Goal: Task Accomplishment & Management: Manage account settings

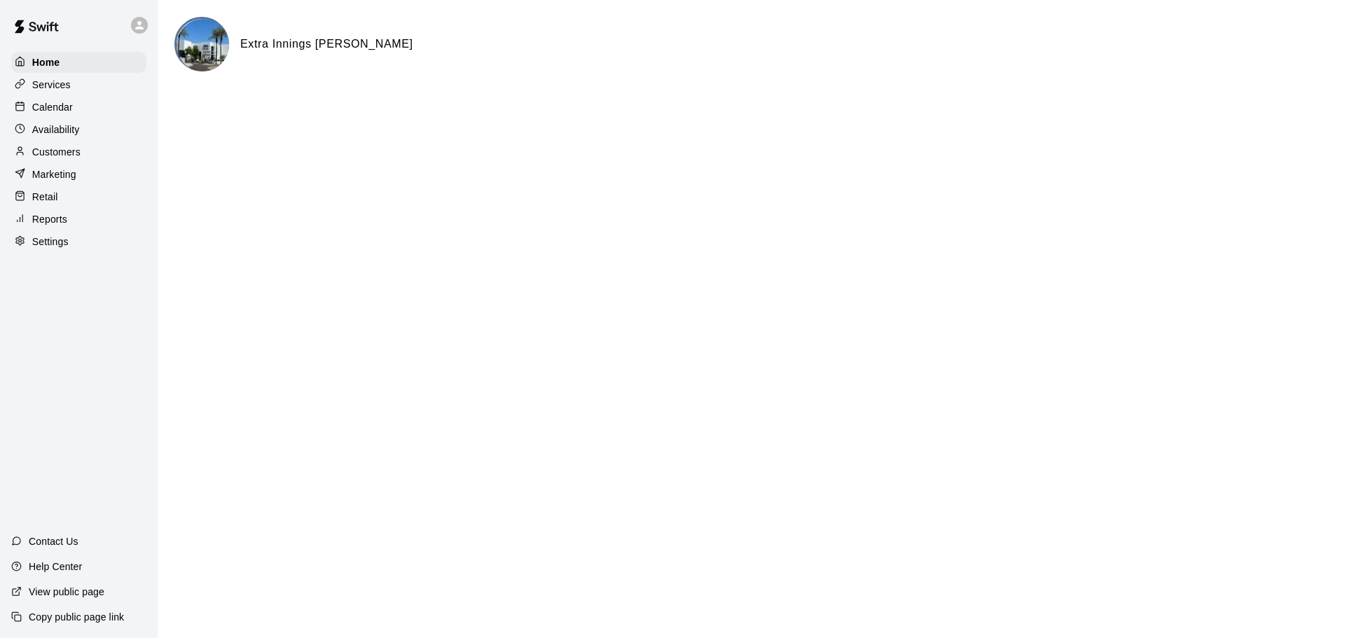
click at [135, 33] on div at bounding box center [142, 25] width 29 height 28
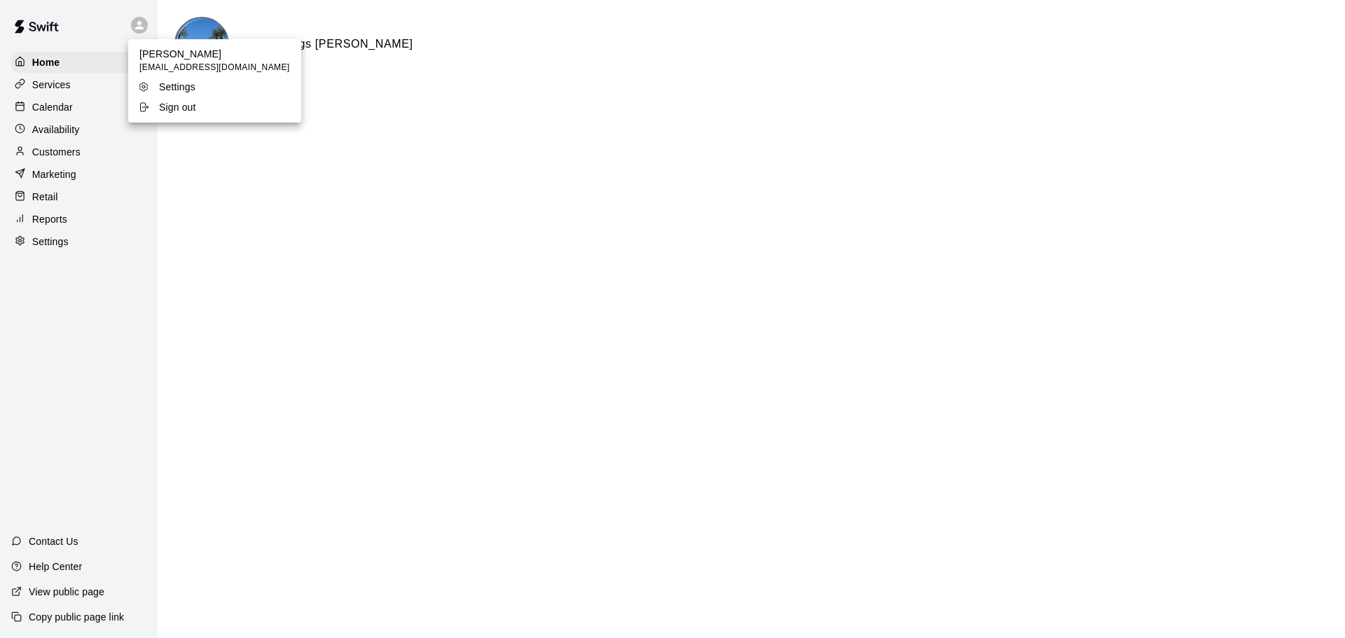
click at [146, 109] on icon at bounding box center [143, 107] width 11 height 11
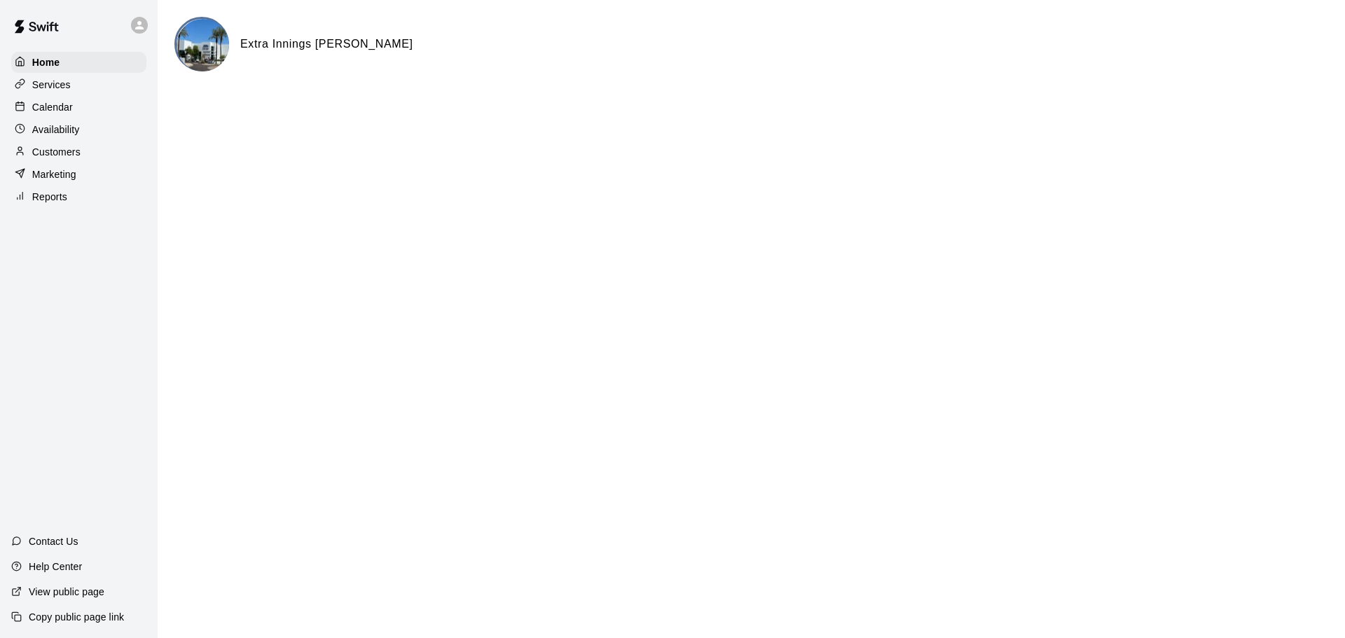
click at [46, 100] on div "Calendar" at bounding box center [78, 107] width 135 height 21
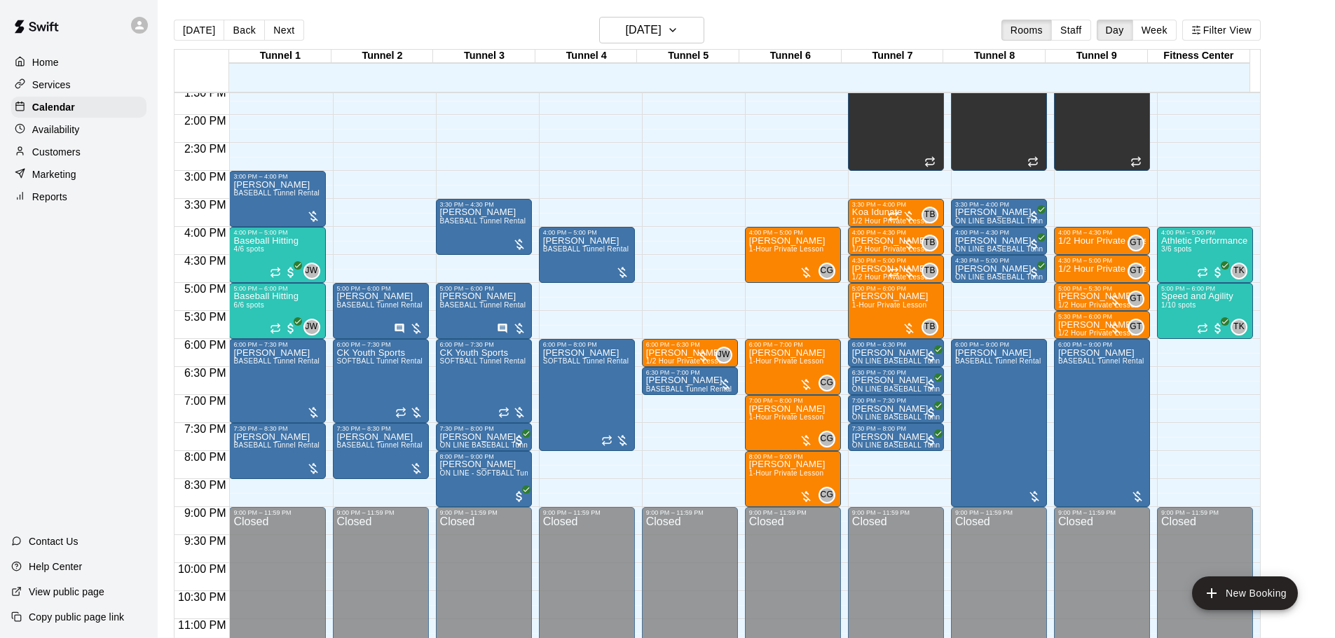
scroll to position [786, 0]
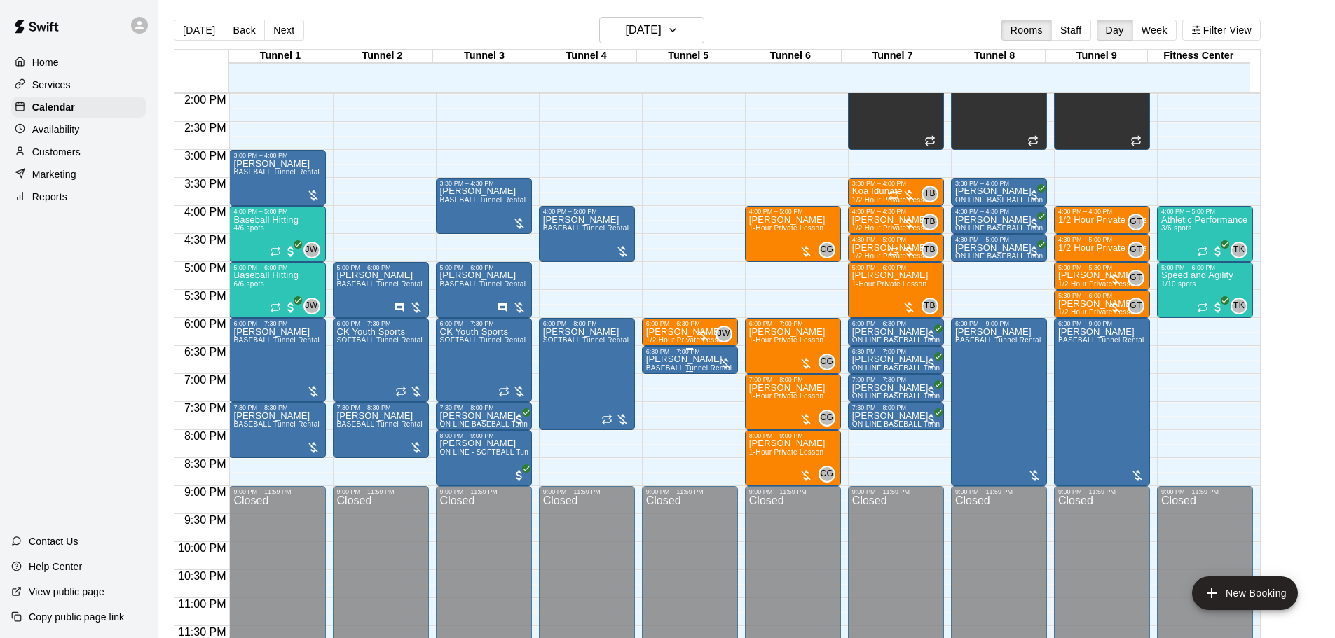
click at [715, 372] on span "BASEBALL Tunnel Rental" at bounding box center [689, 368] width 86 height 8
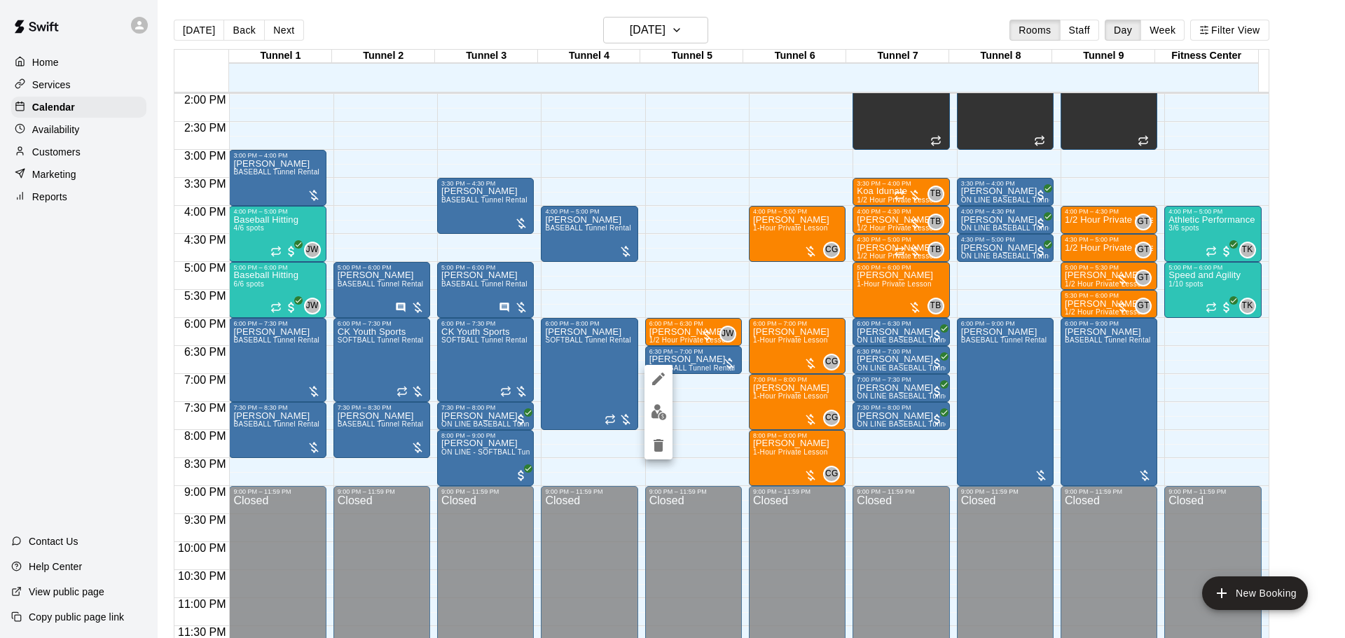
click at [731, 467] on div at bounding box center [672, 319] width 1345 height 638
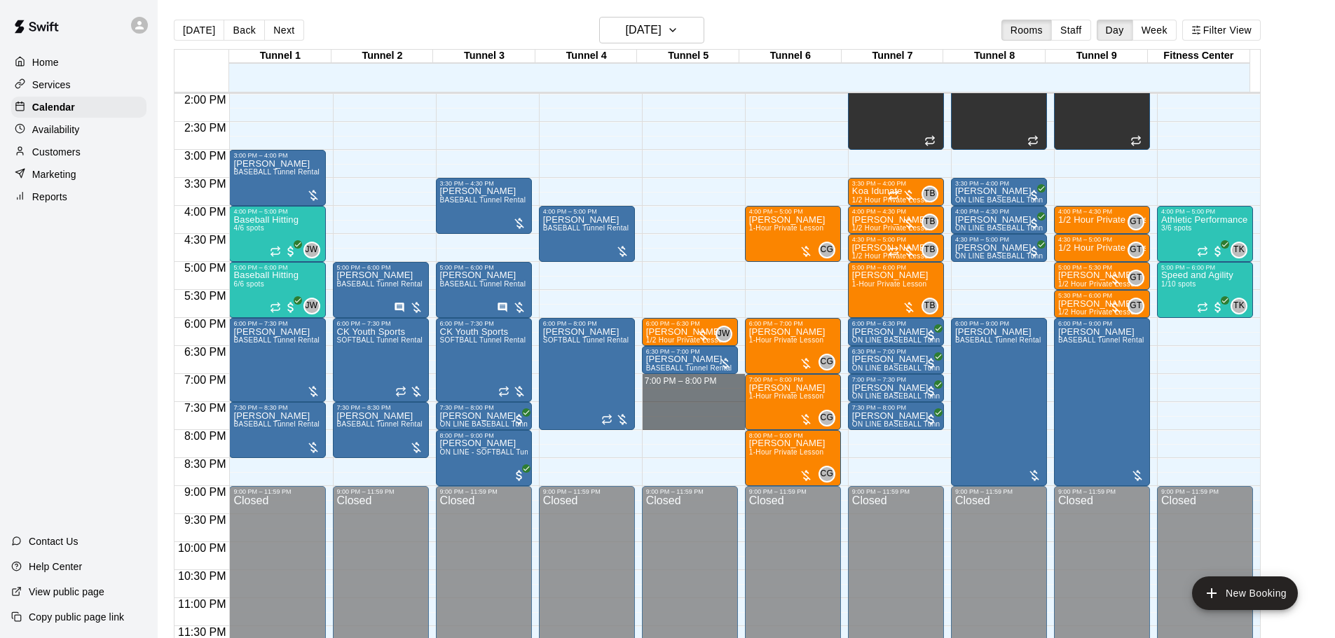
drag, startPoint x: 700, startPoint y: 376, endPoint x: 709, endPoint y: 424, distance: 48.5
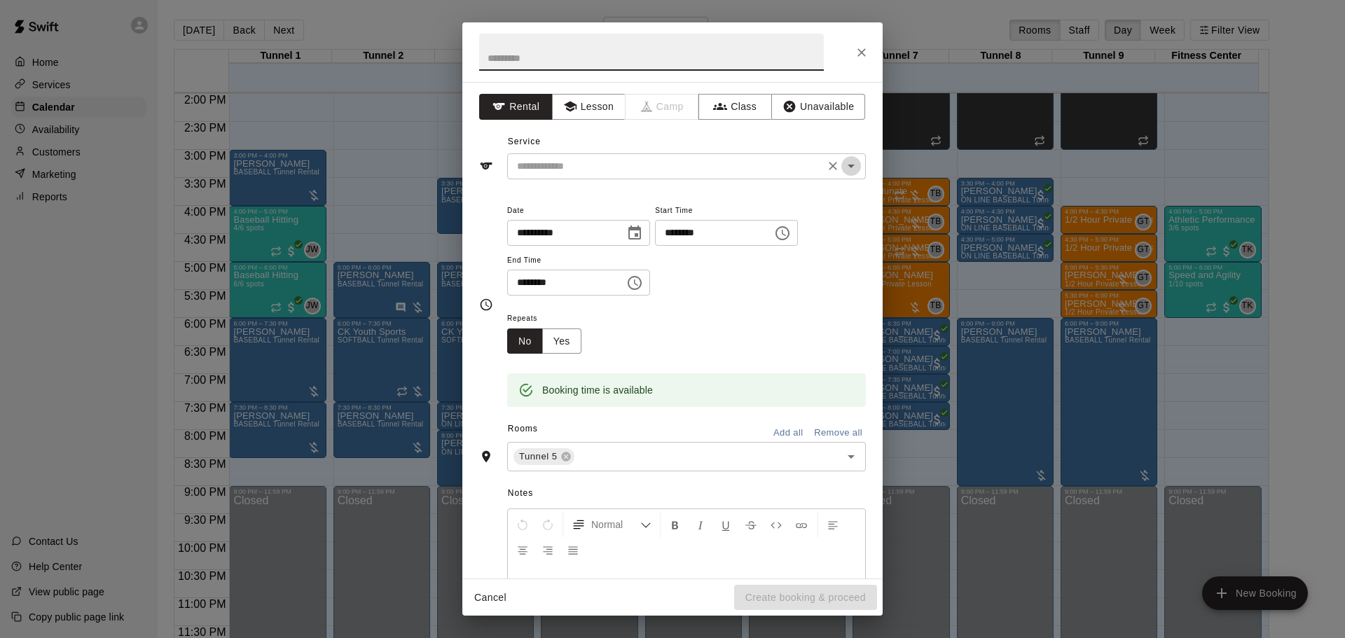
click at [843, 165] on icon "Open" at bounding box center [851, 166] width 17 height 17
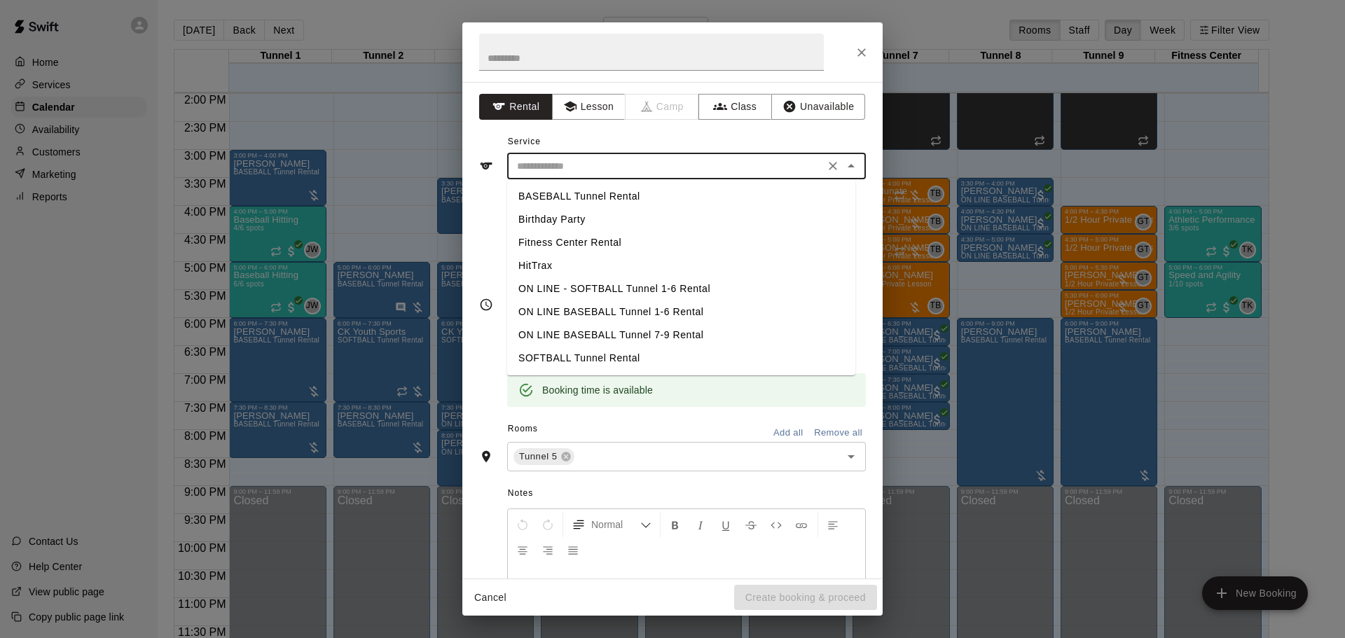
click at [648, 193] on li "BASEBALL Tunnel Rental" at bounding box center [681, 196] width 348 height 23
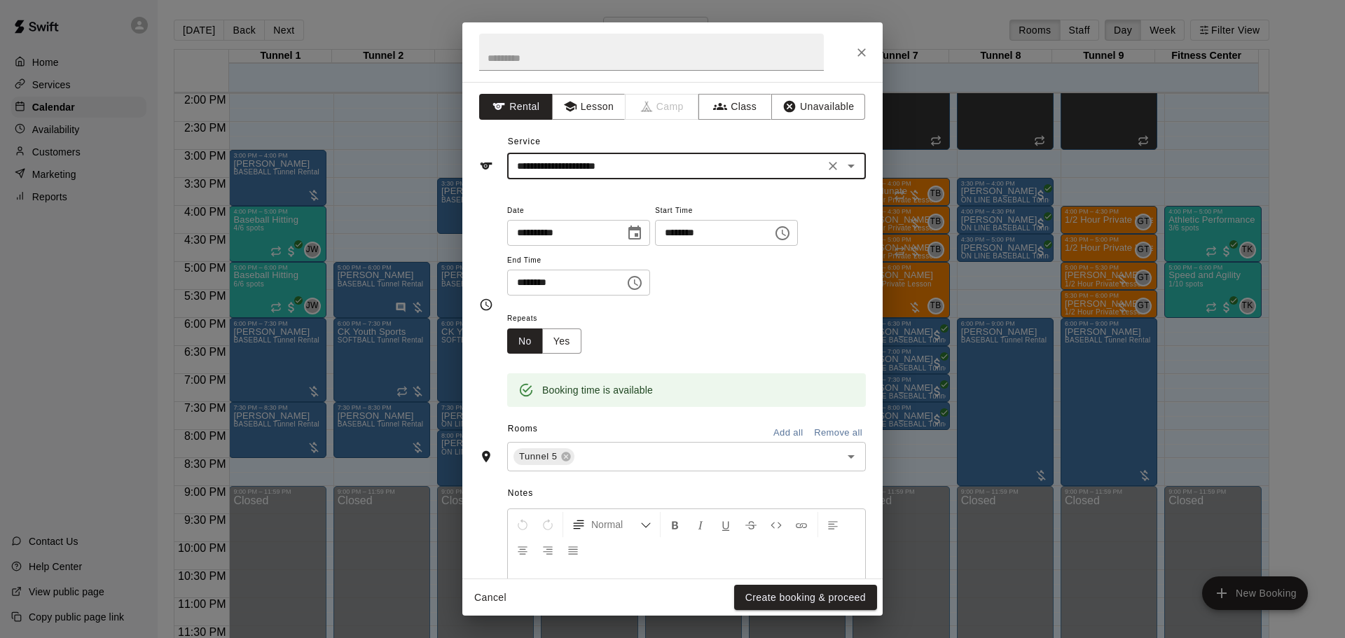
click at [843, 164] on icon "Open" at bounding box center [851, 166] width 17 height 17
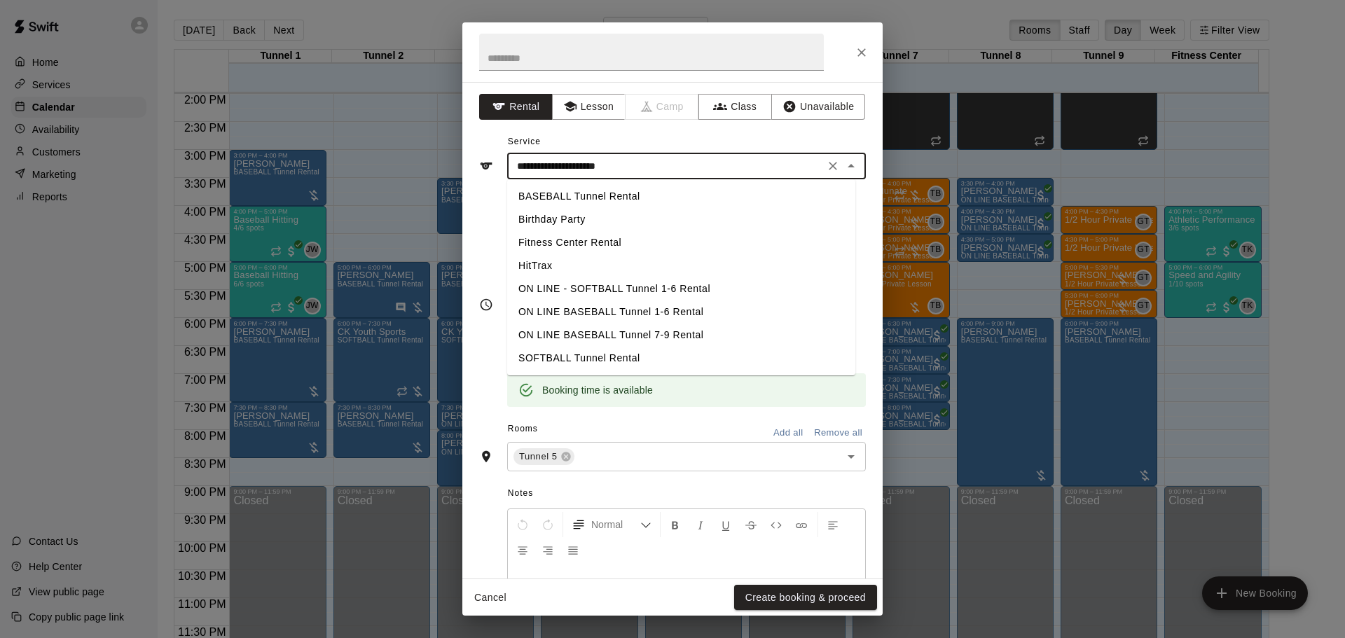
click at [601, 349] on li "SOFTBALL Tunnel Rental" at bounding box center [681, 358] width 348 height 23
type input "**********"
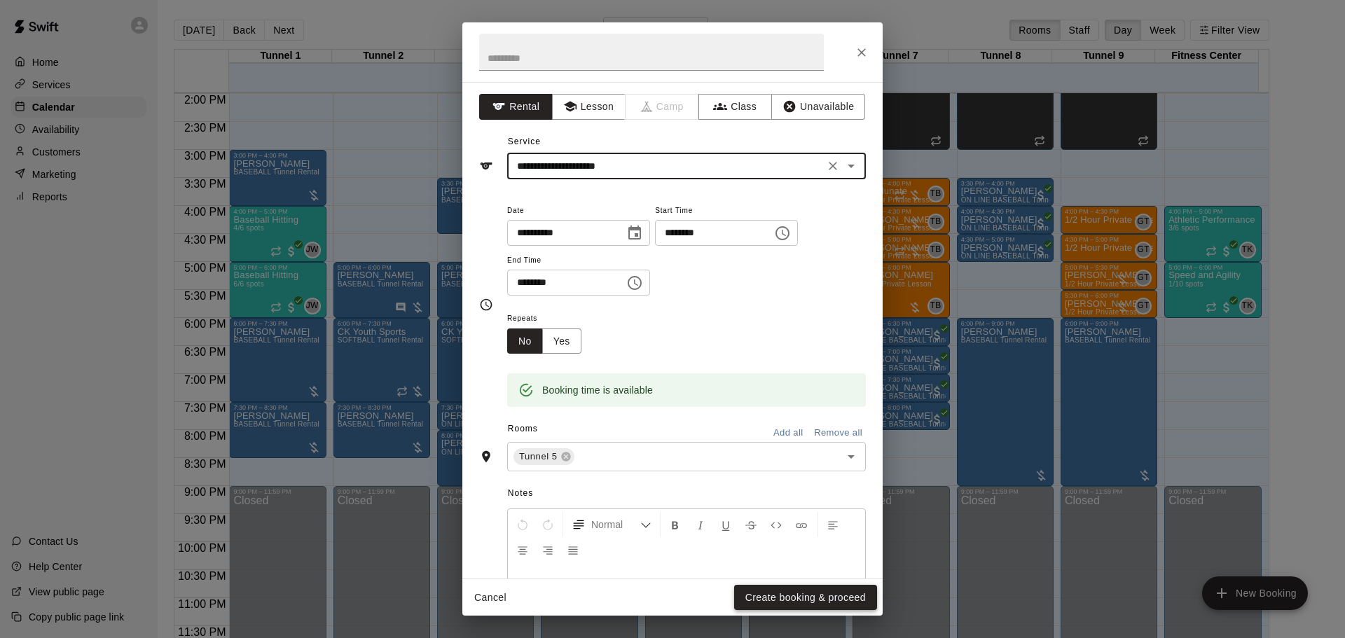
click at [804, 590] on button "Create booking & proceed" at bounding box center [805, 598] width 143 height 26
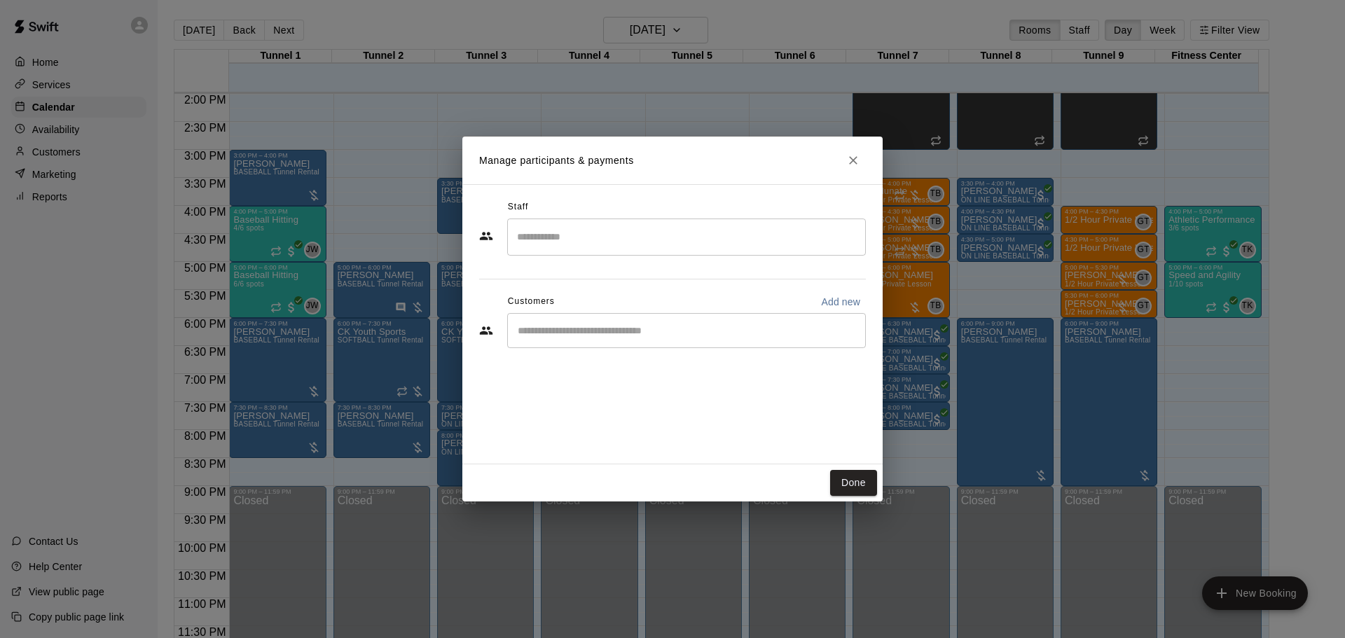
drag, startPoint x: 804, startPoint y: 589, endPoint x: 711, endPoint y: 381, distance: 228.7
click at [711, 381] on div "Staff ​ Customers Add new ​" at bounding box center [673, 324] width 420 height 280
click at [665, 337] on input "Start typing to search customers..." at bounding box center [687, 331] width 346 height 14
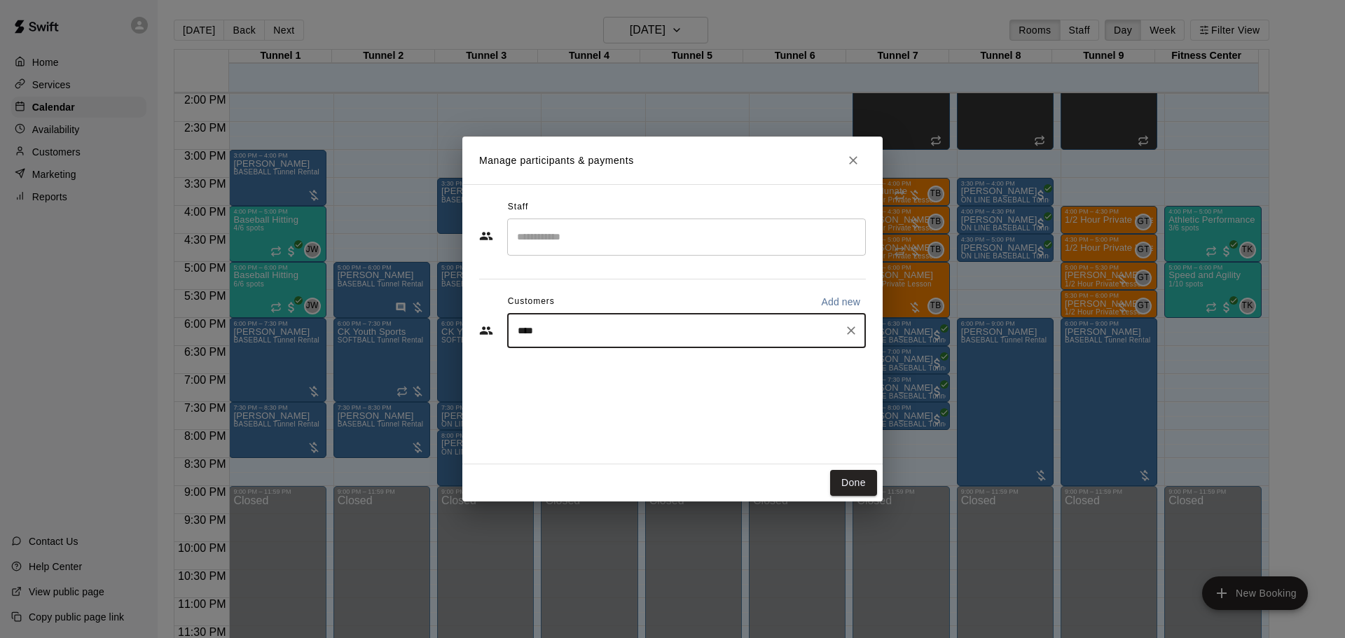
type input "*****"
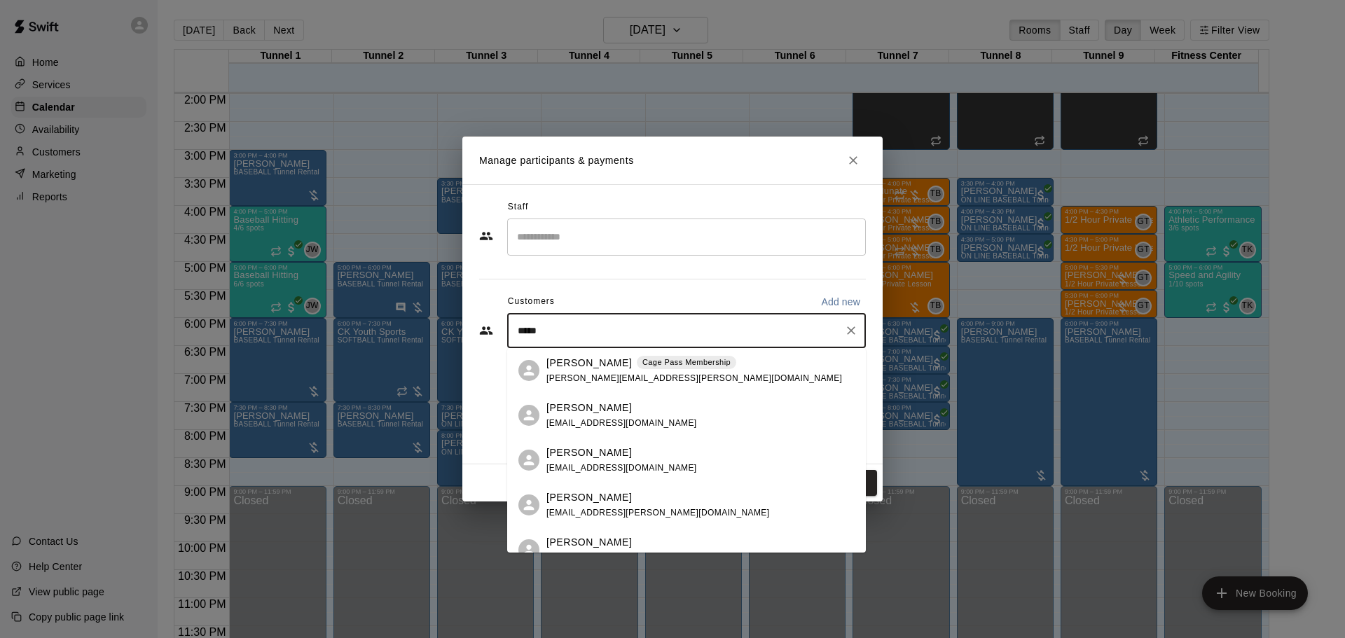
click at [643, 359] on p "Cage Pass Membership" at bounding box center [687, 363] width 88 height 12
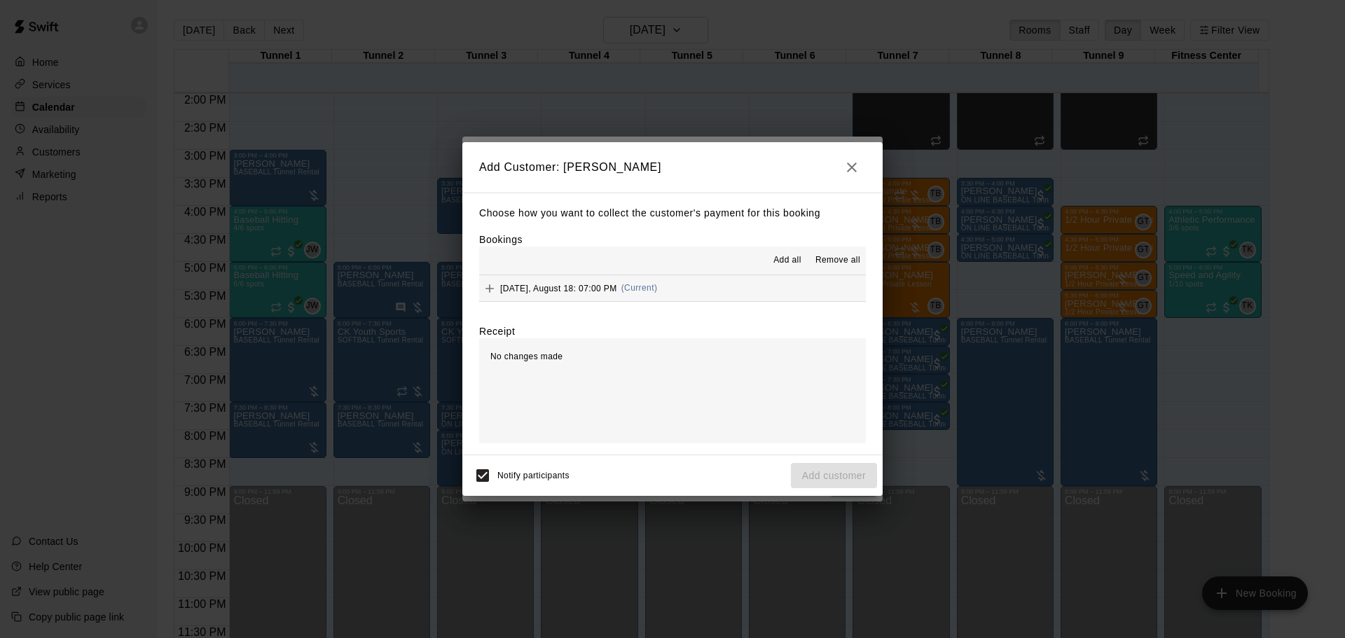
click at [633, 299] on div "[DATE], August 18: 07:00 PM (Current)" at bounding box center [568, 288] width 178 height 21
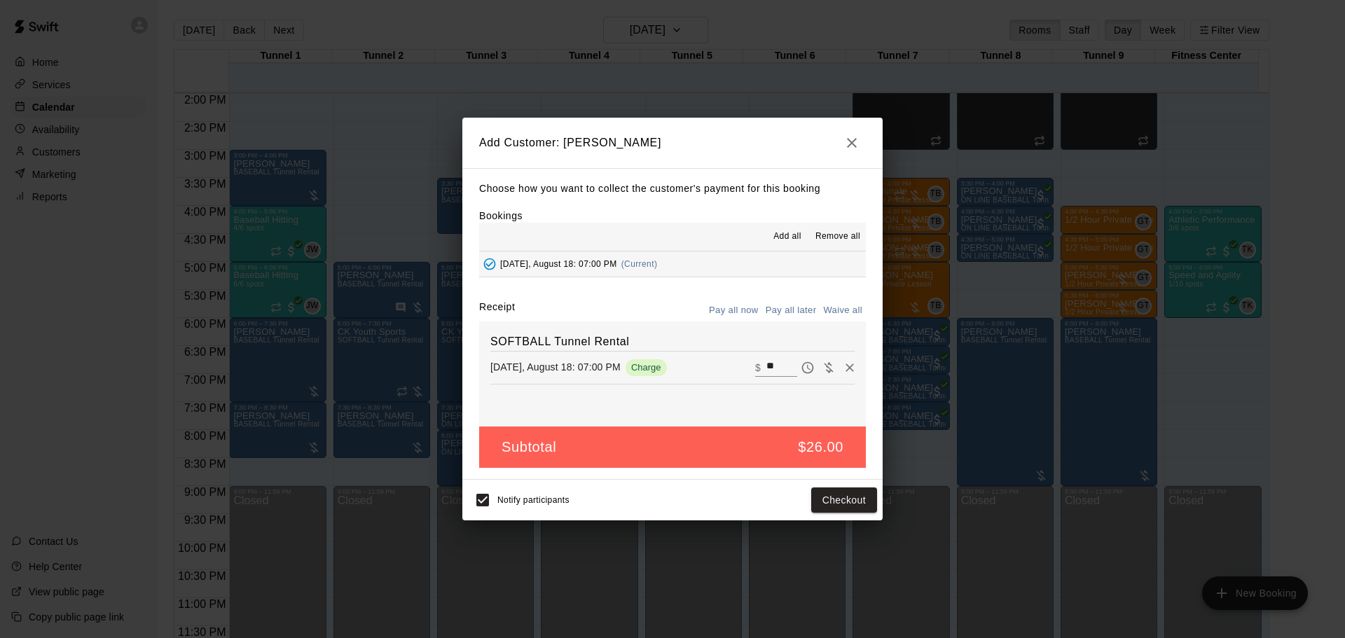
click at [797, 301] on button "Pay all later" at bounding box center [791, 311] width 58 height 22
click at [850, 491] on button "Add customer" at bounding box center [834, 501] width 86 height 26
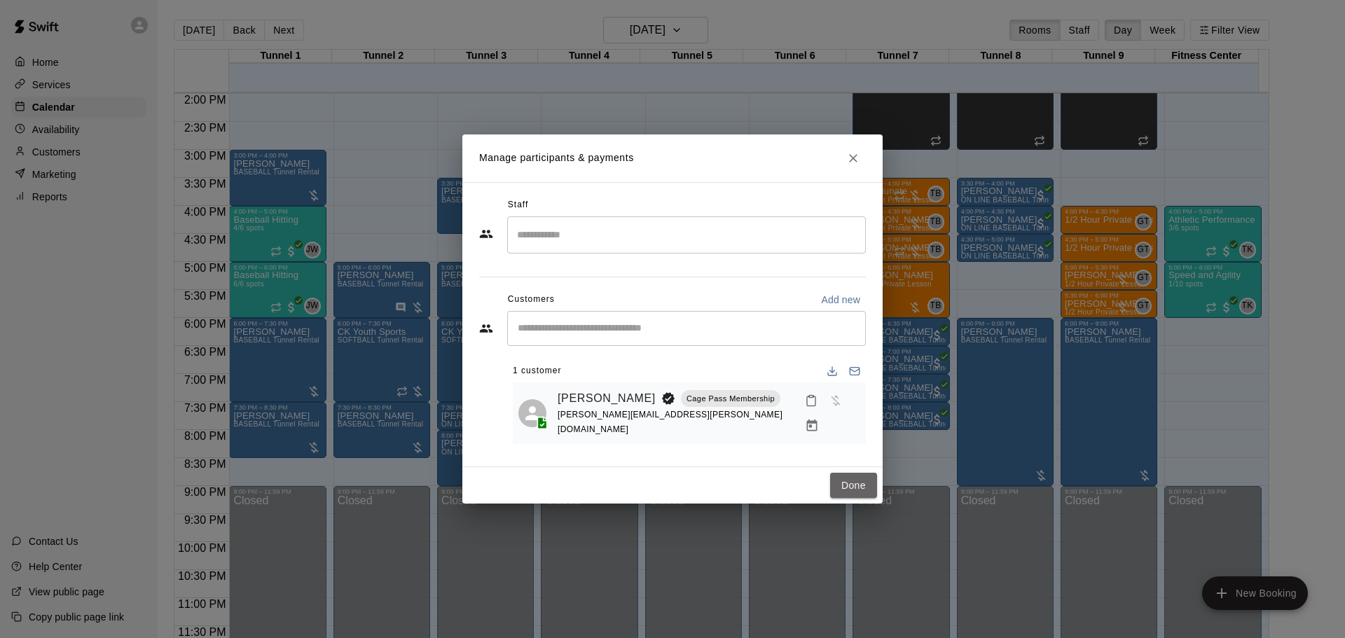
click at [854, 486] on button "Done" at bounding box center [853, 486] width 47 height 26
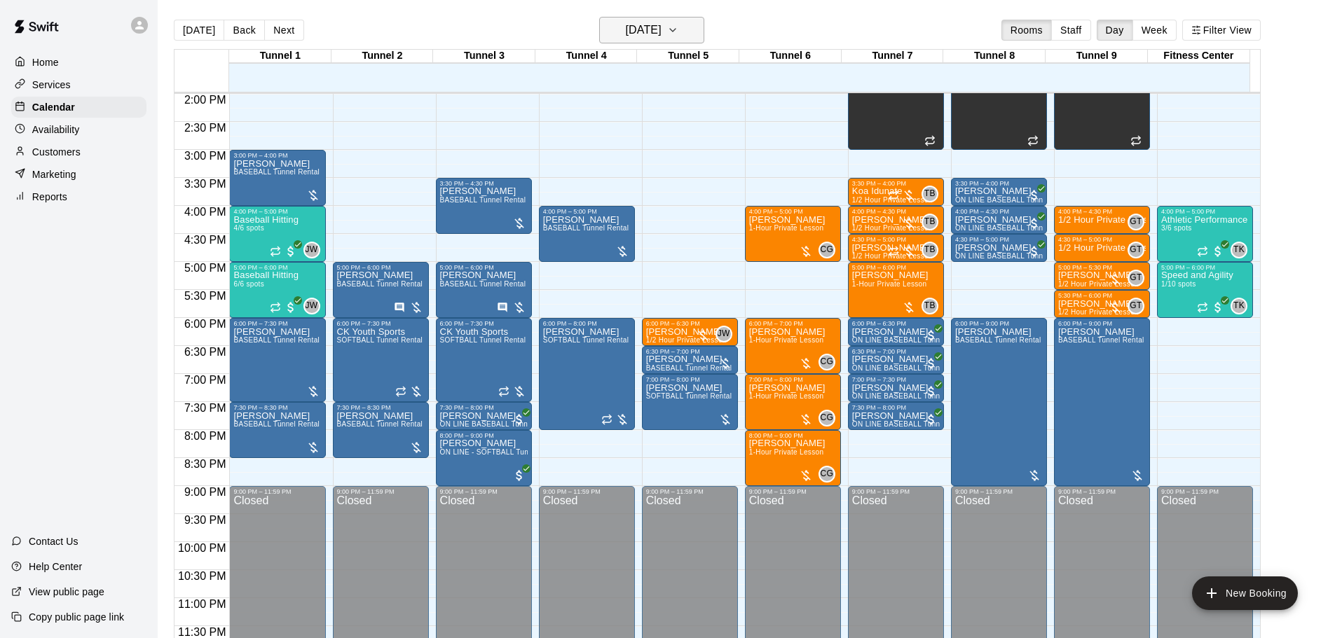
click at [657, 36] on h6 "[DATE]" at bounding box center [644, 30] width 36 height 20
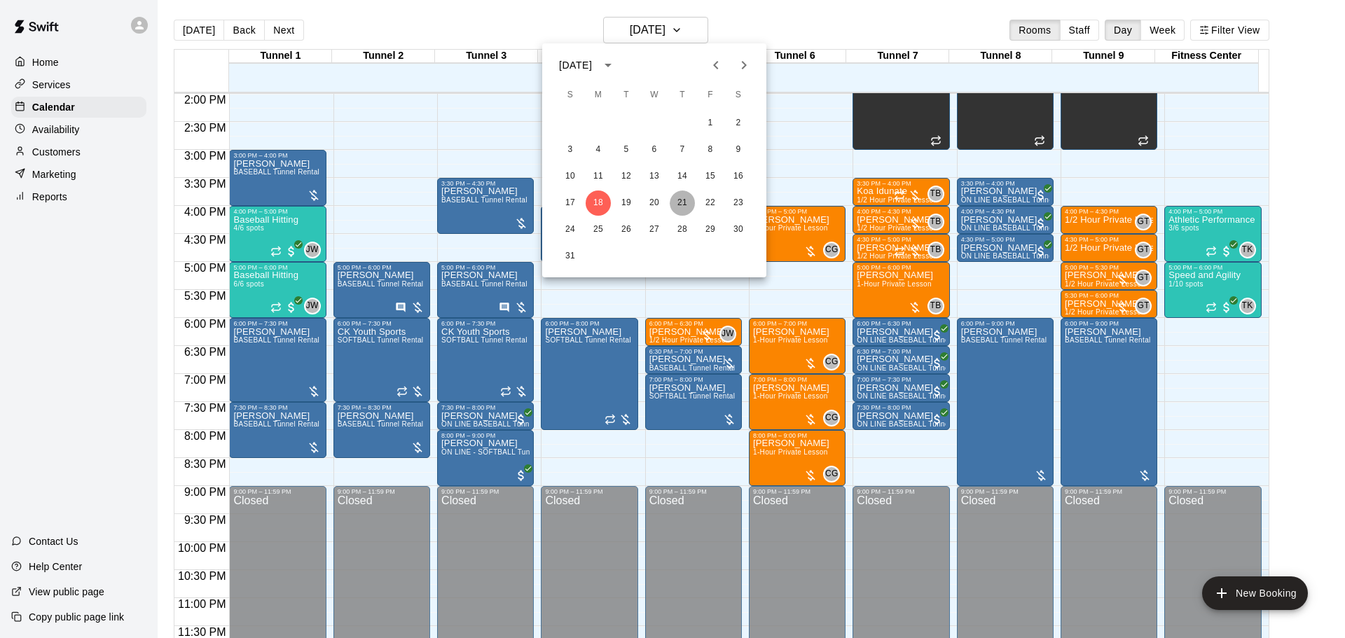
click at [681, 203] on button "21" at bounding box center [682, 203] width 25 height 25
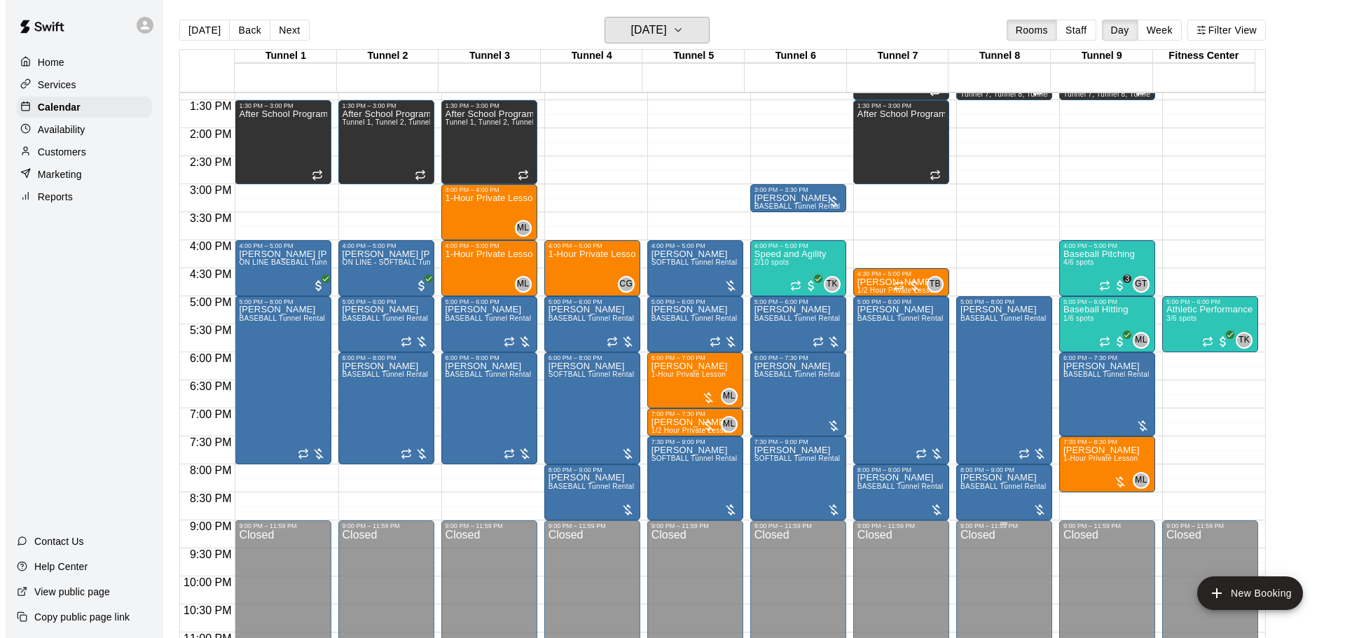
scroll to position [715, 0]
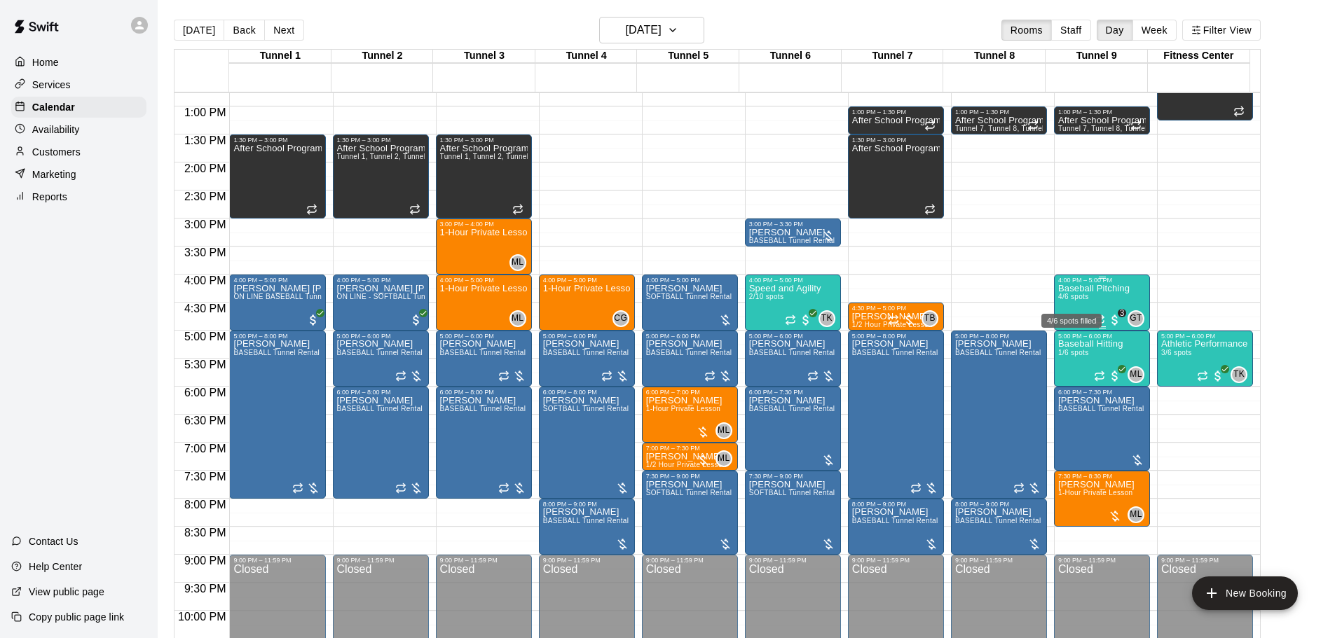
click at [1088, 295] on span "4/6 spots" at bounding box center [1073, 297] width 31 height 8
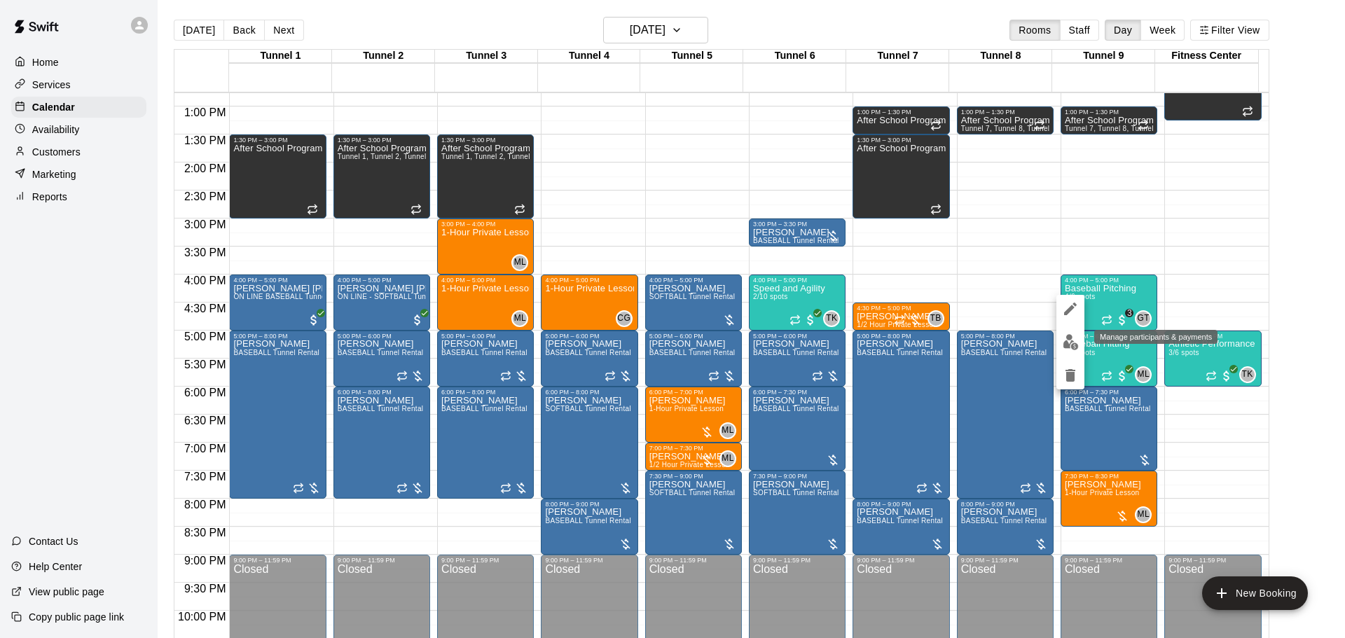
click at [1068, 345] on img "edit" at bounding box center [1071, 342] width 16 height 16
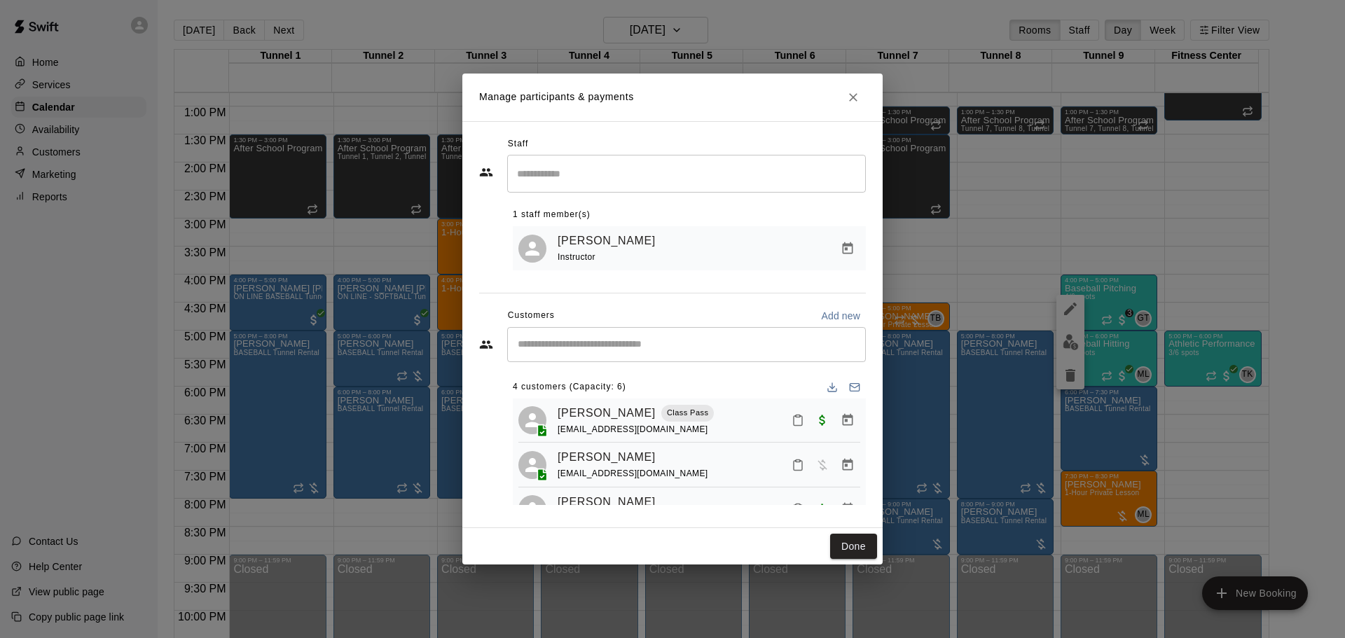
click at [656, 335] on div "​" at bounding box center [686, 344] width 359 height 35
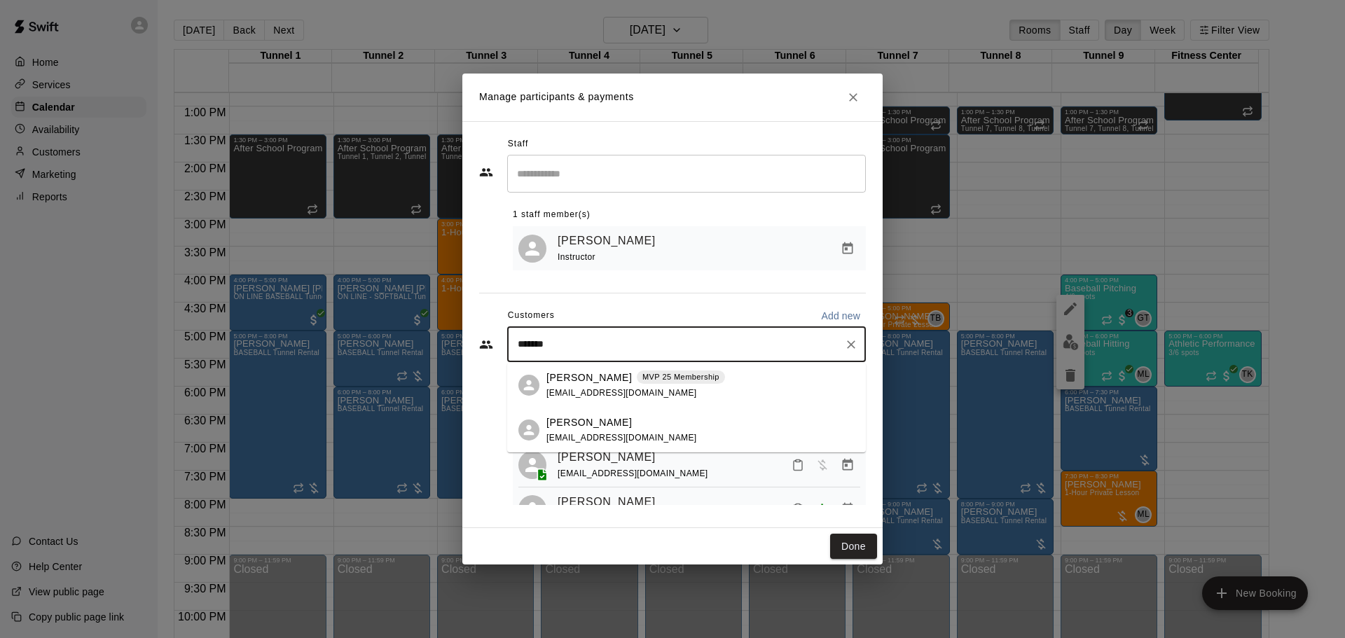
type input "********"
click at [589, 390] on span "[EMAIL_ADDRESS][DOMAIN_NAME]" at bounding box center [622, 393] width 151 height 10
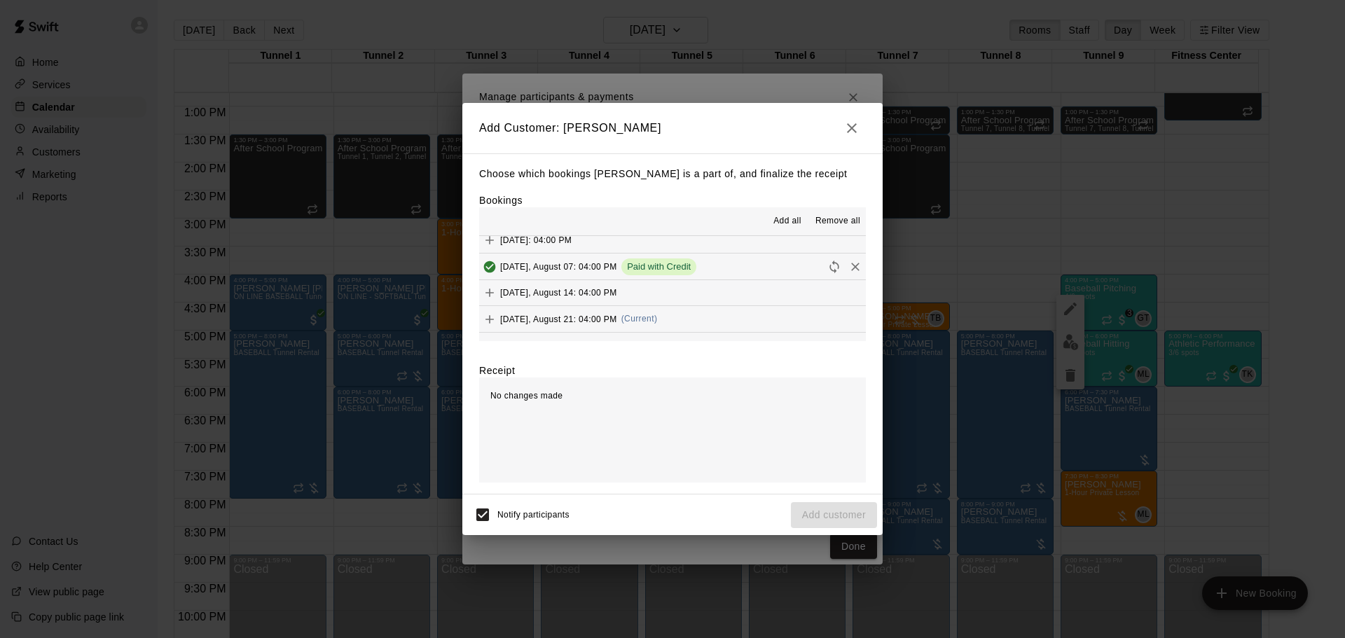
scroll to position [911, 0]
click at [637, 312] on span "(Current)" at bounding box center [640, 314] width 36 height 10
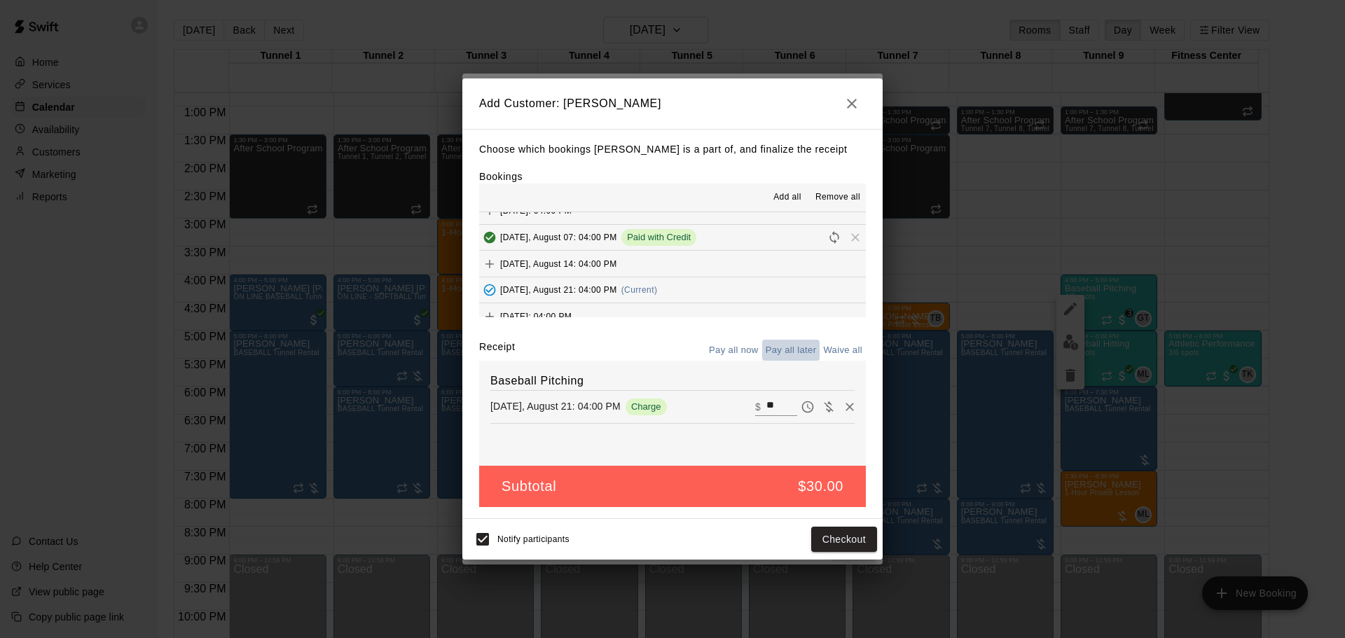
click at [787, 341] on button "Pay all later" at bounding box center [791, 351] width 58 height 22
click at [850, 533] on button "Add customer" at bounding box center [834, 540] width 86 height 26
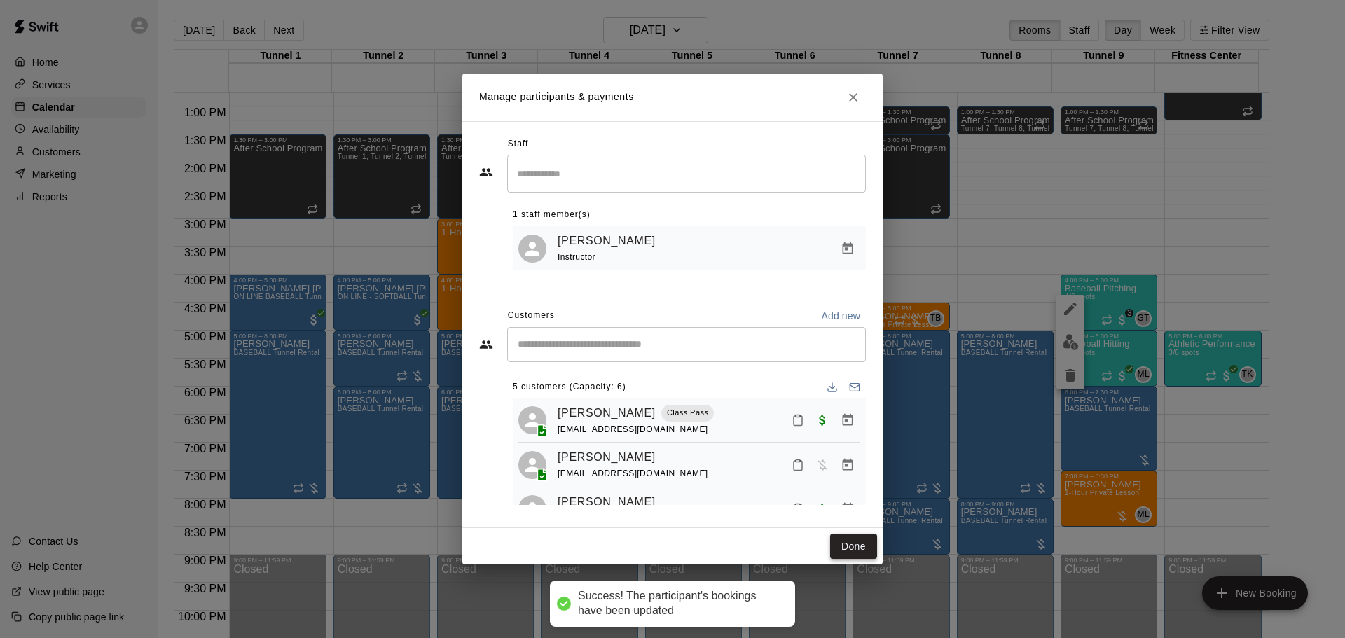
click at [875, 541] on button "Done" at bounding box center [853, 547] width 47 height 26
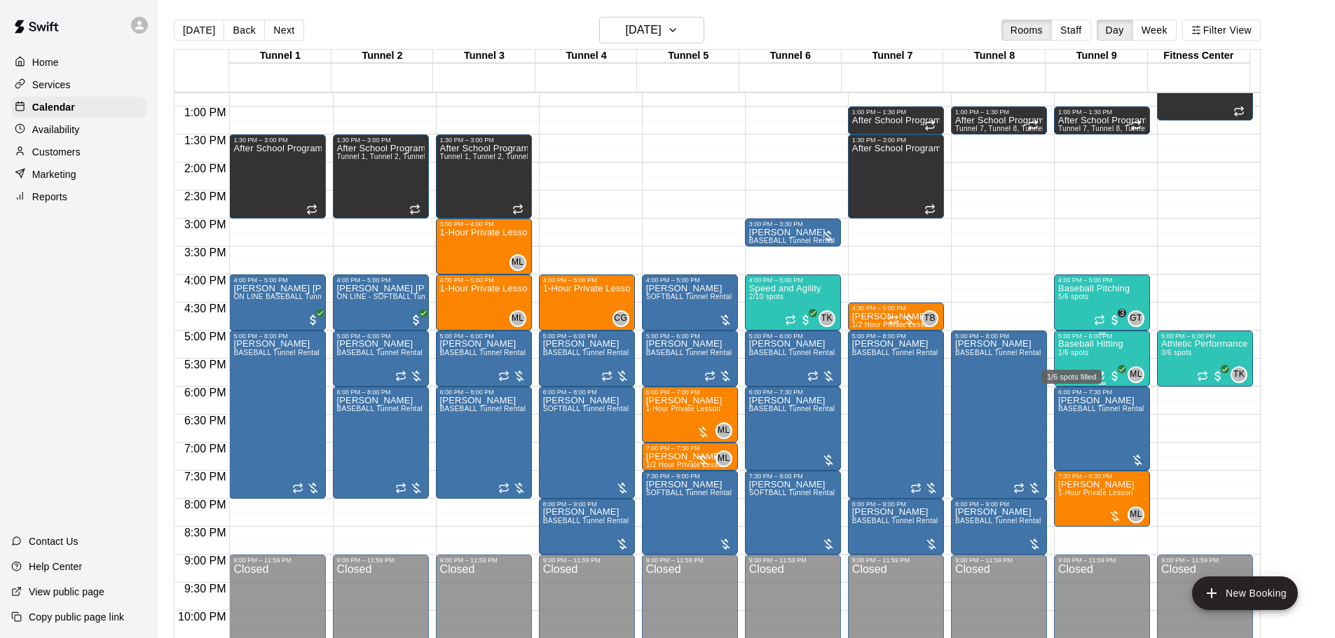
click at [1087, 357] on span "1/6 spots" at bounding box center [1073, 353] width 31 height 8
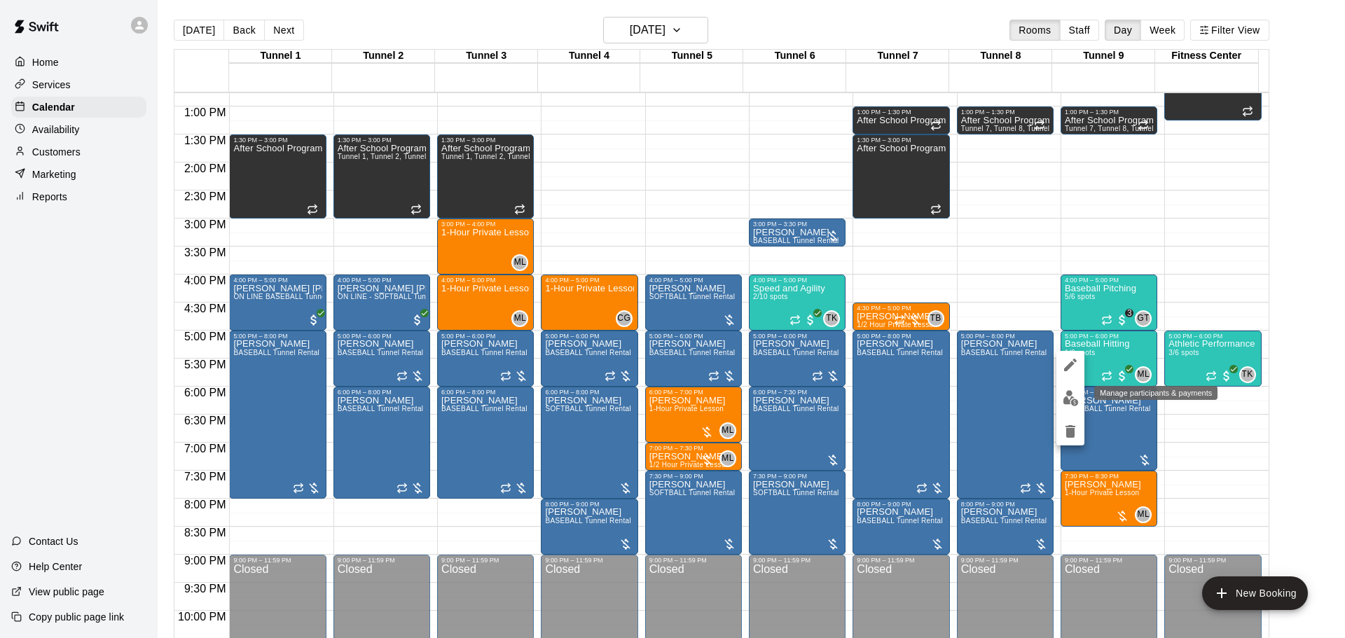
click at [1075, 395] on img "edit" at bounding box center [1071, 398] width 16 height 16
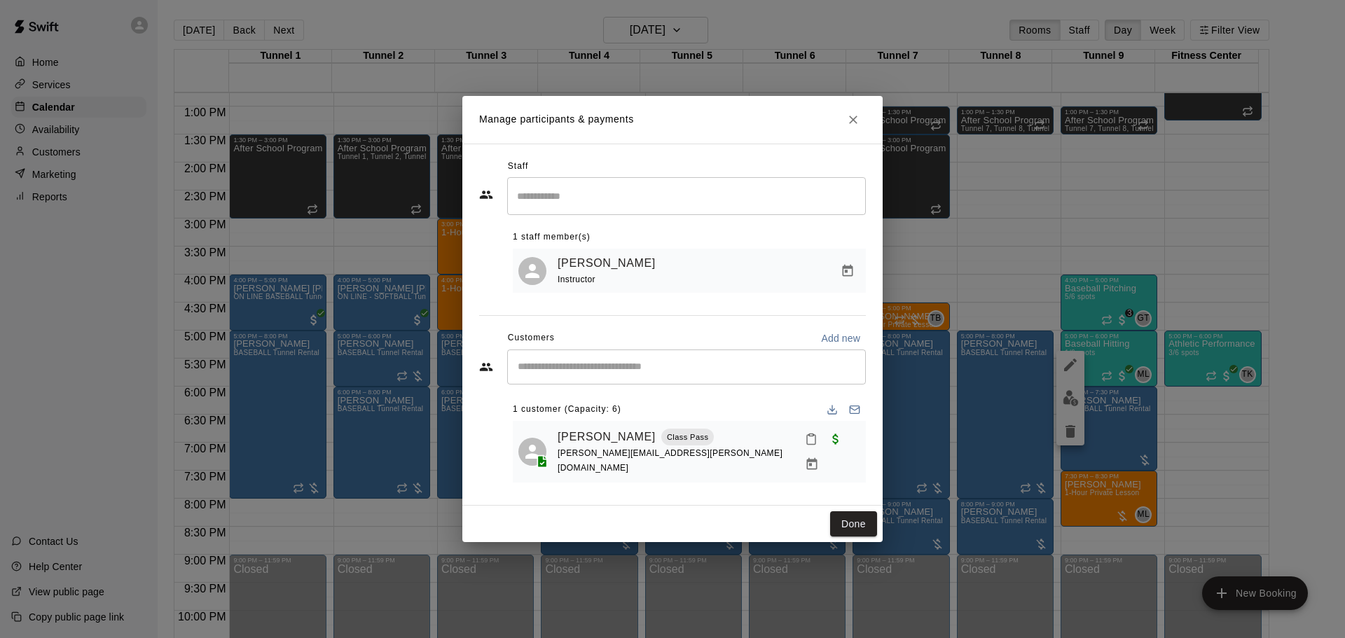
click at [668, 370] on input "Start typing to search customers..." at bounding box center [687, 367] width 346 height 14
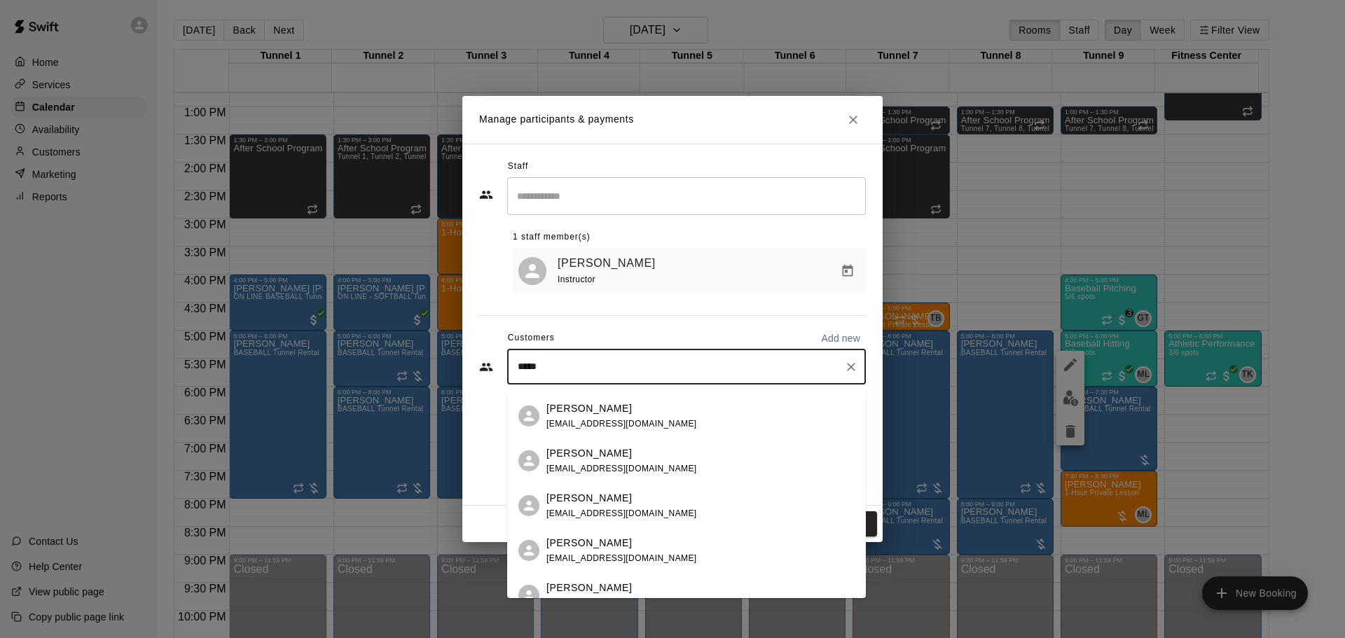
type input "******"
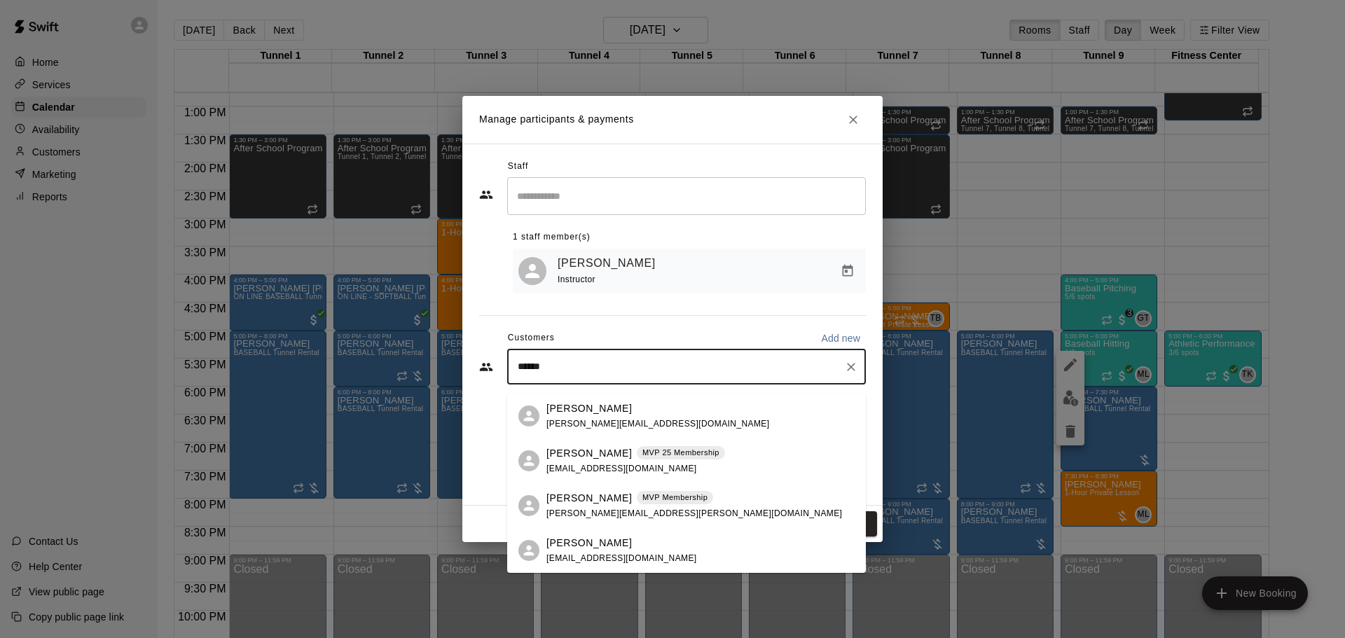
click at [619, 554] on span "[EMAIL_ADDRESS][DOMAIN_NAME]" at bounding box center [622, 559] width 151 height 10
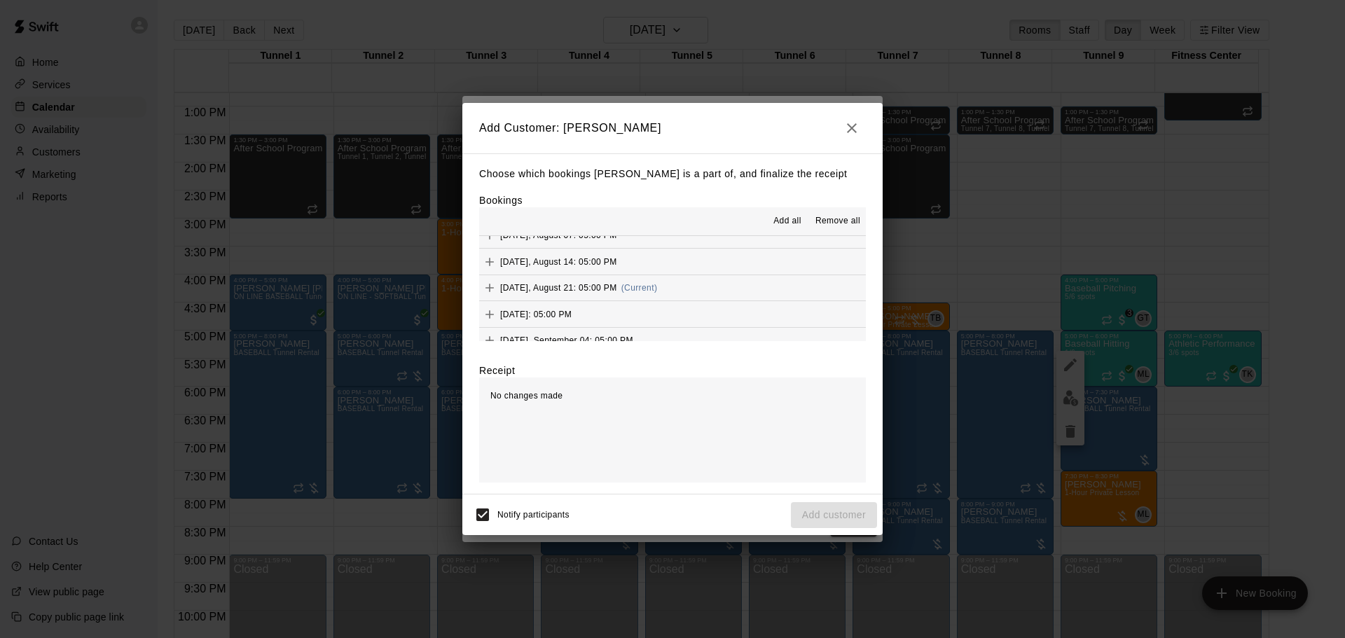
click at [665, 285] on button "[DATE], August 21: 05:00 PM (Current)" at bounding box center [672, 288] width 387 height 26
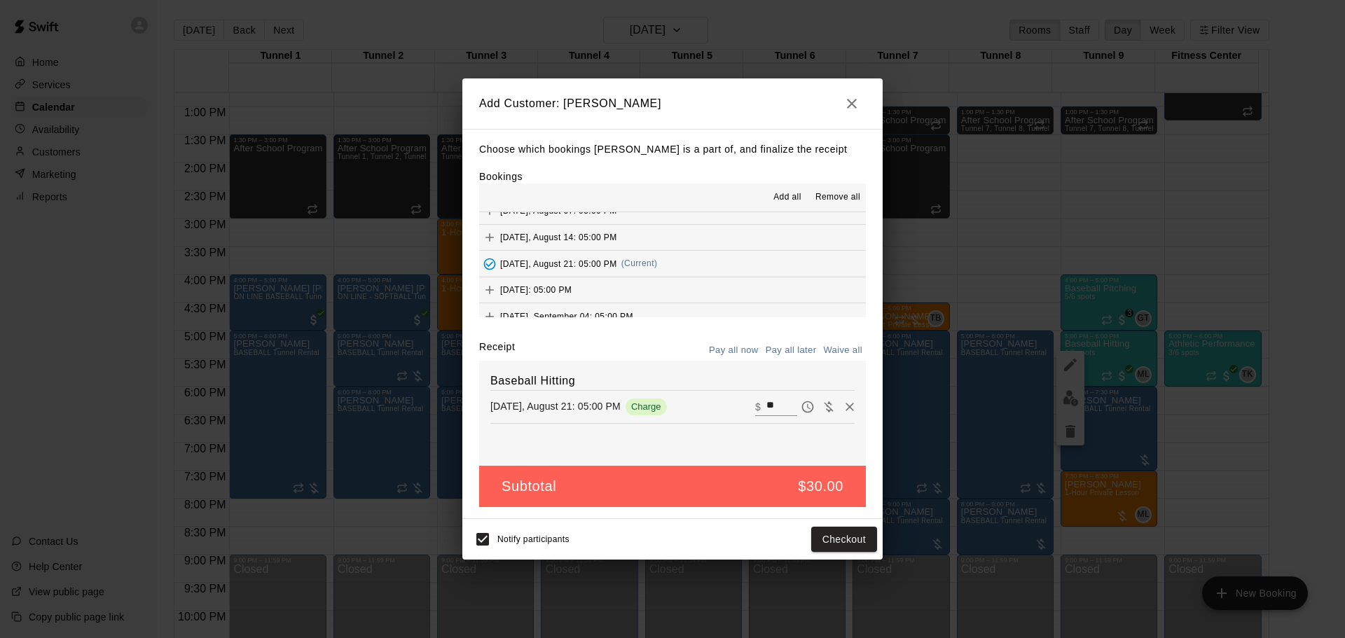
click at [800, 349] on button "Pay all later" at bounding box center [791, 351] width 58 height 22
click at [825, 542] on button "Add customer" at bounding box center [834, 540] width 86 height 26
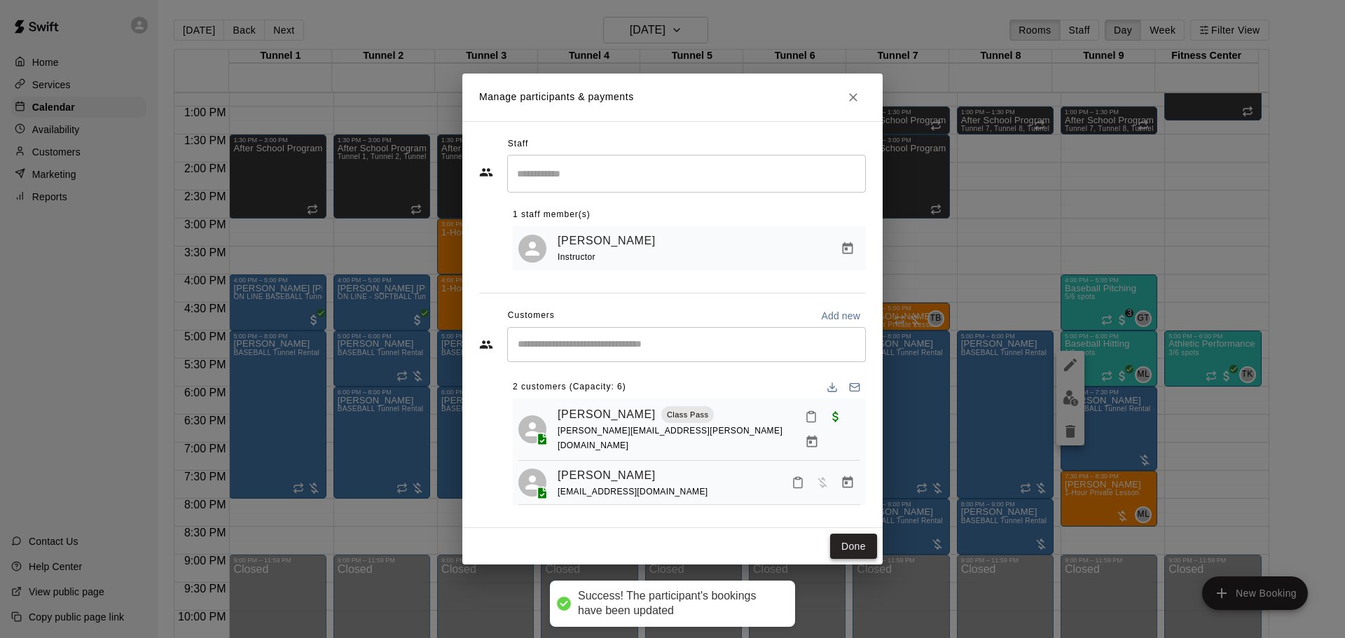
click at [844, 534] on button "Done" at bounding box center [853, 547] width 47 height 26
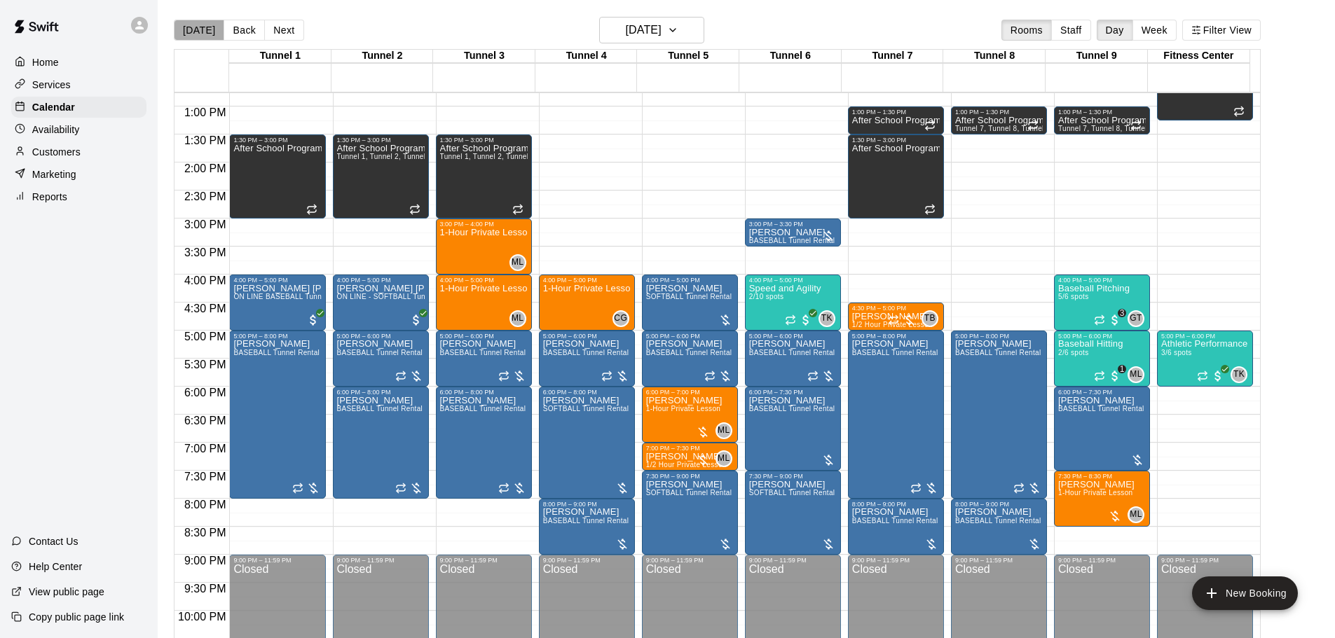
click at [210, 32] on button "[DATE]" at bounding box center [199, 30] width 50 height 21
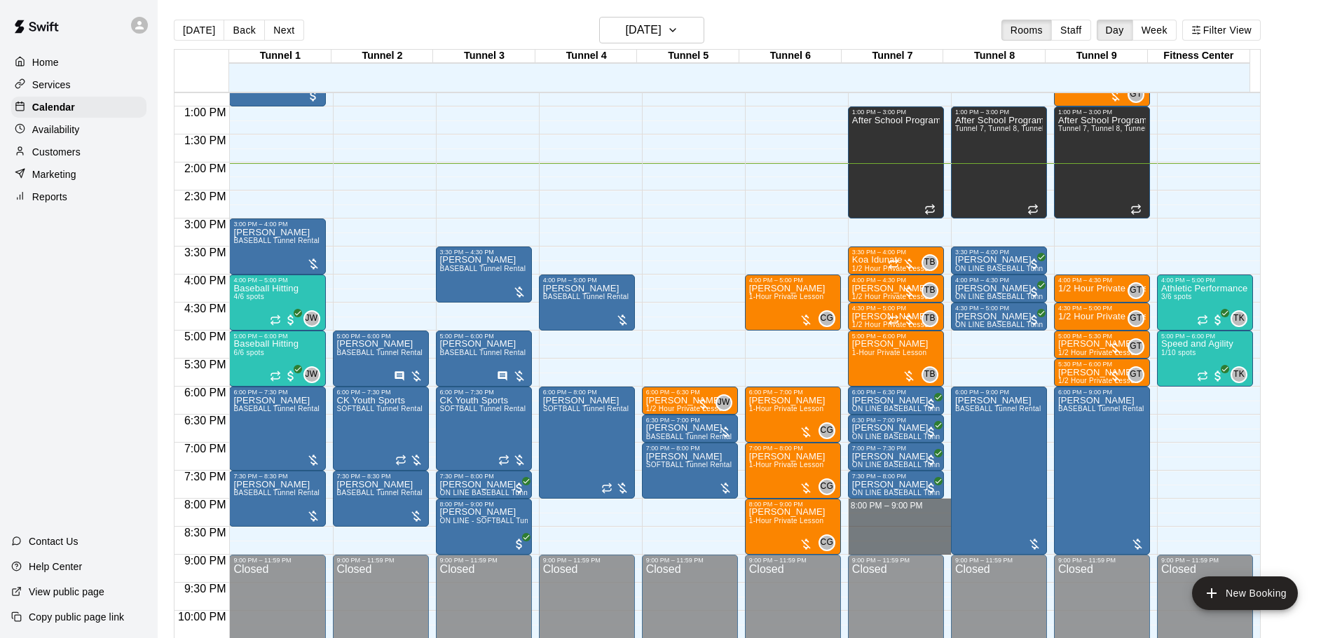
drag, startPoint x: 900, startPoint y: 505, endPoint x: 896, endPoint y: 546, distance: 40.9
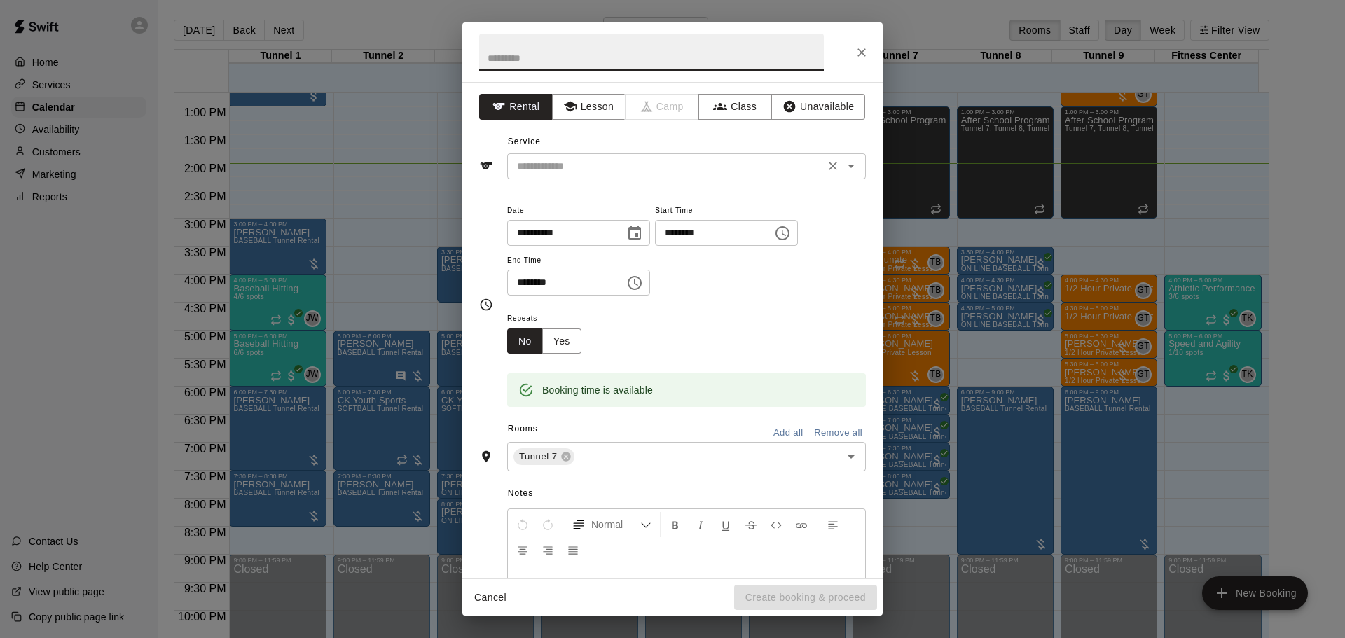
click at [636, 163] on input "text" at bounding box center [666, 167] width 309 height 18
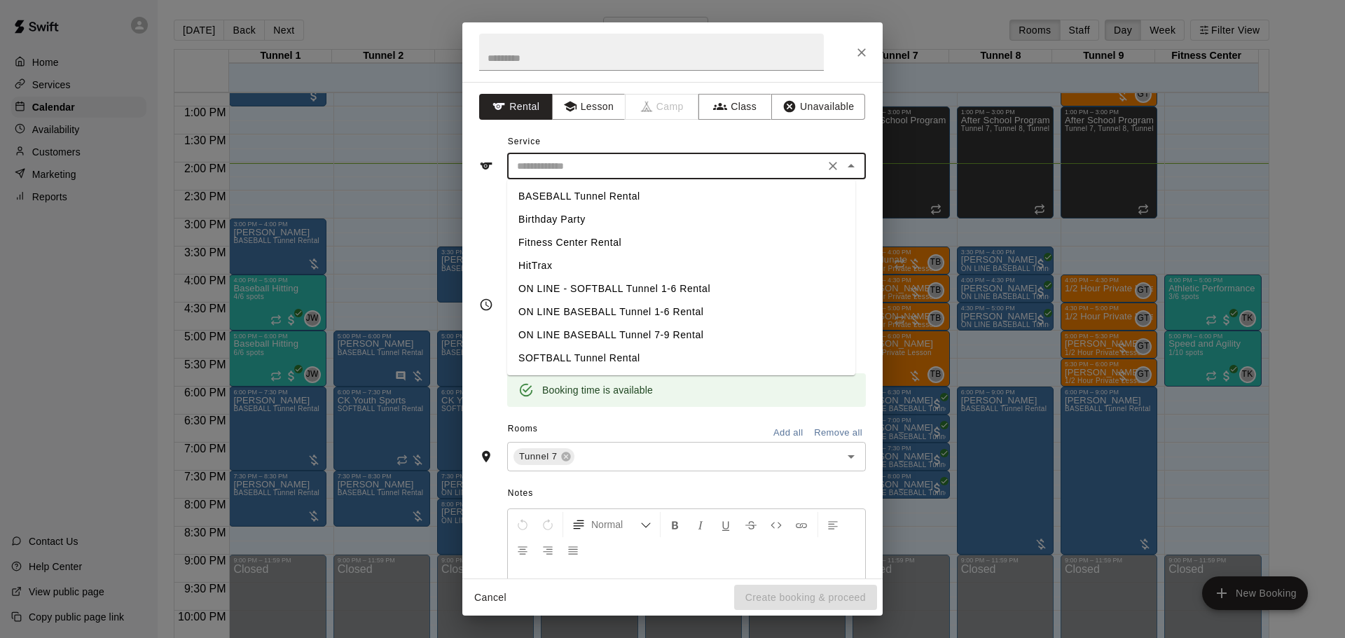
click at [610, 203] on li "BASEBALL Tunnel Rental" at bounding box center [681, 196] width 348 height 23
type input "**********"
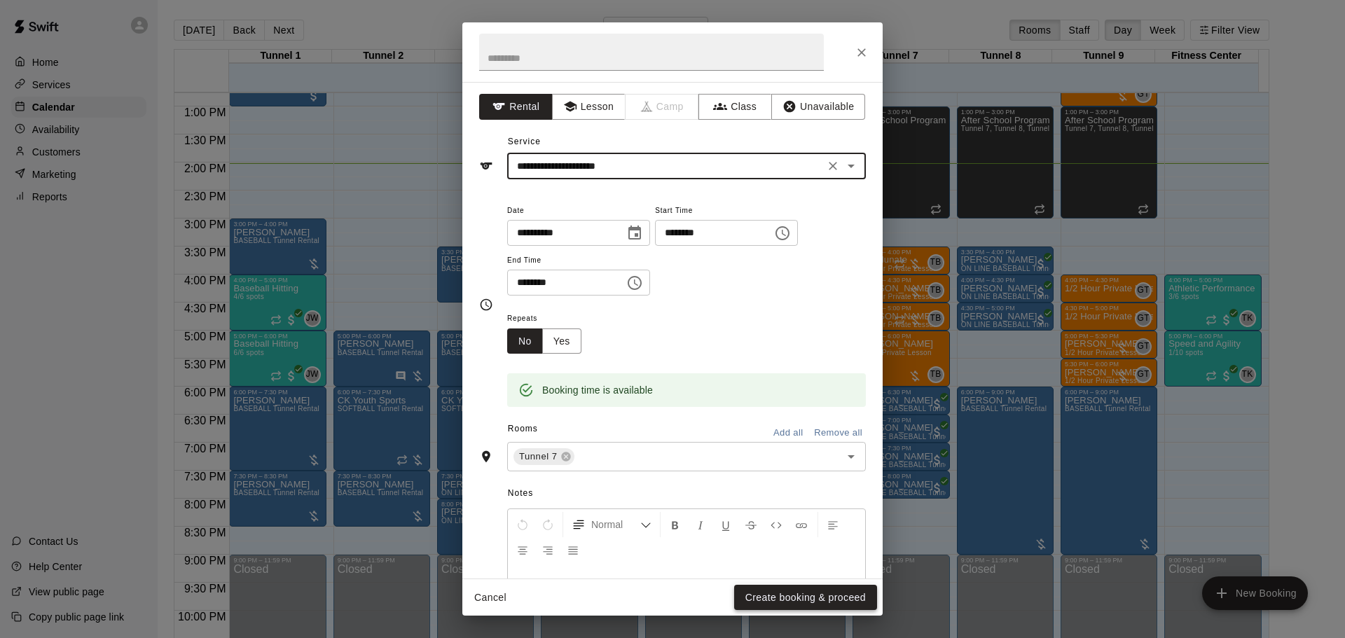
click at [796, 605] on button "Create booking & proceed" at bounding box center [805, 598] width 143 height 26
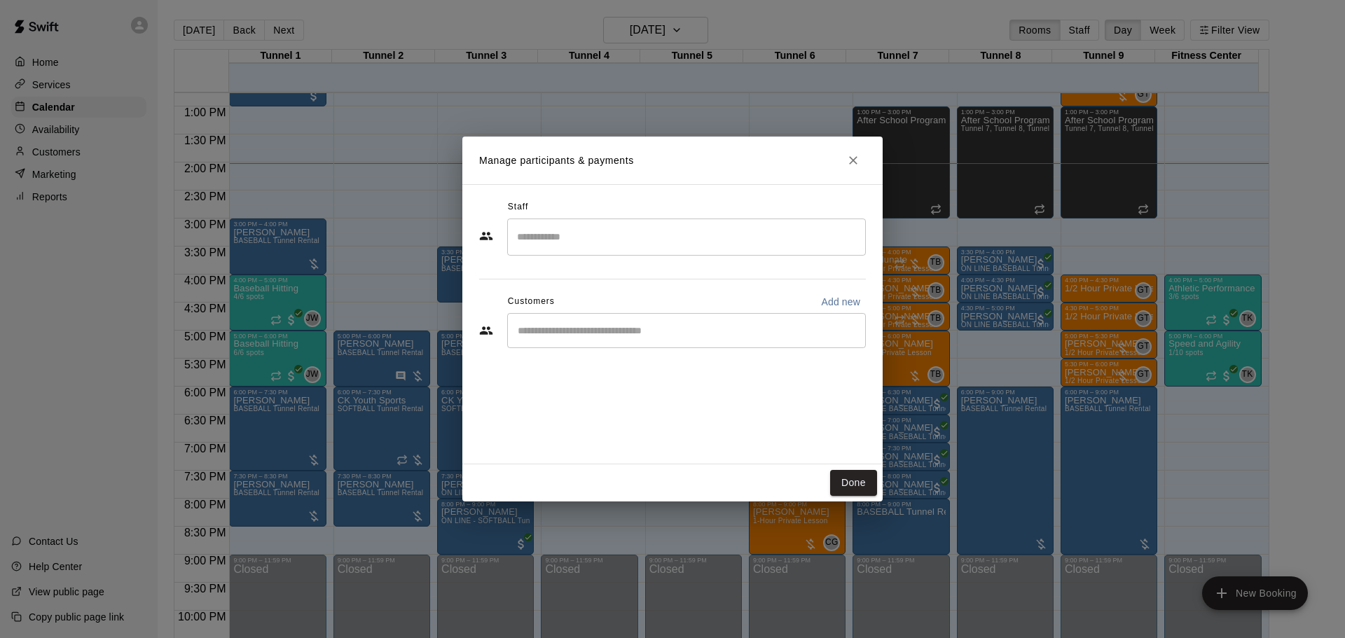
click at [588, 320] on div "​" at bounding box center [686, 330] width 359 height 35
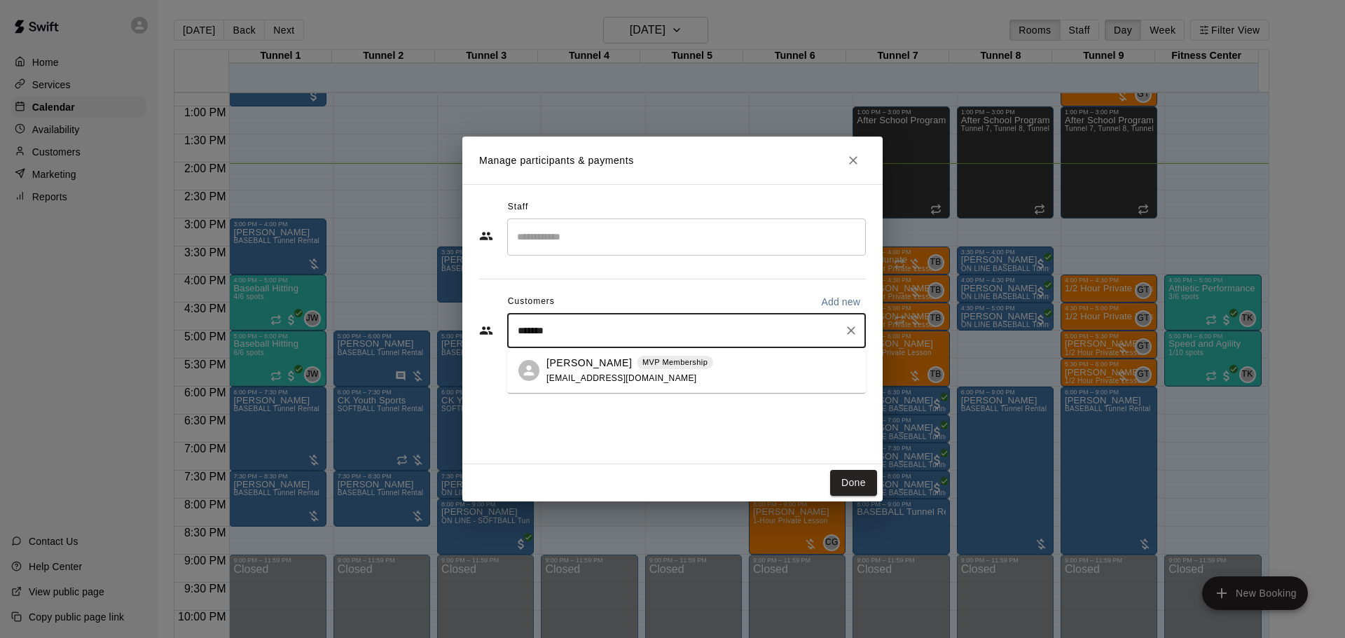
type input "********"
click at [637, 374] on span "[EMAIL_ADDRESS][DOMAIN_NAME]" at bounding box center [622, 379] width 151 height 10
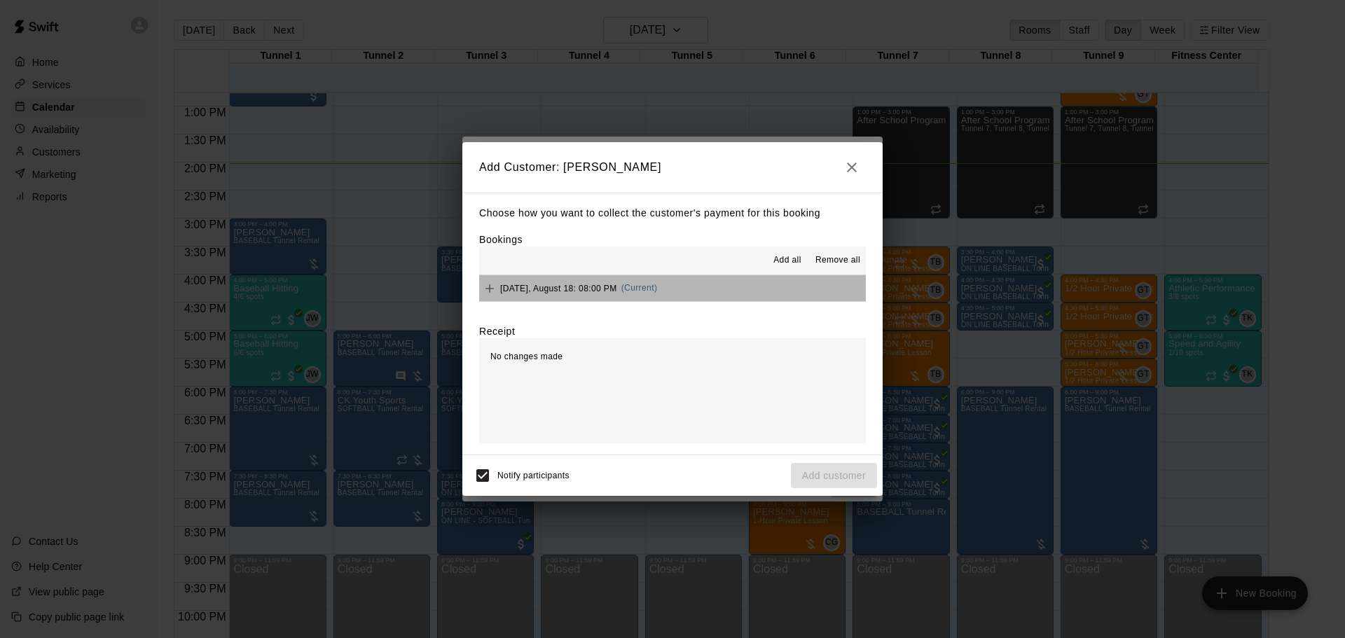
click at [692, 293] on button "[DATE], August 18: 08:00 PM (Current)" at bounding box center [672, 288] width 387 height 26
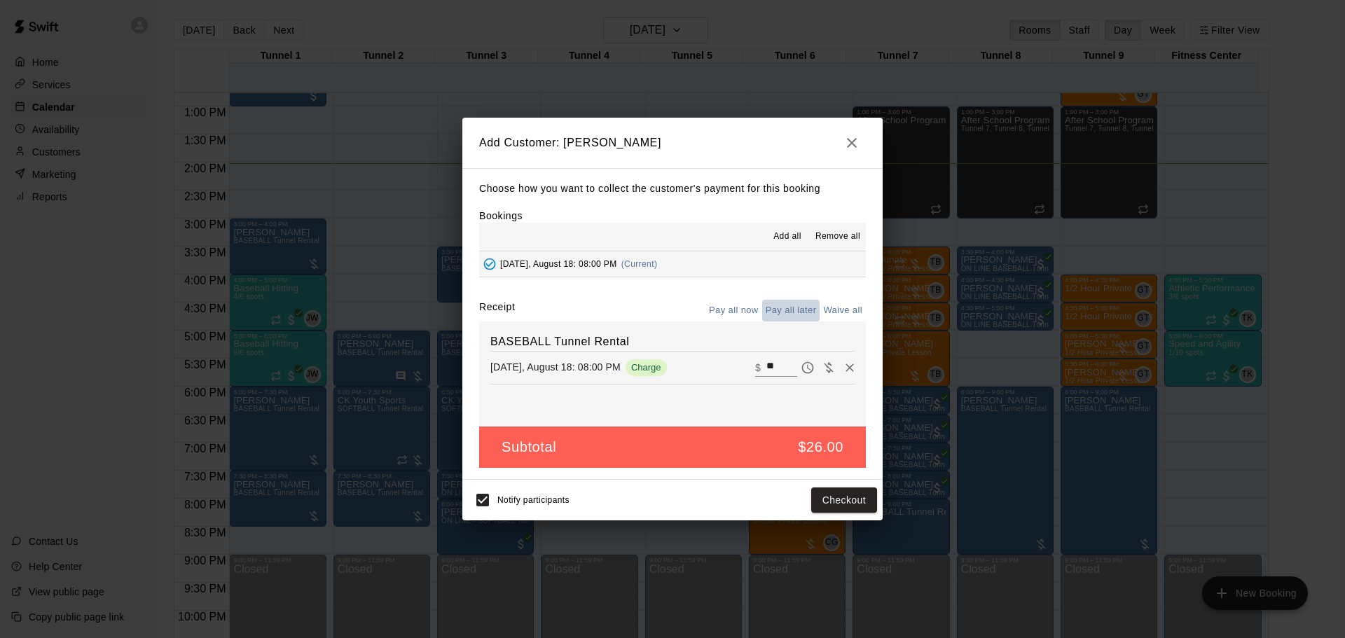
click at [784, 308] on button "Pay all later" at bounding box center [791, 311] width 58 height 22
click at [824, 497] on button "Add customer" at bounding box center [834, 501] width 86 height 26
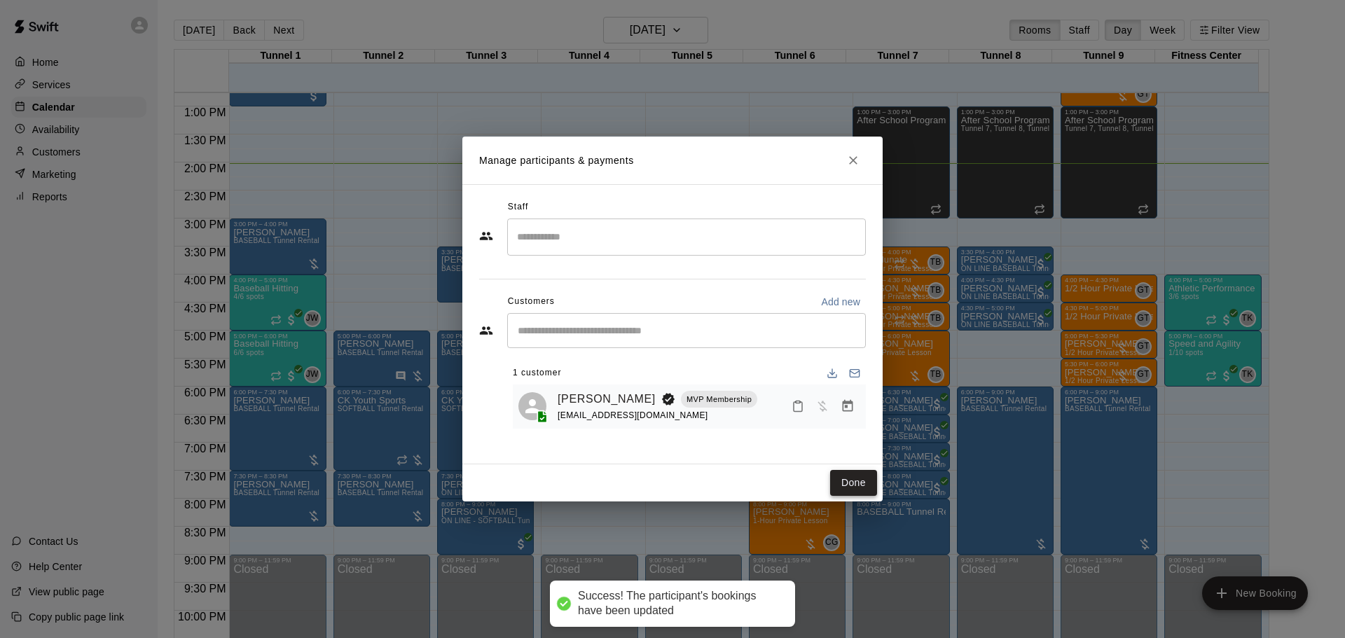
click at [850, 488] on button "Done" at bounding box center [853, 483] width 47 height 26
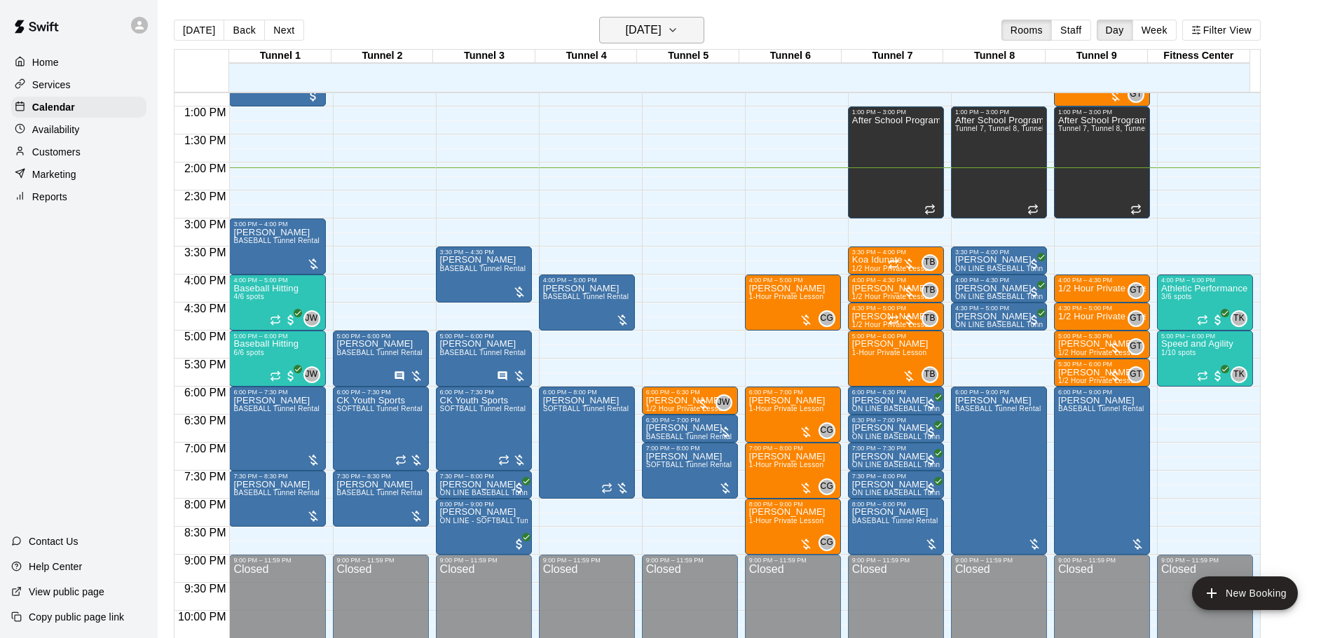
click at [662, 29] on h6 "[DATE]" at bounding box center [644, 30] width 36 height 20
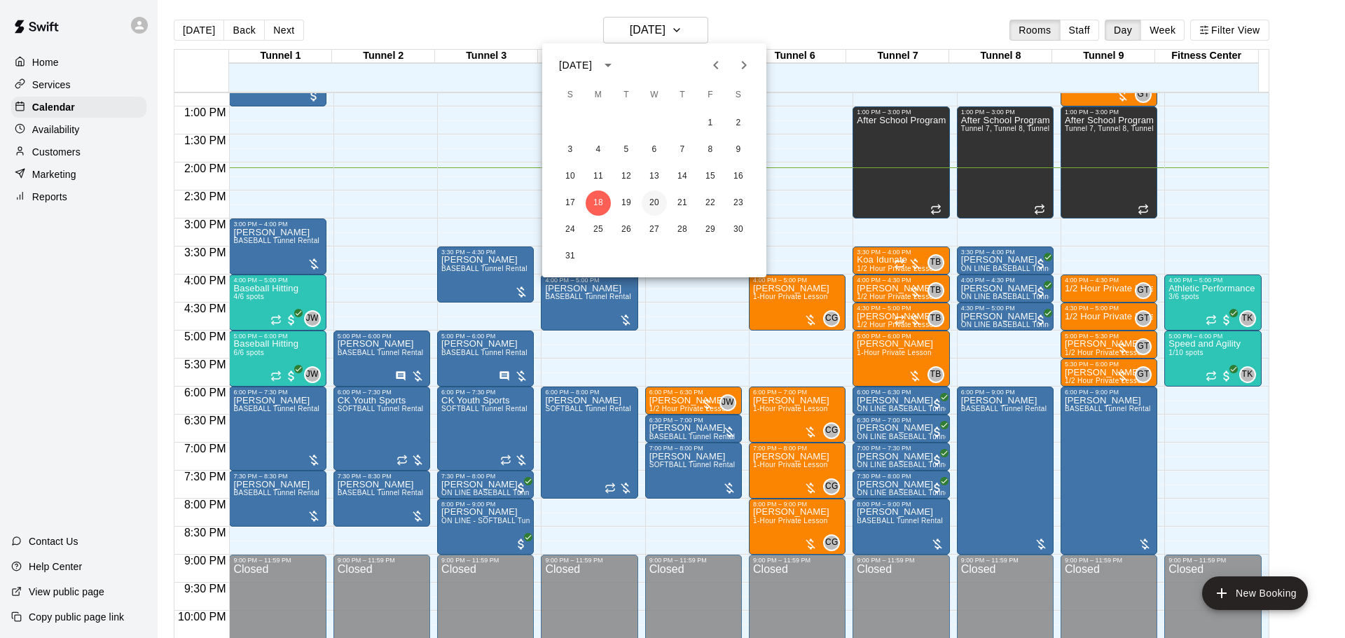
click at [652, 198] on button "20" at bounding box center [654, 203] width 25 height 25
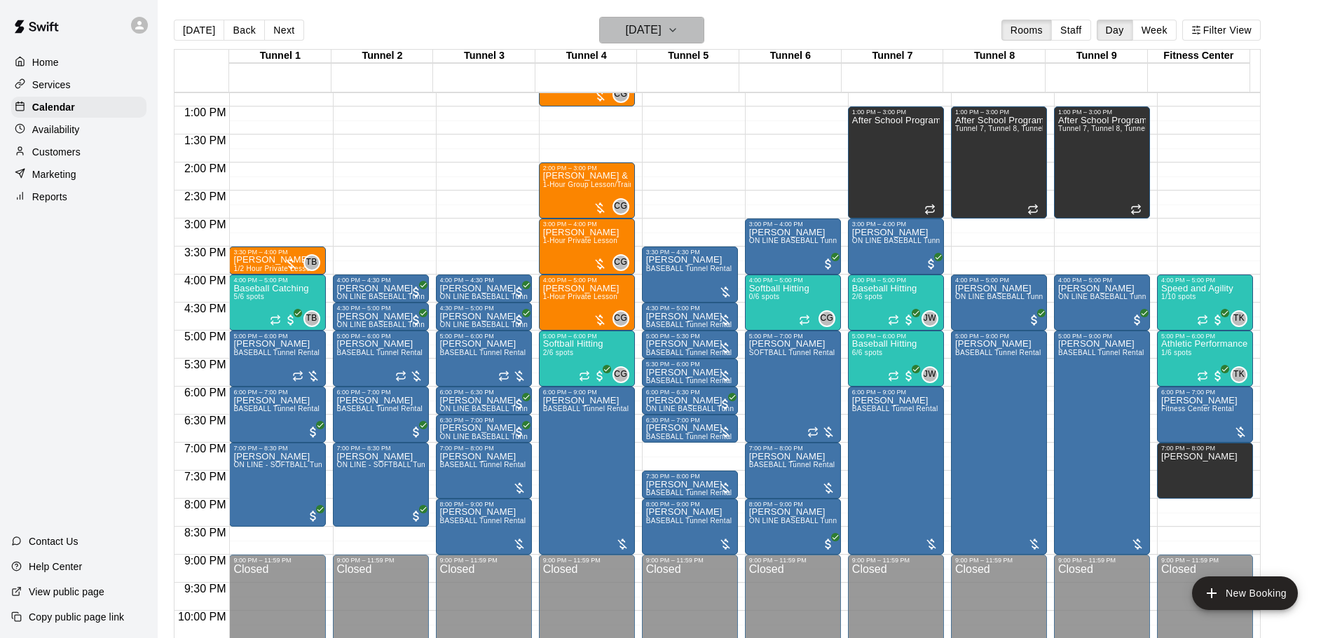
click at [636, 32] on h6 "[DATE]" at bounding box center [644, 30] width 36 height 20
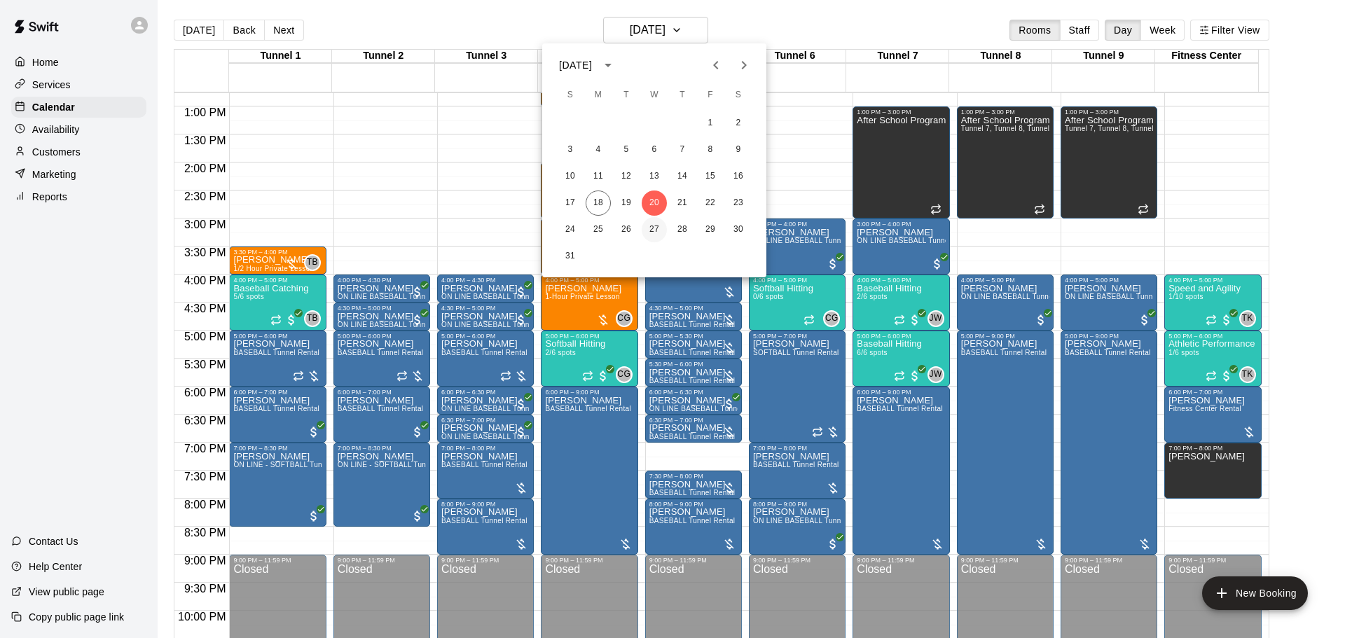
click at [655, 225] on button "27" at bounding box center [654, 229] width 25 height 25
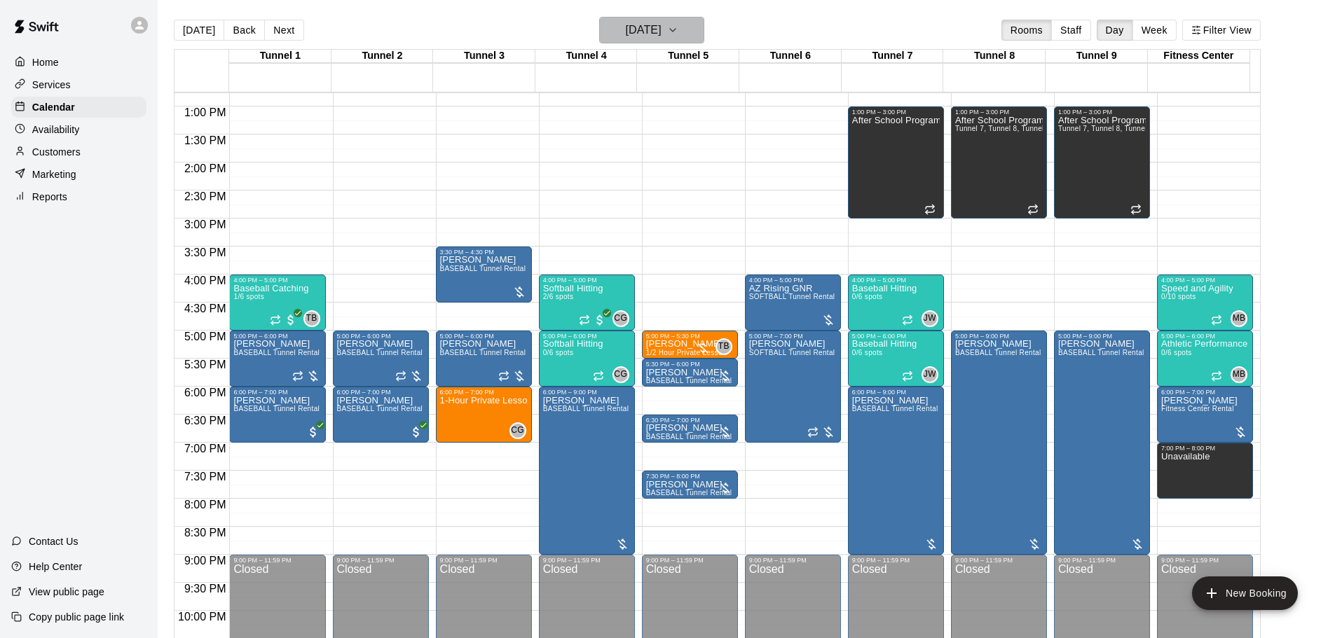
click at [626, 35] on h6 "[DATE]" at bounding box center [644, 30] width 36 height 20
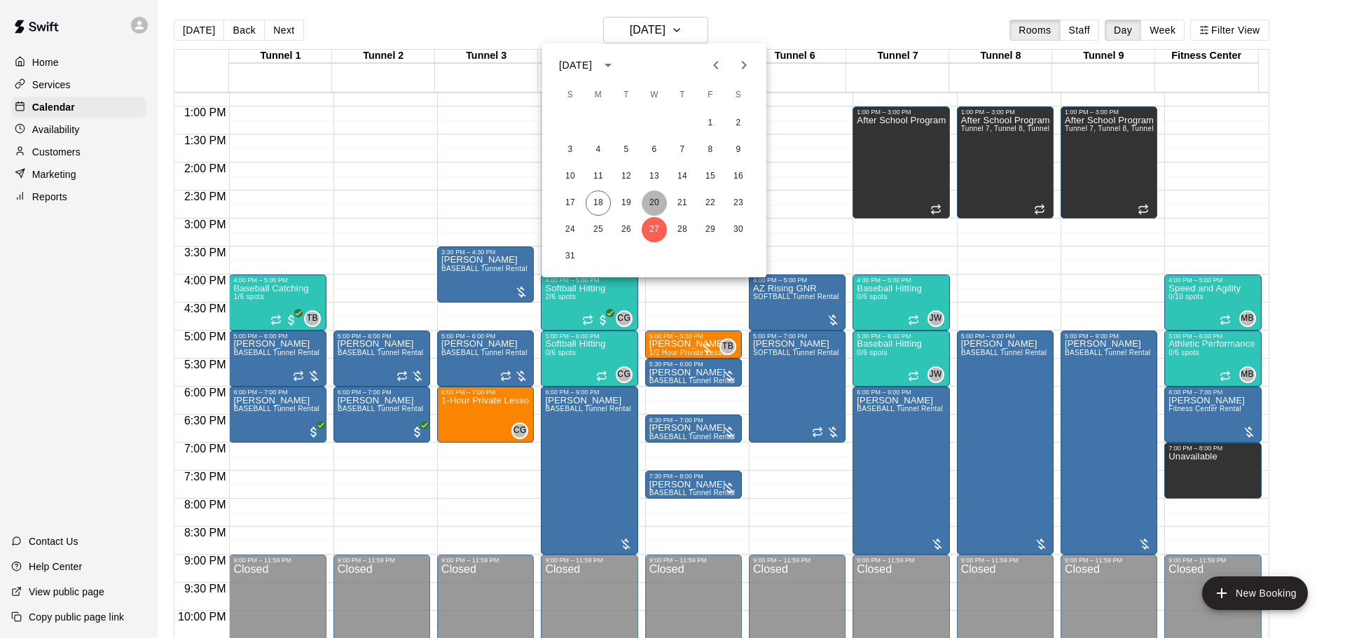
click at [659, 208] on button "20" at bounding box center [654, 203] width 25 height 25
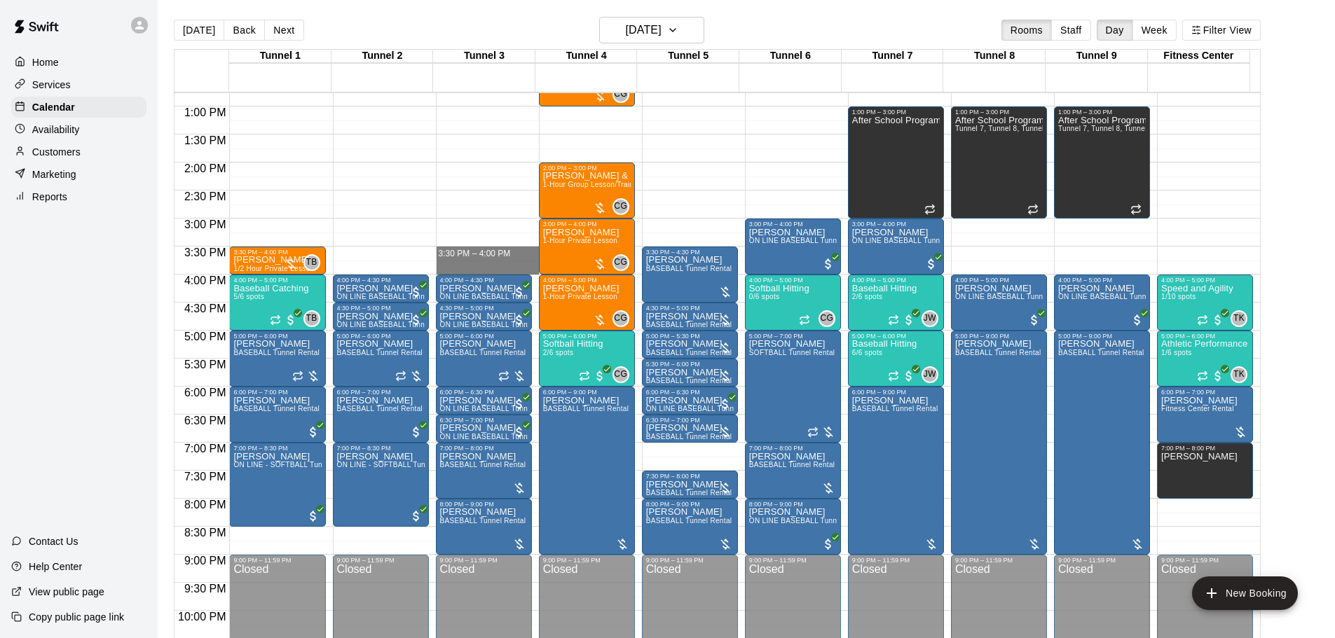
drag, startPoint x: 458, startPoint y: 251, endPoint x: 458, endPoint y: 268, distance: 16.8
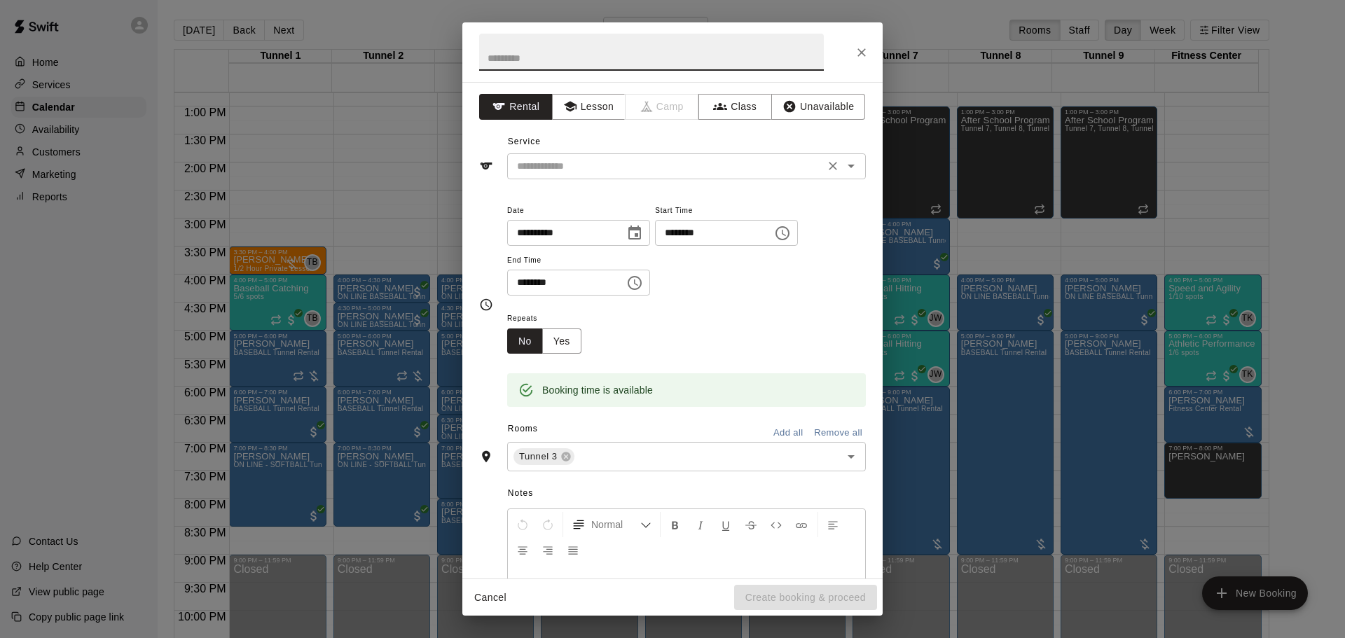
click at [666, 165] on input "text" at bounding box center [666, 167] width 309 height 18
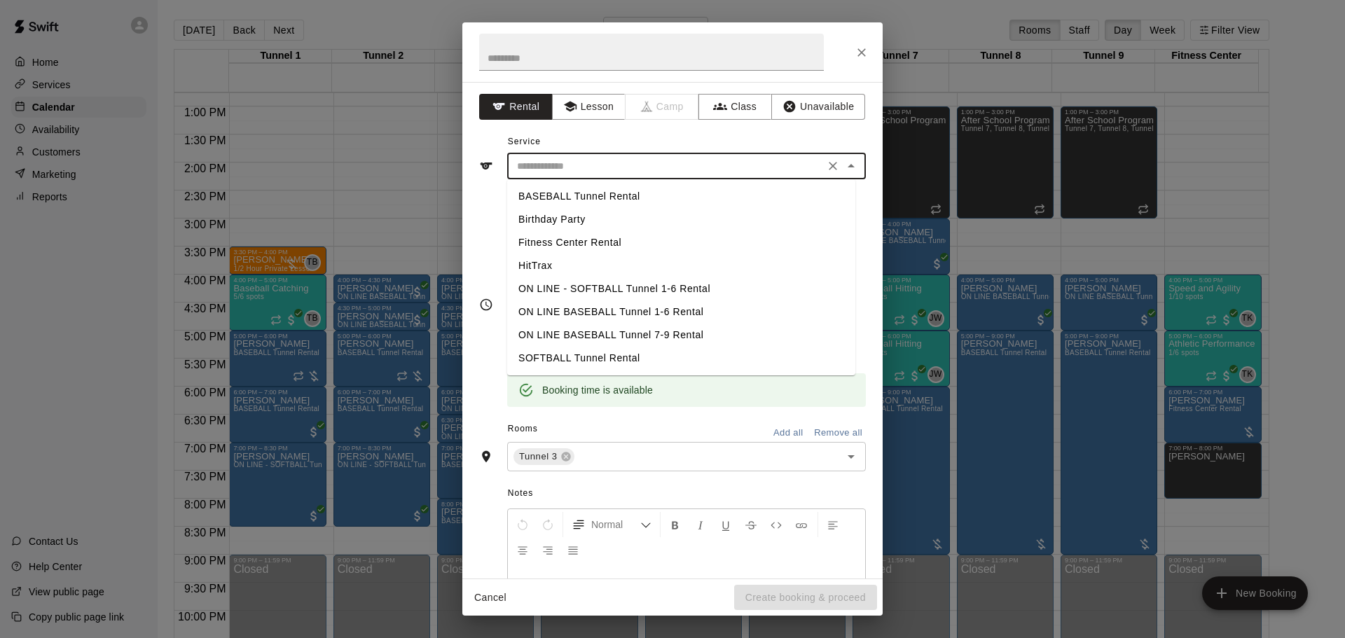
click at [580, 193] on li "BASEBALL Tunnel Rental" at bounding box center [681, 196] width 348 height 23
type input "**********"
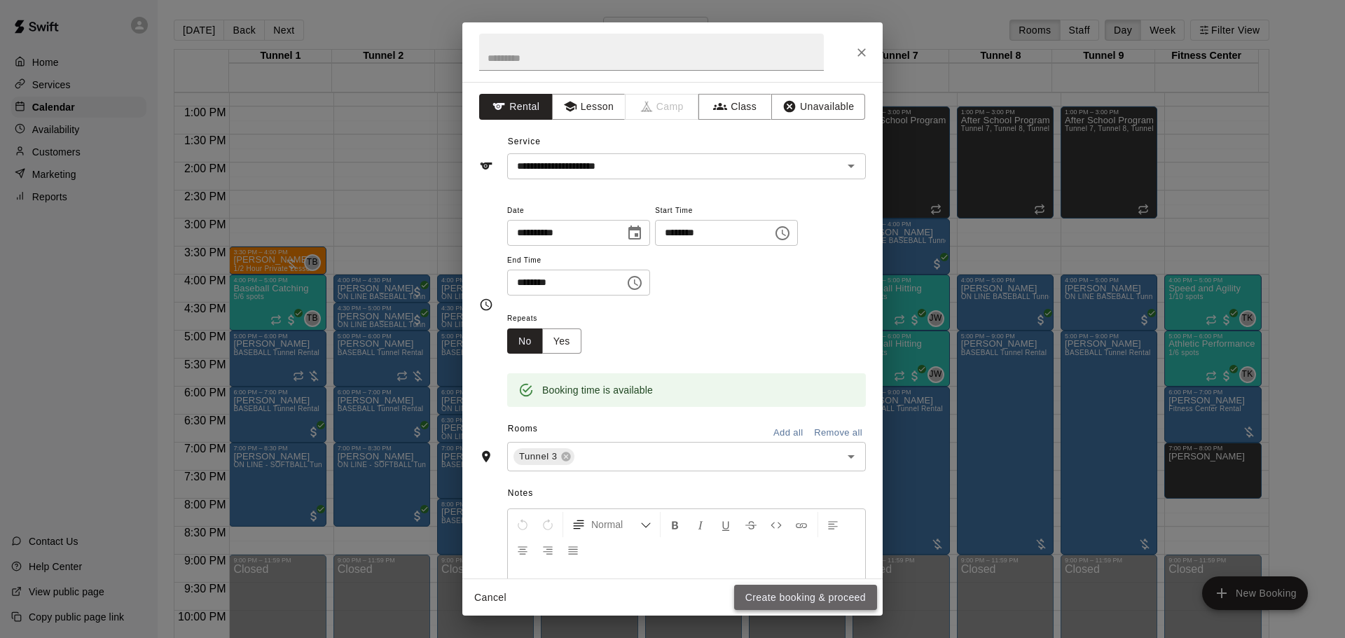
click at [801, 591] on button "Create booking & proceed" at bounding box center [805, 598] width 143 height 26
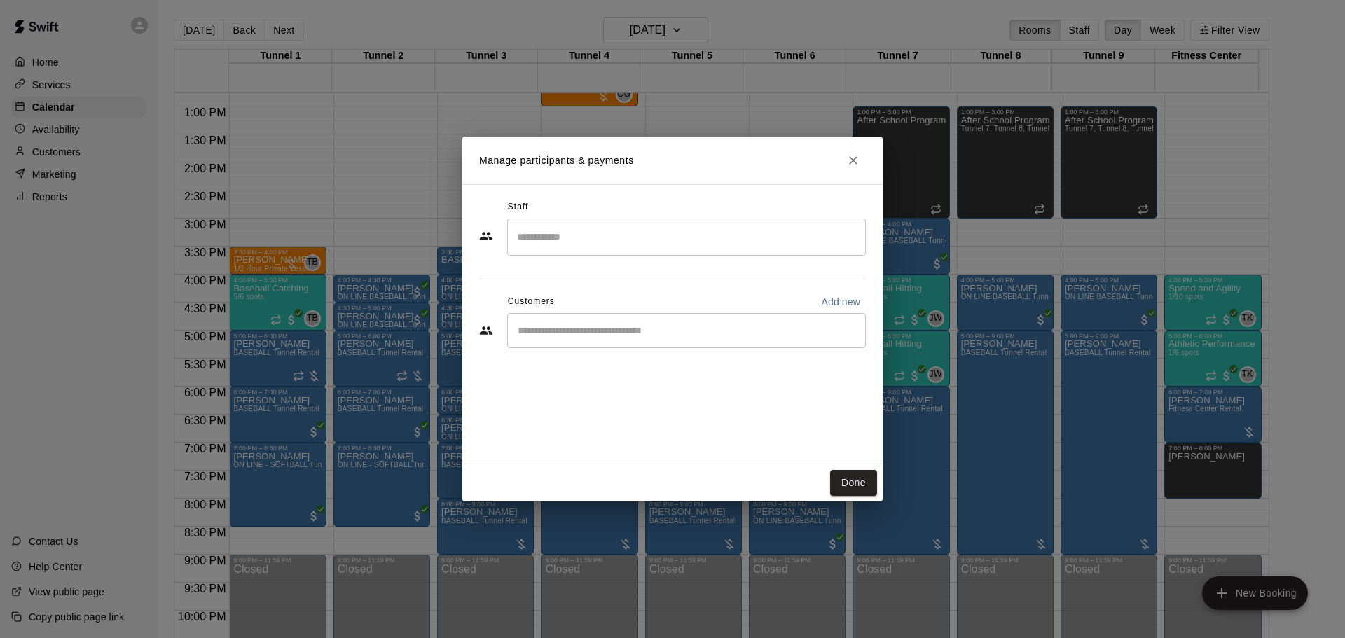
click at [711, 320] on div "​" at bounding box center [686, 330] width 359 height 35
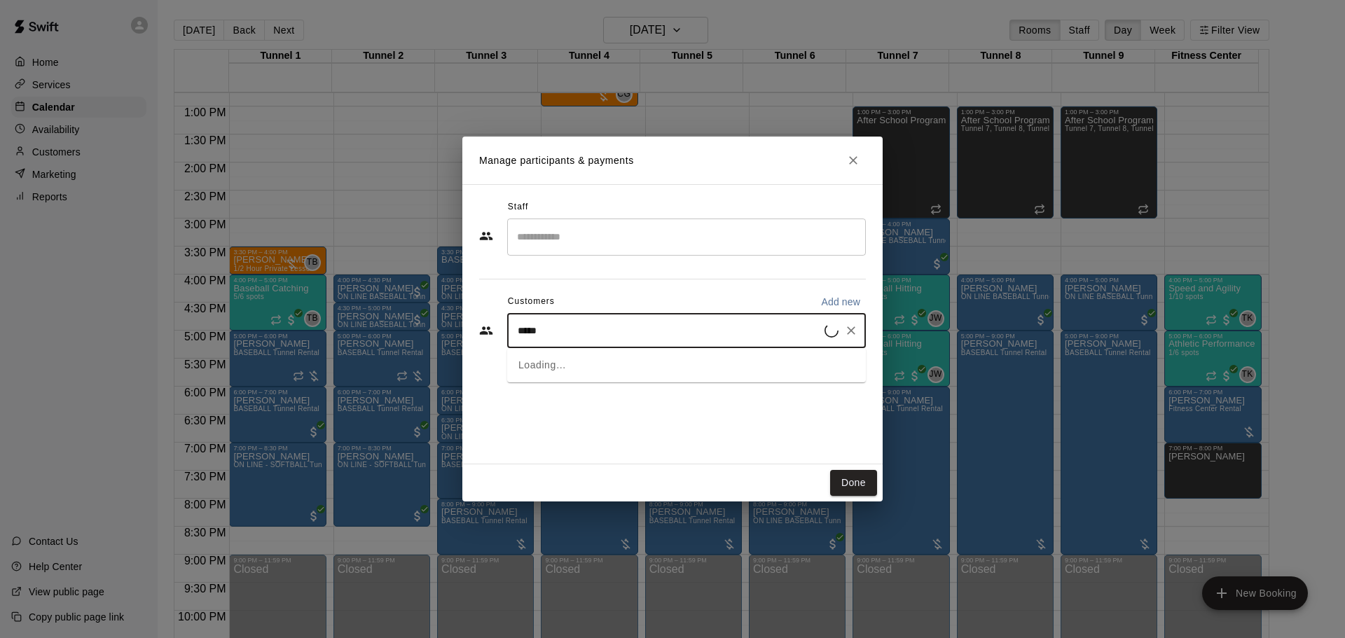
type input "******"
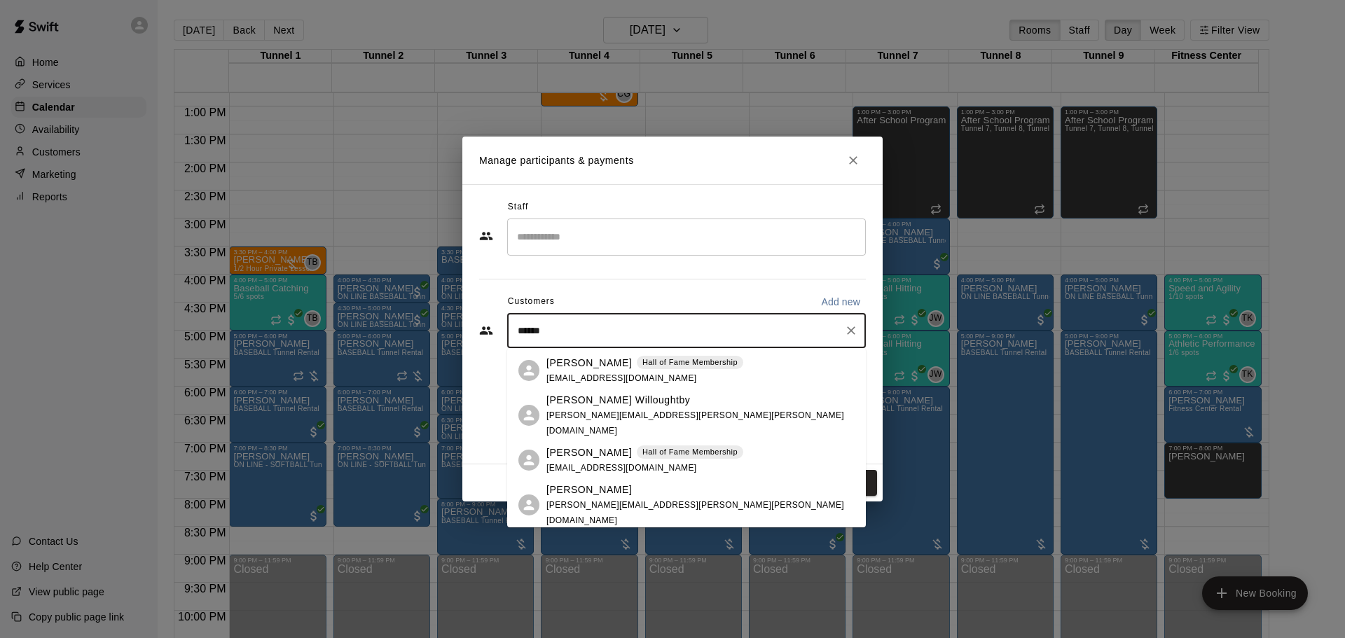
click at [694, 449] on p "Hall of Fame Membership" at bounding box center [690, 452] width 95 height 12
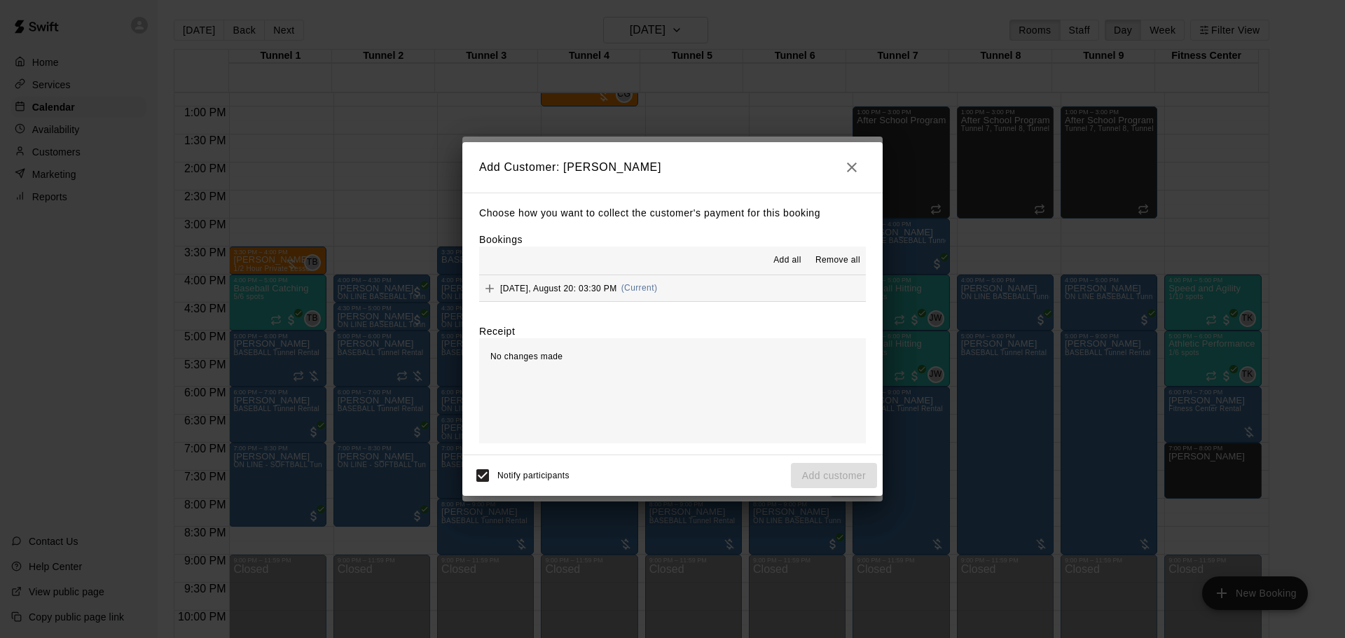
drag, startPoint x: 862, startPoint y: 151, endPoint x: 855, endPoint y: 163, distance: 13.8
click at [861, 151] on h2 "Add Customer: [PERSON_NAME]" at bounding box center [673, 167] width 420 height 50
click at [855, 165] on icon "button" at bounding box center [852, 167] width 17 height 17
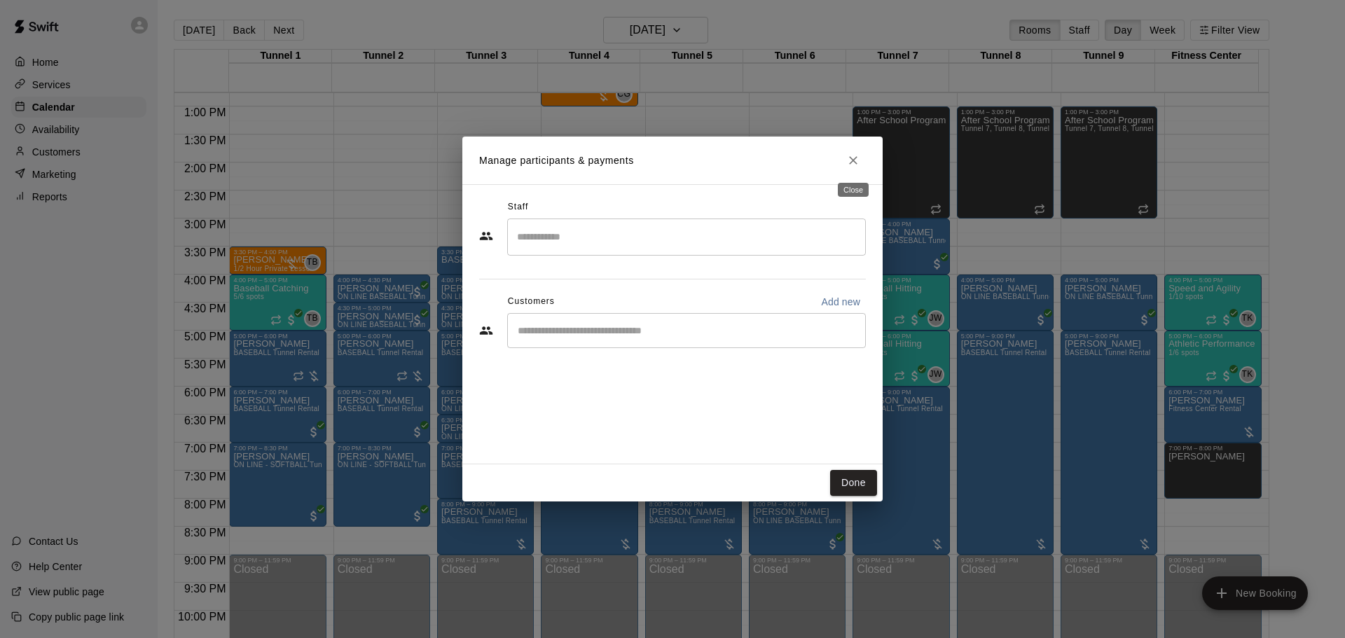
click at [850, 173] on div "Close" at bounding box center [854, 185] width 34 height 25
click at [849, 158] on icon "Close" at bounding box center [854, 160] width 14 height 14
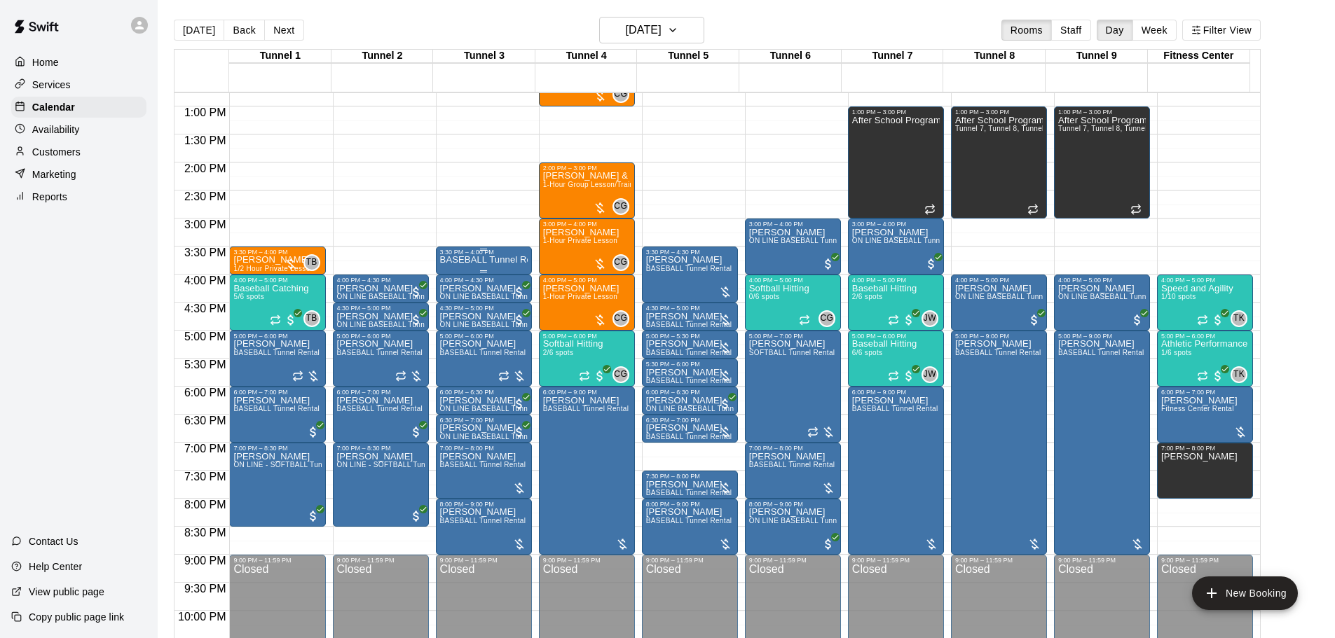
click at [460, 260] on p "BASEBALL Tunnel Rental" at bounding box center [484, 260] width 88 height 0
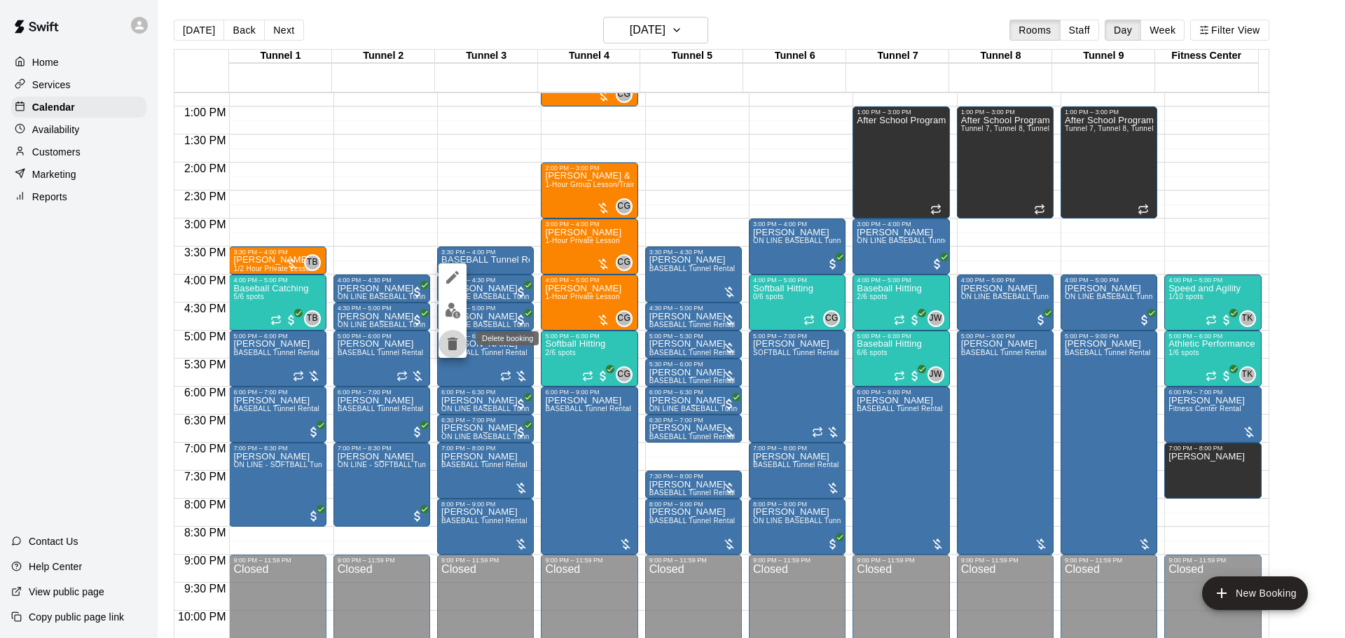
click at [450, 345] on icon "delete" at bounding box center [453, 344] width 10 height 13
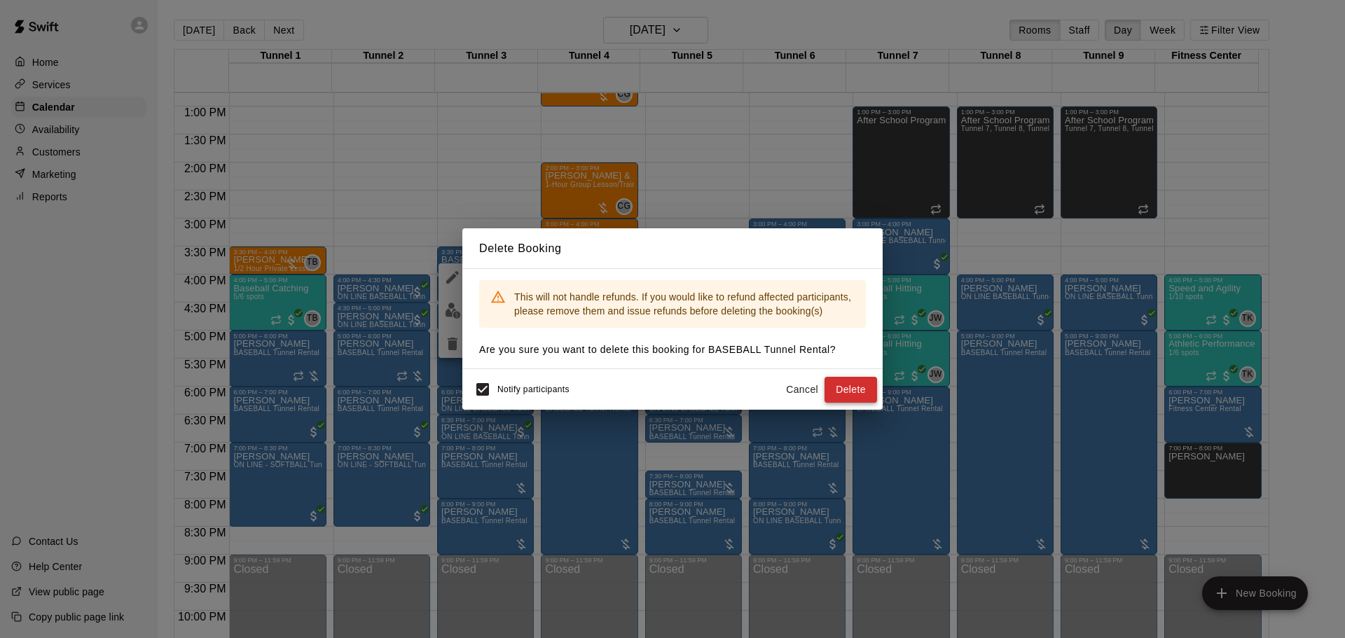
click at [870, 396] on button "Delete" at bounding box center [851, 390] width 53 height 26
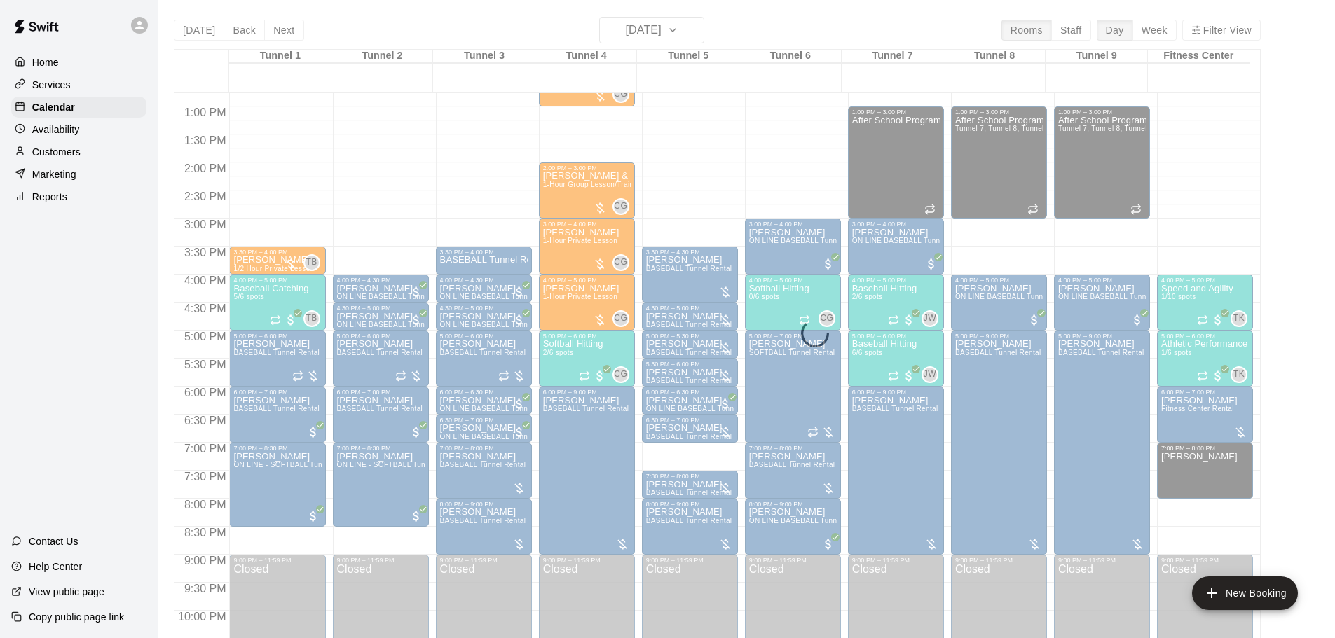
click at [701, 26] on div "[DATE] Back [DATE][DATE] Rooms Staff Day Week Filter View Tunnel 1 20 Wed Tunne…" at bounding box center [717, 336] width 1087 height 638
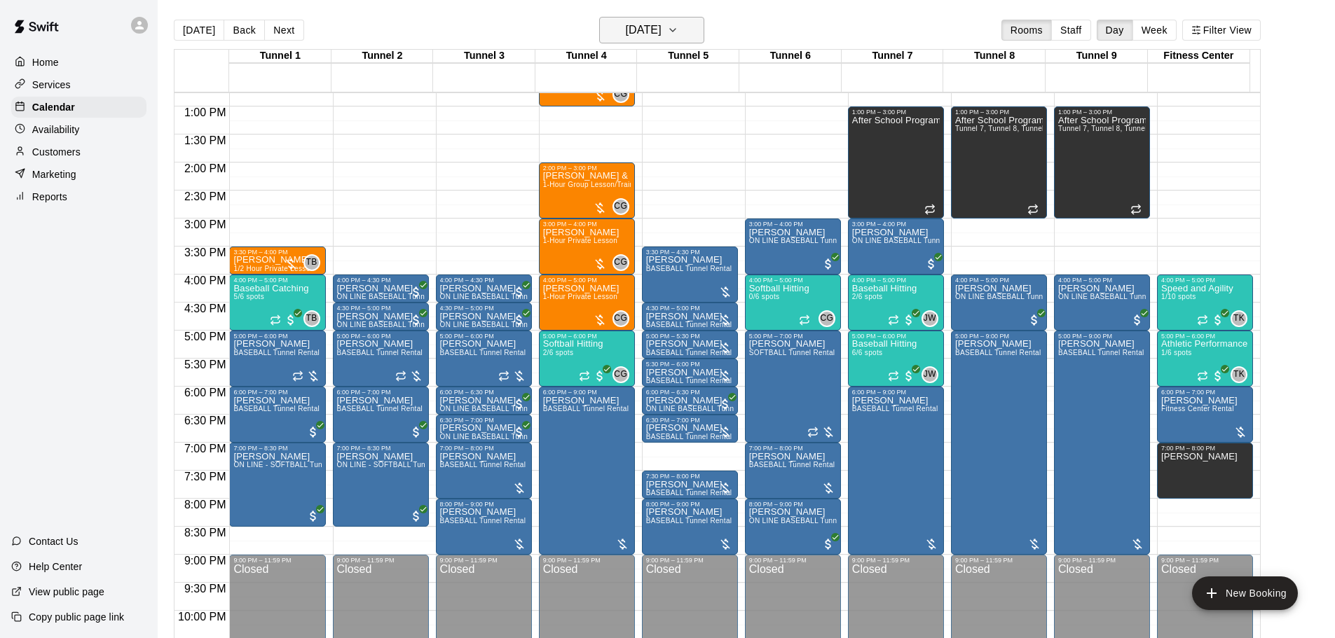
click at [662, 36] on h6 "[DATE]" at bounding box center [644, 30] width 36 height 20
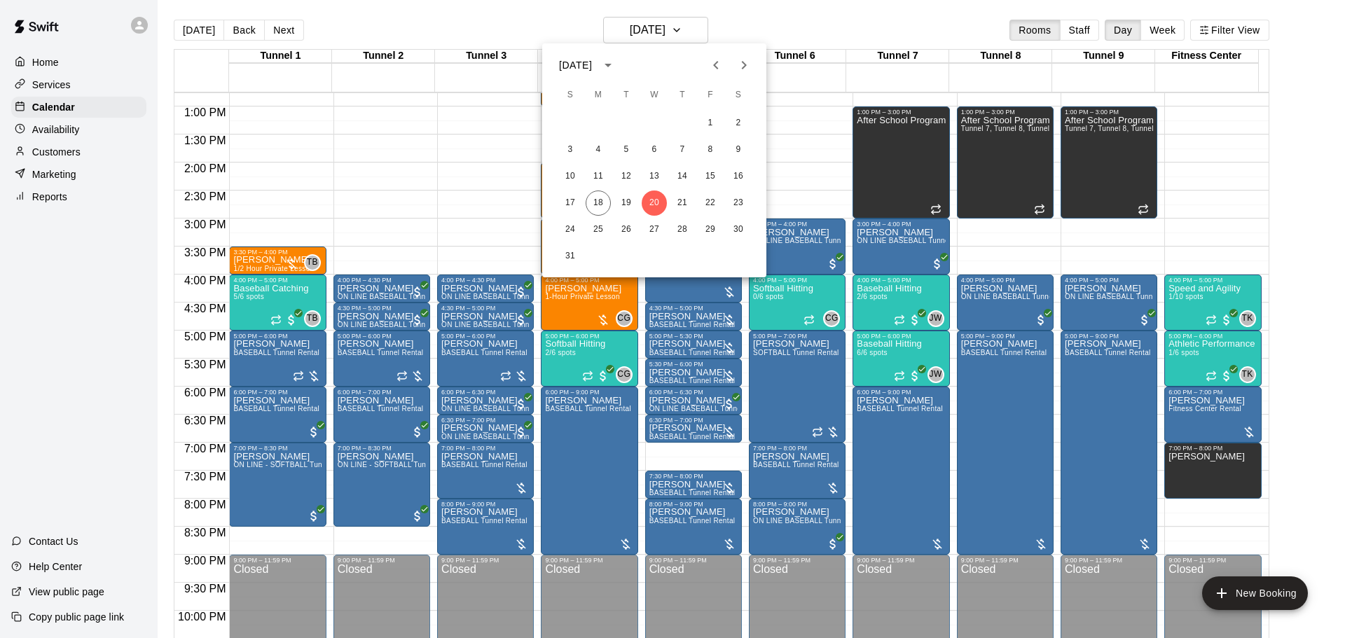
click at [753, 63] on button "Next month" at bounding box center [744, 65] width 28 height 28
click at [646, 123] on button "3" at bounding box center [654, 123] width 25 height 25
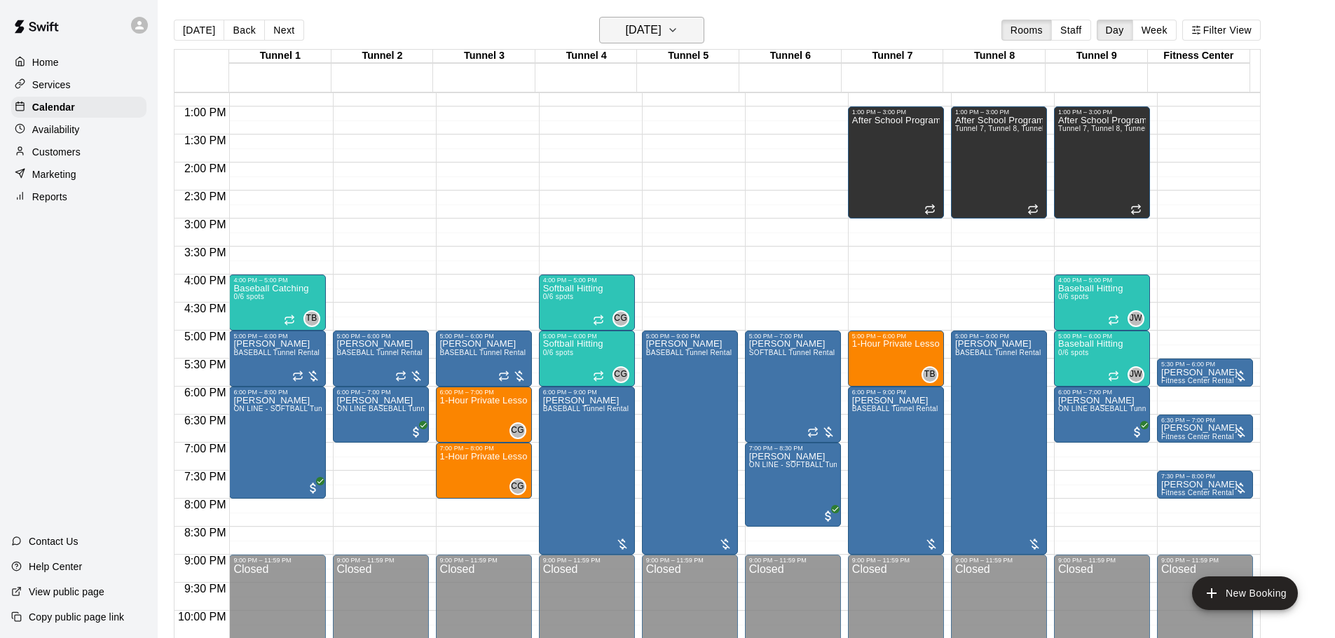
click at [699, 32] on button "[DATE]" at bounding box center [651, 30] width 105 height 27
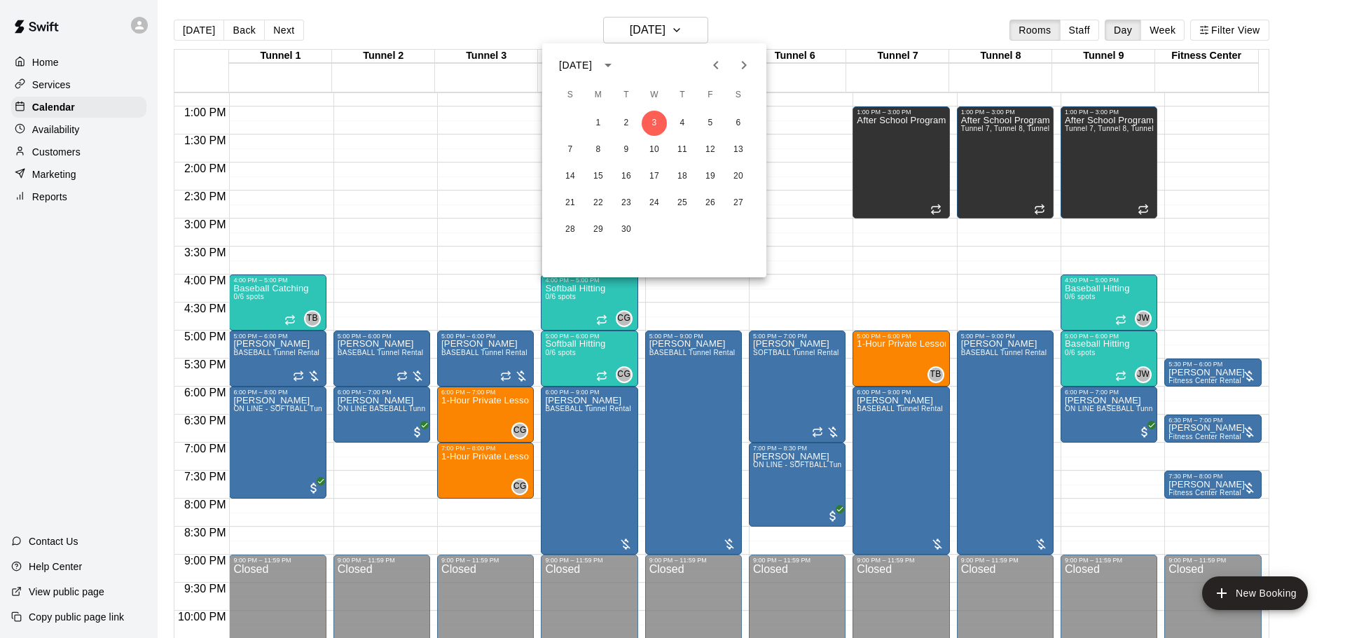
click at [718, 74] on button "Previous month" at bounding box center [716, 65] width 28 height 28
click at [738, 205] on button "23" at bounding box center [738, 203] width 25 height 25
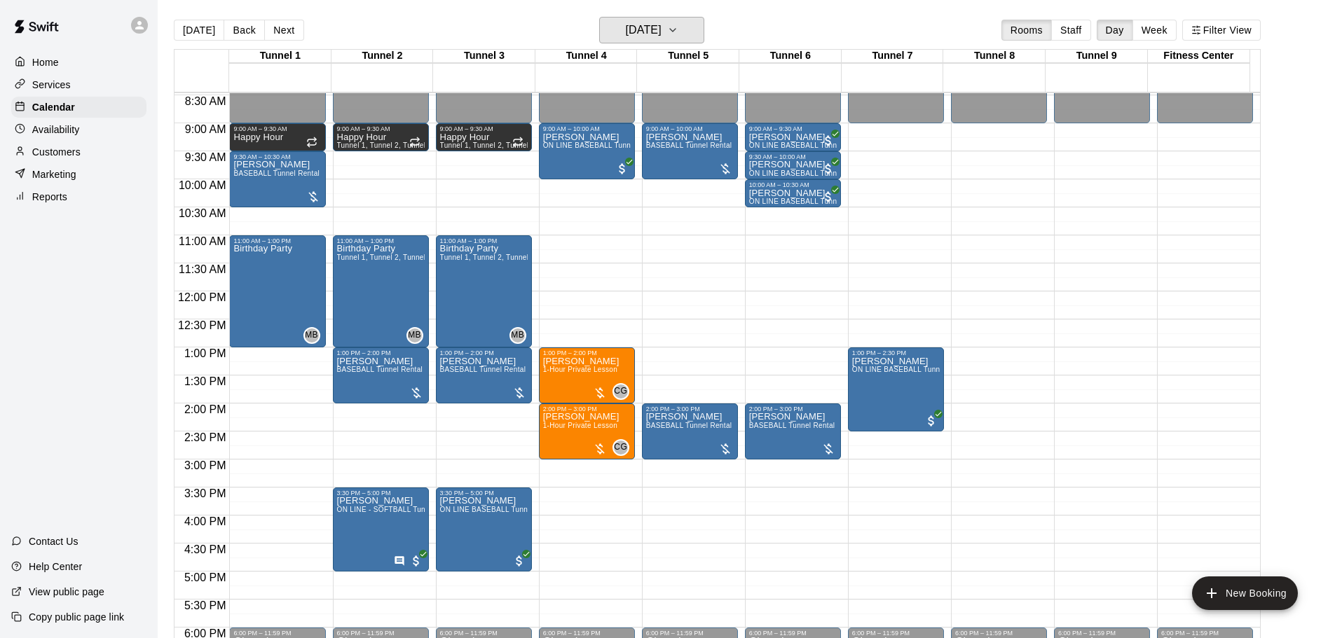
scroll to position [505, 0]
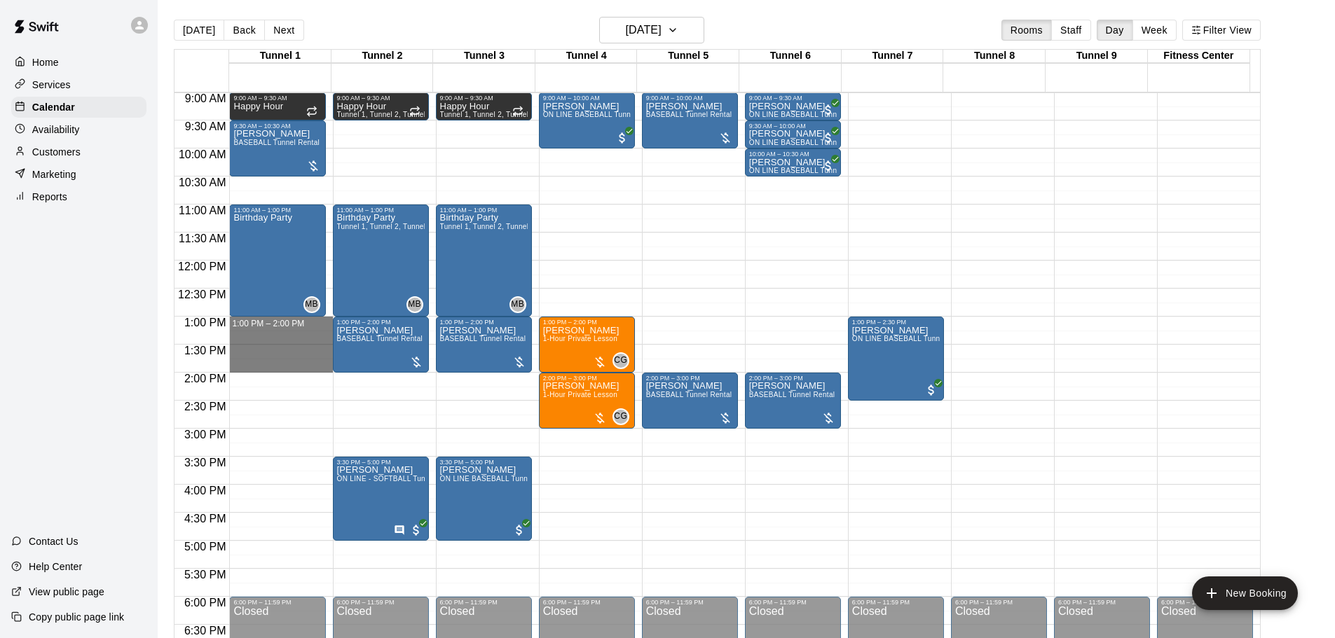
drag, startPoint x: 299, startPoint y: 324, endPoint x: 299, endPoint y: 367, distance: 43.5
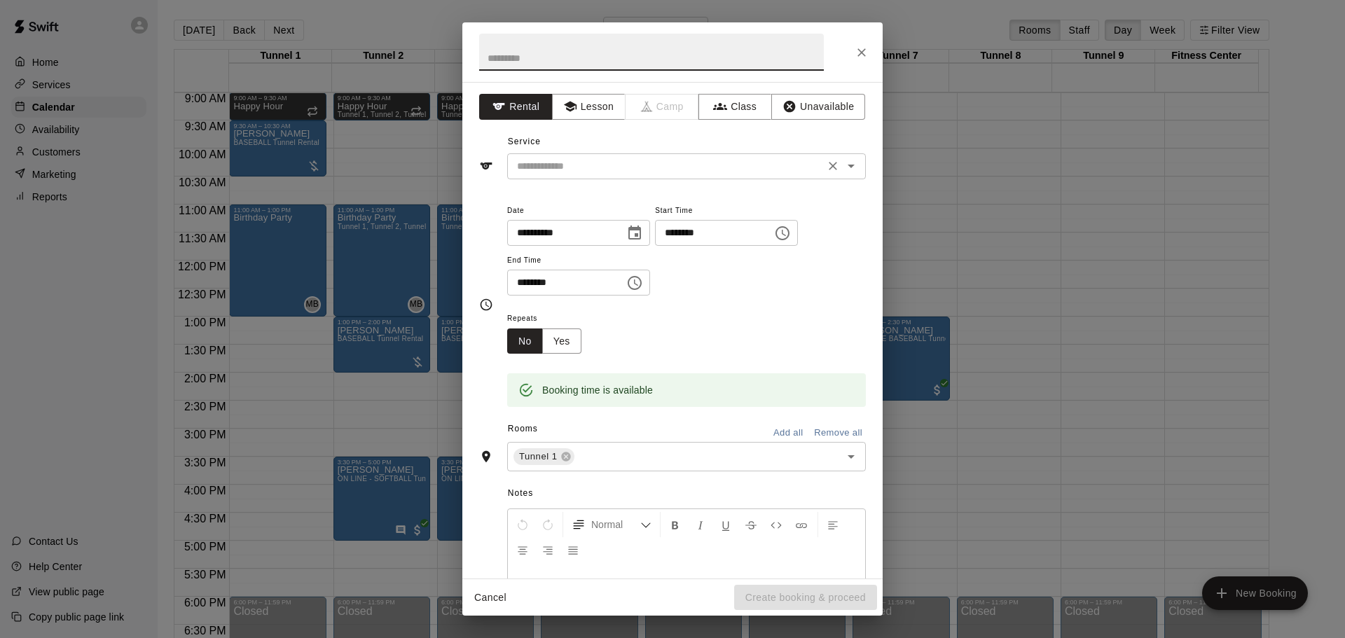
click at [594, 159] on input "text" at bounding box center [666, 167] width 309 height 18
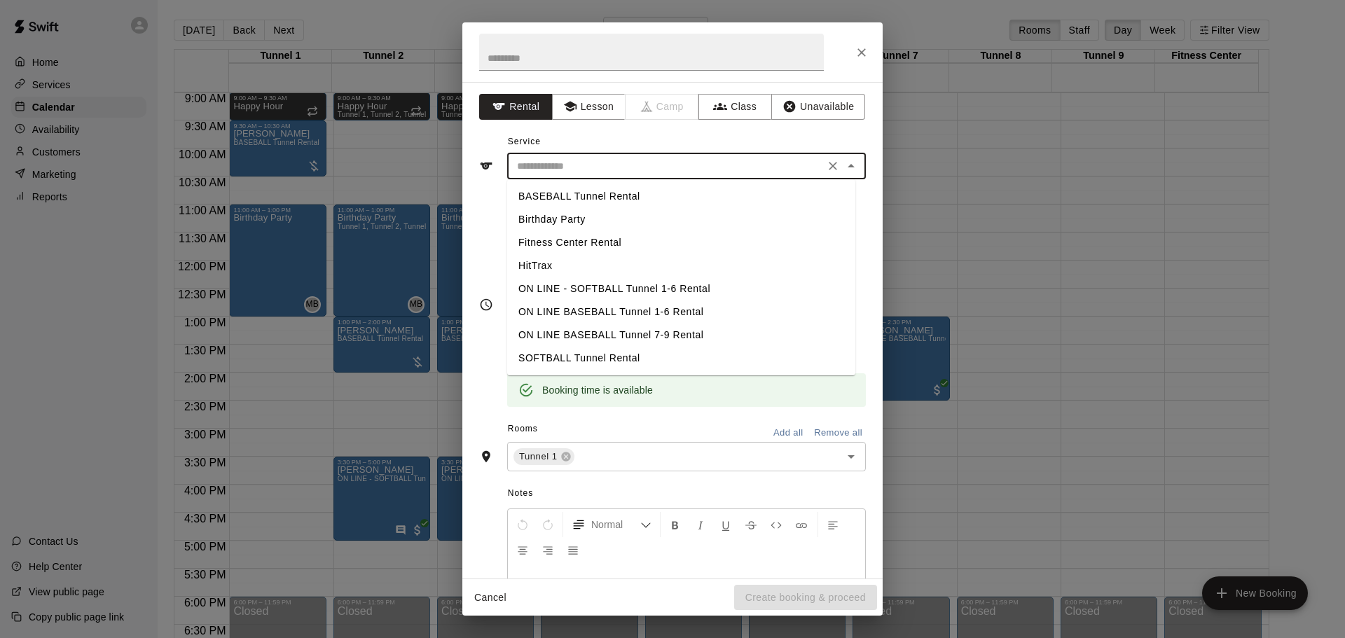
click at [576, 198] on li "BASEBALL Tunnel Rental" at bounding box center [681, 196] width 348 height 23
type input "**********"
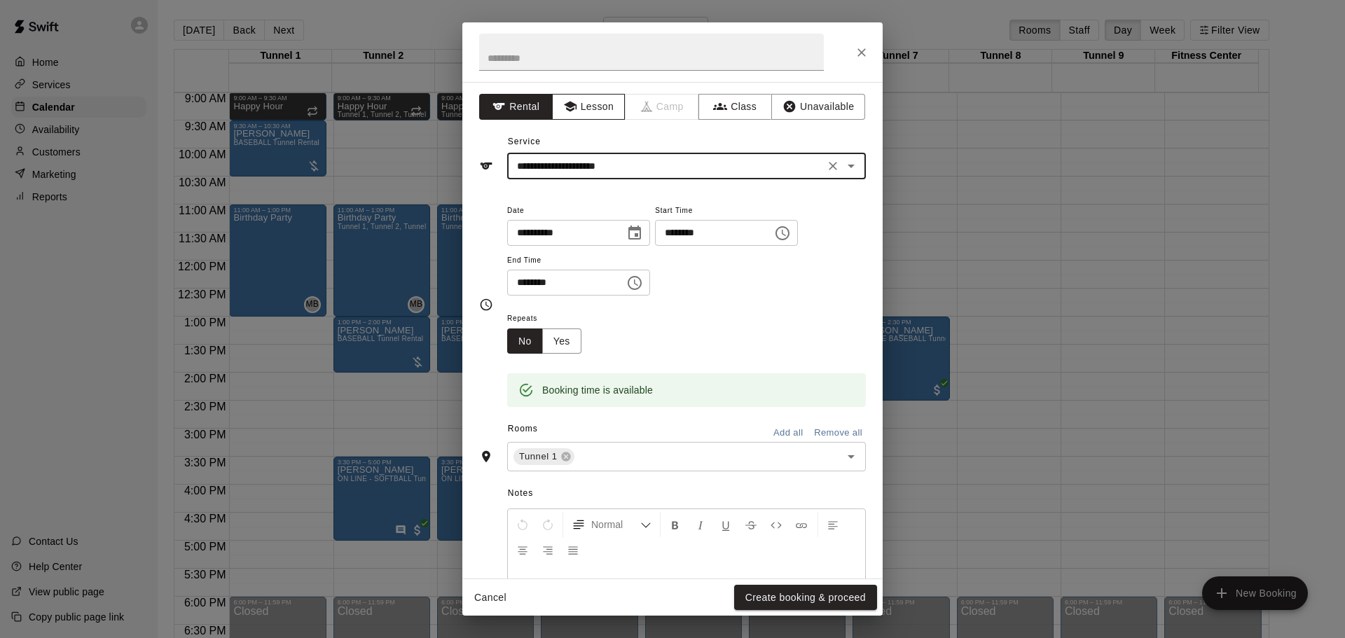
click at [608, 112] on button "Lesson" at bounding box center [589, 107] width 74 height 26
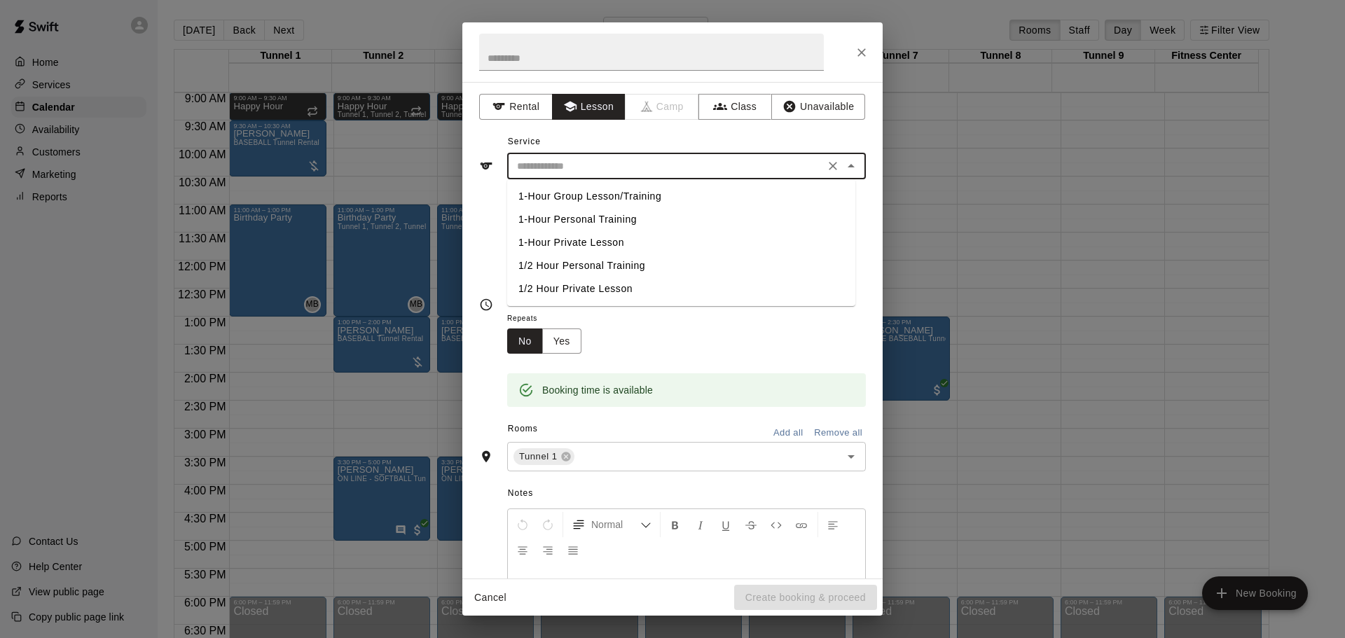
click at [687, 170] on input "text" at bounding box center [666, 167] width 309 height 18
click at [605, 244] on li "1-Hour Private Lesson" at bounding box center [681, 242] width 348 height 23
type input "**********"
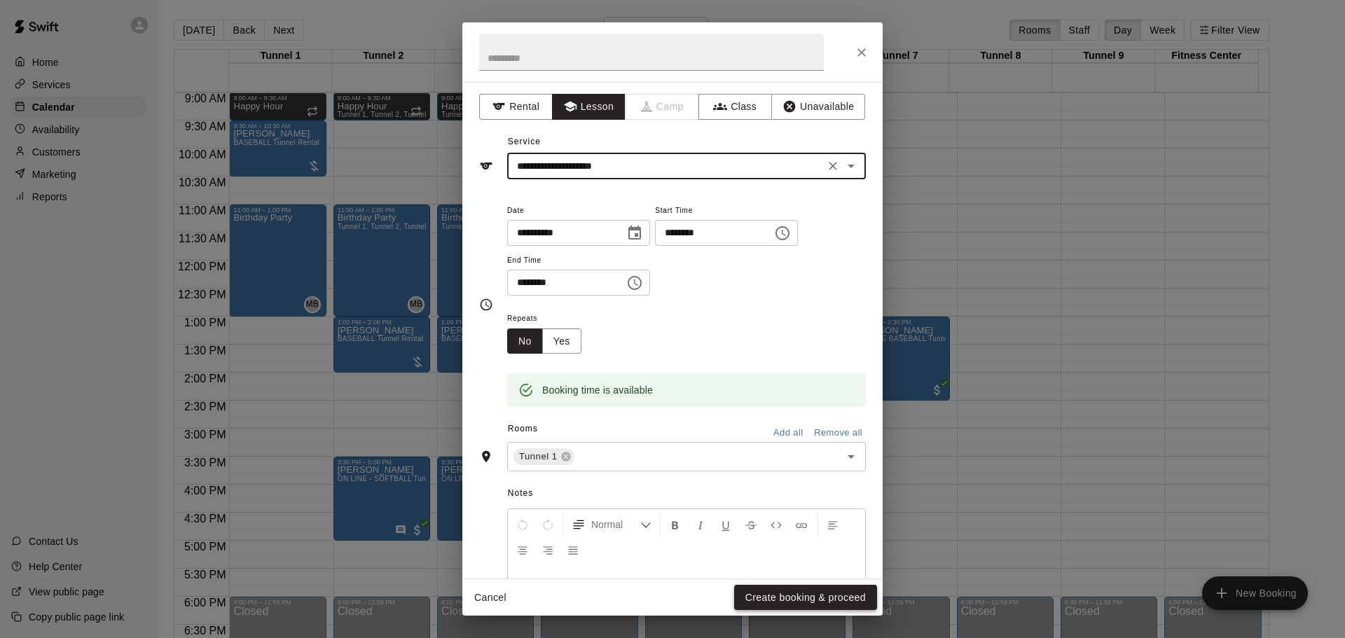
click at [842, 592] on button "Create booking & proceed" at bounding box center [805, 598] width 143 height 26
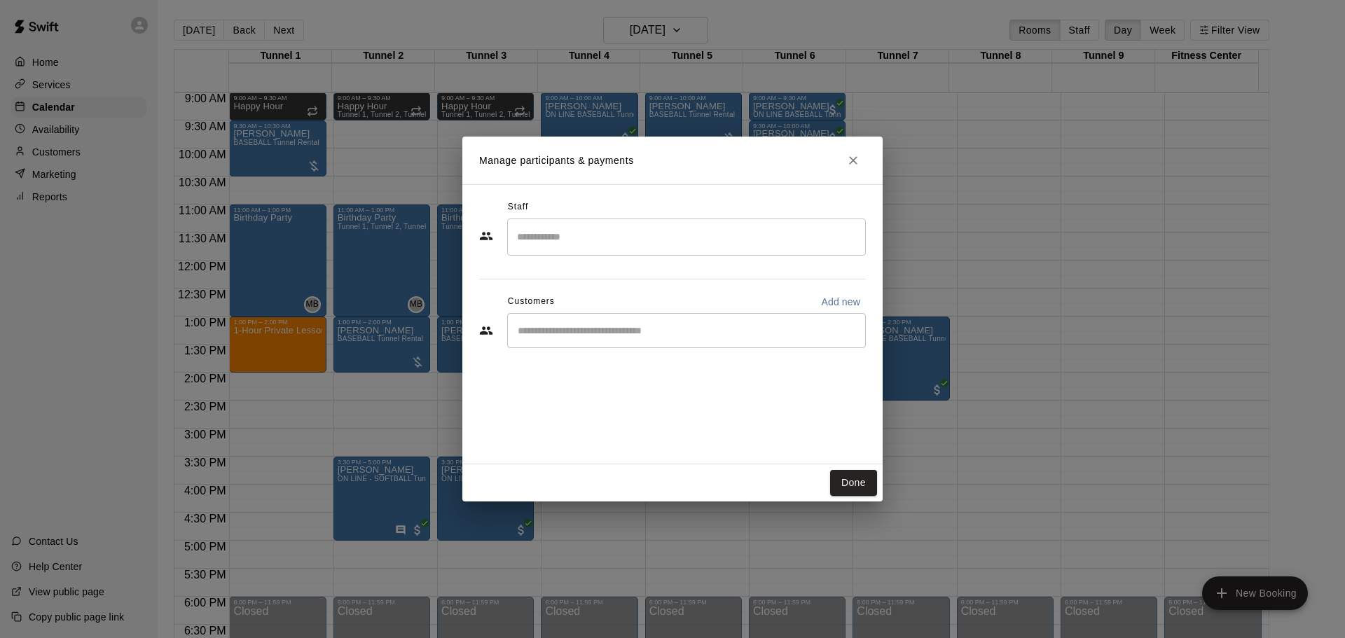
click at [765, 328] on input "Start typing to search customers..." at bounding box center [687, 331] width 346 height 14
click at [851, 481] on button "Done" at bounding box center [853, 483] width 47 height 26
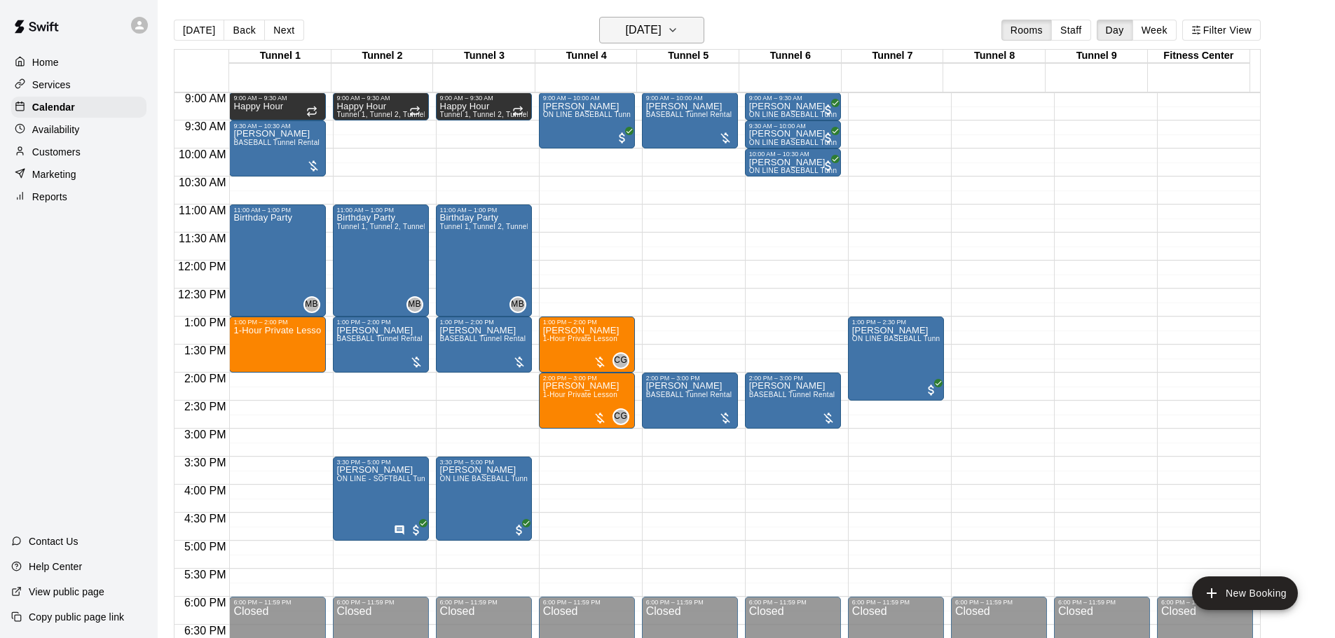
click at [662, 33] on h6 "[DATE]" at bounding box center [644, 30] width 36 height 20
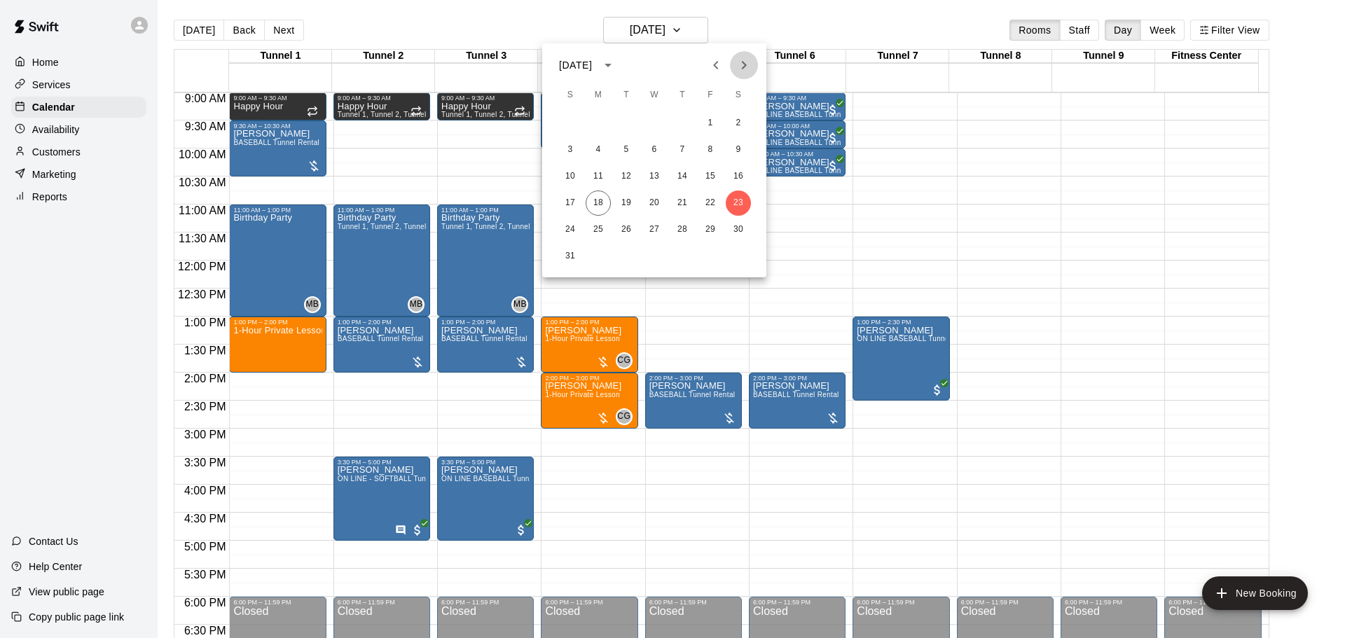
click at [737, 72] on icon "Next month" at bounding box center [744, 65] width 17 height 17
click at [591, 125] on button "1" at bounding box center [598, 123] width 25 height 25
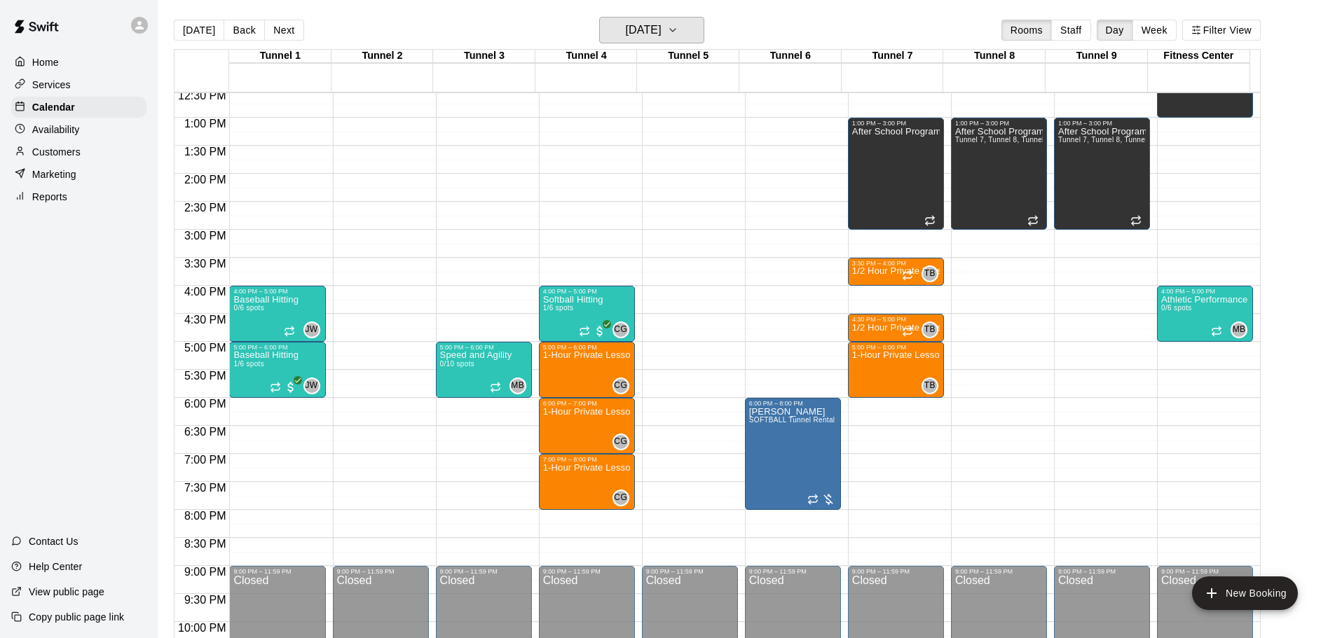
scroll to position [575, 0]
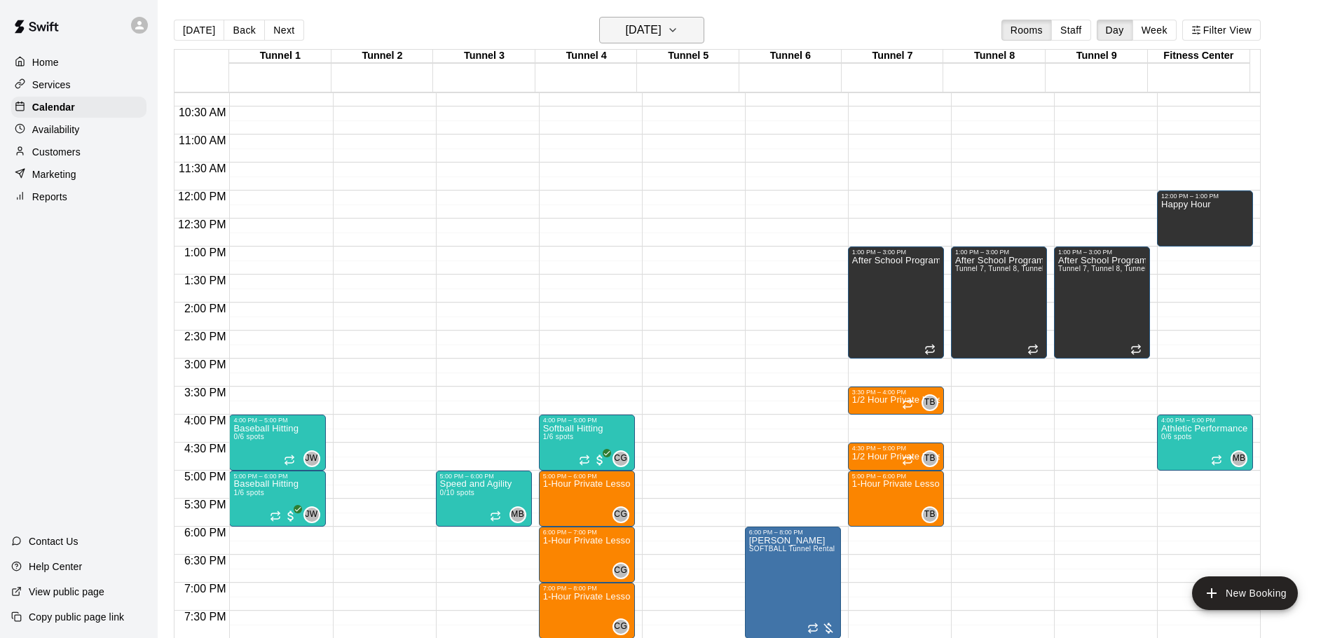
click at [651, 32] on h6 "[DATE]" at bounding box center [644, 30] width 36 height 20
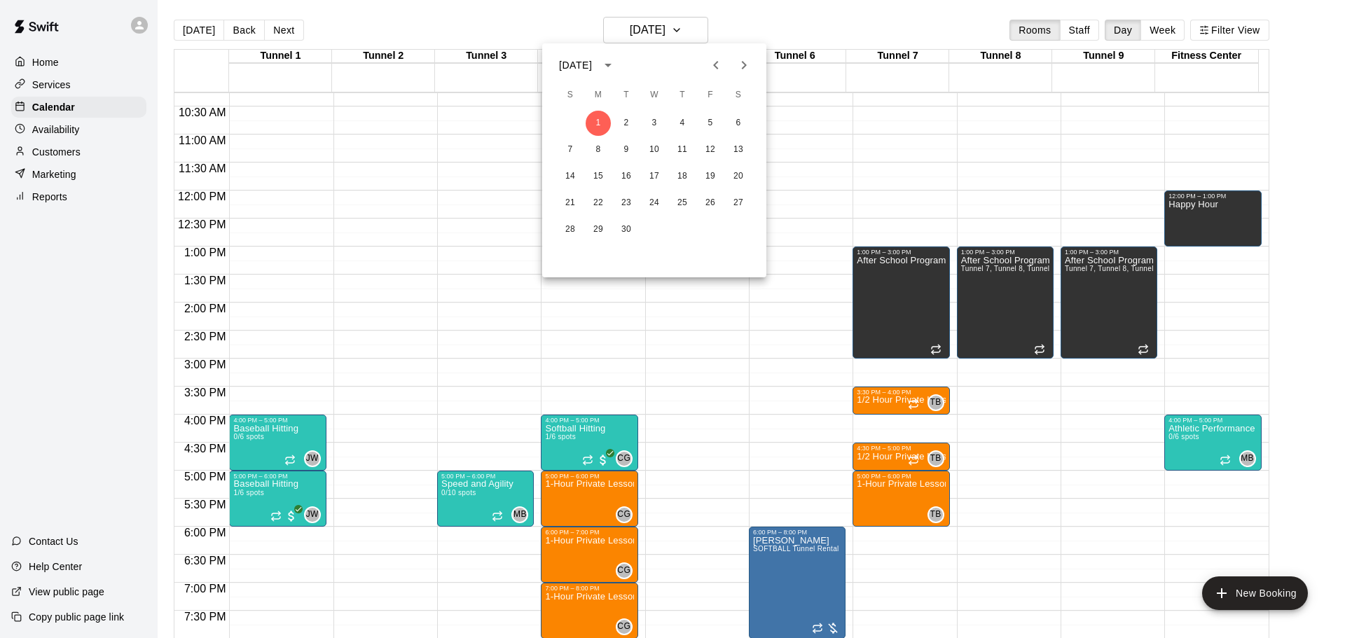
click at [716, 62] on icon "Previous month" at bounding box center [716, 65] width 17 height 17
click at [728, 198] on button "23" at bounding box center [738, 203] width 25 height 25
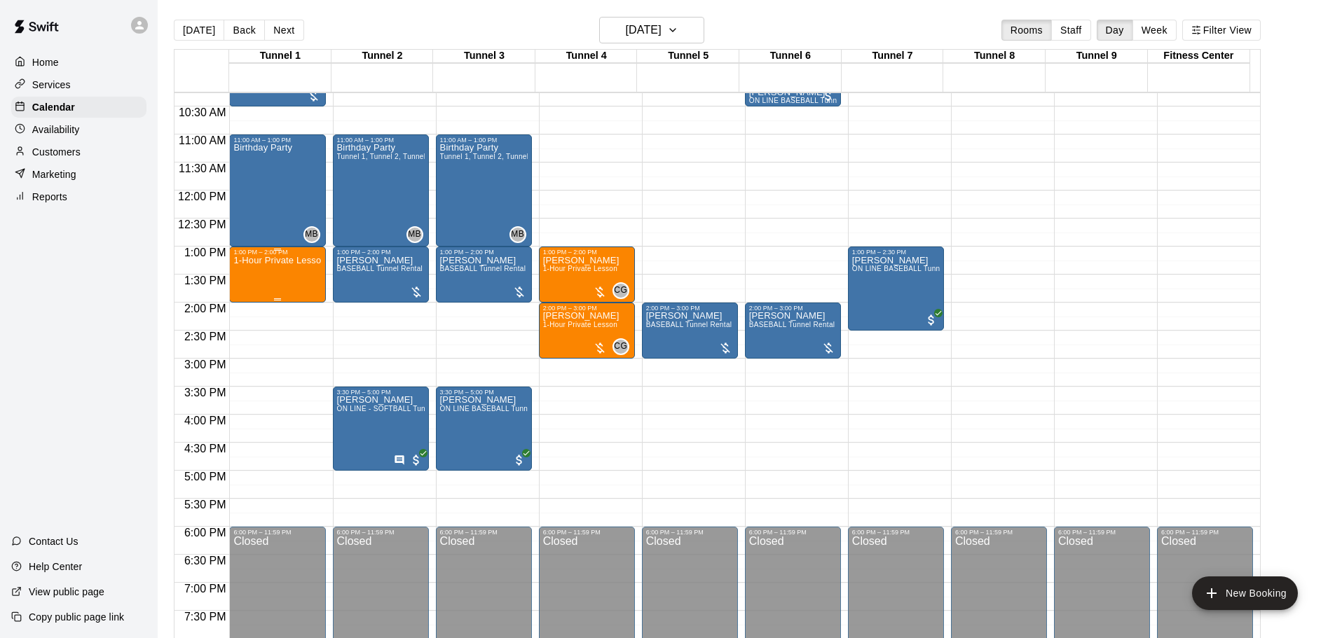
click at [277, 290] on div "1-Hour Private Lesson" at bounding box center [277, 575] width 88 height 638
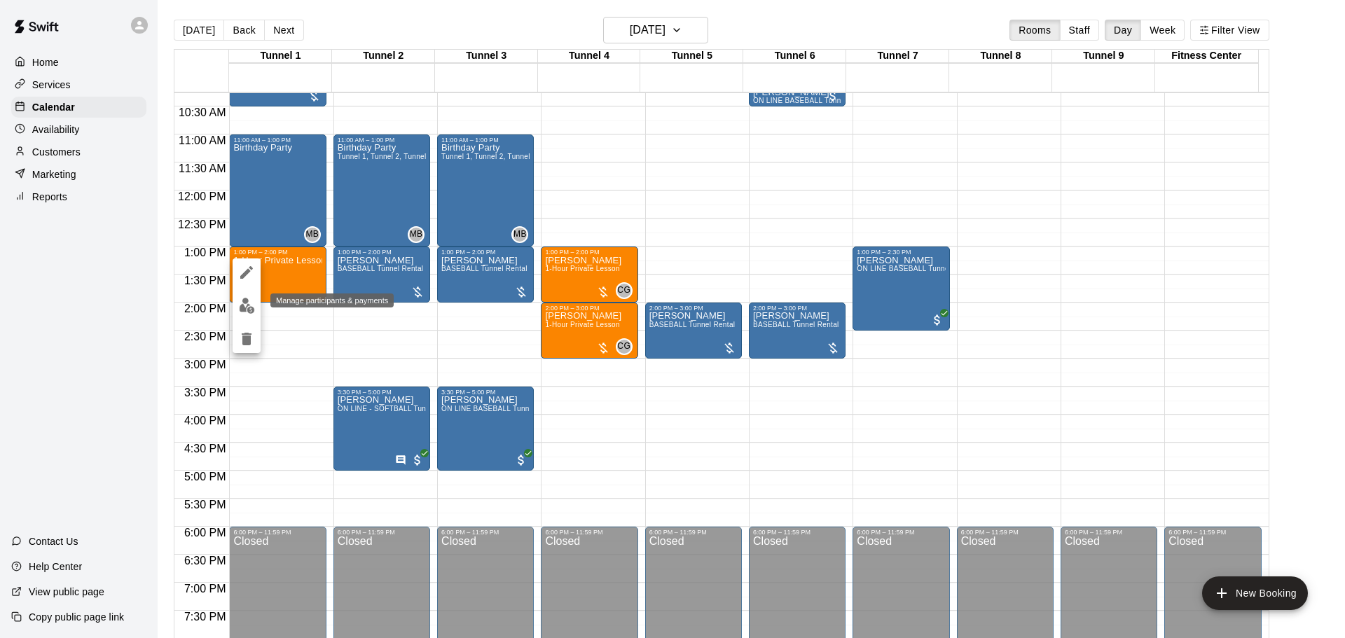
click at [253, 306] on img "edit" at bounding box center [247, 306] width 16 height 16
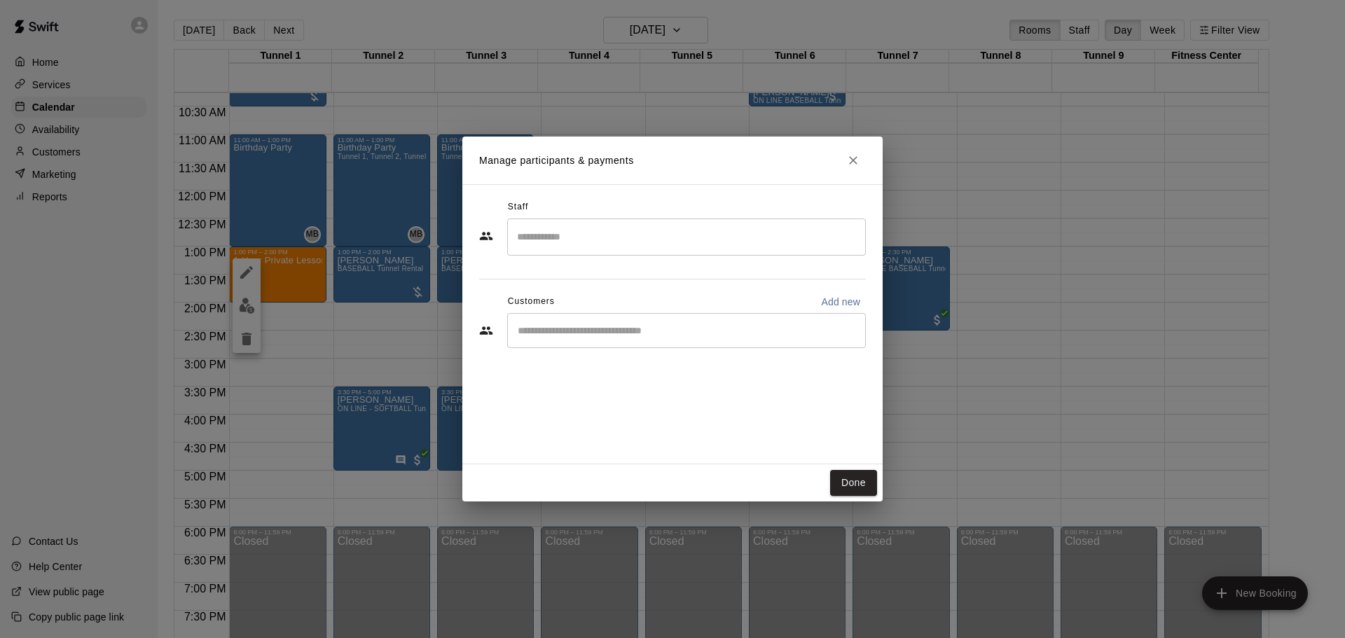
click at [762, 227] on input "Search staff" at bounding box center [687, 237] width 346 height 25
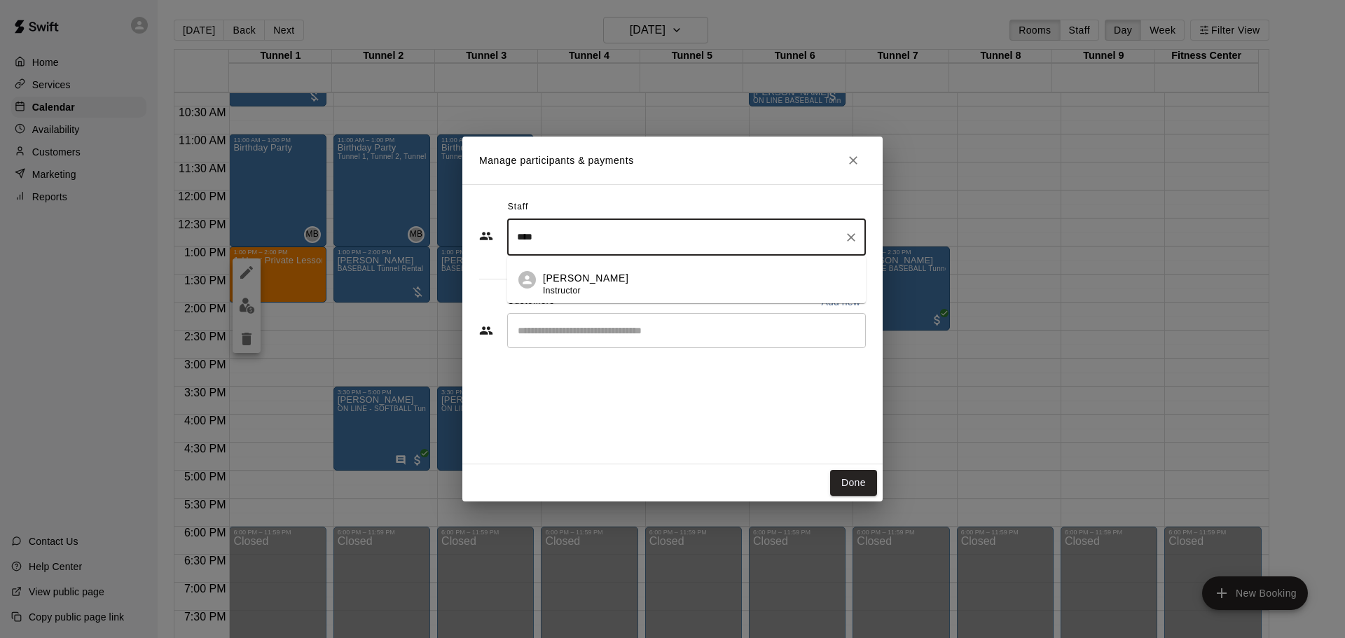
click at [664, 279] on div "[PERSON_NAME] Instructor" at bounding box center [699, 284] width 312 height 27
click at [633, 250] on div "**** ​" at bounding box center [686, 237] width 359 height 37
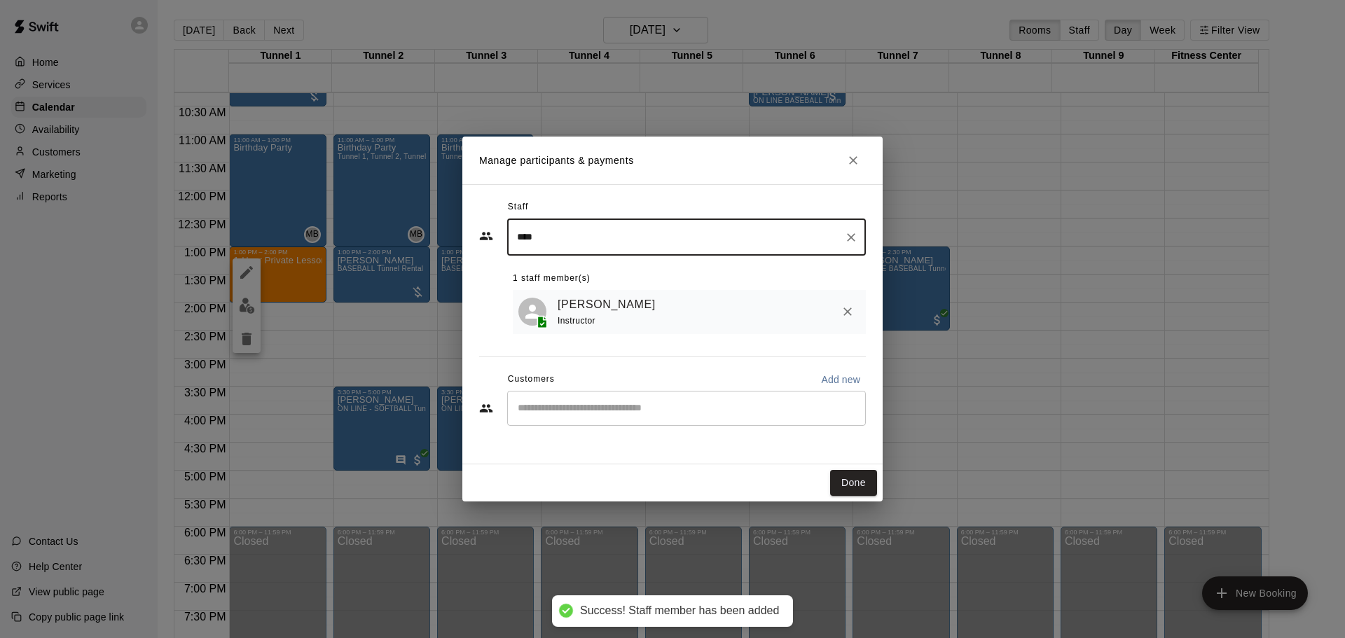
type input "****"
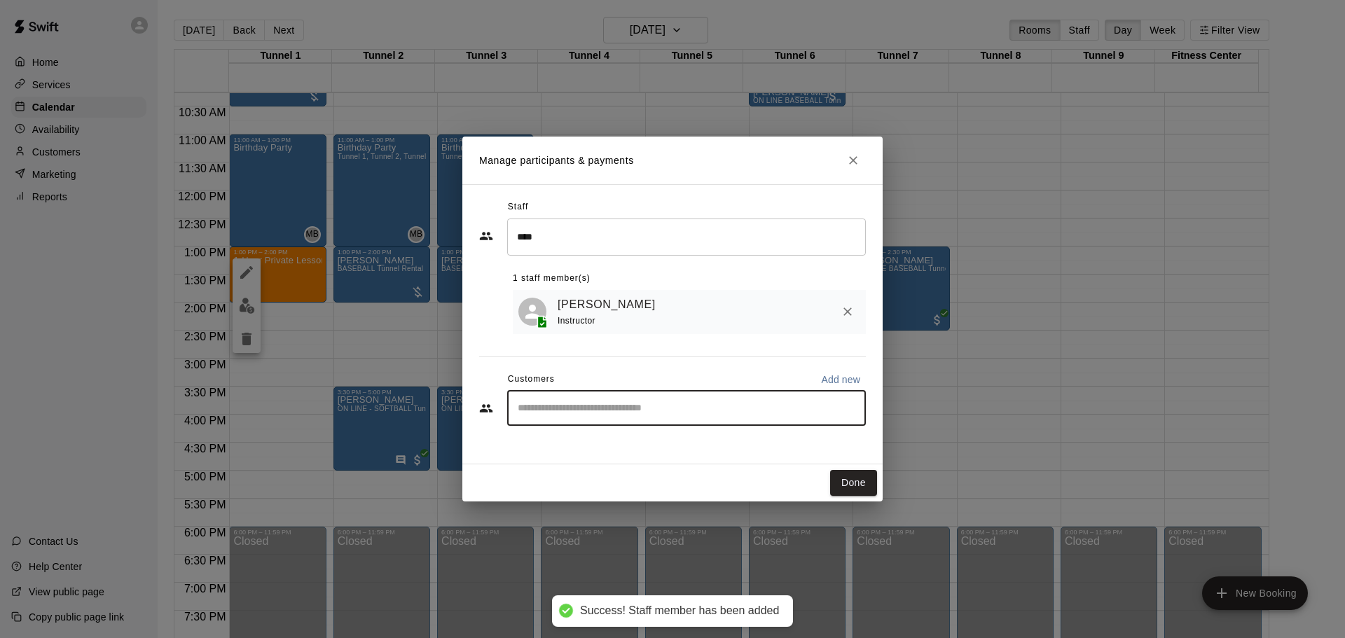
click at [668, 405] on input "Start typing to search customers..." at bounding box center [687, 409] width 346 height 14
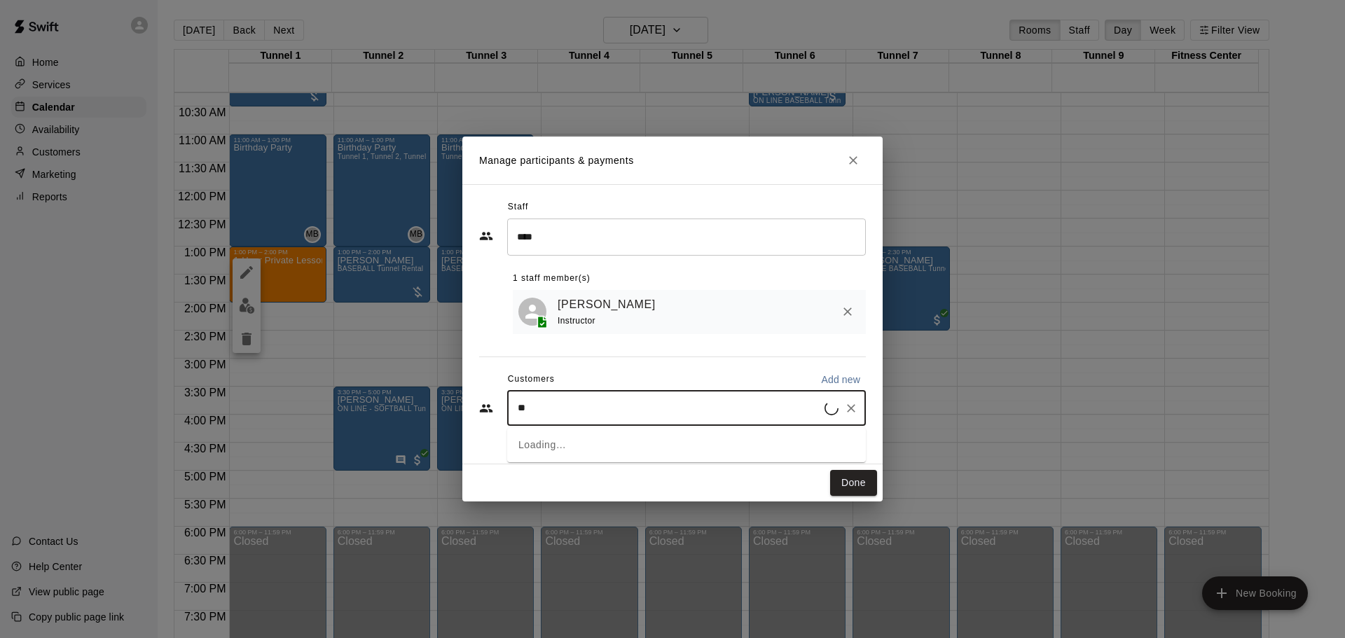
type input "*"
type input "********"
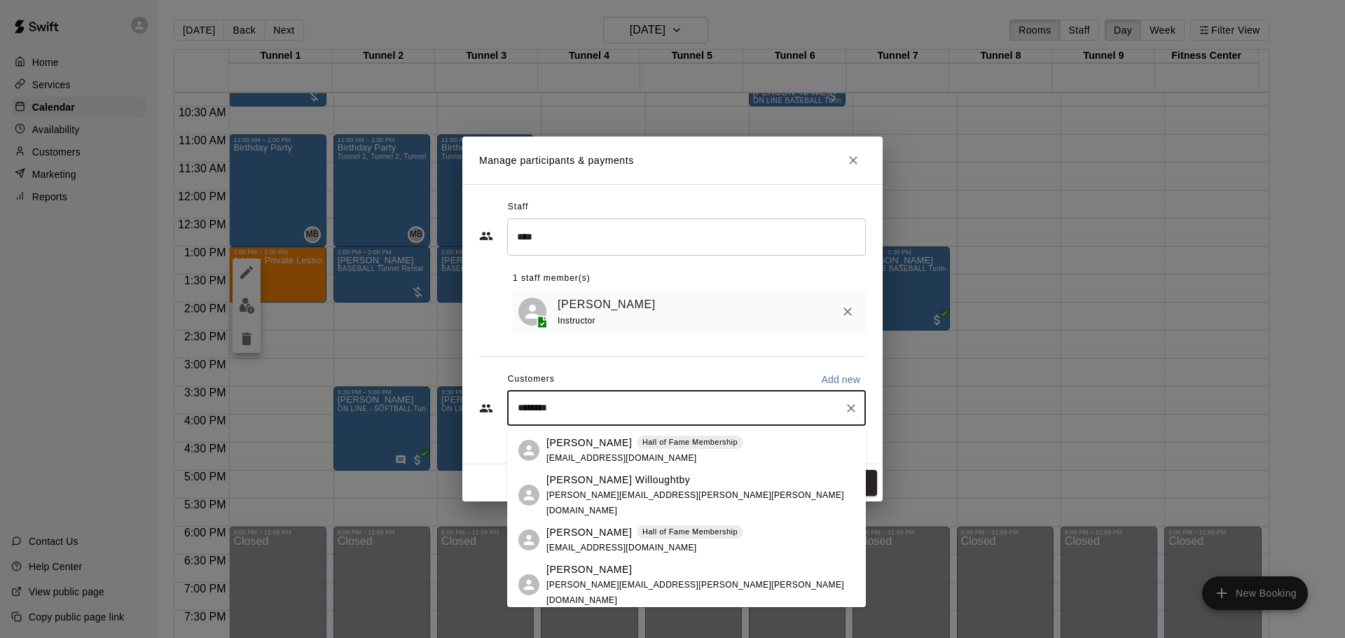
click at [647, 445] on p "Hall of Fame Membership" at bounding box center [690, 443] width 95 height 12
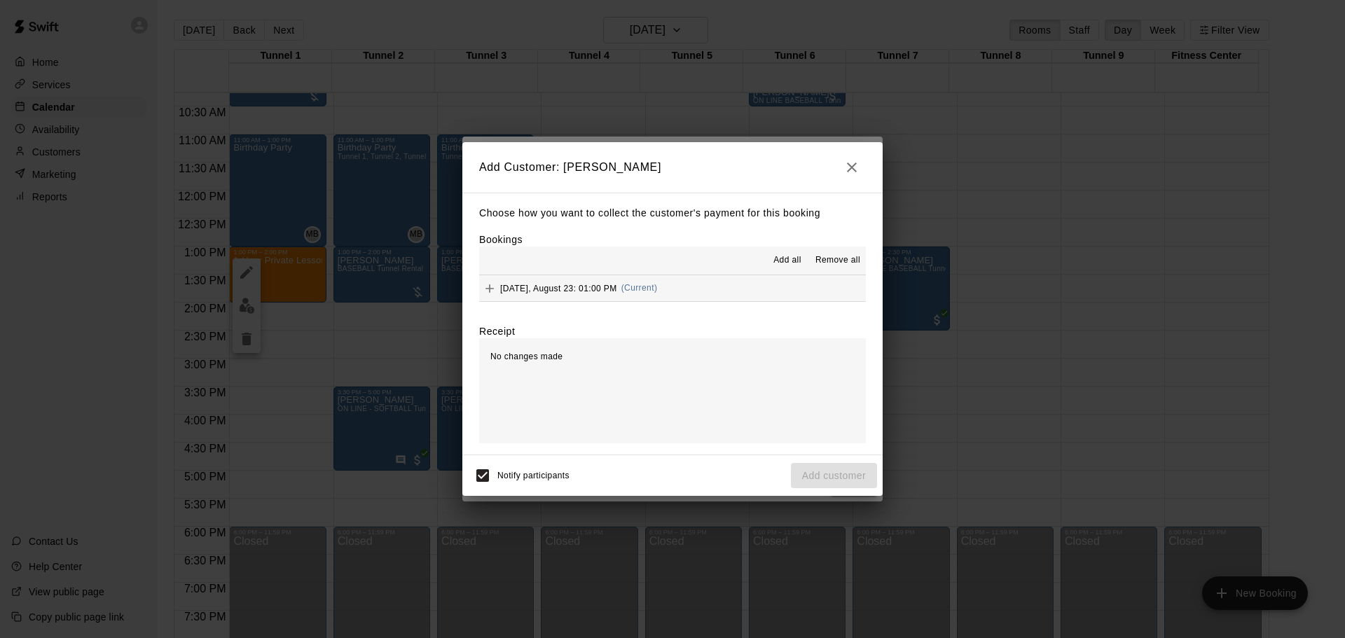
click at [657, 283] on div "[DATE], August 23: 01:00 PM (Current)" at bounding box center [568, 288] width 178 height 21
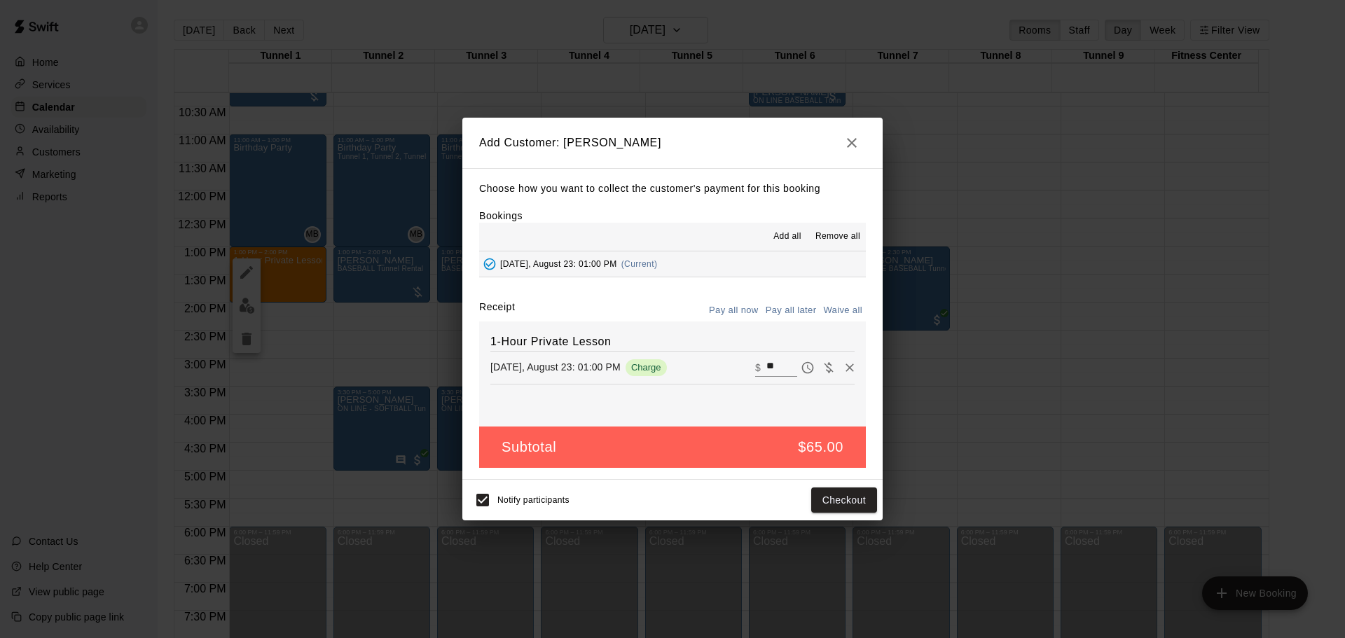
click at [787, 302] on button "Pay all later" at bounding box center [791, 311] width 58 height 22
click at [836, 493] on button "Add customer" at bounding box center [834, 501] width 86 height 26
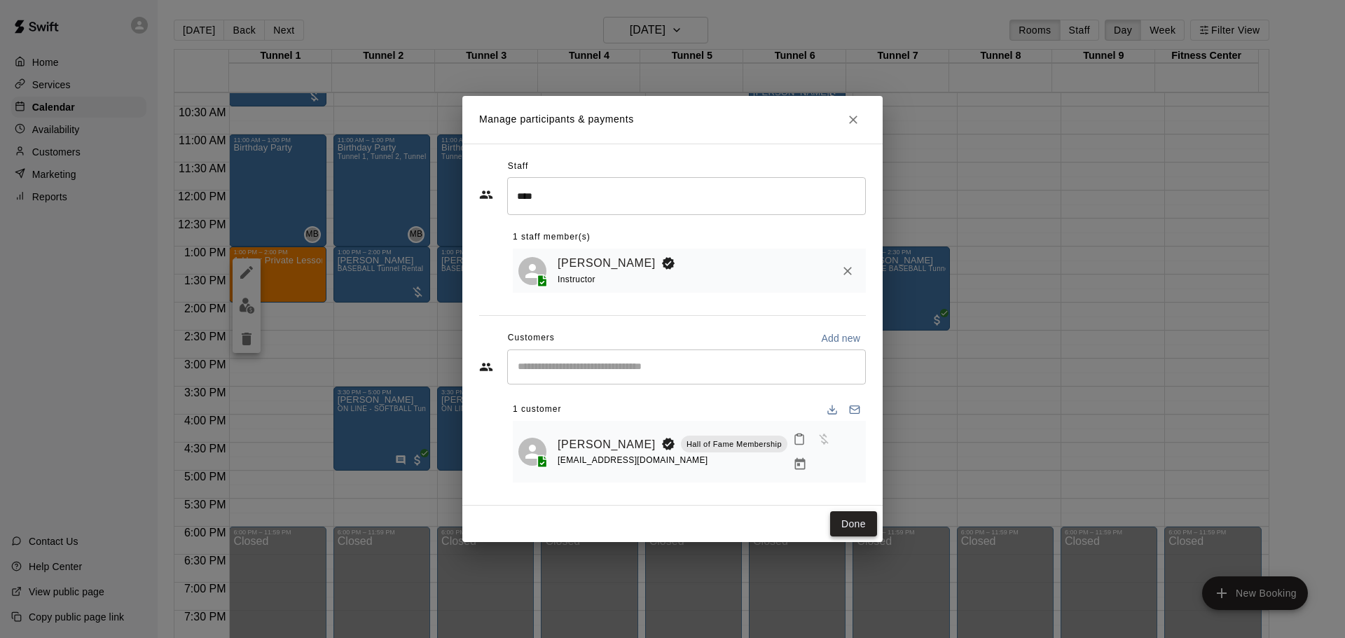
click at [841, 512] on button "Done" at bounding box center [853, 525] width 47 height 26
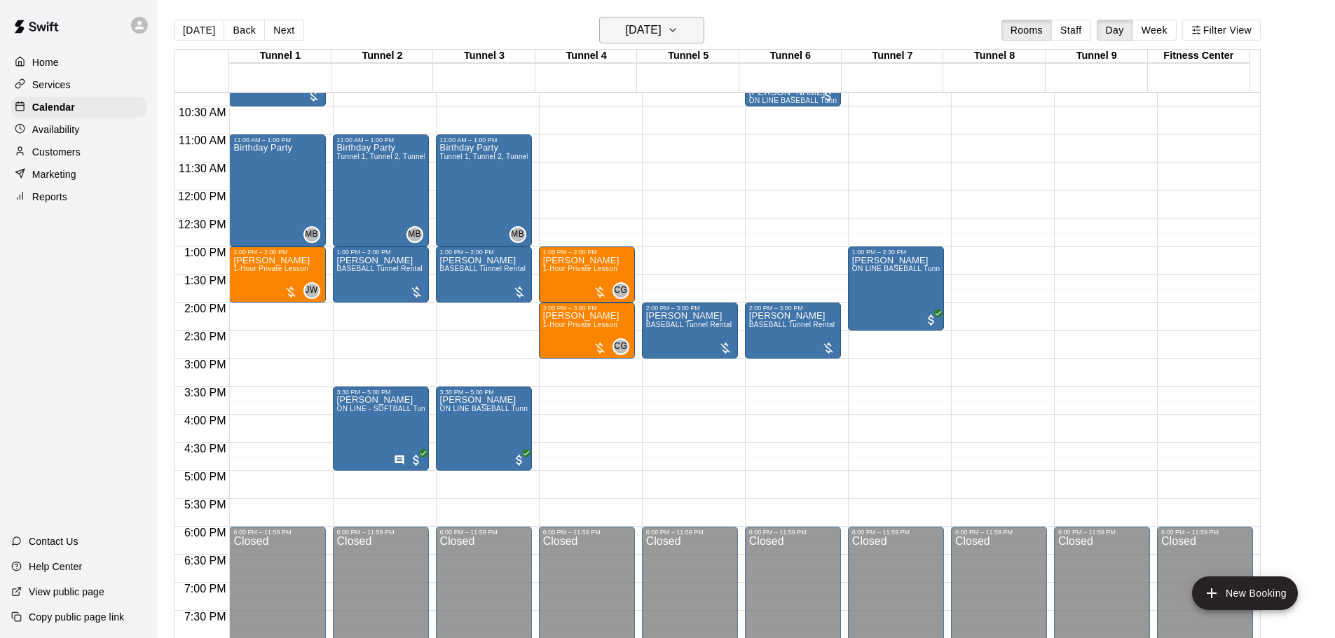
click at [651, 34] on h6 "[DATE]" at bounding box center [644, 30] width 36 height 20
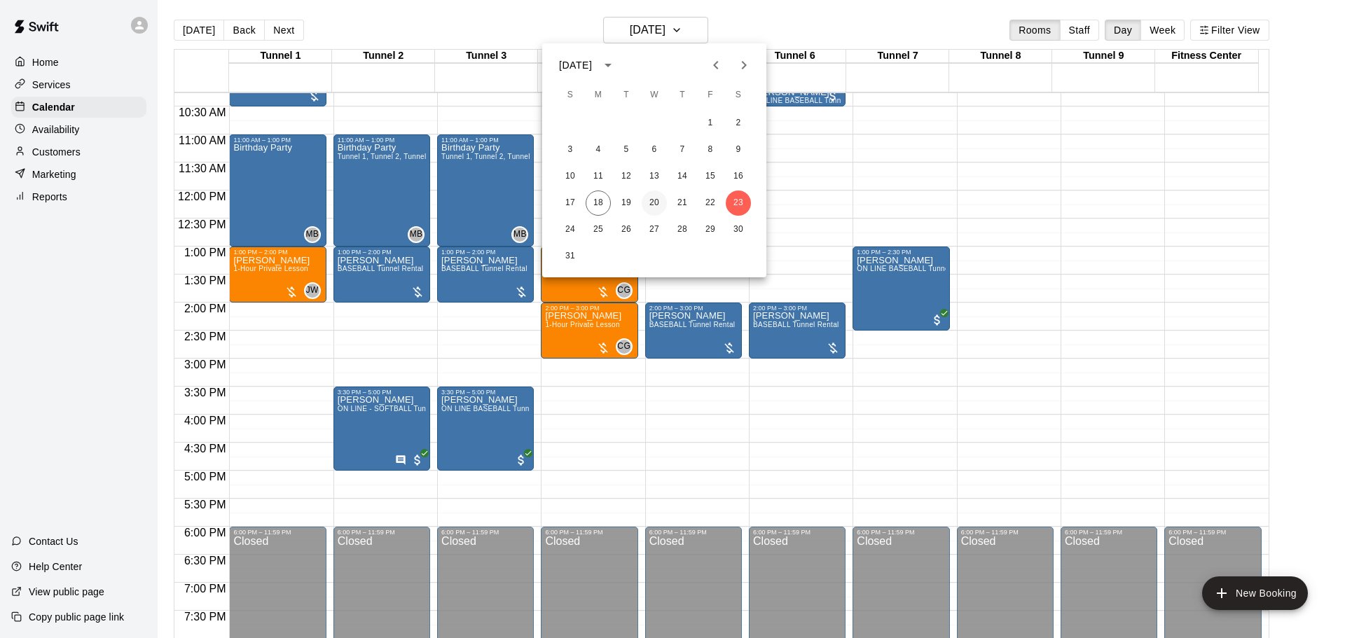
click at [653, 198] on button "20" at bounding box center [654, 203] width 25 height 25
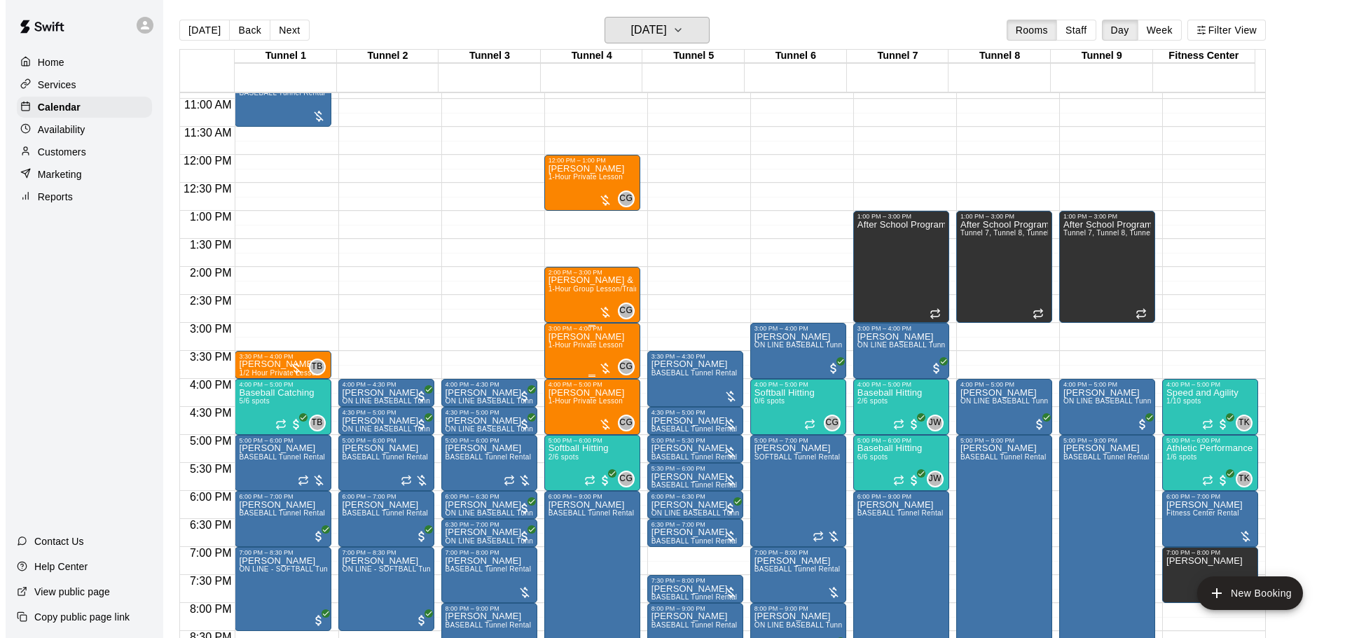
scroll to position [645, 0]
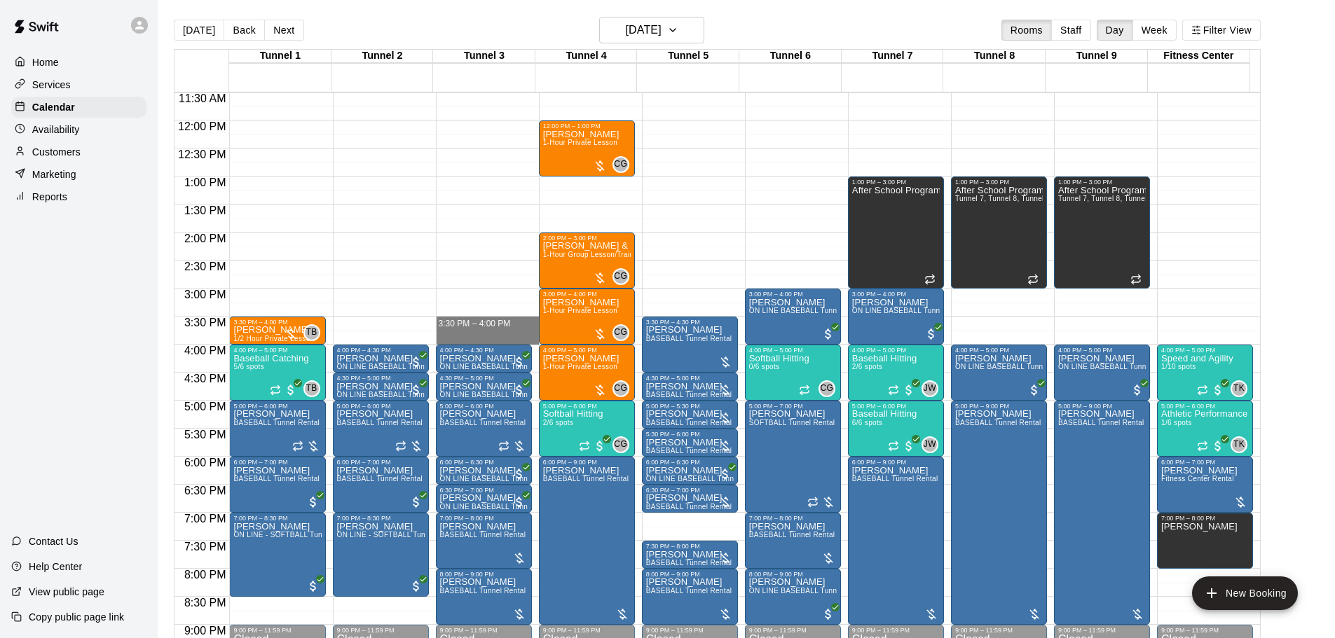
drag, startPoint x: 498, startPoint y: 320, endPoint x: 498, endPoint y: 338, distance: 18.9
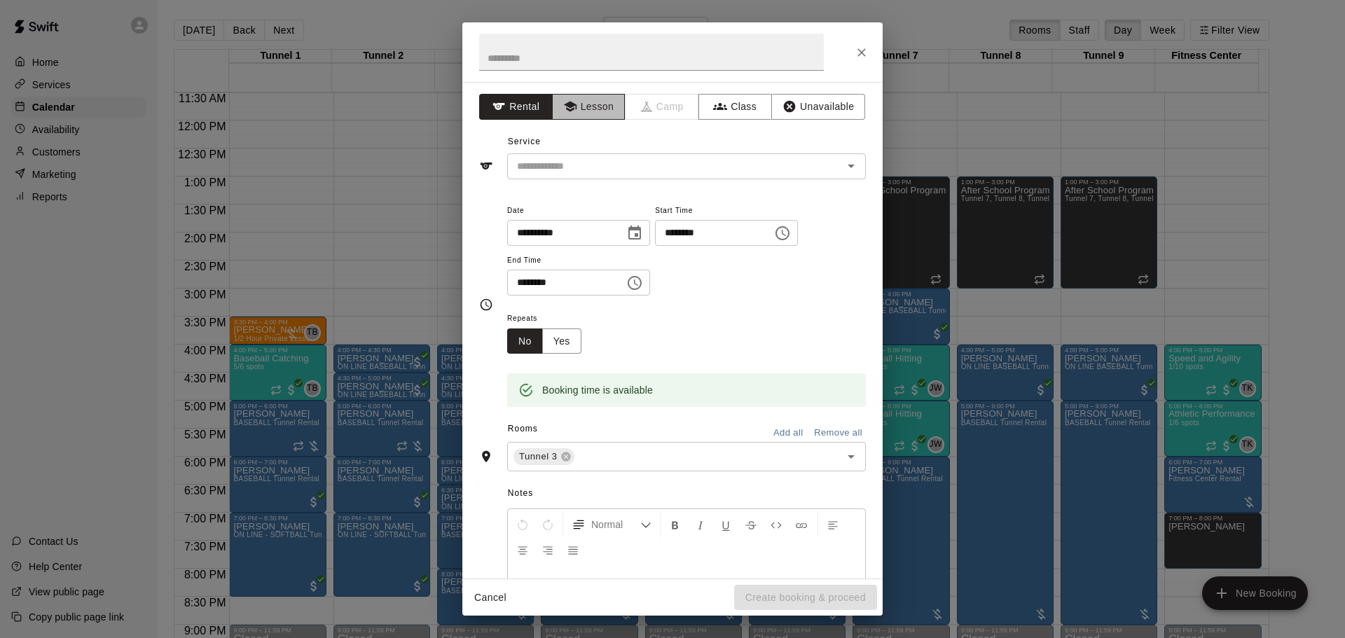
click at [601, 97] on button "Lesson" at bounding box center [589, 107] width 74 height 26
click at [596, 163] on input "text" at bounding box center [666, 167] width 309 height 18
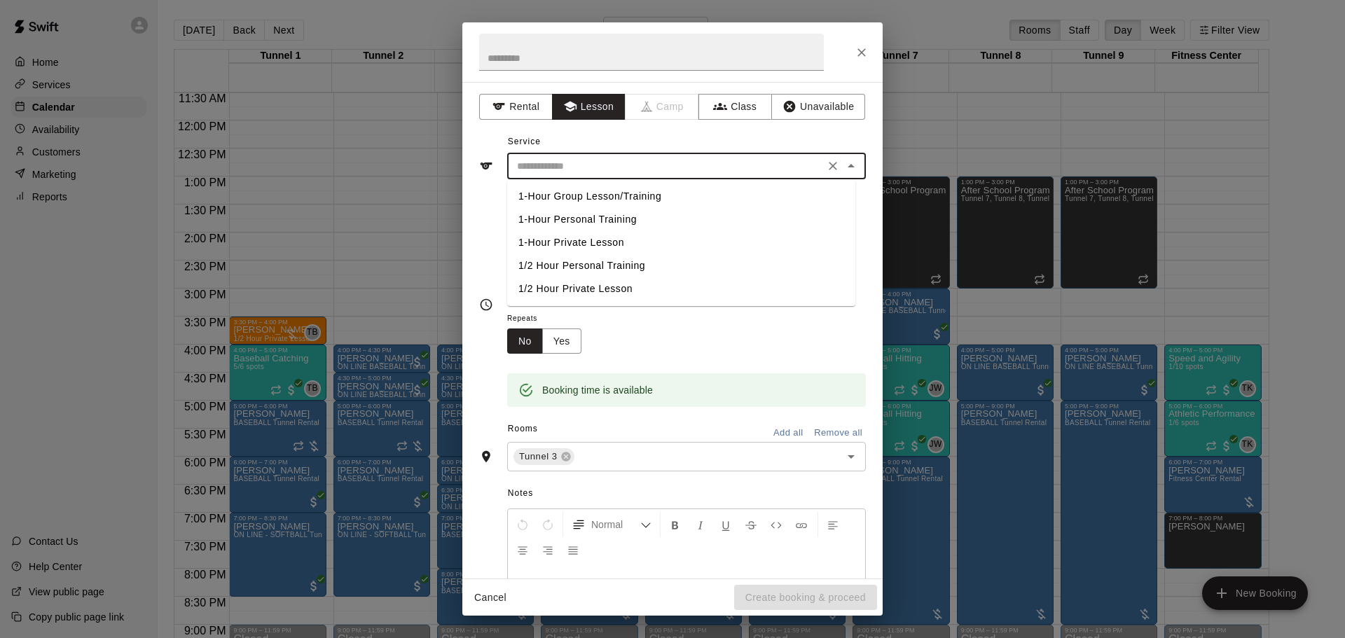
click at [610, 289] on li "1/2 Hour Private Lesson" at bounding box center [681, 289] width 348 height 23
type input "**********"
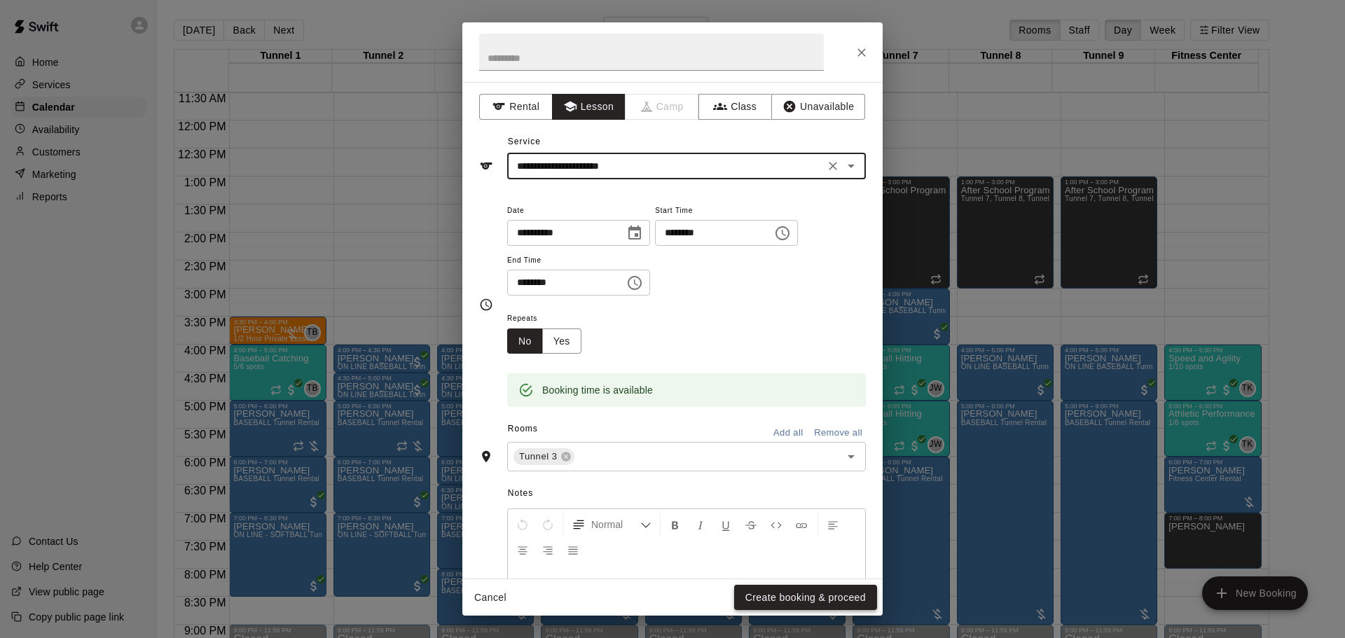
click at [828, 599] on button "Create booking & proceed" at bounding box center [805, 598] width 143 height 26
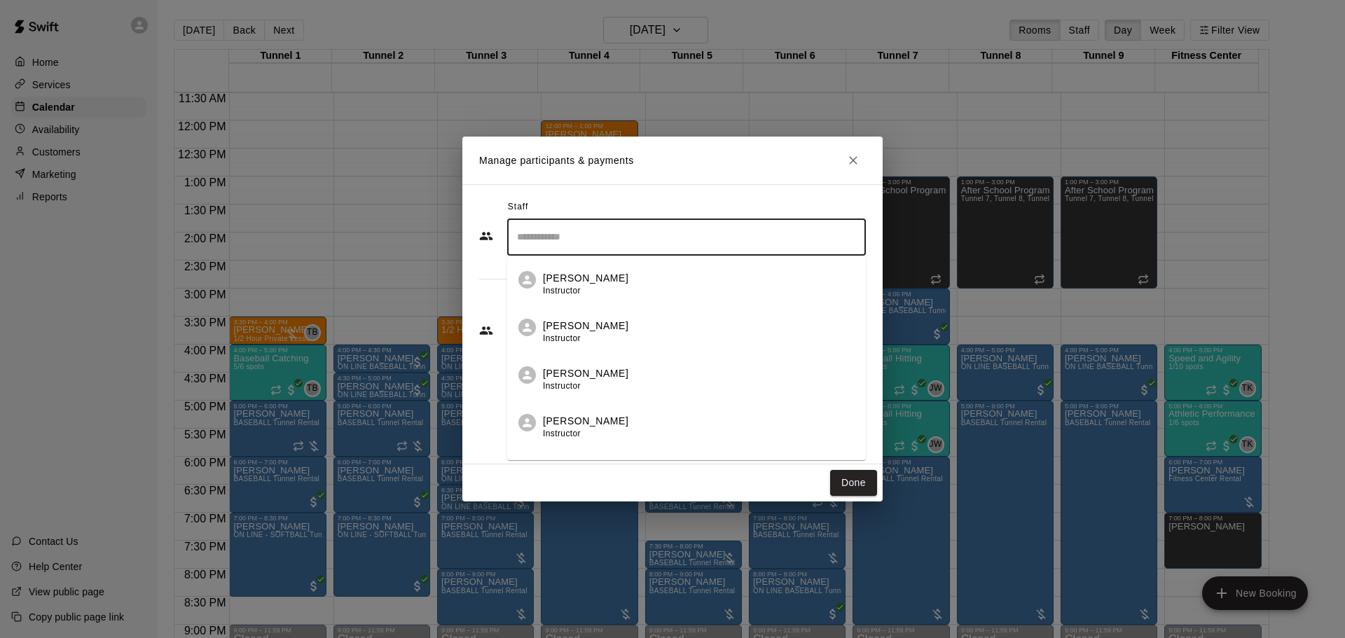
click at [612, 247] on input "Search staff" at bounding box center [687, 237] width 346 height 25
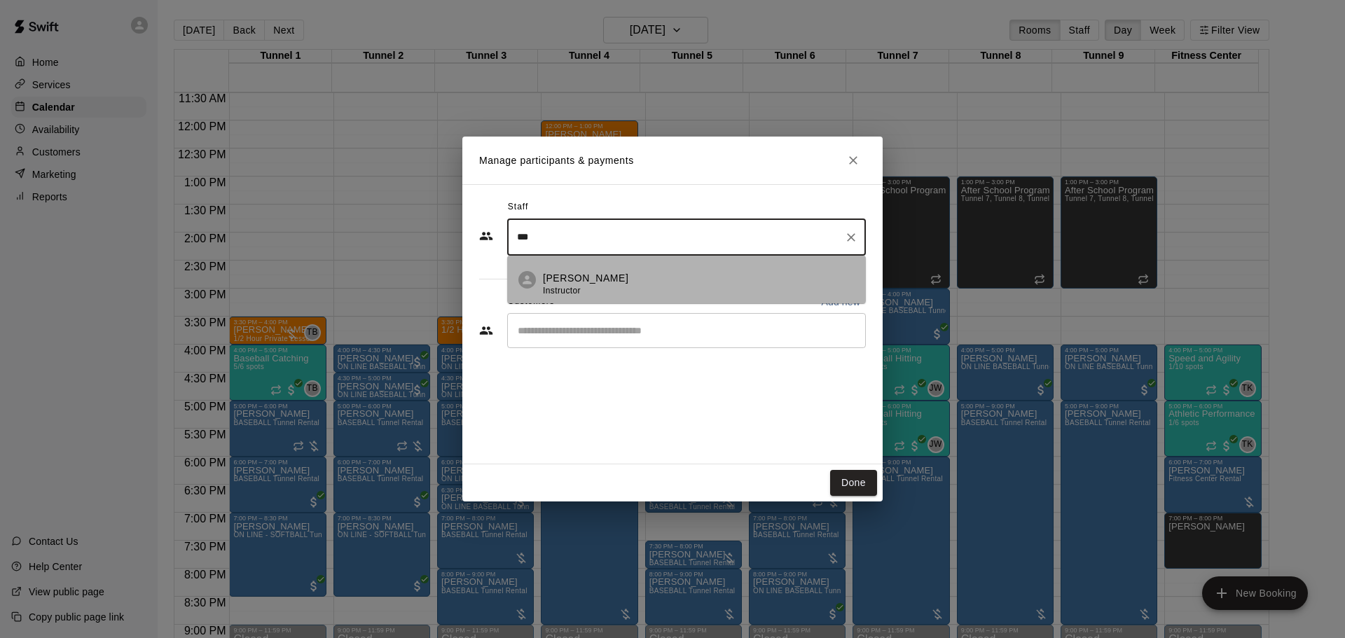
click at [615, 271] on div "[PERSON_NAME] Instructor" at bounding box center [699, 284] width 312 height 27
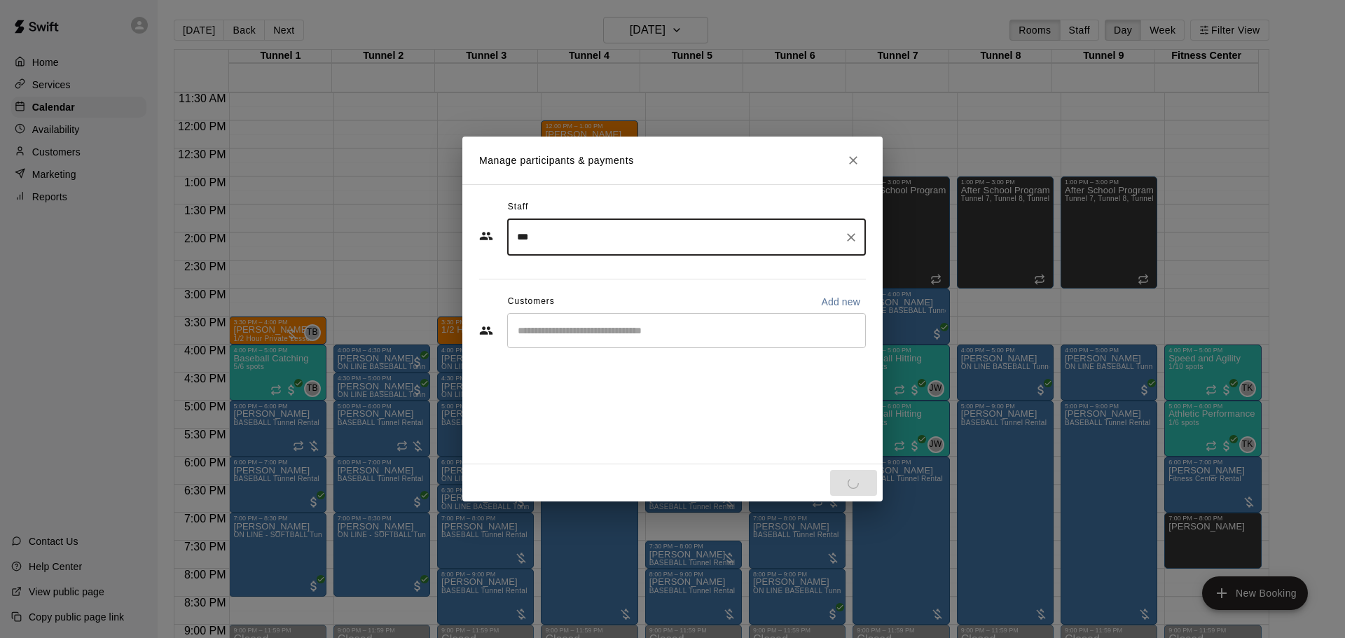
type input "***"
click at [620, 329] on input "Start typing to search customers..." at bounding box center [687, 331] width 346 height 14
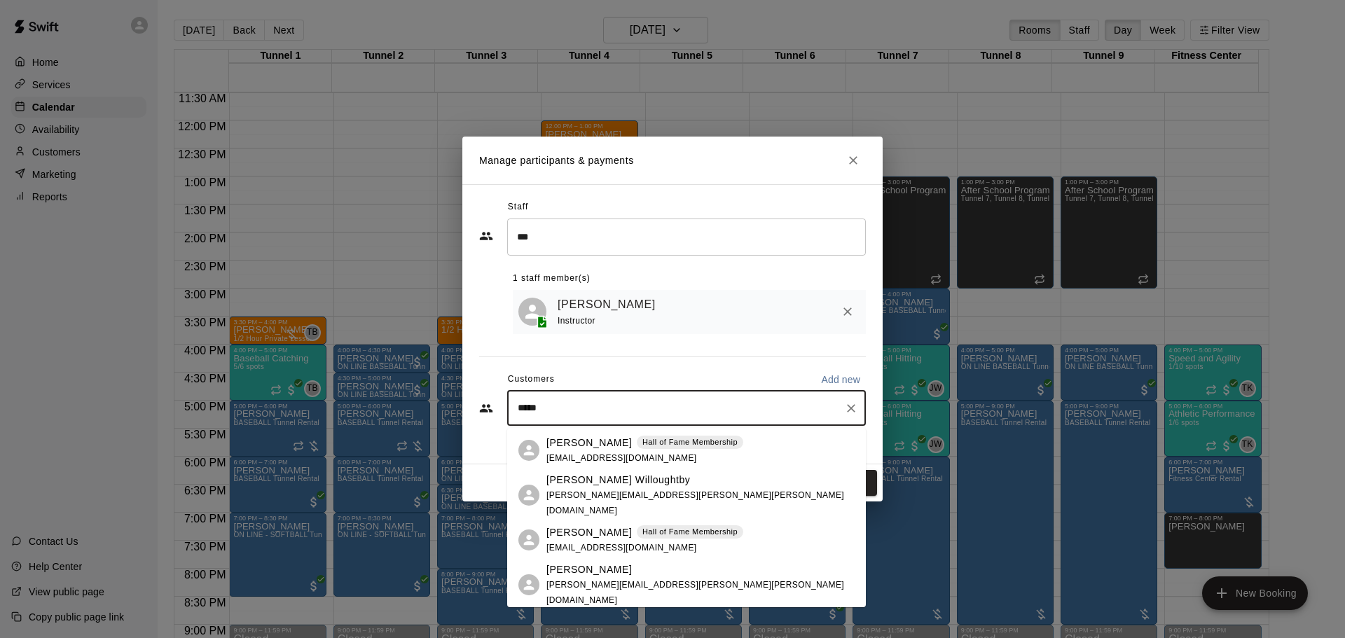
type input "******"
click at [641, 537] on div "Brighton [PERSON_NAME] [PERSON_NAME] of Fame Membership" at bounding box center [645, 533] width 197 height 15
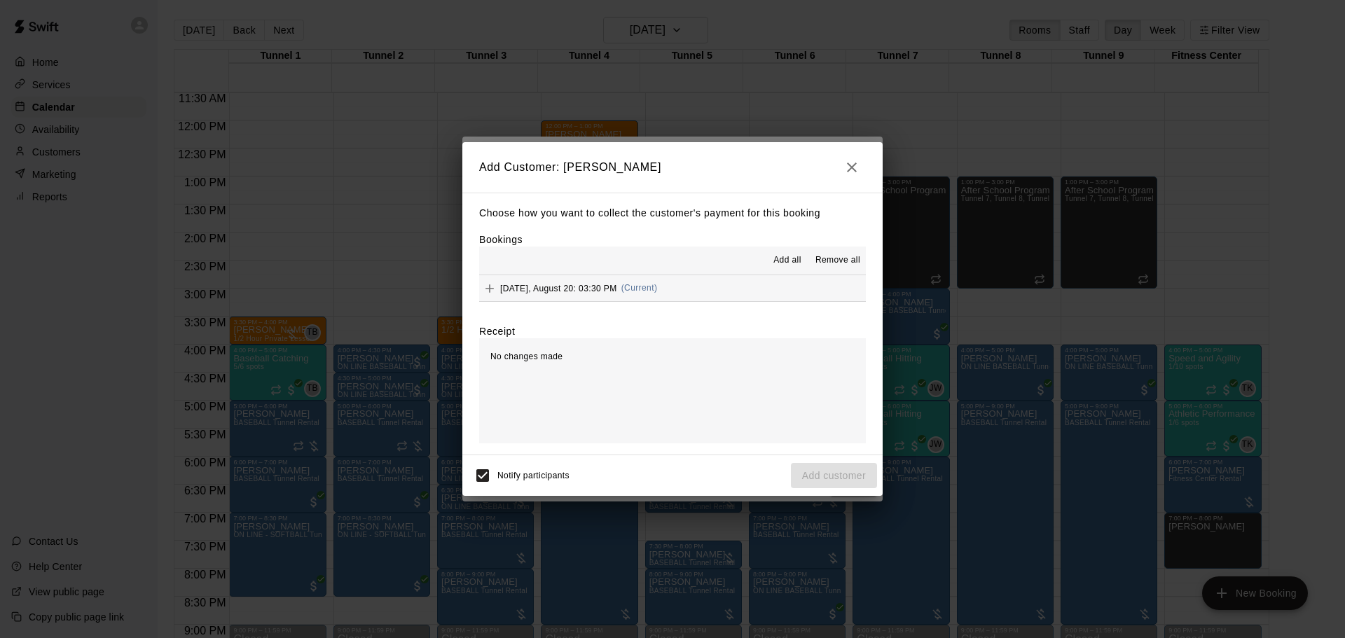
click at [645, 285] on span "(Current)" at bounding box center [640, 288] width 36 height 10
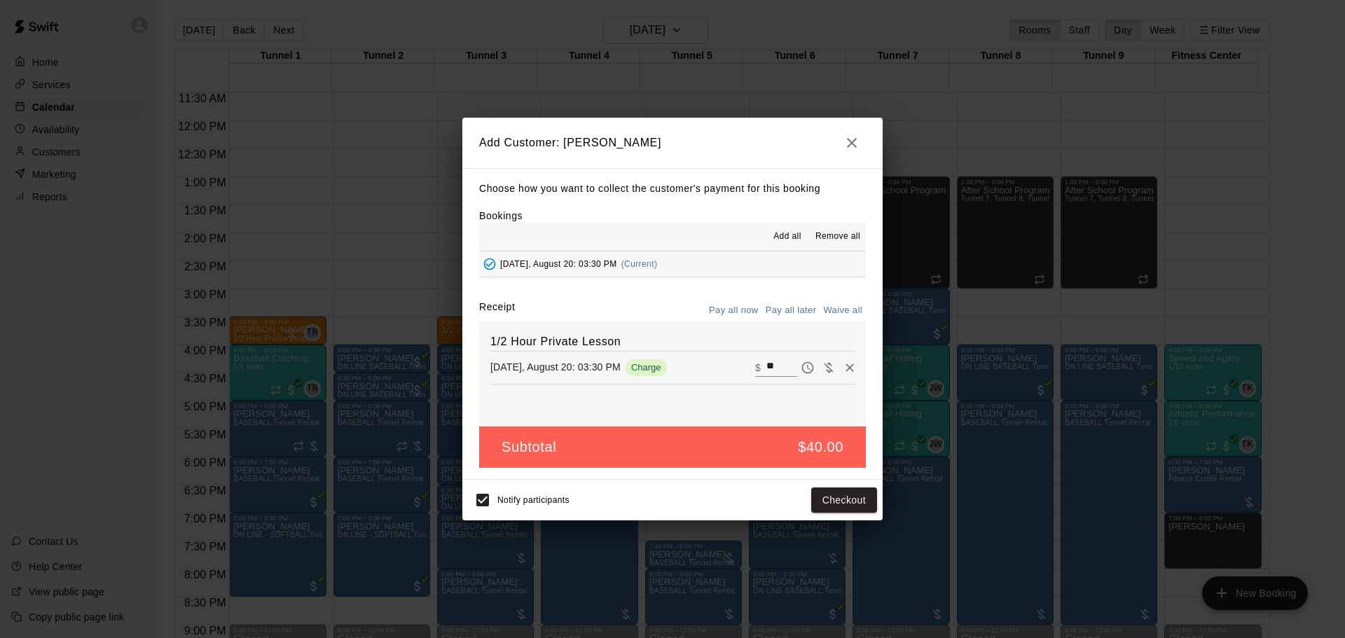
click at [774, 315] on button "Pay all later" at bounding box center [791, 311] width 58 height 22
click at [835, 500] on button "Add customer" at bounding box center [834, 501] width 86 height 26
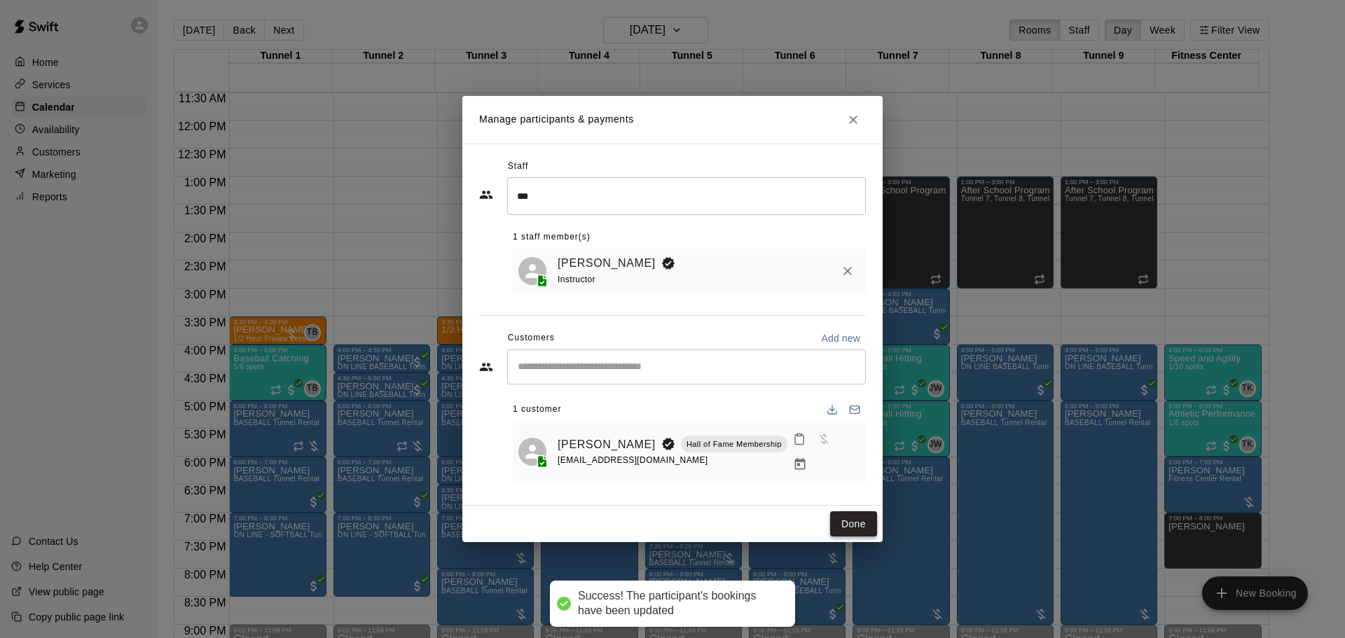
click at [841, 520] on button "Done" at bounding box center [853, 525] width 47 height 26
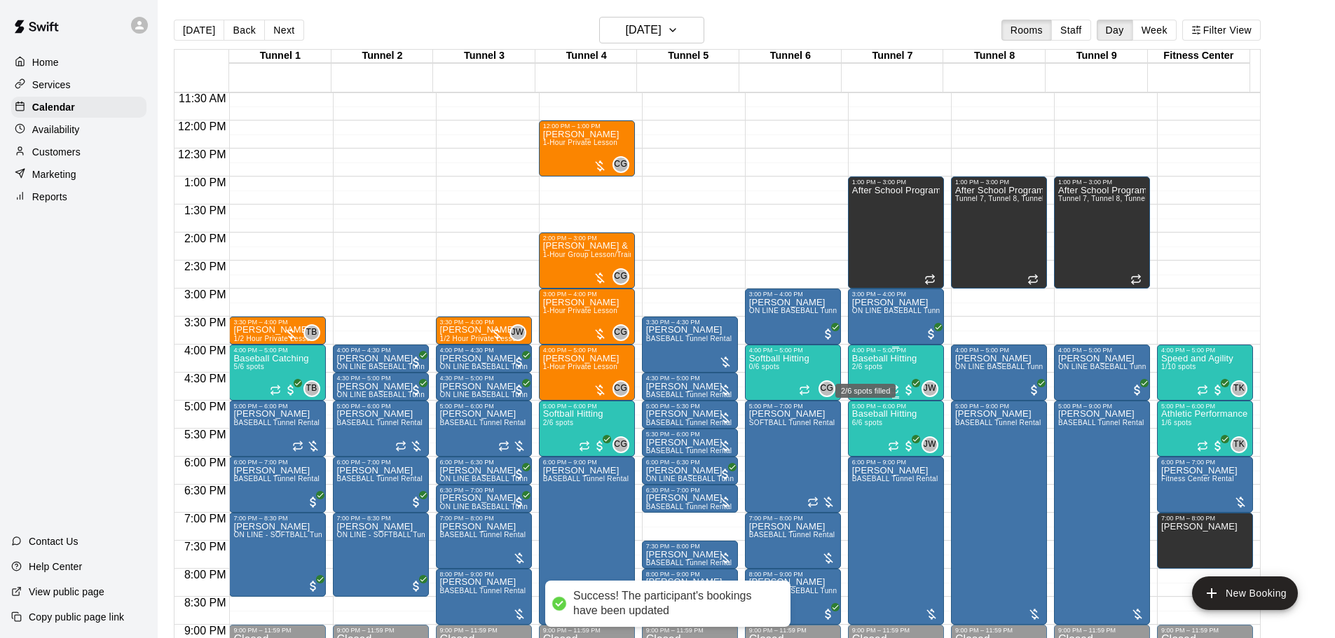
click at [852, 374] on div "2/6 spots filled" at bounding box center [865, 386] width 63 height 25
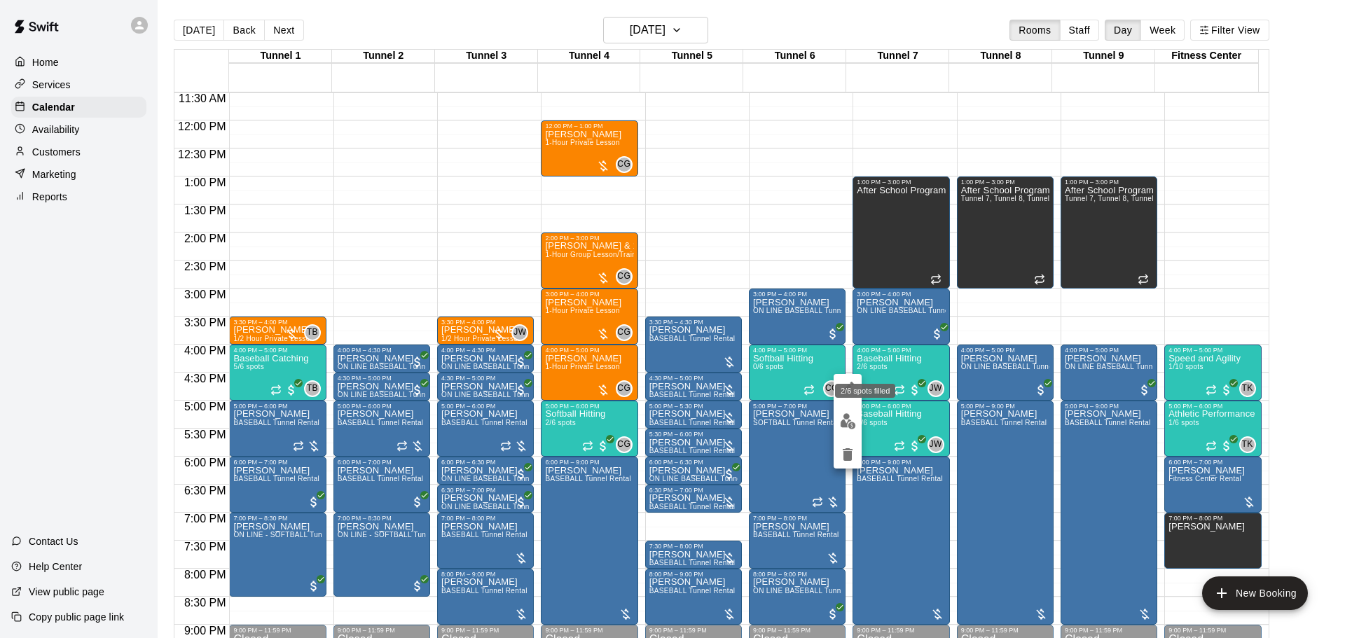
click at [879, 374] on div "2/6 spots filled" at bounding box center [865, 386] width 63 height 25
click at [1029, 322] on div at bounding box center [672, 319] width 1345 height 638
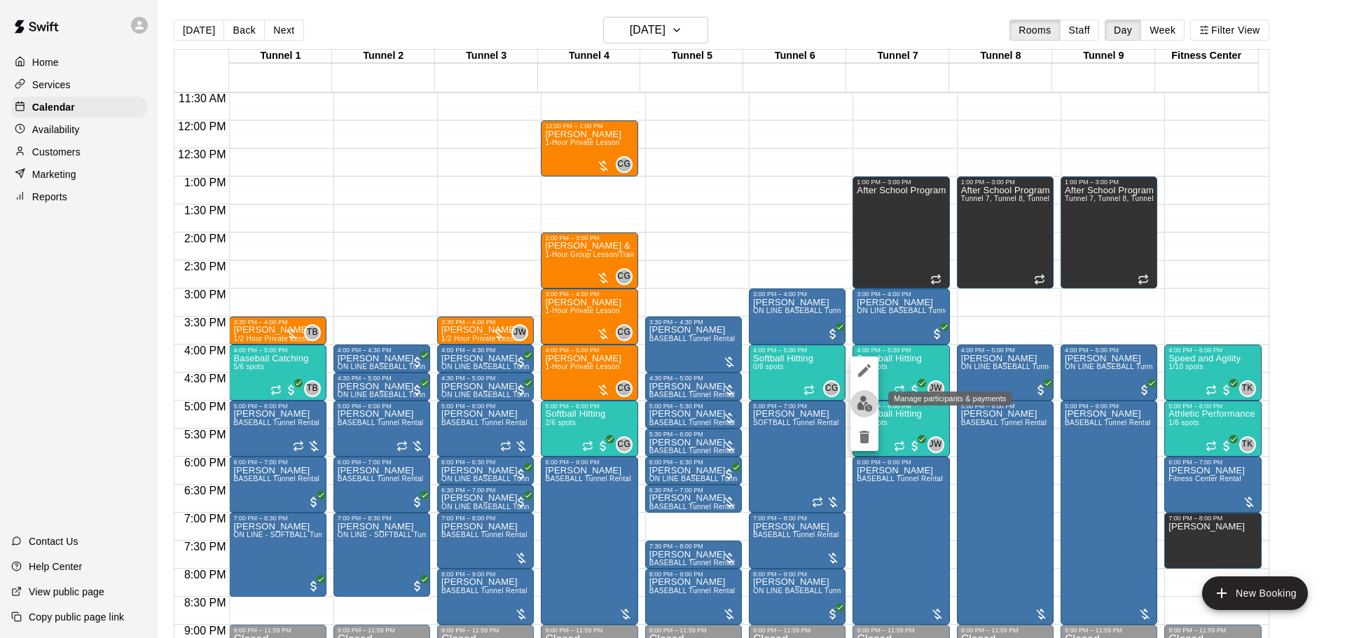
click at [865, 405] on img "edit" at bounding box center [865, 404] width 16 height 16
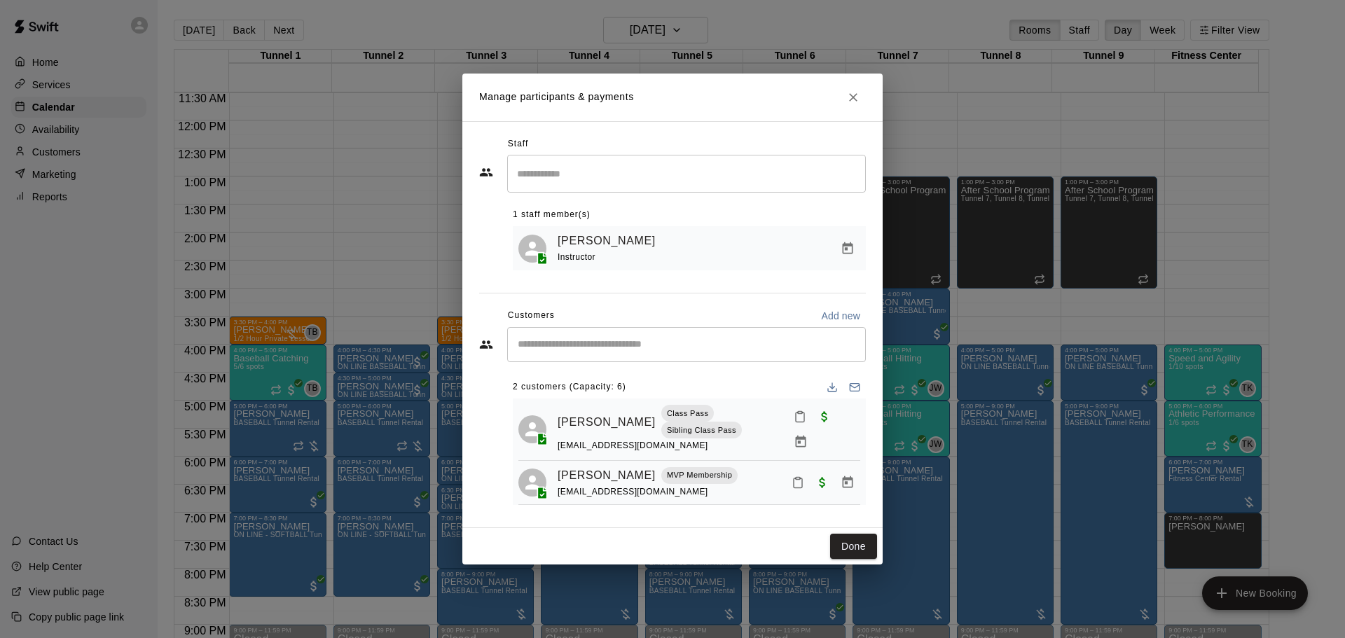
click at [678, 352] on input "Start typing to search customers..." at bounding box center [687, 345] width 346 height 14
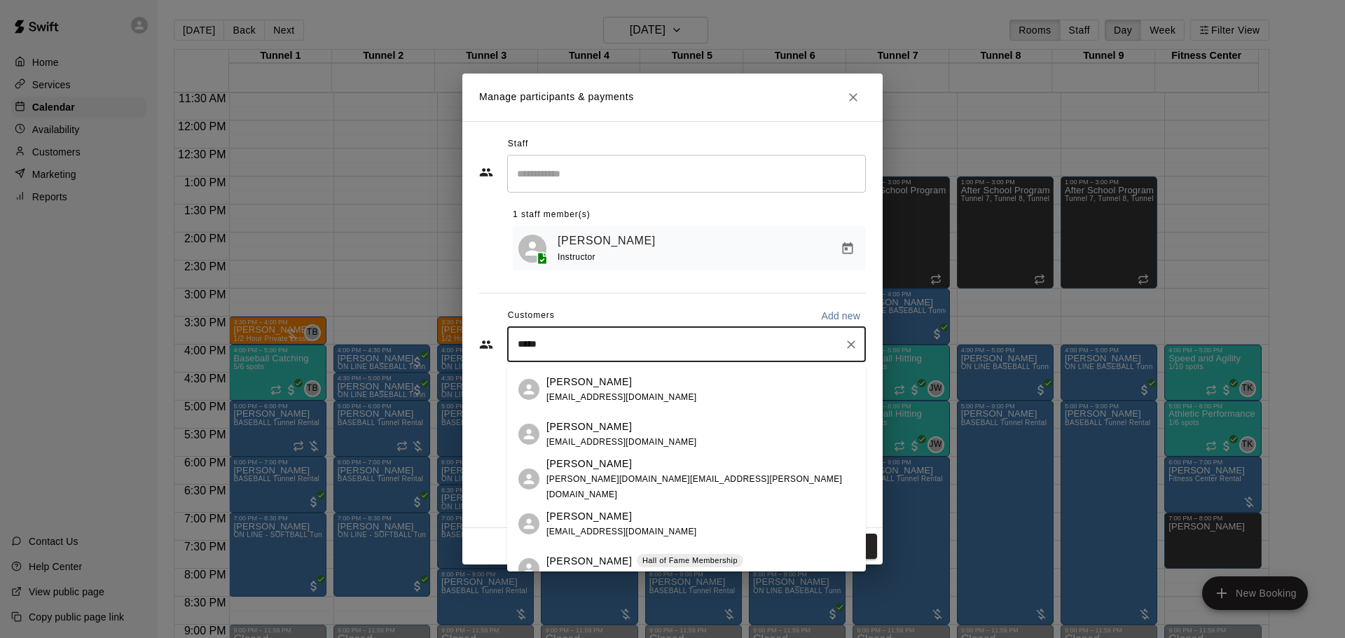
type input "******"
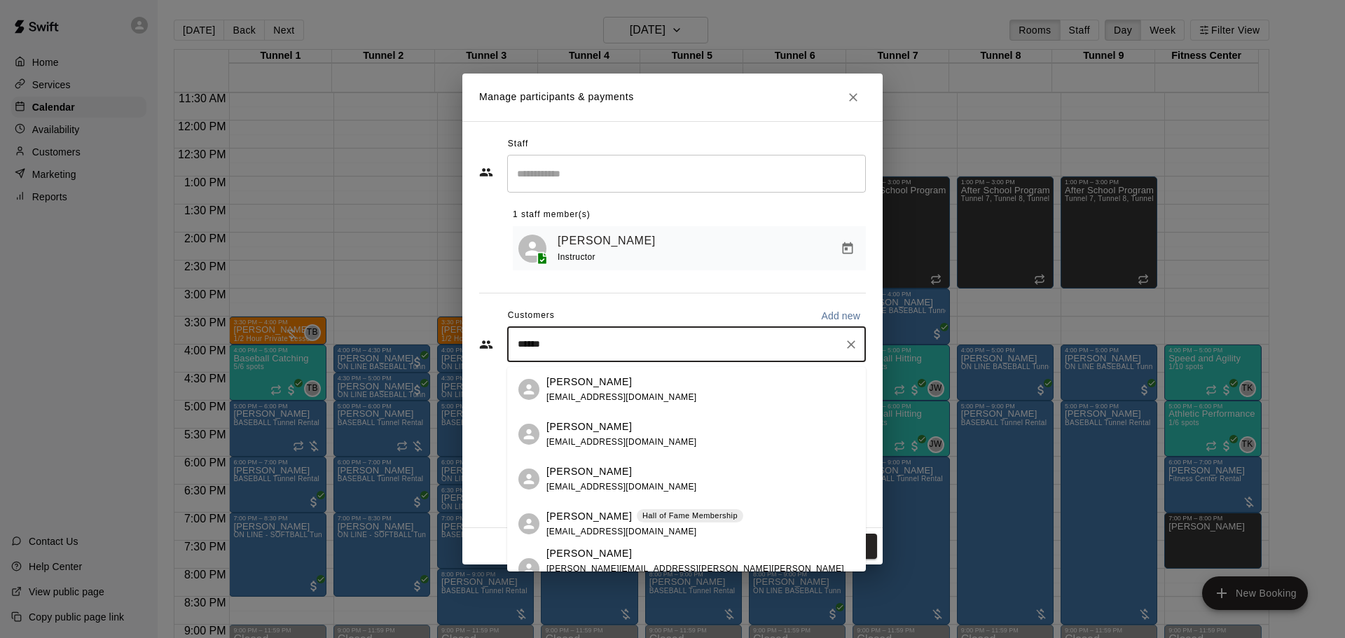
click at [710, 518] on p "Hall of Fame Membership" at bounding box center [690, 516] width 95 height 12
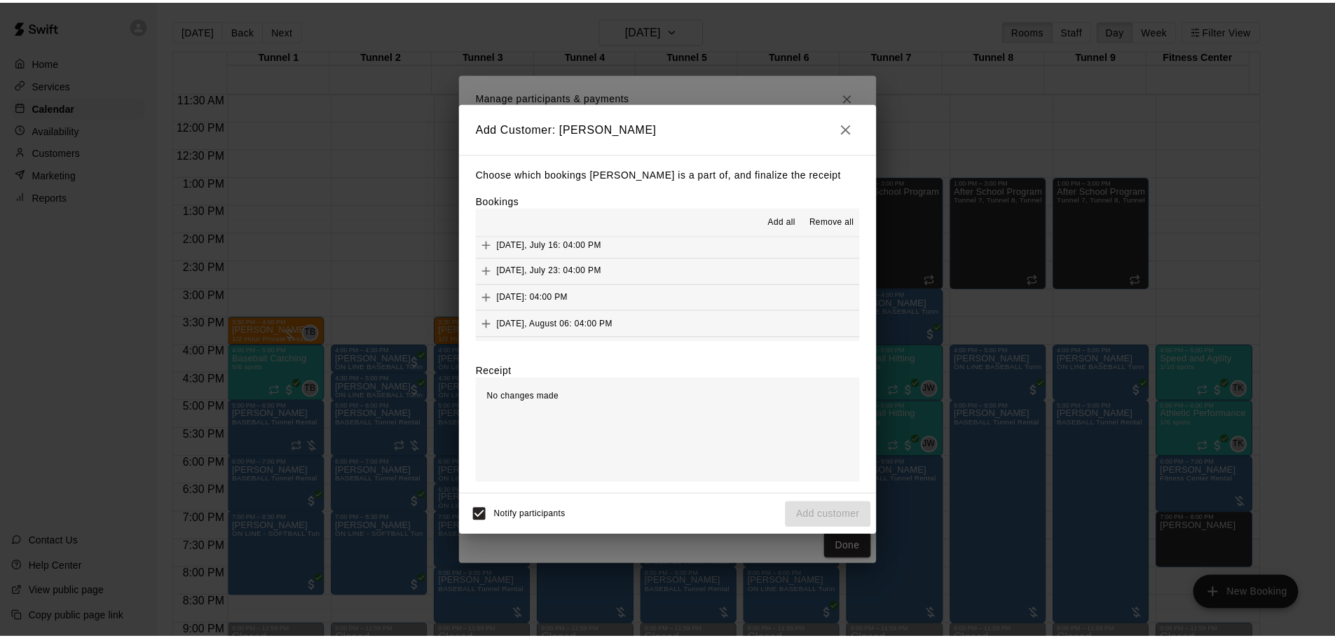
scroll to position [1121, 0]
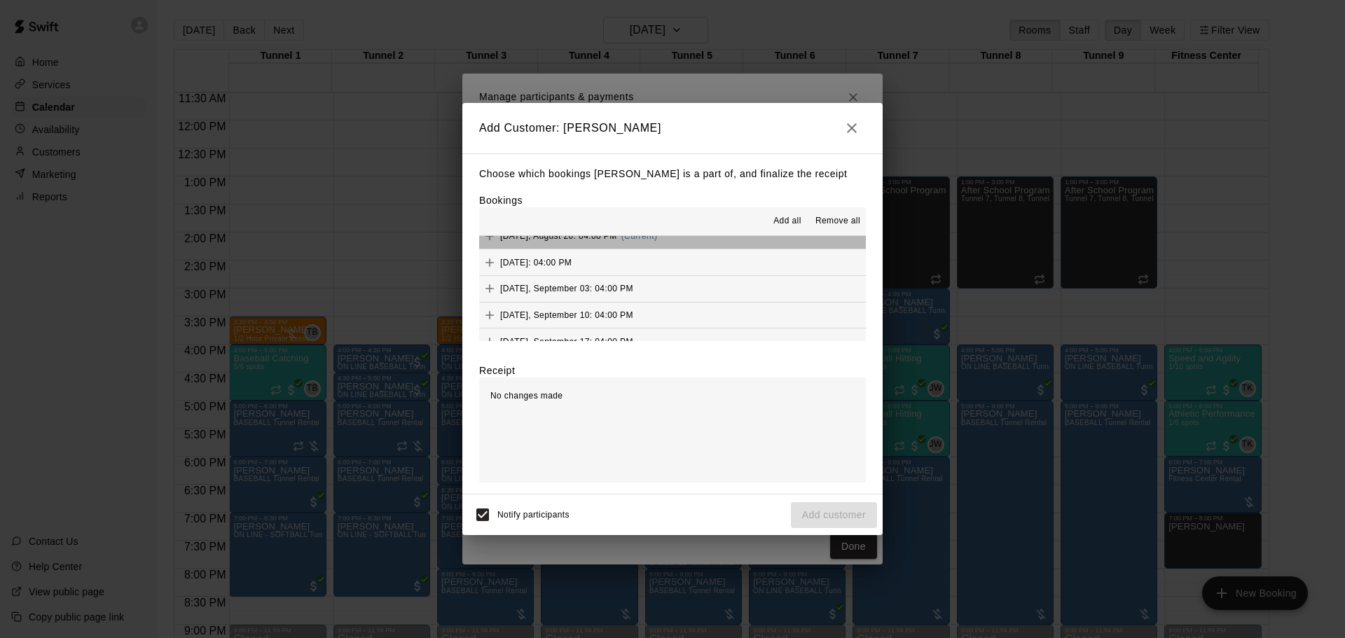
click at [694, 247] on button "[DATE], August 20: 04:00 PM (Current)" at bounding box center [672, 237] width 387 height 26
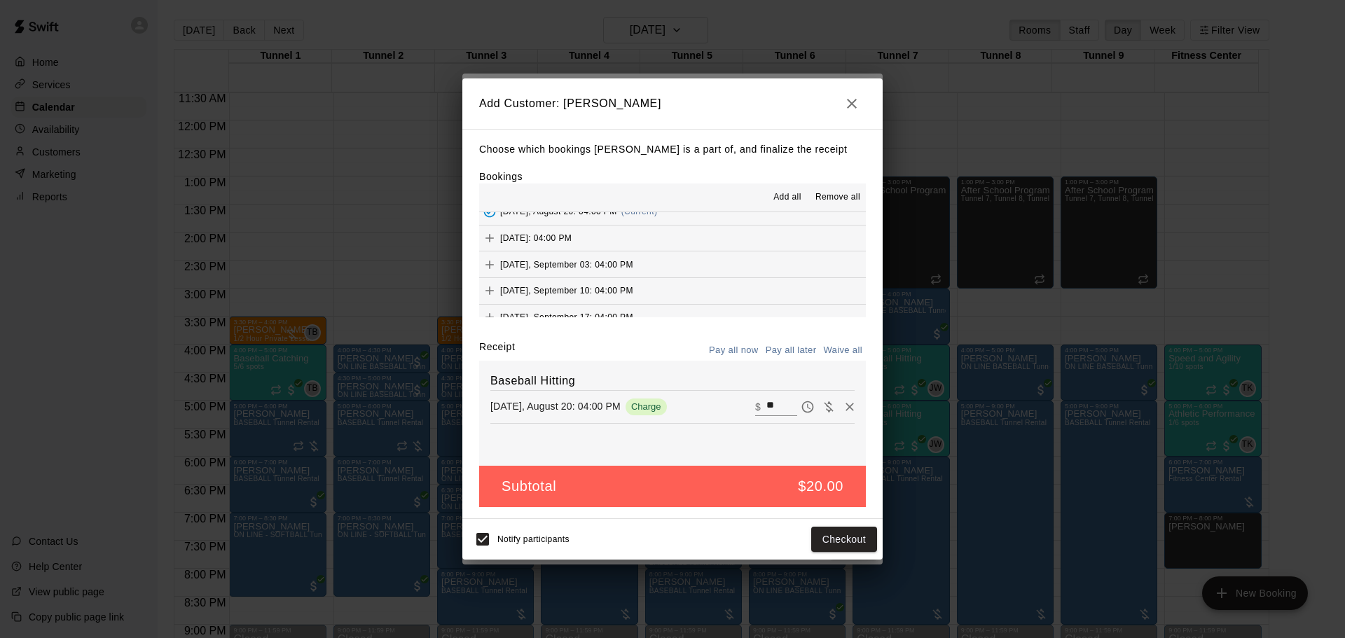
click at [787, 345] on button "Pay all later" at bounding box center [791, 351] width 58 height 22
click at [842, 534] on button "Add customer" at bounding box center [834, 540] width 86 height 26
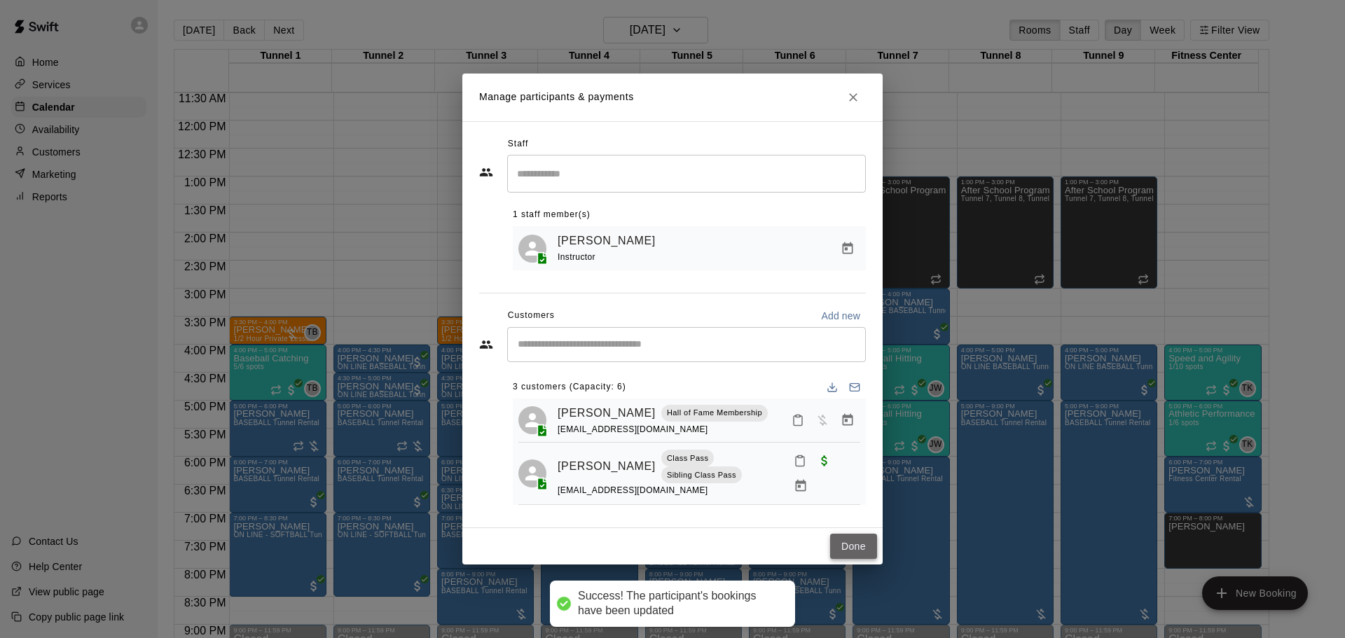
click at [844, 552] on button "Done" at bounding box center [853, 547] width 47 height 26
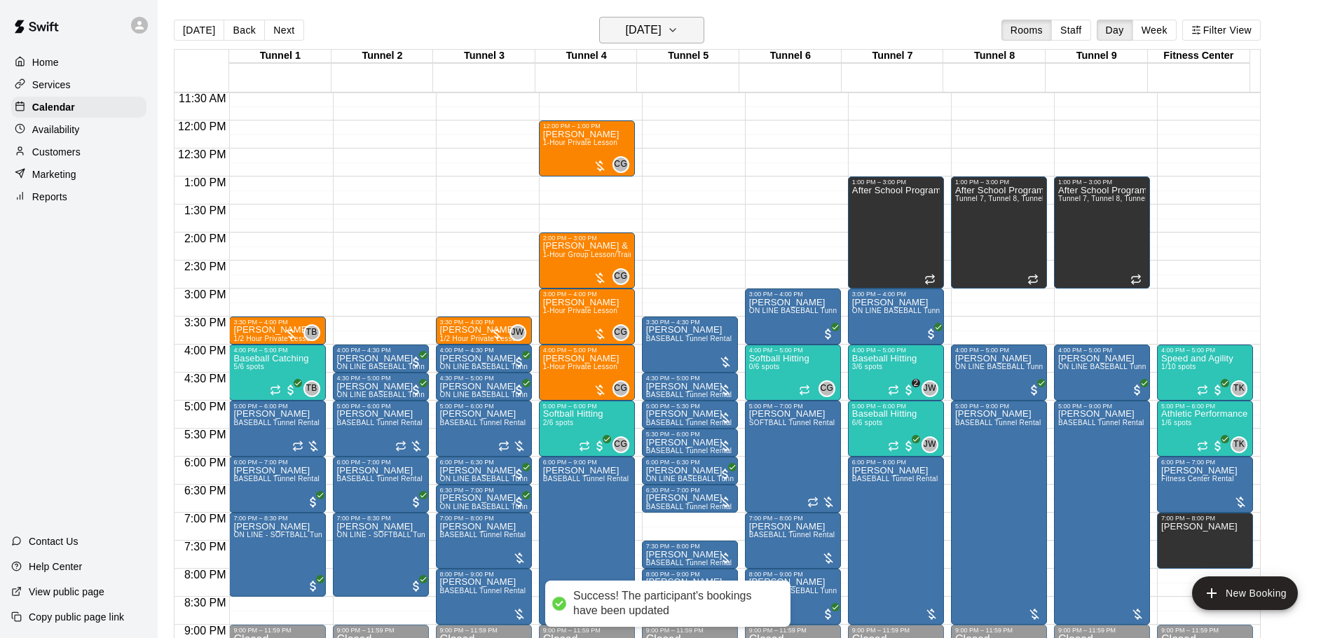
click at [662, 29] on h6 "[DATE]" at bounding box center [644, 30] width 36 height 20
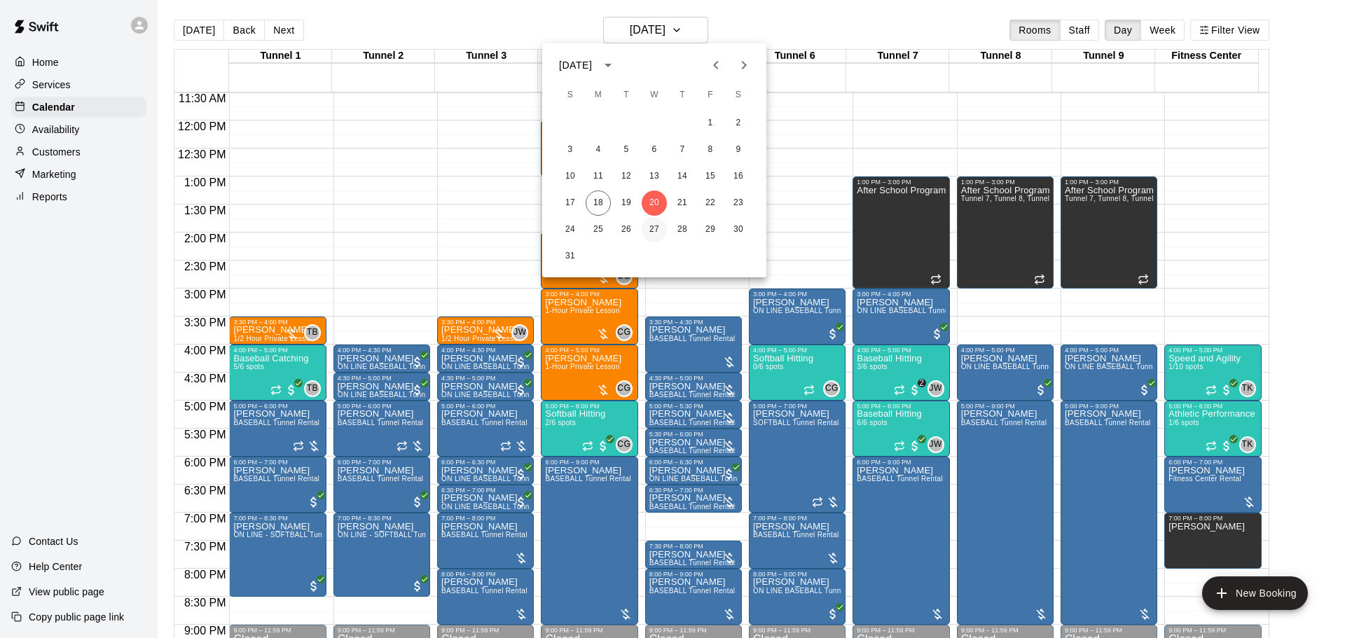
click at [660, 221] on button "27" at bounding box center [654, 229] width 25 height 25
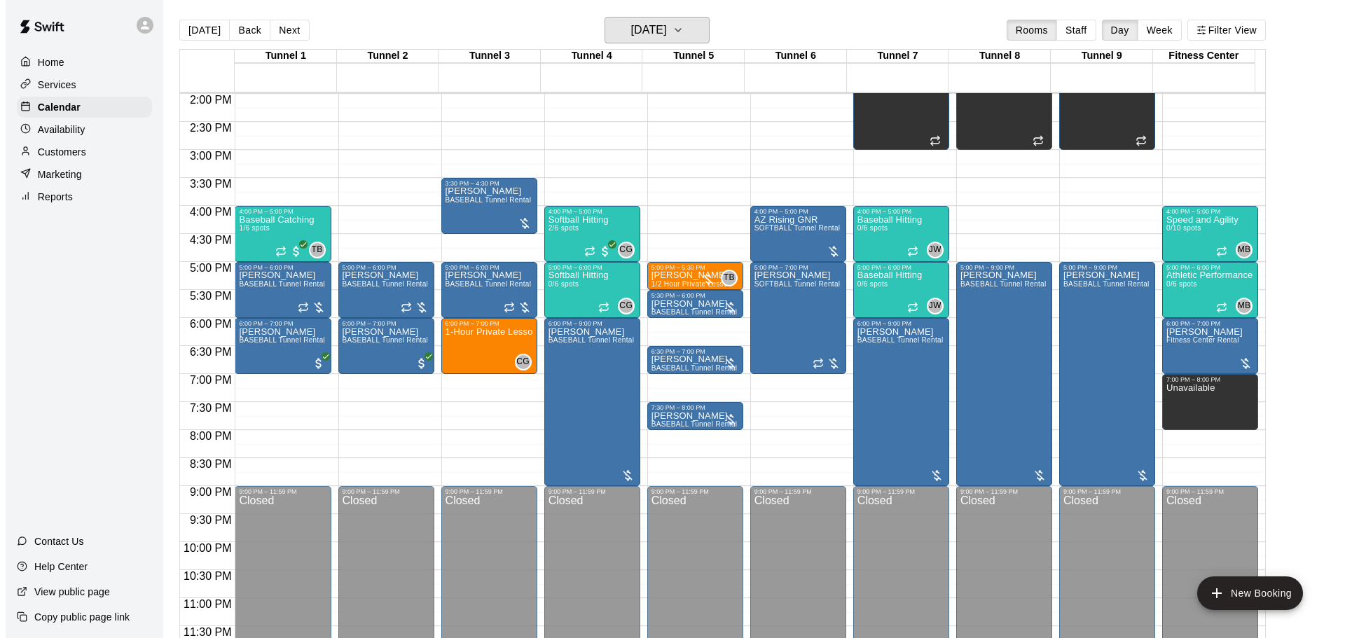
scroll to position [715, 0]
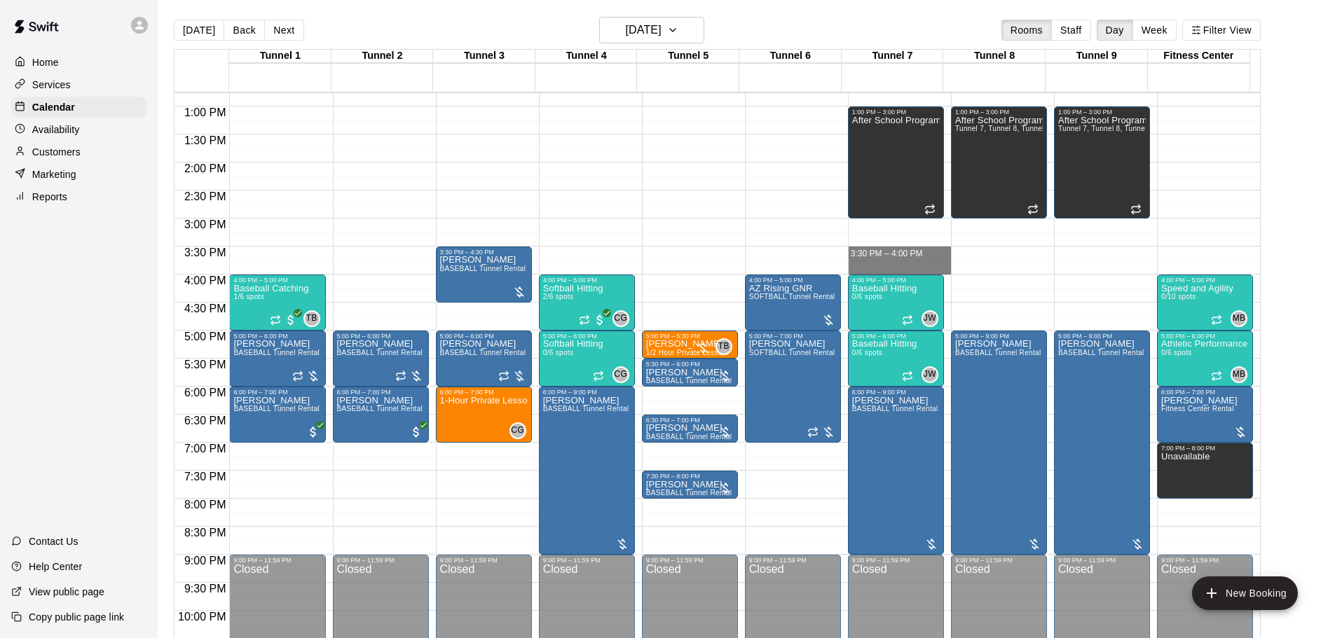
drag, startPoint x: 889, startPoint y: 249, endPoint x: 888, endPoint y: 268, distance: 19.6
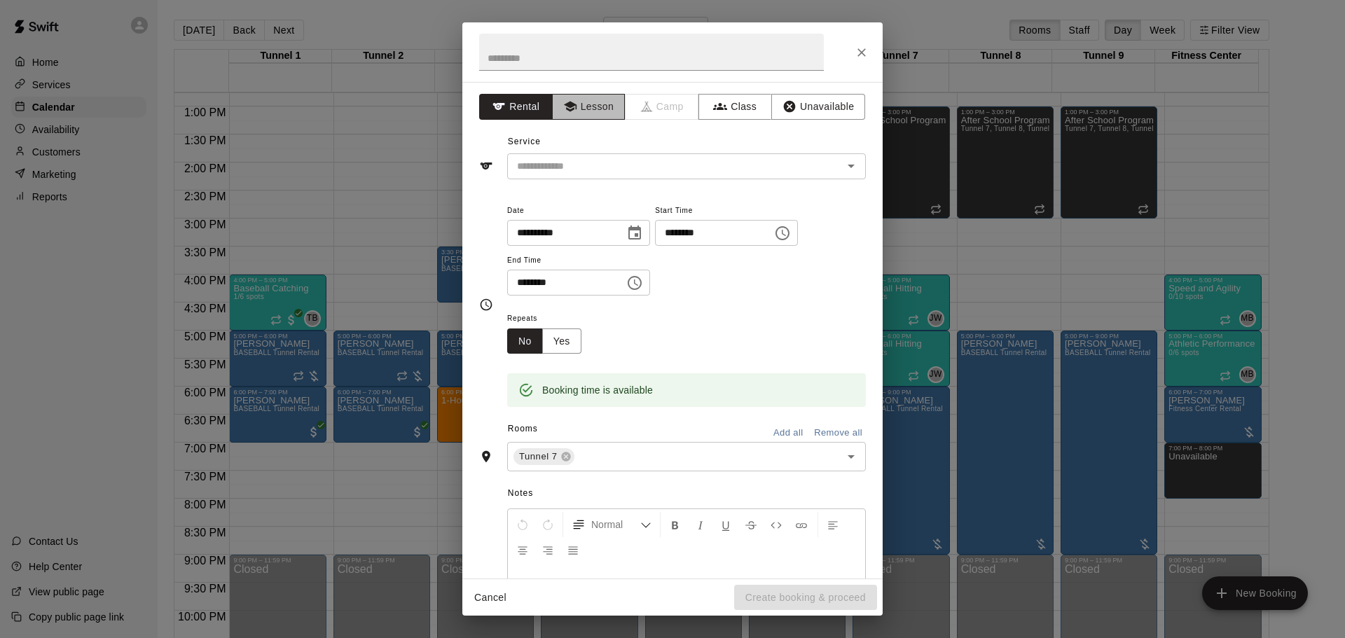
click at [575, 116] on button "Lesson" at bounding box center [589, 107] width 74 height 26
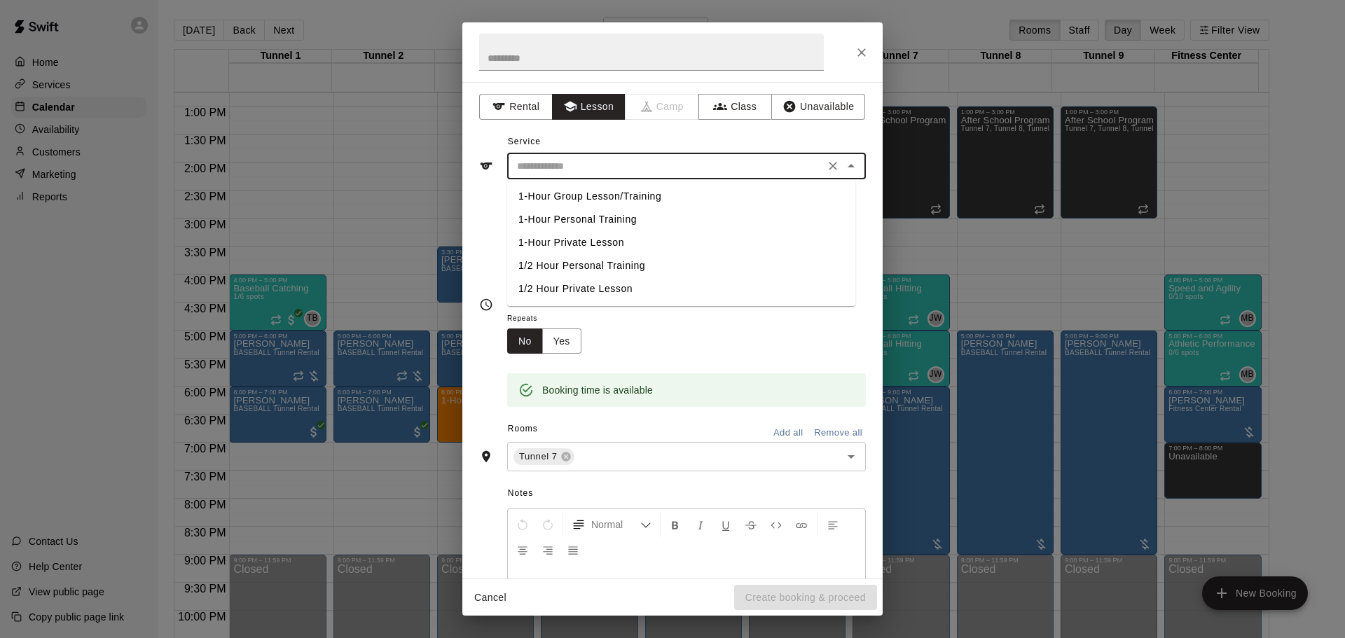
click at [765, 173] on input "text" at bounding box center [666, 167] width 309 height 18
click at [596, 279] on li "1/2 Hour Private Lesson" at bounding box center [681, 289] width 348 height 23
type input "**********"
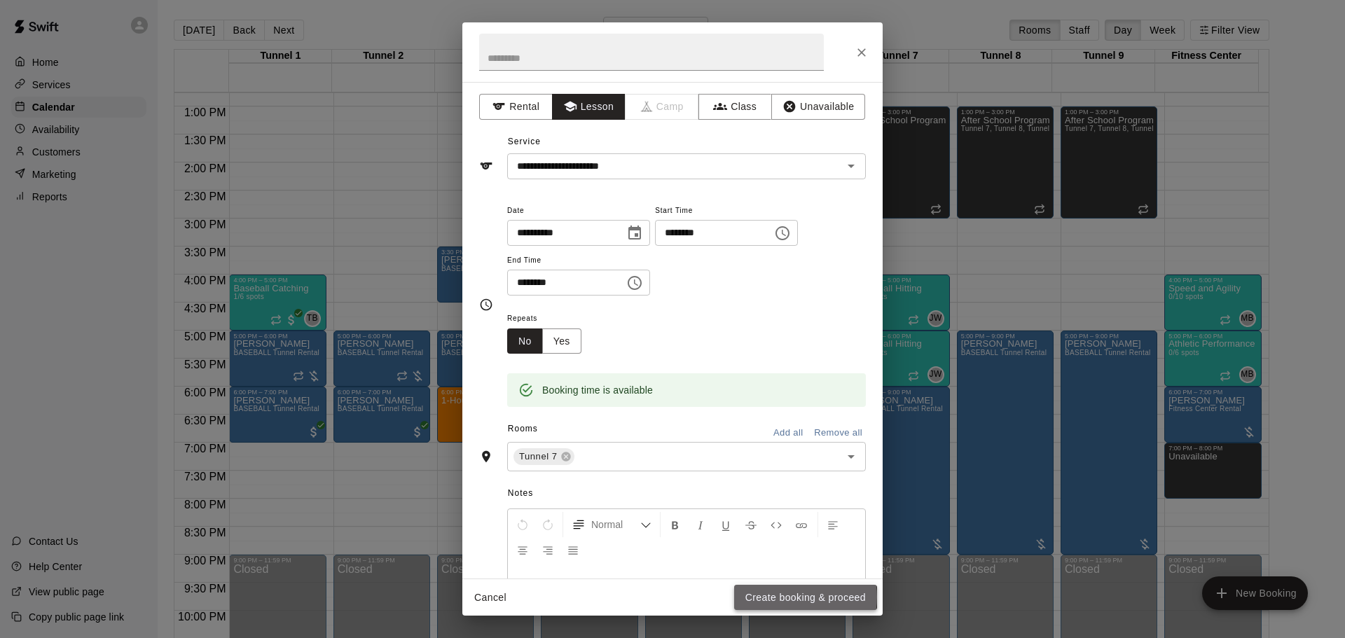
click at [786, 597] on button "Create booking & proceed" at bounding box center [805, 598] width 143 height 26
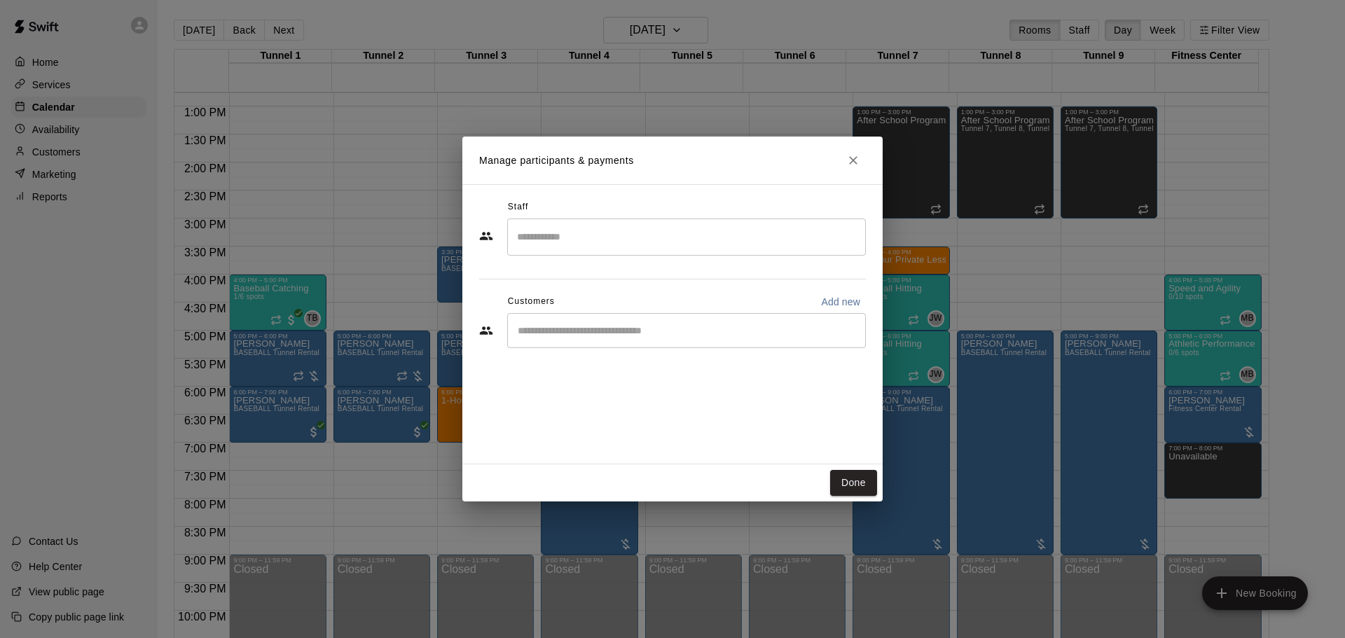
click at [682, 334] on input "Start typing to search customers..." at bounding box center [687, 331] width 346 height 14
click at [597, 229] on input "Search staff" at bounding box center [687, 237] width 346 height 25
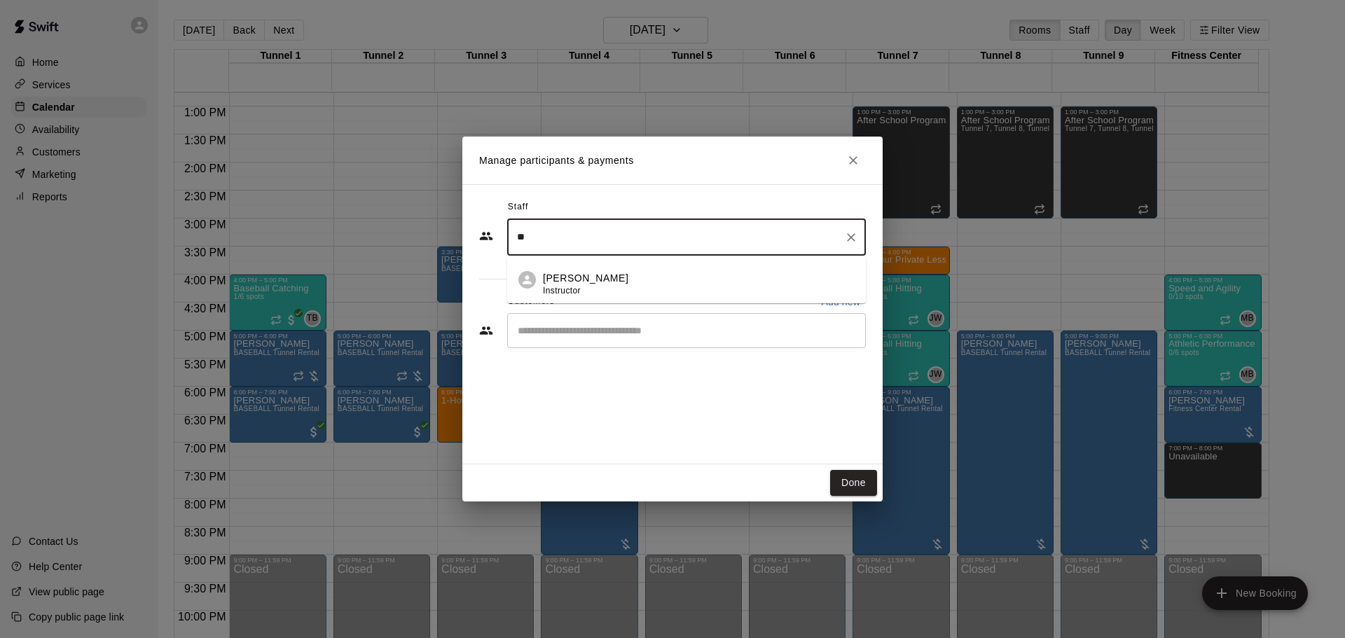
click at [610, 271] on div "[PERSON_NAME] Instructor" at bounding box center [699, 284] width 312 height 27
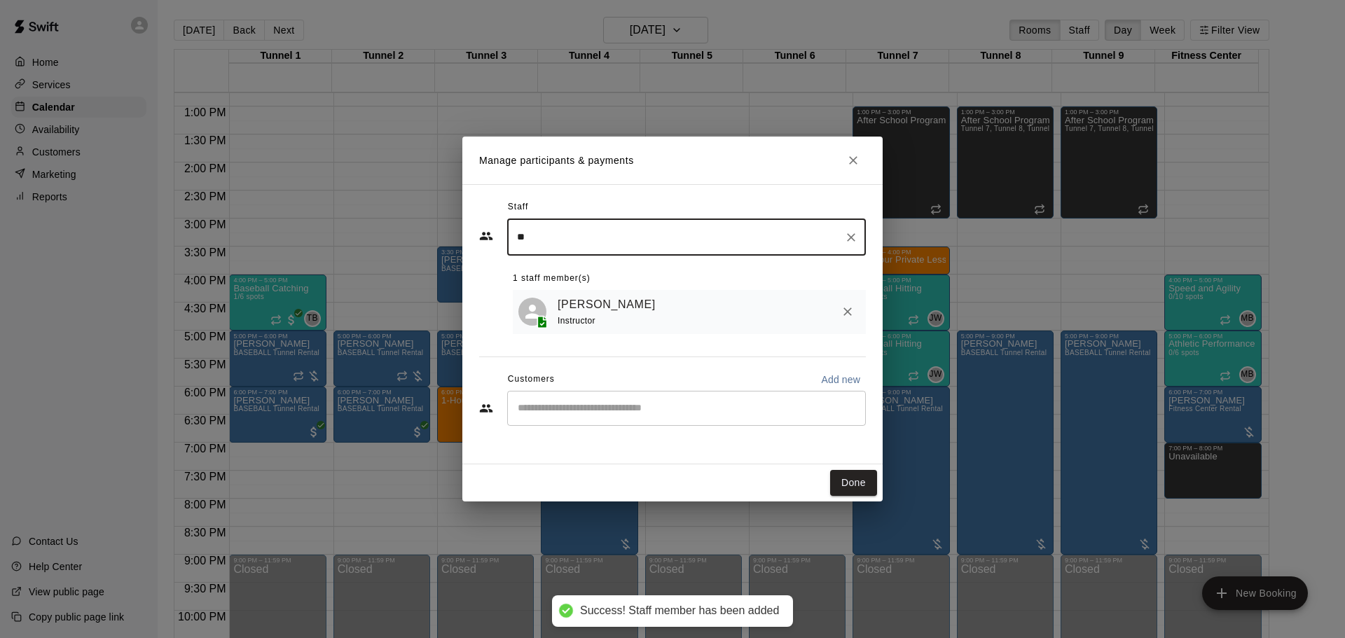
type input "**"
click at [643, 404] on input "Start typing to search customers..." at bounding box center [687, 409] width 346 height 14
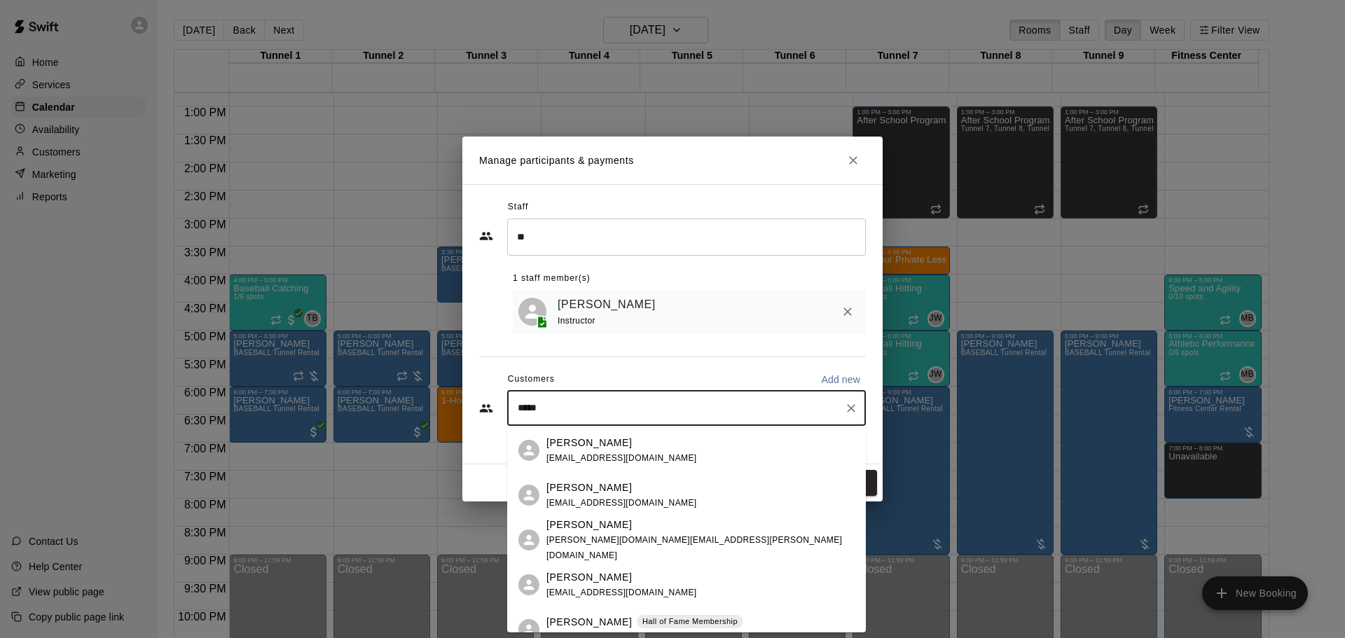
type input "******"
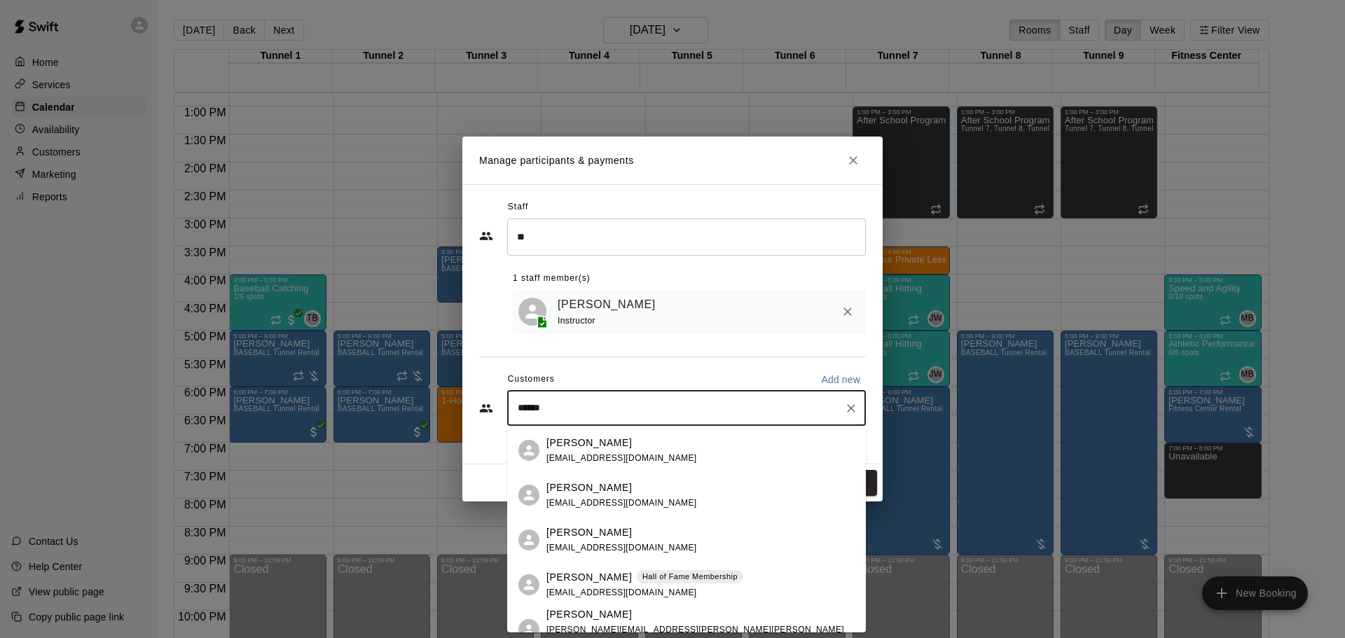
click at [681, 570] on div "Hall of Fame Membership" at bounding box center [690, 577] width 107 height 14
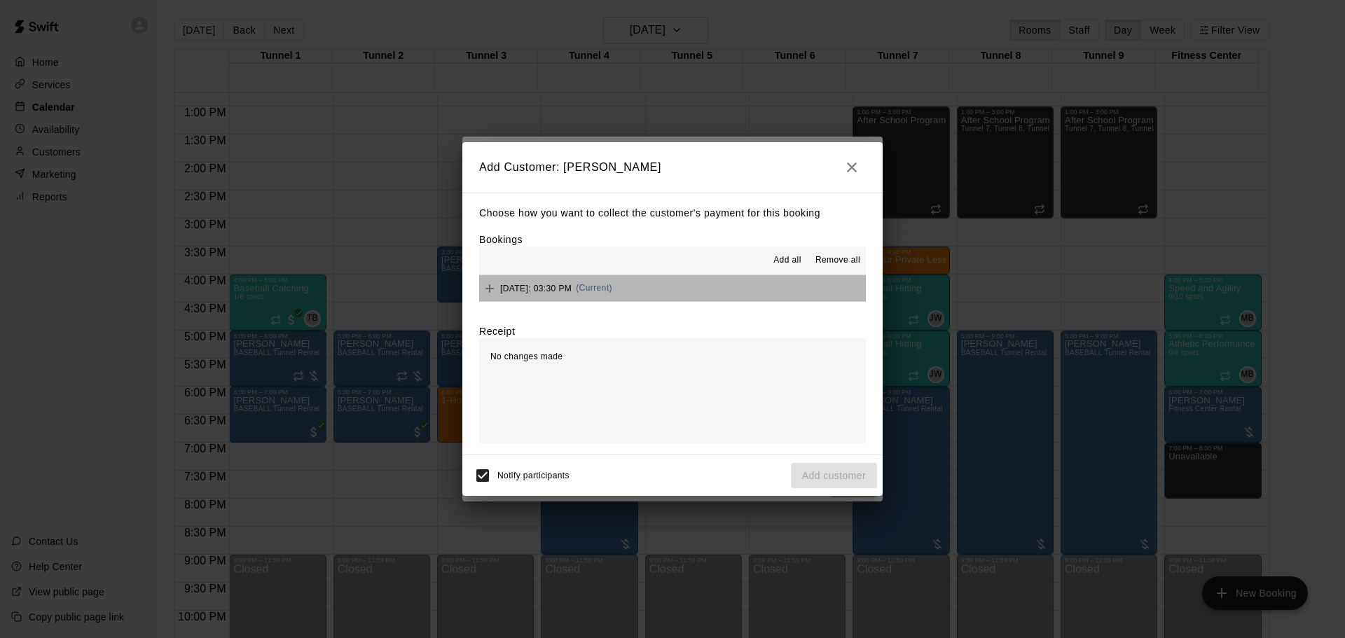
click at [673, 281] on button "[DATE]: 03:30 PM (Current)" at bounding box center [672, 288] width 387 height 26
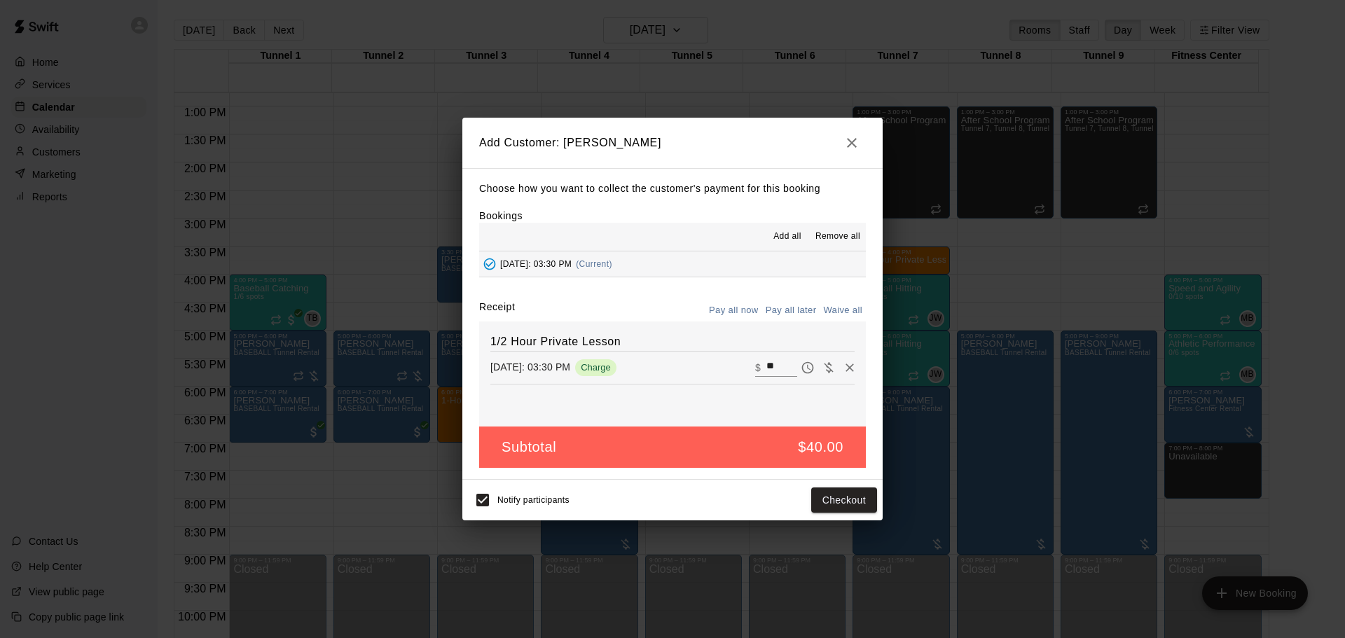
click at [787, 315] on button "Pay all later" at bounding box center [791, 311] width 58 height 22
click at [869, 505] on button "Add customer" at bounding box center [834, 501] width 86 height 26
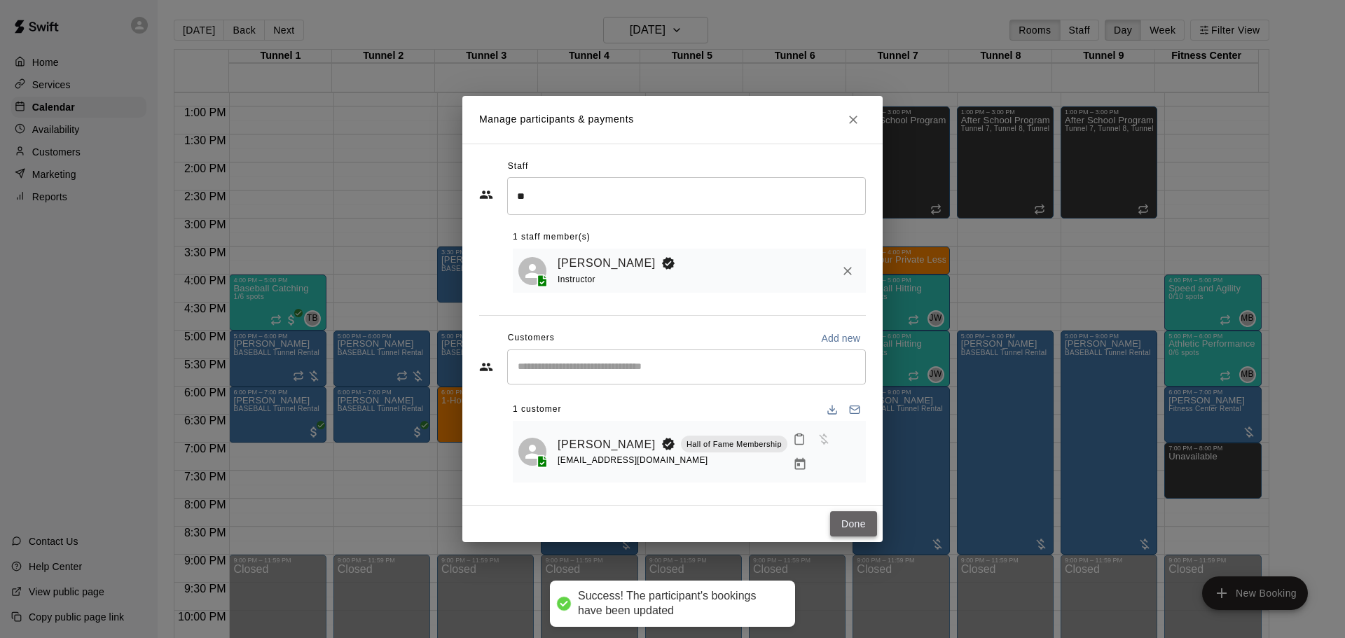
click at [871, 521] on button "Done" at bounding box center [853, 525] width 47 height 26
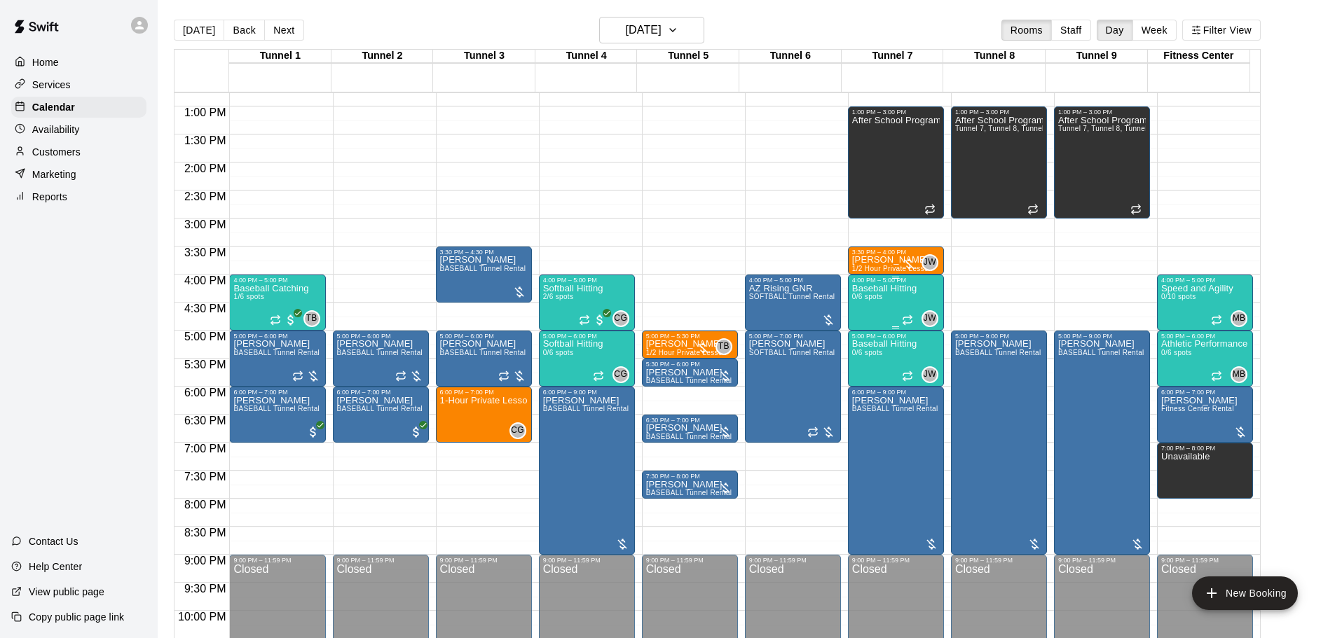
click at [895, 289] on p "Baseball Hitting" at bounding box center [884, 289] width 65 height 0
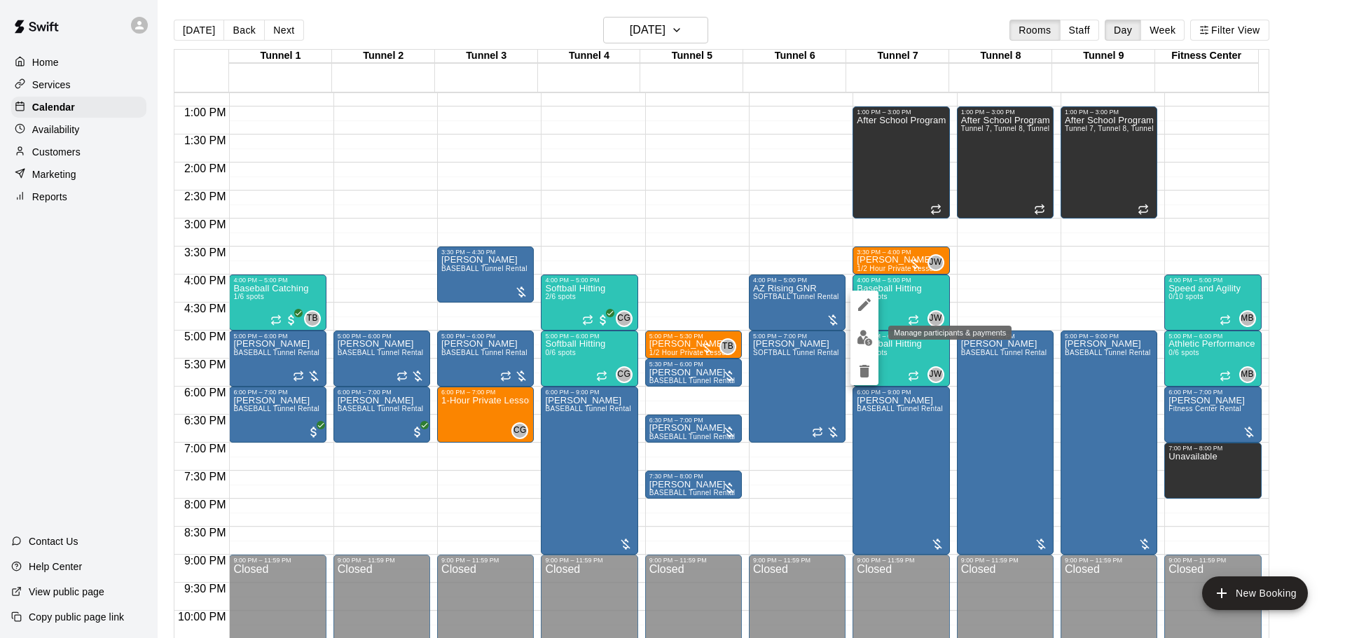
click at [870, 331] on img "edit" at bounding box center [865, 338] width 16 height 16
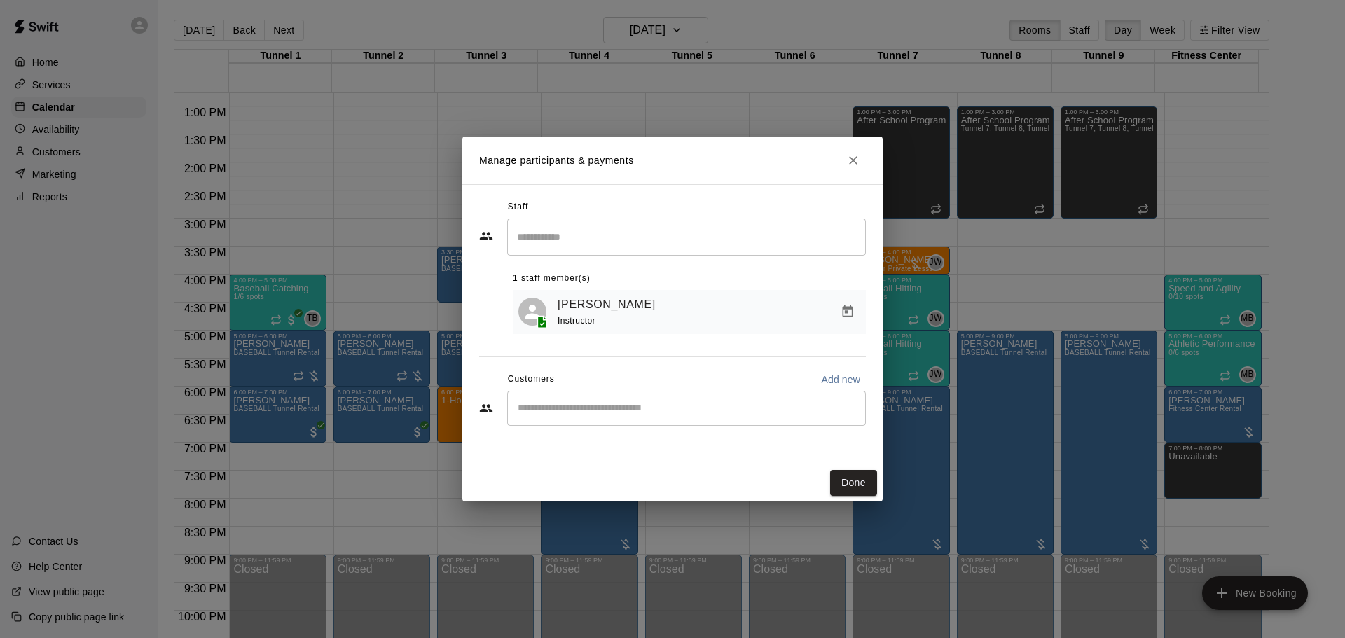
click at [669, 410] on input "Start typing to search customers..." at bounding box center [687, 409] width 346 height 14
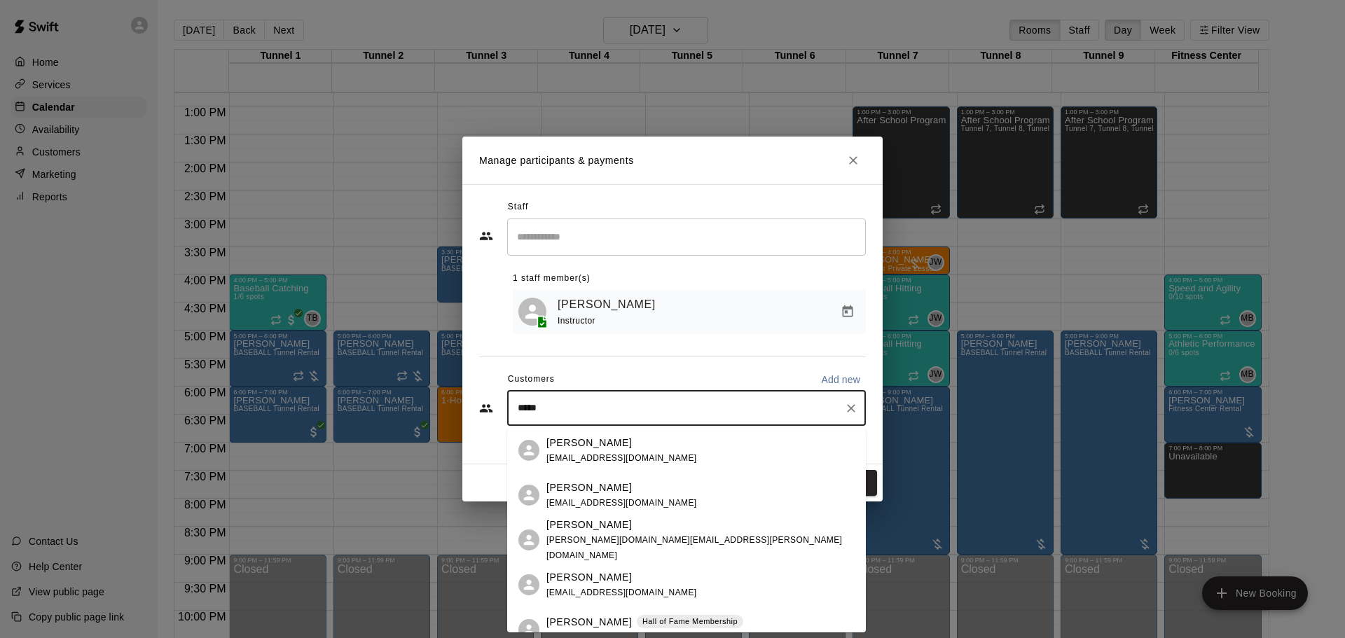
type input "******"
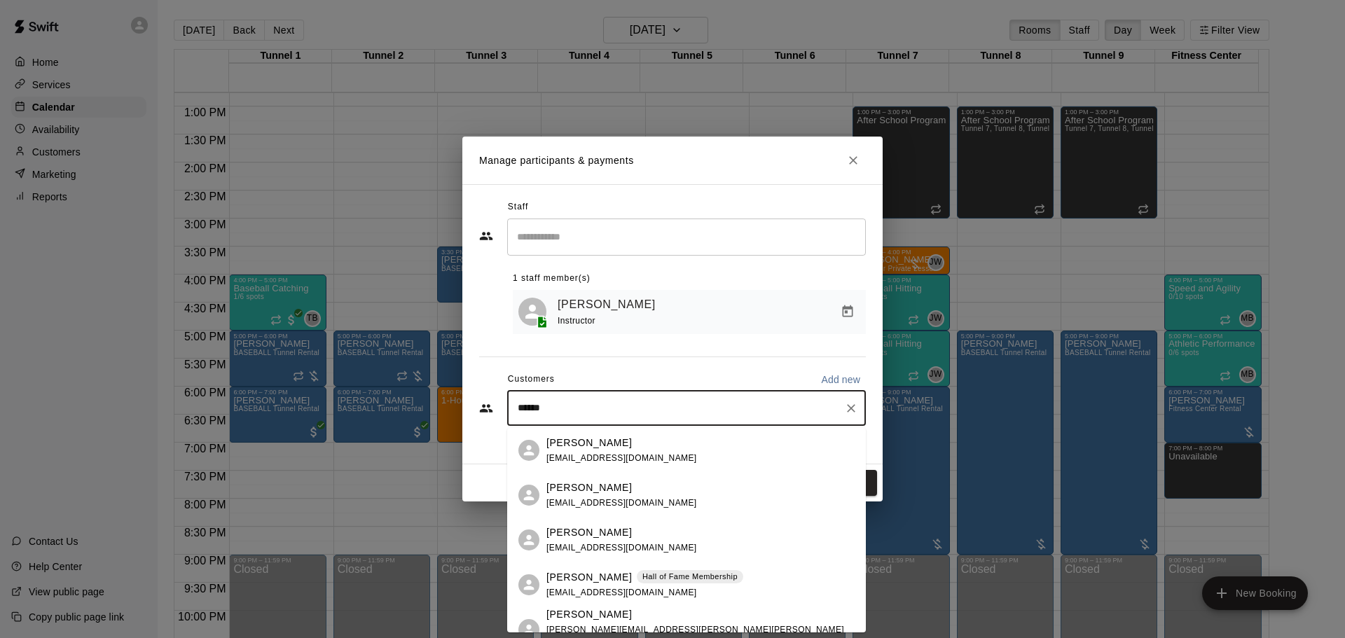
click at [671, 580] on p "Hall of Fame Membership" at bounding box center [690, 577] width 95 height 12
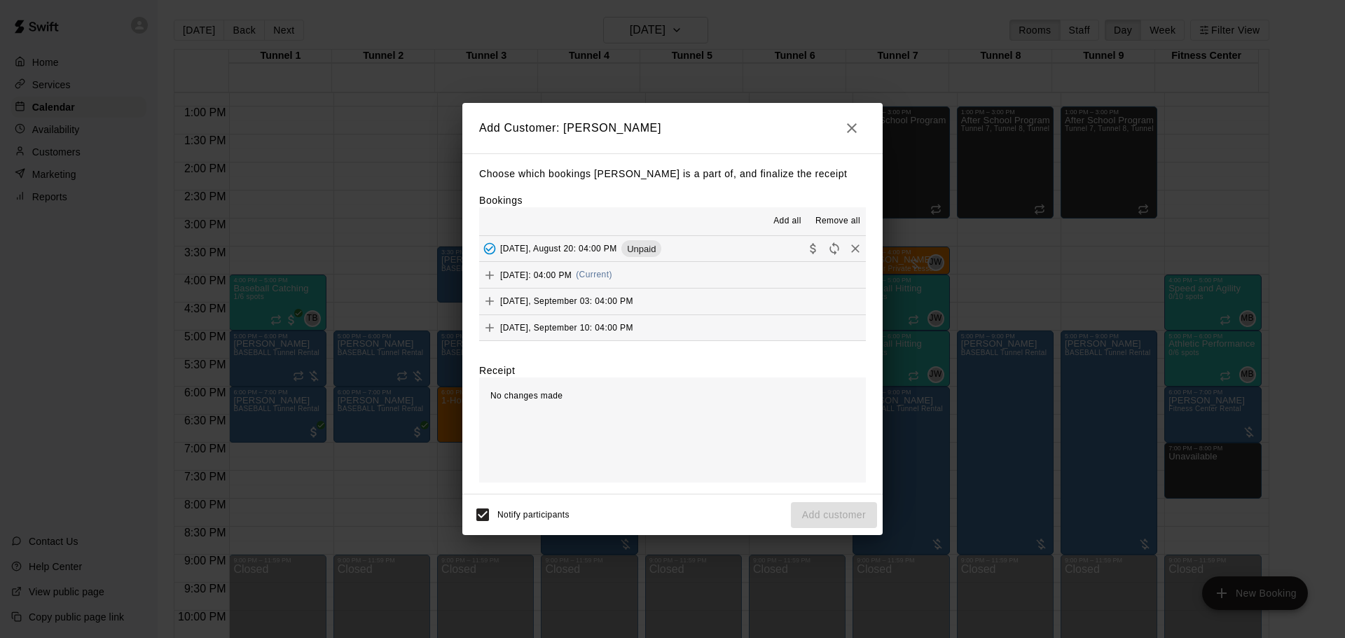
scroll to position [1121, 0]
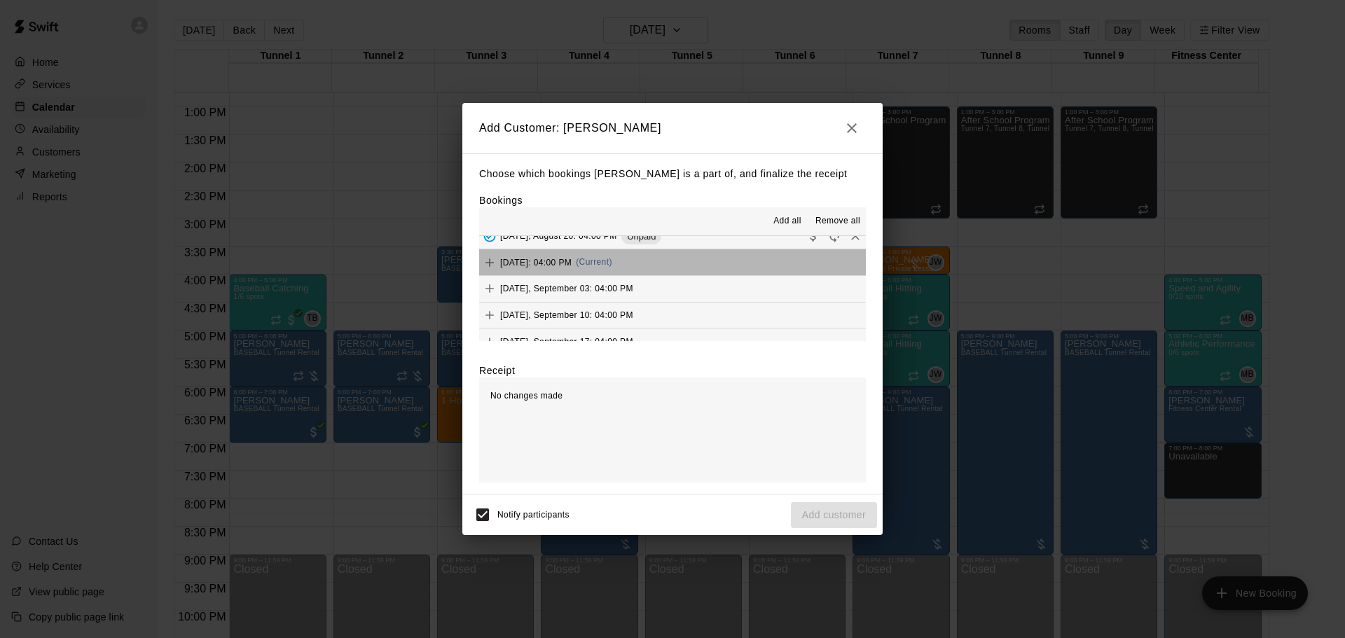
click at [681, 268] on button "[DATE]: 04:00 PM (Current)" at bounding box center [672, 262] width 387 height 26
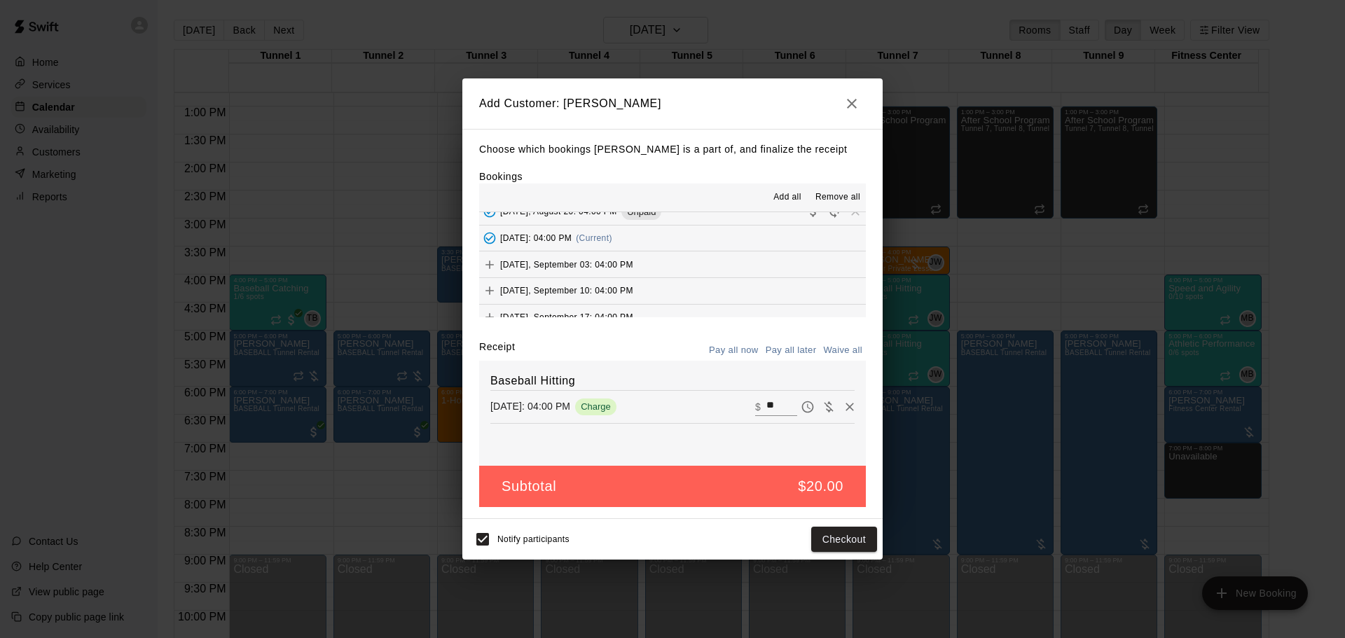
click at [776, 348] on button "Pay all later" at bounding box center [791, 351] width 58 height 22
click at [838, 538] on button "Add customer" at bounding box center [834, 540] width 86 height 26
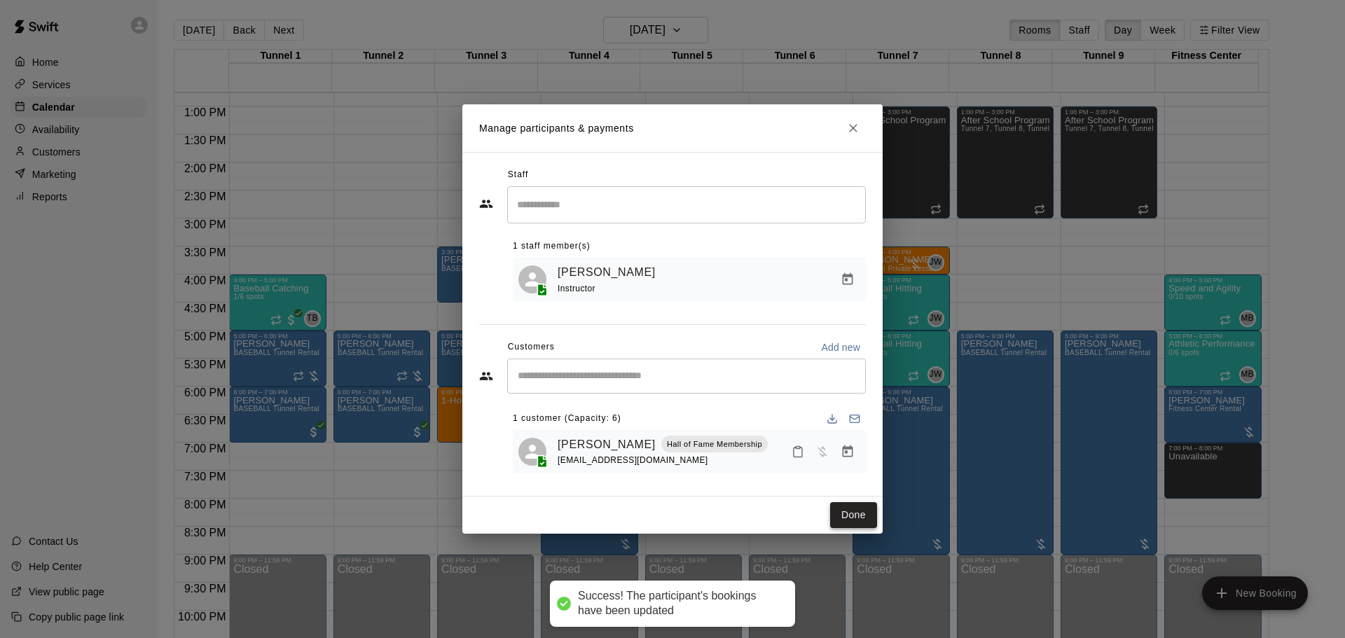
click at [833, 507] on button "Done" at bounding box center [853, 515] width 47 height 26
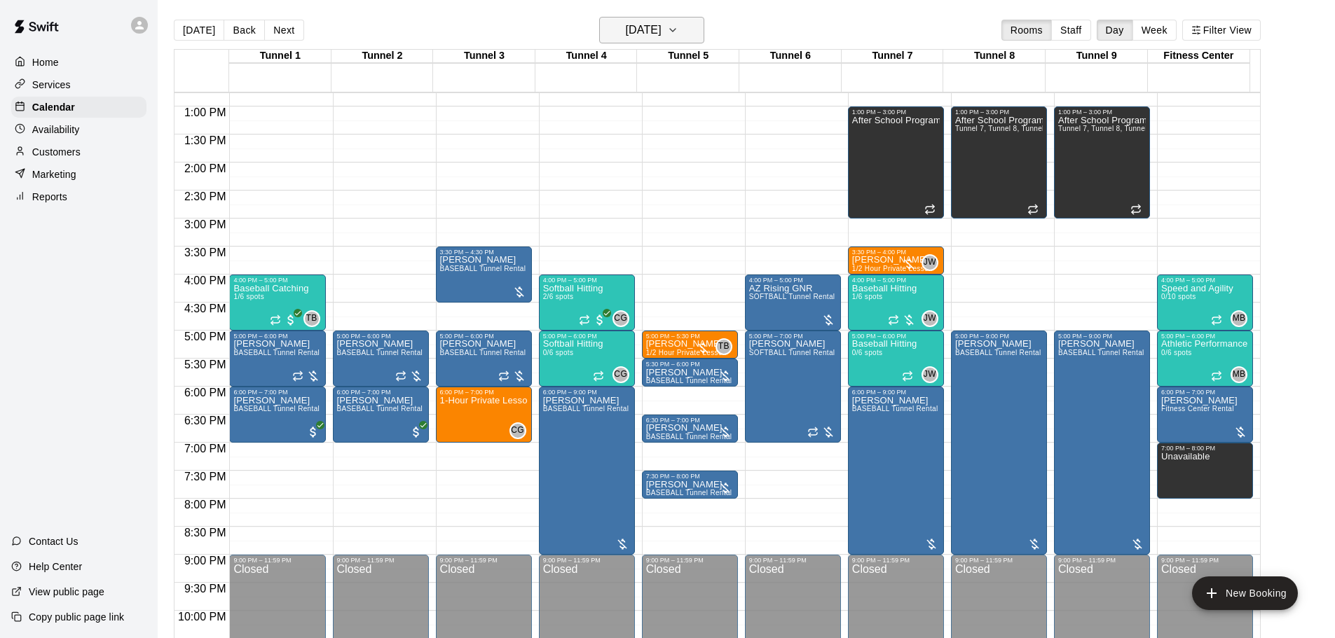
click at [661, 26] on h6 "[DATE]" at bounding box center [644, 30] width 36 height 20
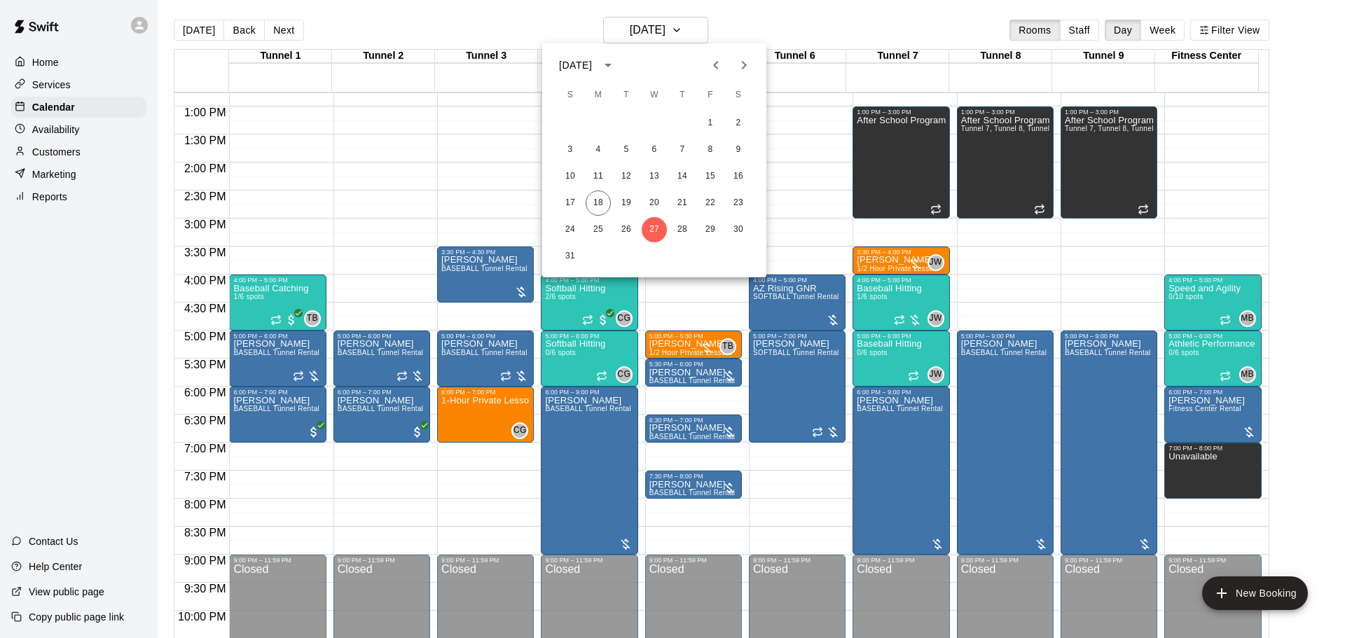
click at [745, 68] on icon "Next month" at bounding box center [744, 65] width 17 height 17
click at [660, 117] on button "3" at bounding box center [654, 123] width 25 height 25
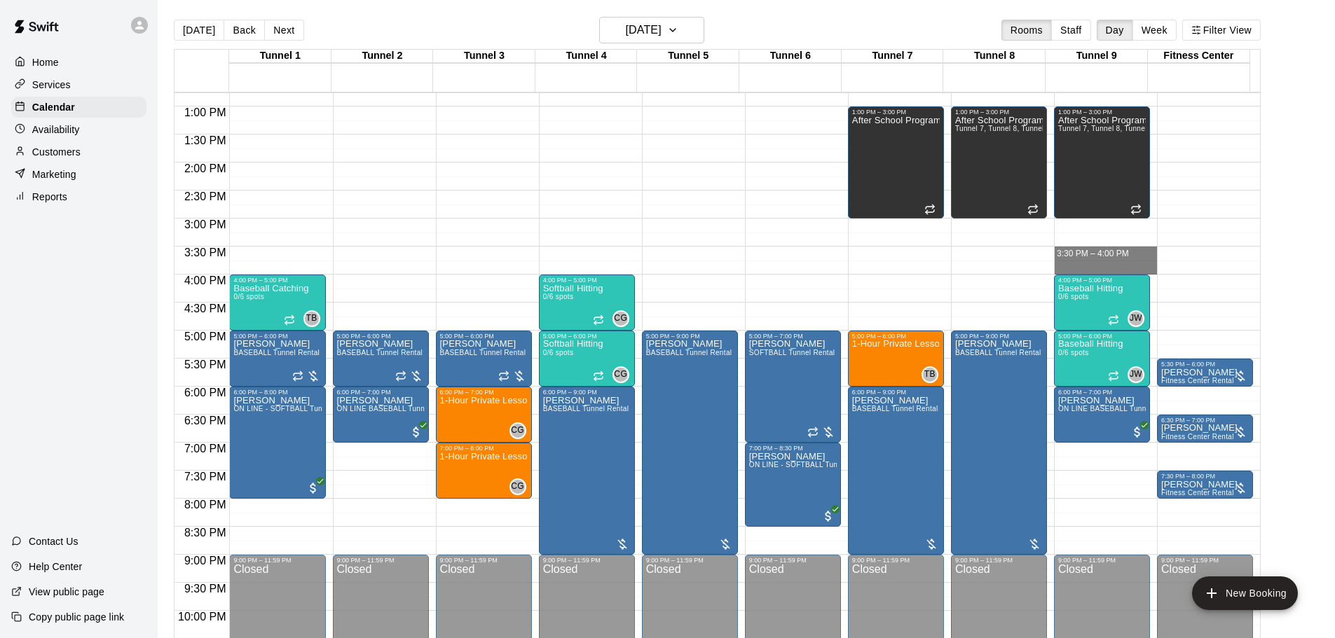
drag, startPoint x: 1096, startPoint y: 252, endPoint x: 1094, endPoint y: 271, distance: 19.0
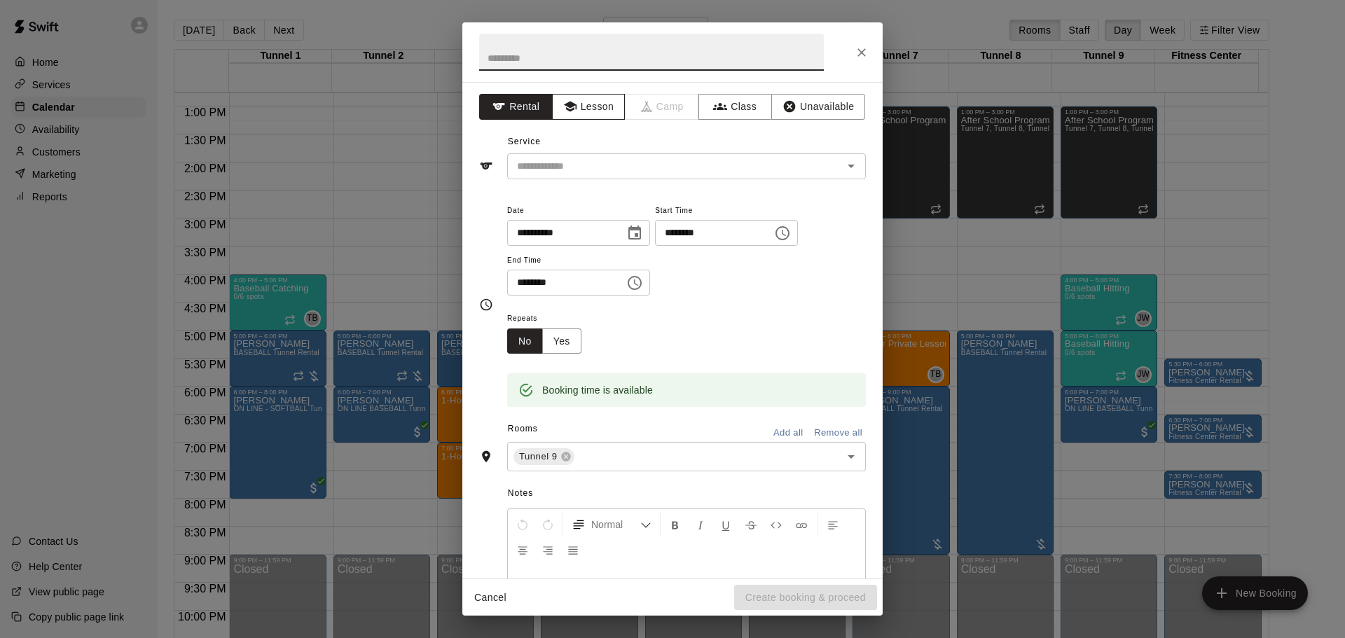
click at [610, 106] on button "Lesson" at bounding box center [589, 107] width 74 height 26
click at [649, 170] on input "text" at bounding box center [666, 167] width 309 height 18
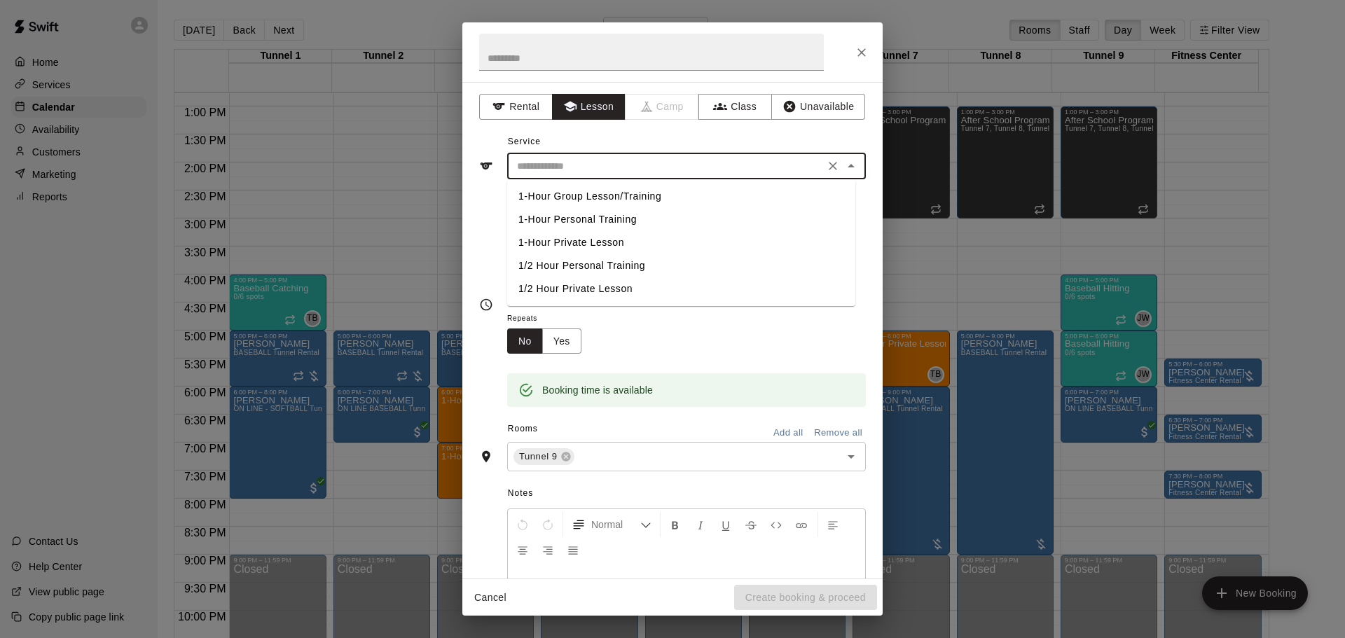
click at [634, 283] on li "1/2 Hour Private Lesson" at bounding box center [681, 289] width 348 height 23
type input "**********"
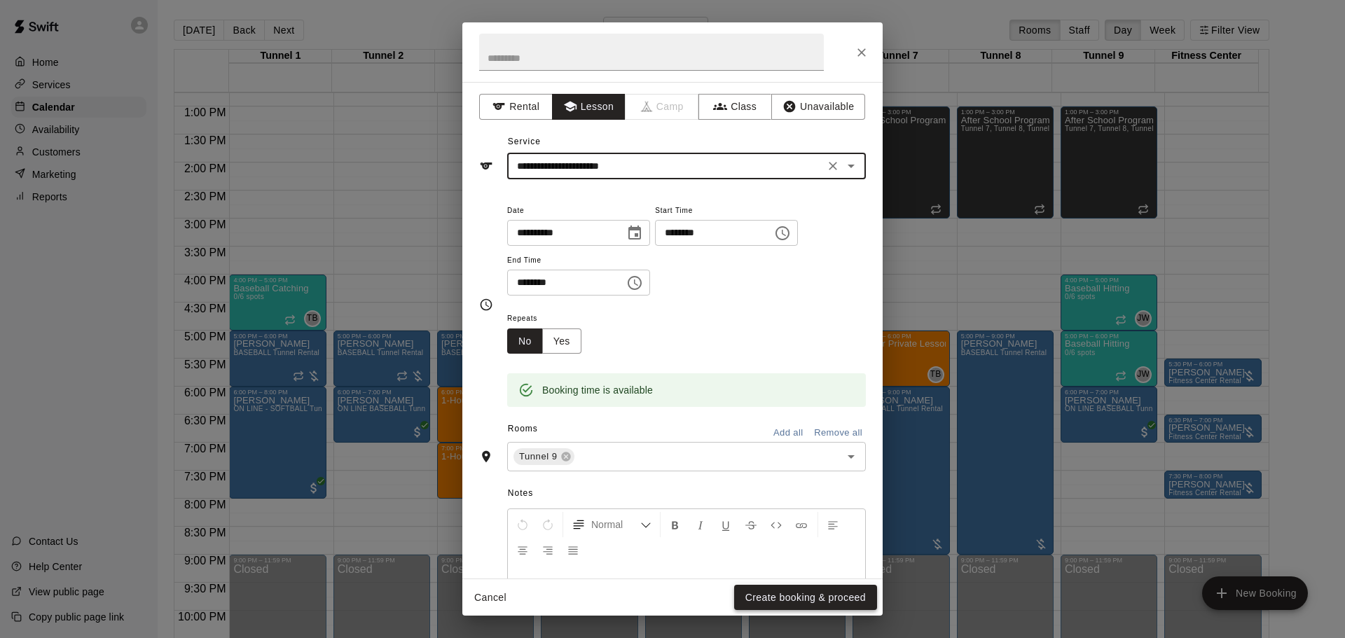
click at [792, 596] on button "Create booking & proceed" at bounding box center [805, 598] width 143 height 26
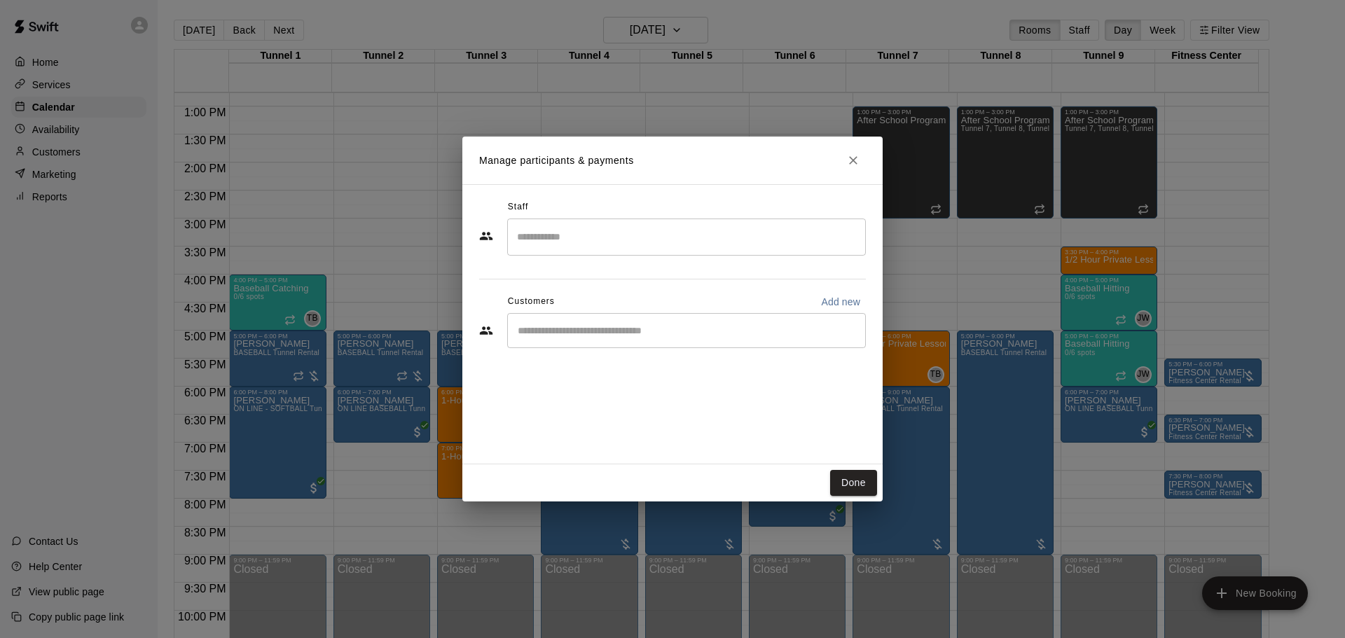
click at [708, 313] on div "​" at bounding box center [686, 330] width 359 height 35
click at [744, 217] on div "Staff" at bounding box center [672, 207] width 387 height 22
click at [742, 232] on input "Search staff" at bounding box center [687, 237] width 346 height 25
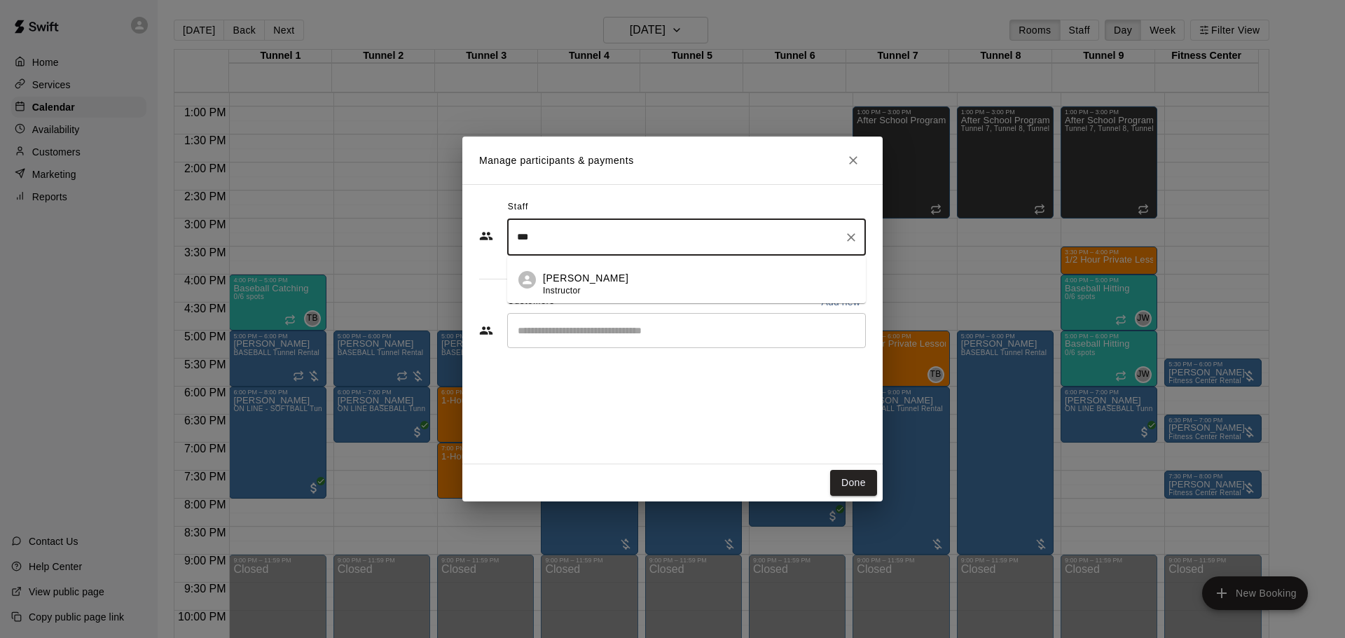
click at [726, 294] on div "[PERSON_NAME] Instructor" at bounding box center [699, 284] width 312 height 27
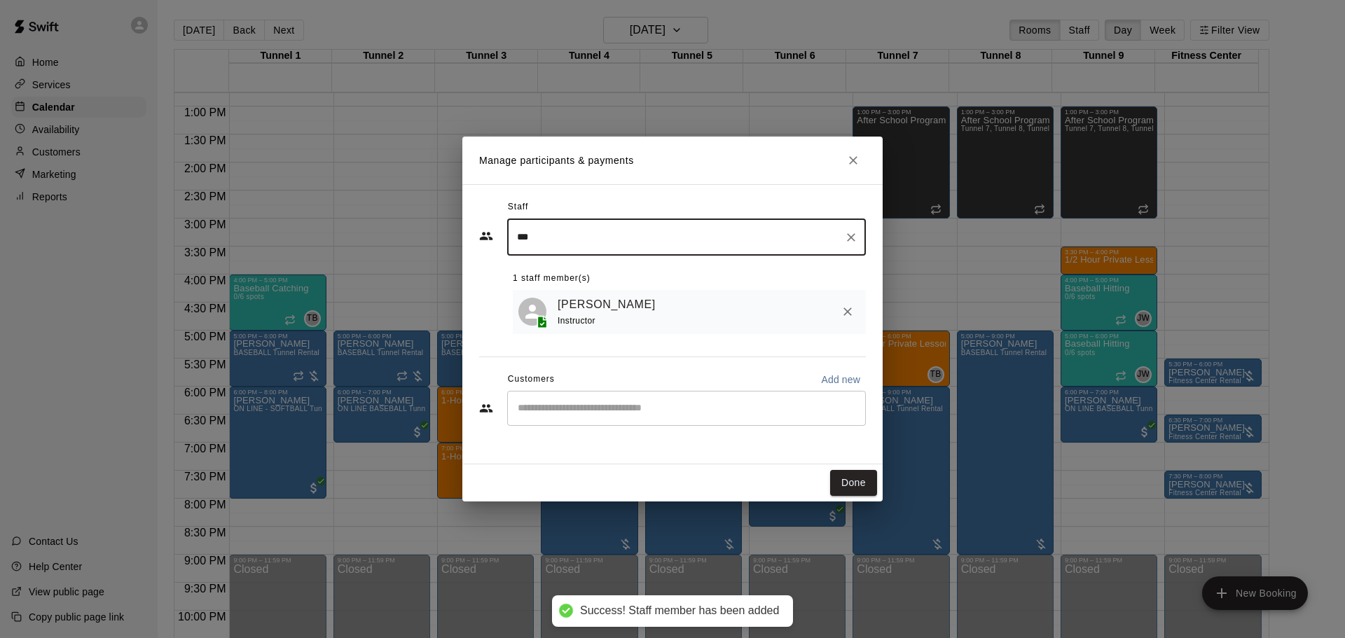
click at [672, 420] on div "​" at bounding box center [686, 408] width 359 height 35
type input "***"
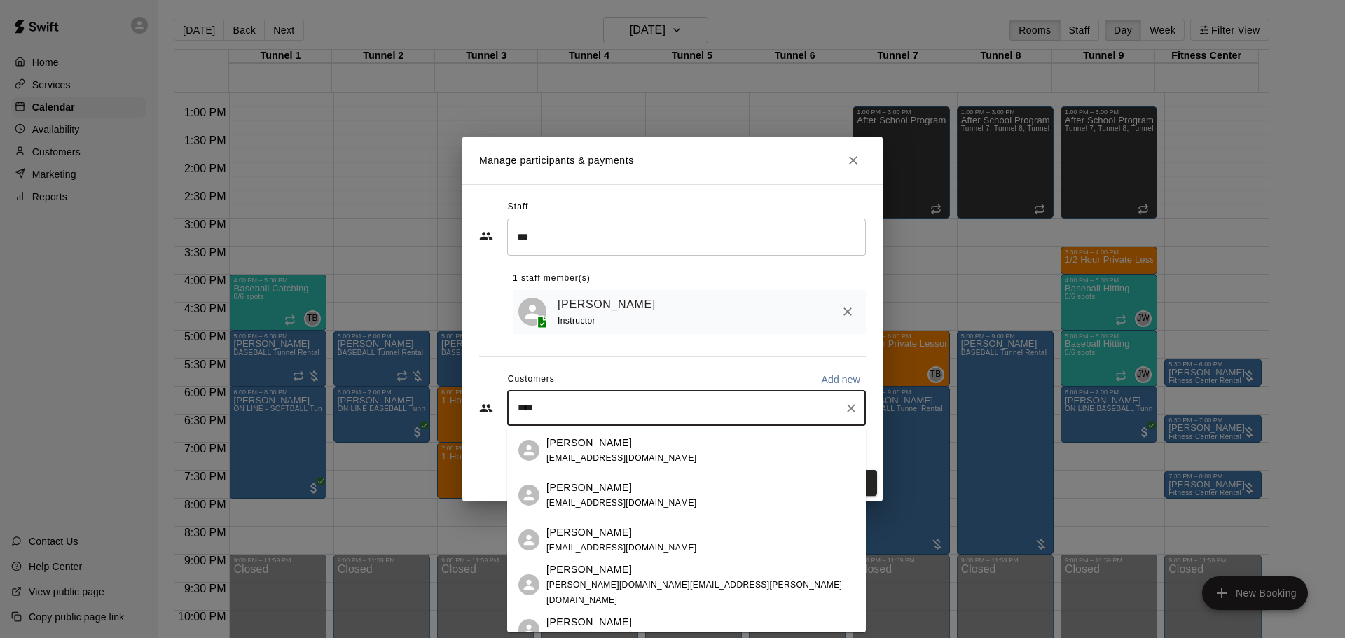
type input "*****"
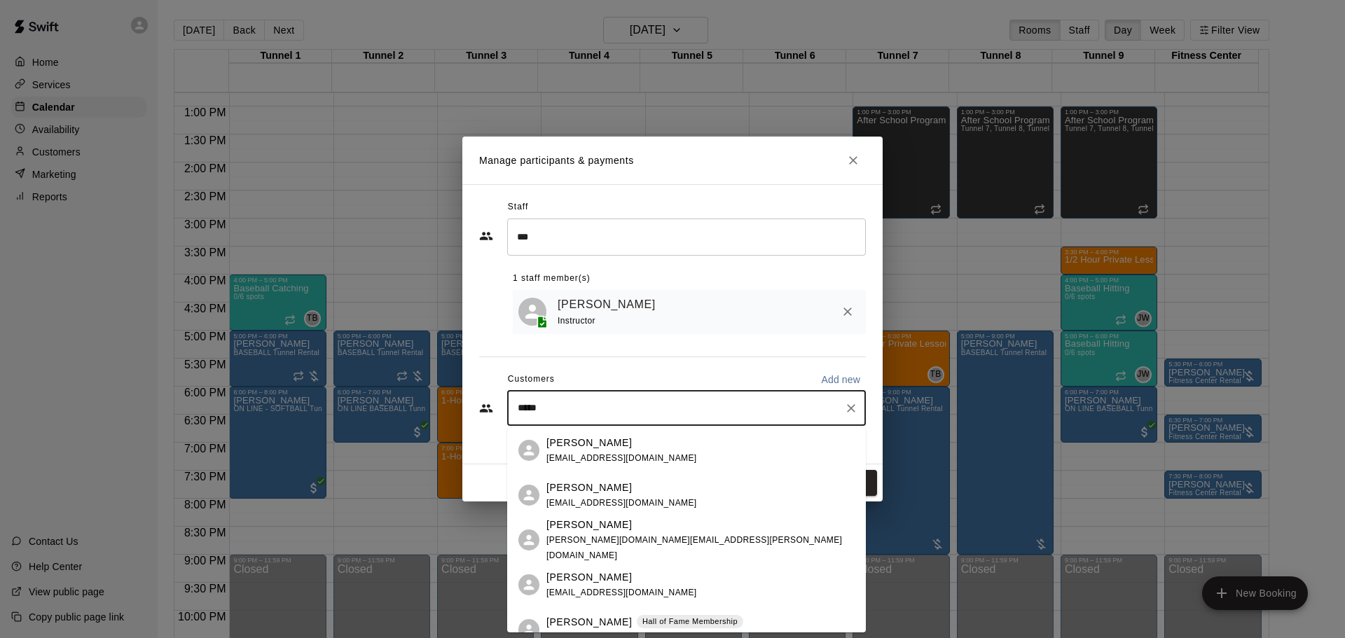
click at [667, 611] on div "Brighton [PERSON_NAME] [PERSON_NAME] of Fame Membership [EMAIL_ADDRESS][DOMAIN_…" at bounding box center [686, 630] width 359 height 45
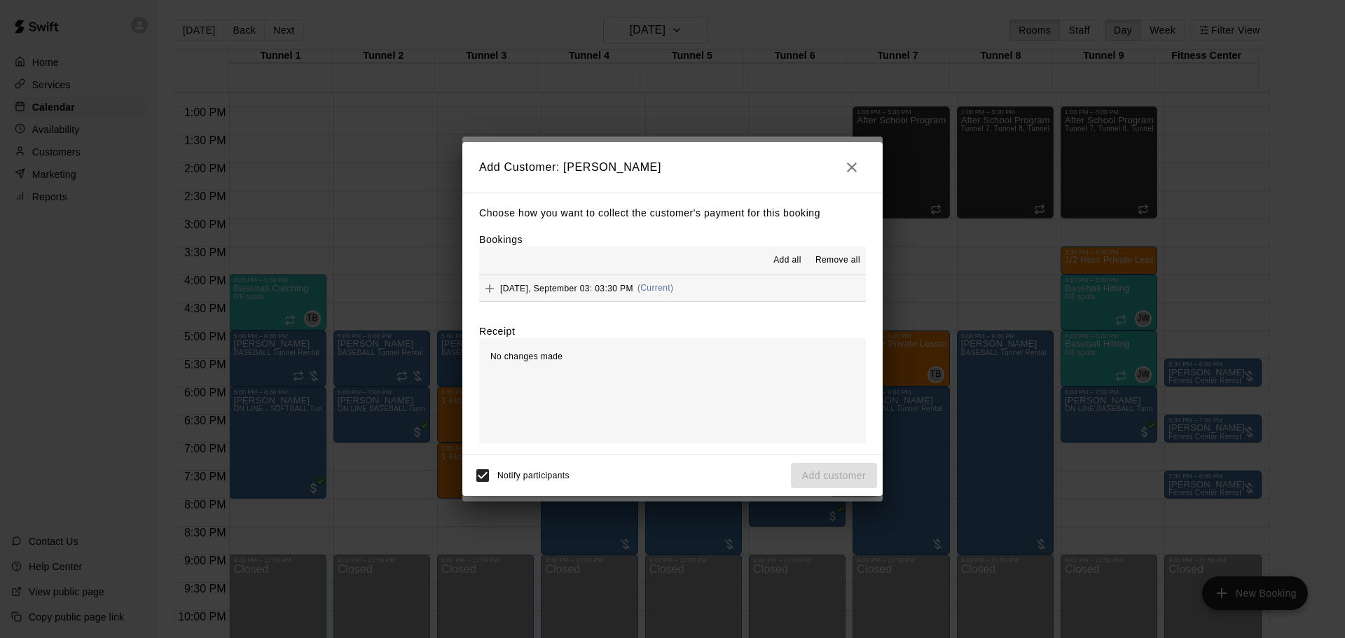
click at [755, 292] on button "[DATE], September 03: 03:30 PM (Current)" at bounding box center [672, 288] width 387 height 26
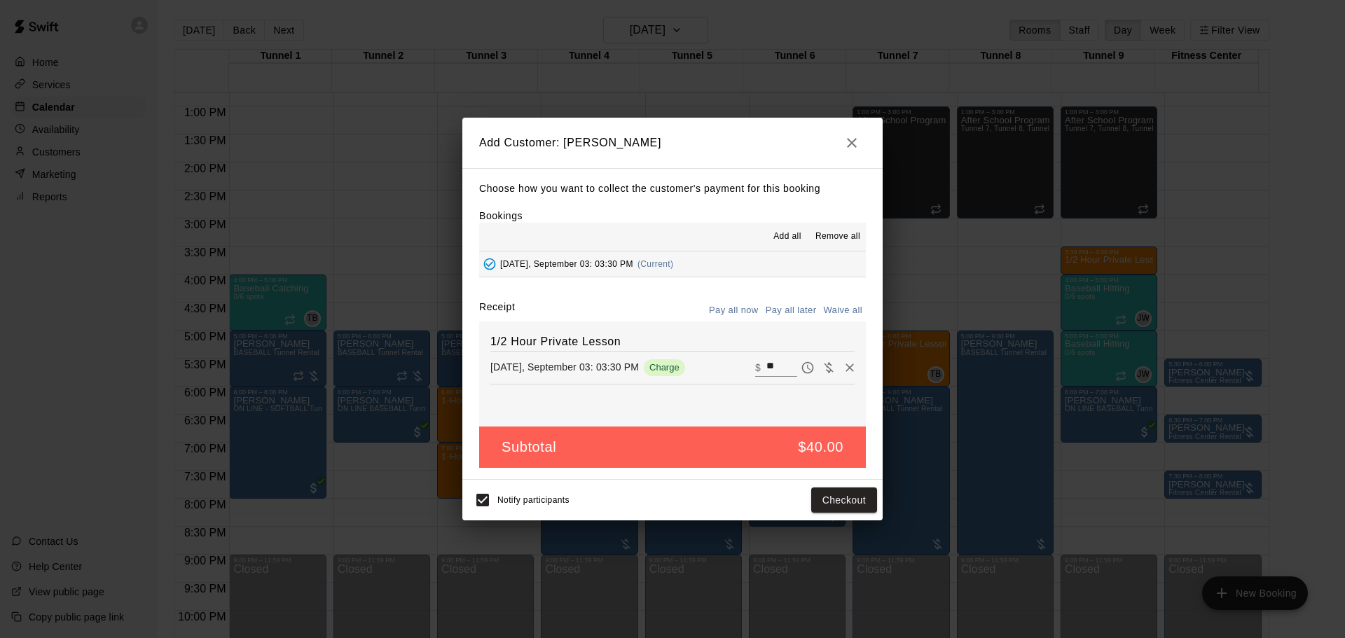
click at [793, 312] on button "Pay all later" at bounding box center [791, 311] width 58 height 22
click at [849, 497] on button "Add customer" at bounding box center [834, 501] width 86 height 26
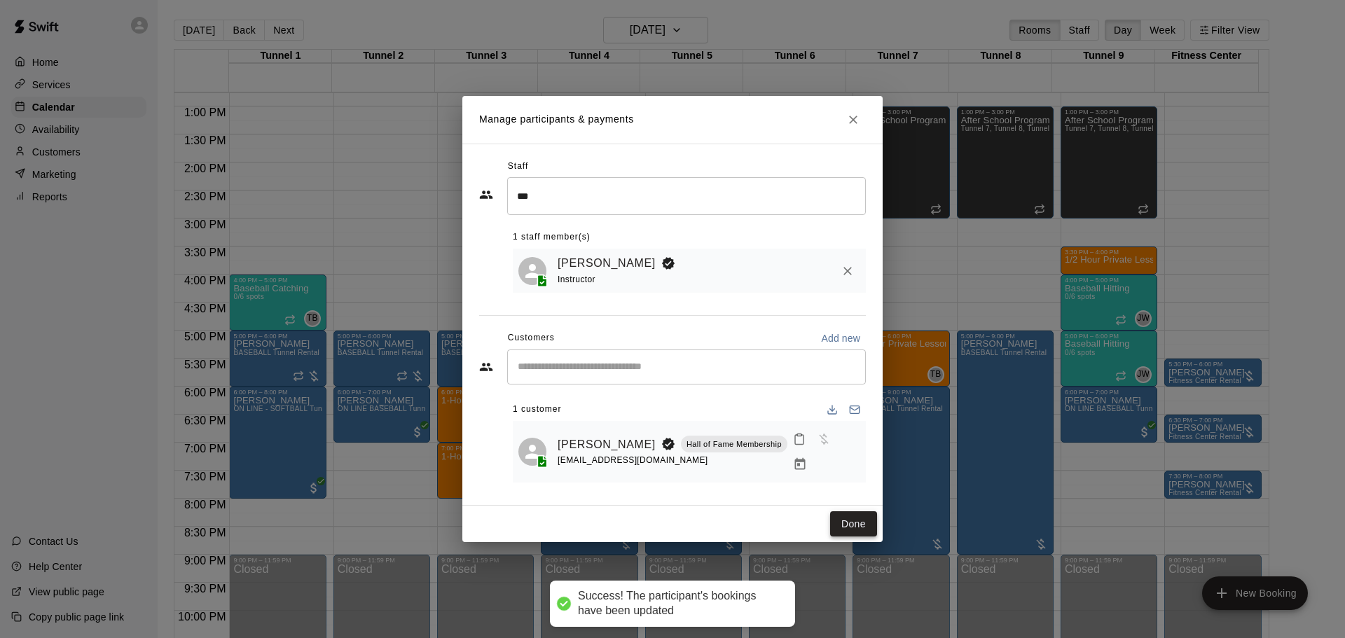
click at [835, 530] on button "Done" at bounding box center [853, 525] width 47 height 26
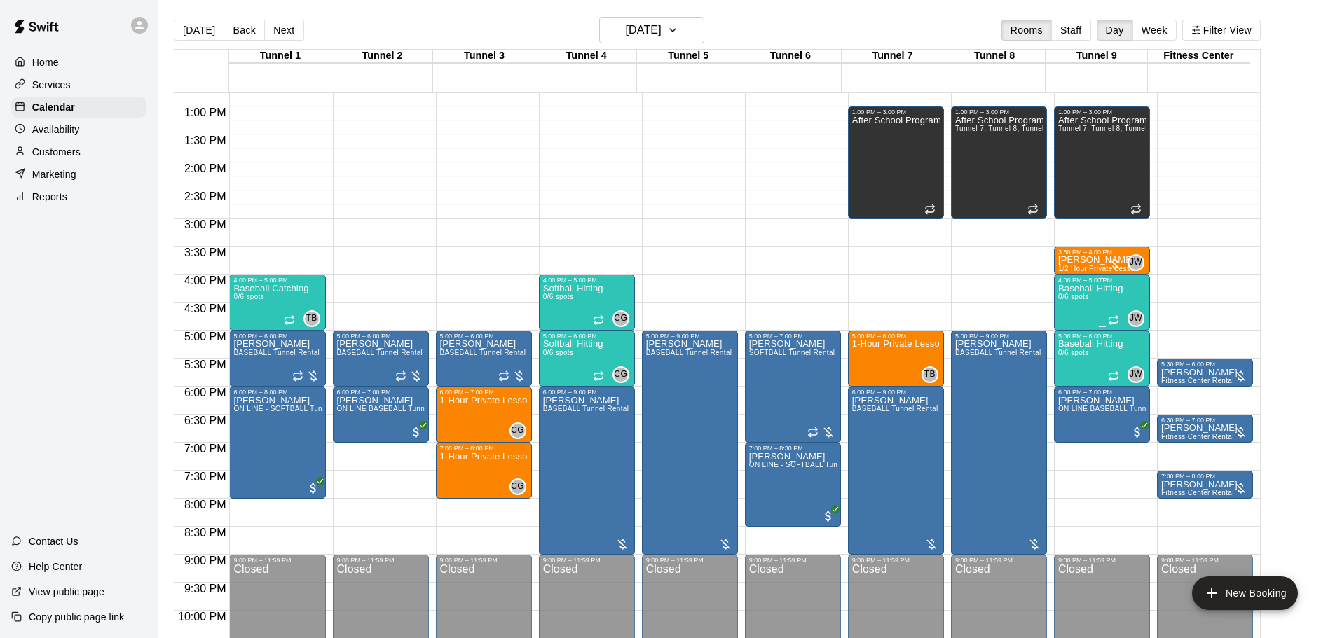
click at [1109, 311] on div "JW 0" at bounding box center [1126, 318] width 36 height 17
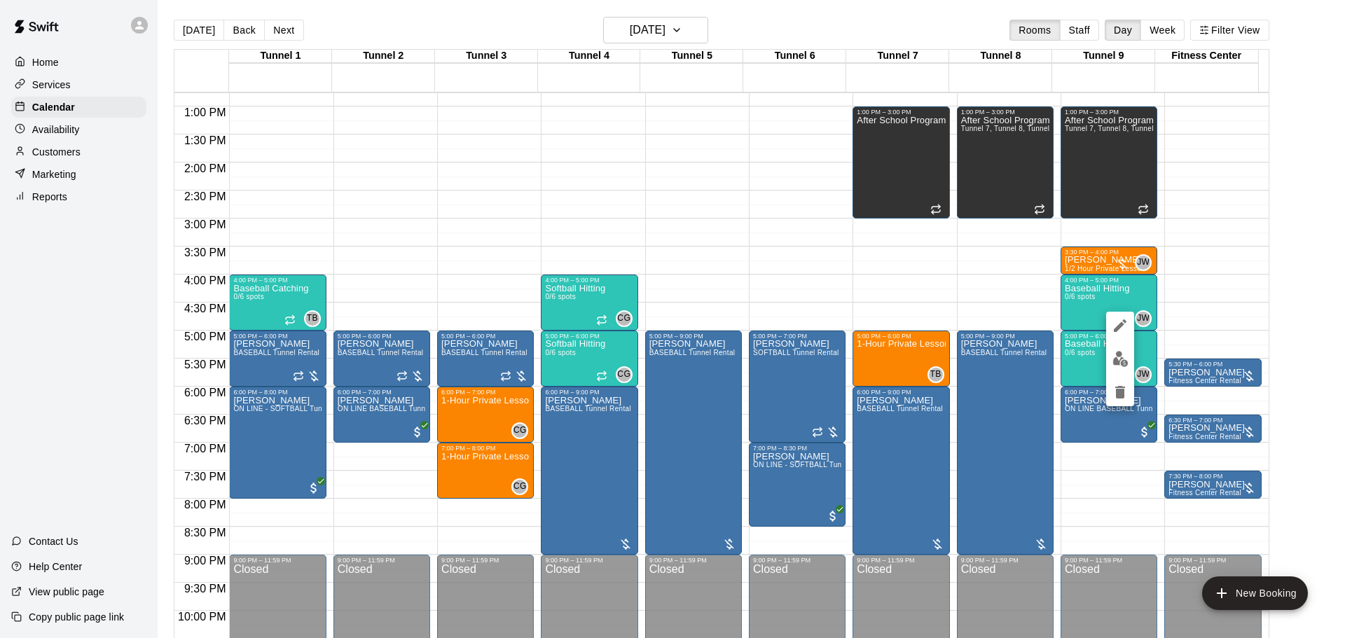
click at [1107, 353] on div at bounding box center [1121, 359] width 28 height 95
click at [1116, 359] on img "edit" at bounding box center [1121, 359] width 16 height 16
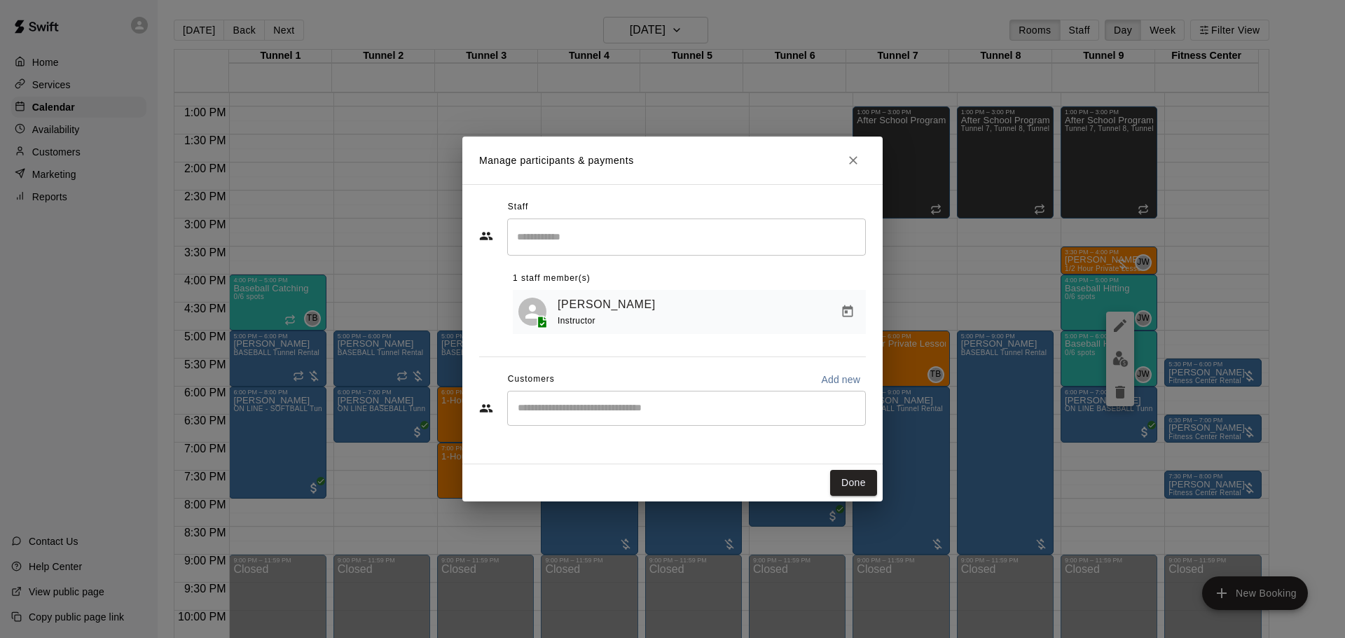
click at [658, 399] on div "​" at bounding box center [686, 408] width 359 height 35
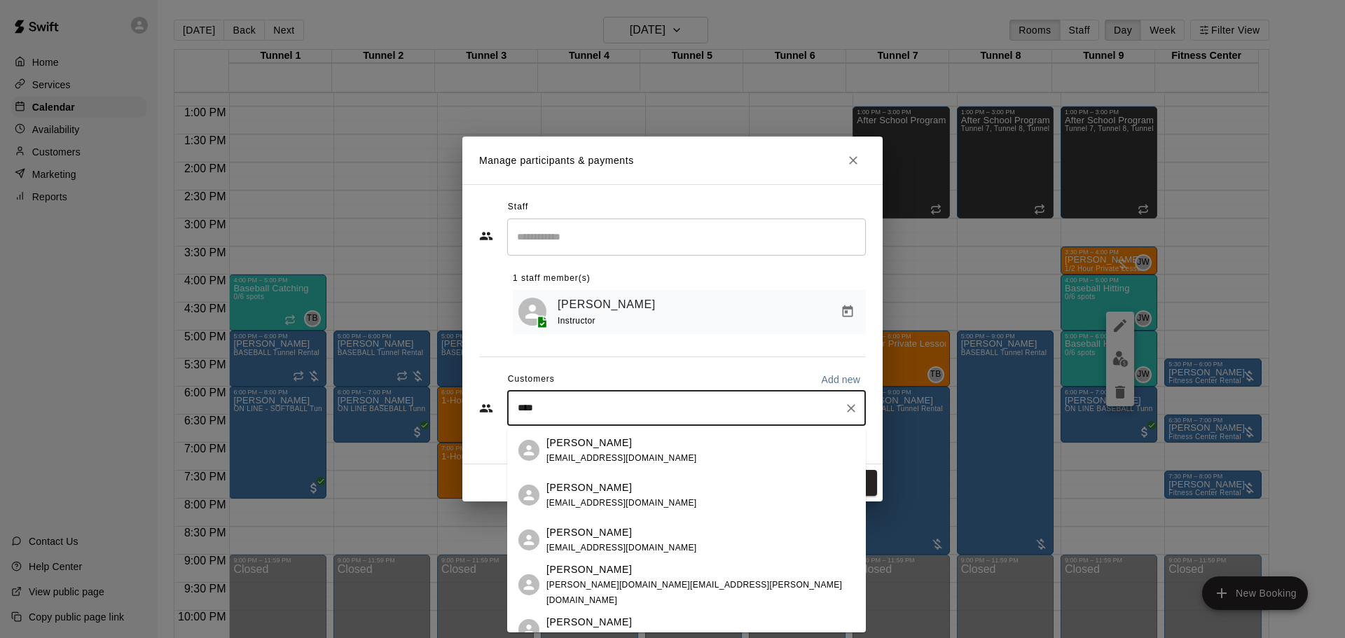
type input "*****"
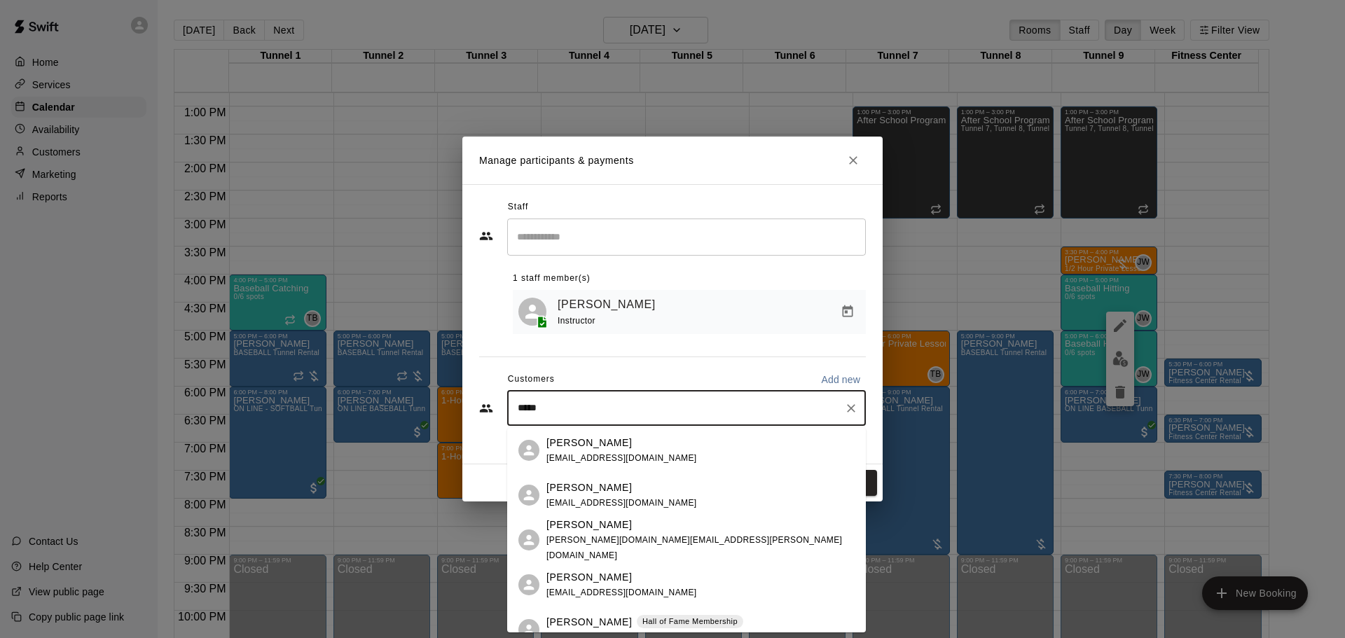
click at [697, 612] on div "Brighton [PERSON_NAME] [PERSON_NAME] of Fame Membership [EMAIL_ADDRESS][DOMAIN_…" at bounding box center [686, 630] width 359 height 45
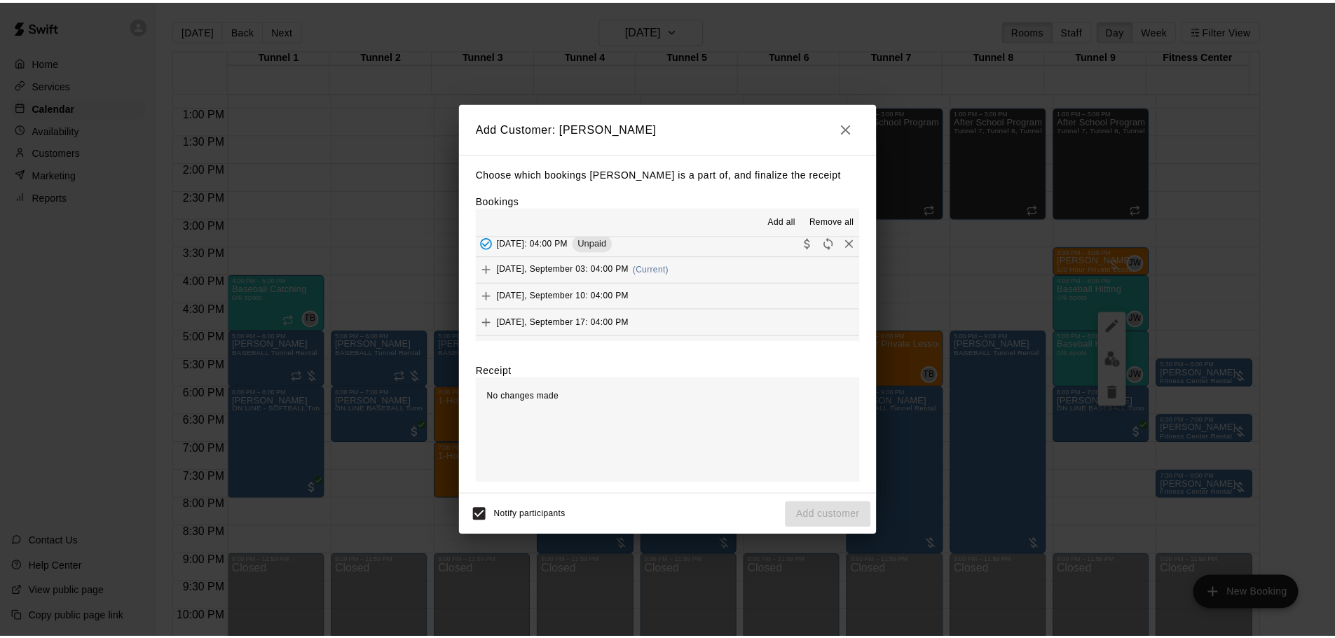
scroll to position [1118, 0]
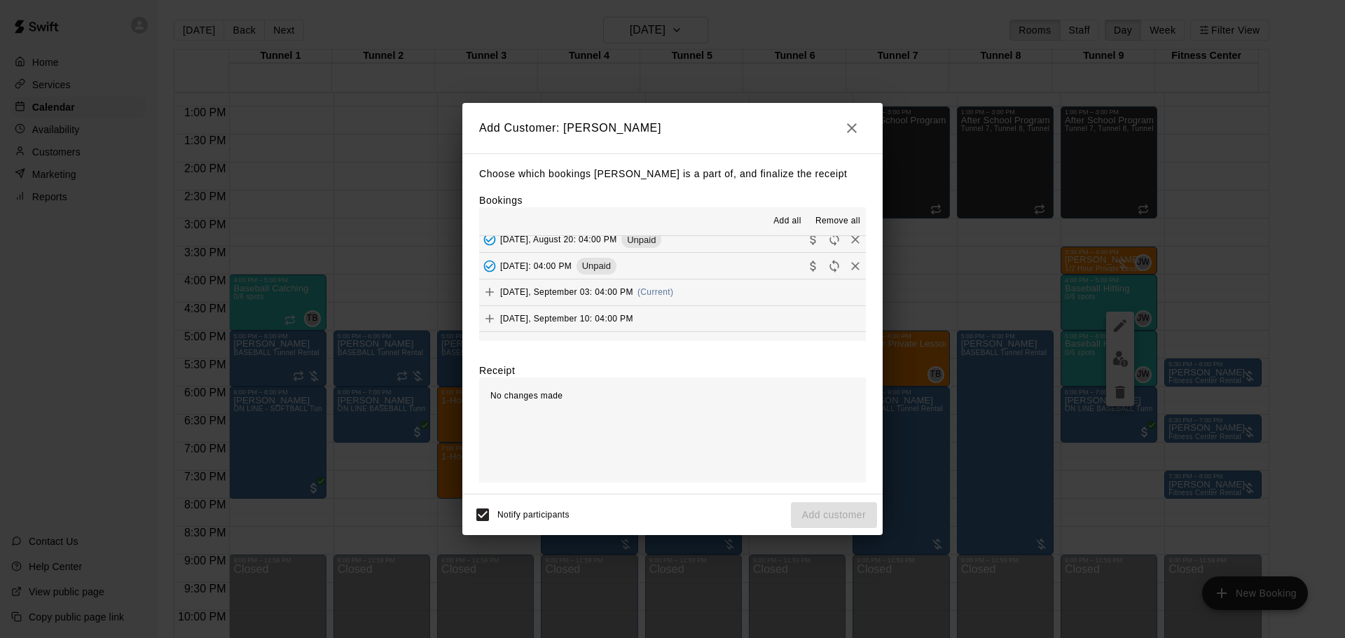
click at [658, 301] on div "[DATE], September 03: 04:00 PM (Current)" at bounding box center [576, 292] width 194 height 21
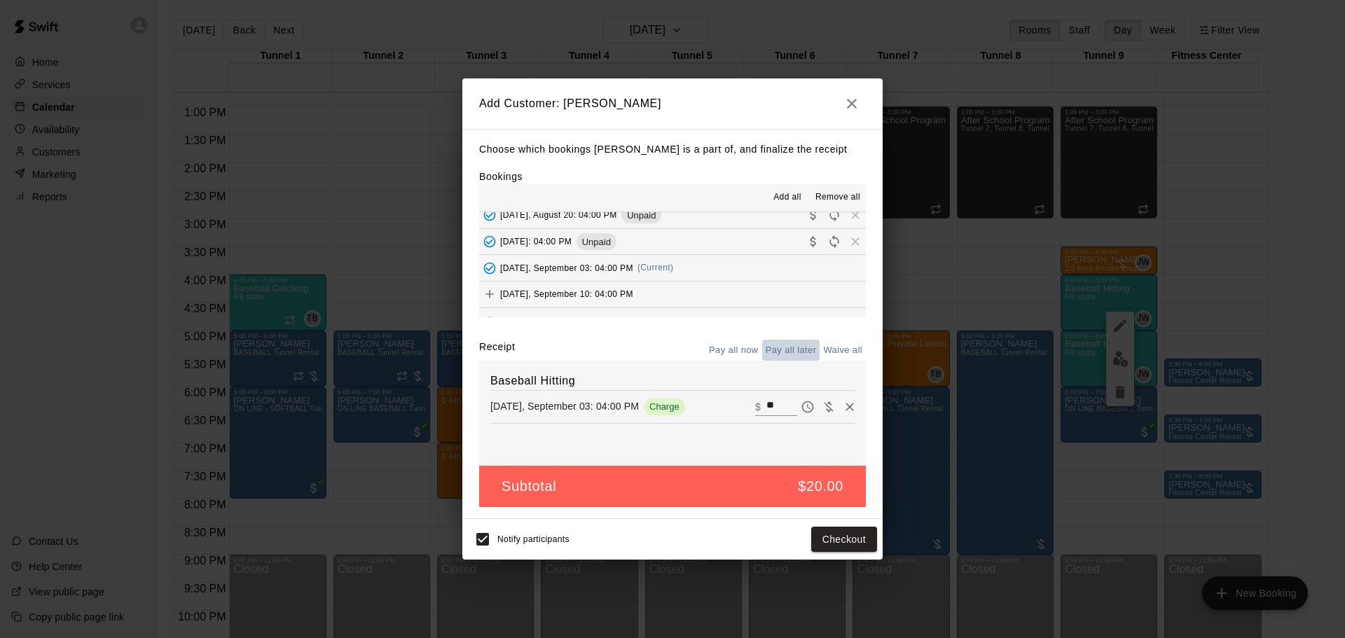
click at [779, 344] on button "Pay all later" at bounding box center [791, 351] width 58 height 22
click at [837, 523] on div "Notify participants Add customer" at bounding box center [673, 539] width 420 height 41
click at [837, 528] on button "Add customer" at bounding box center [834, 540] width 86 height 26
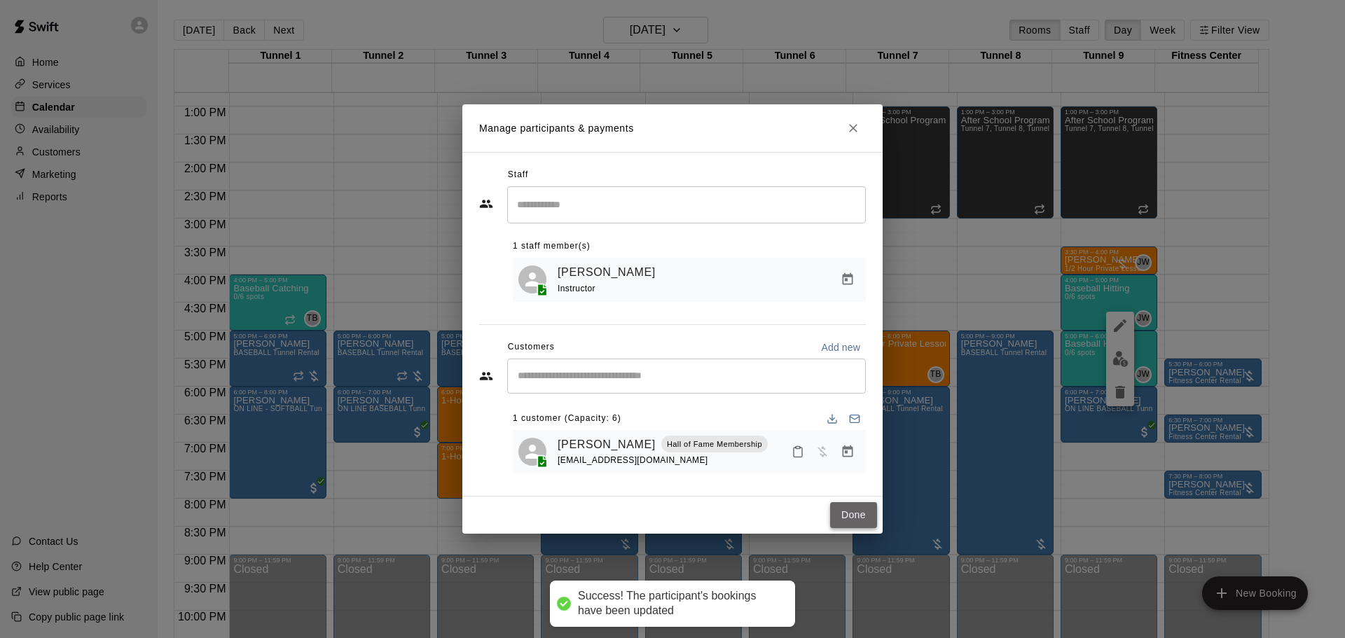
click at [839, 519] on button "Done" at bounding box center [853, 515] width 47 height 26
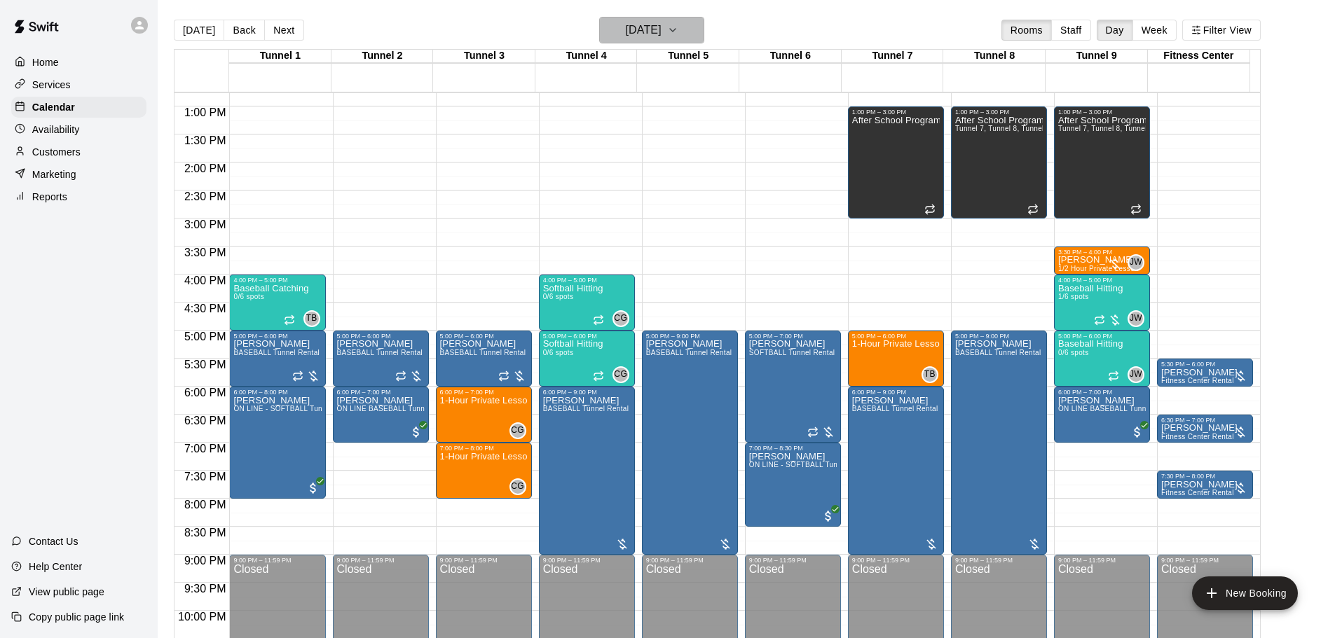
click at [630, 34] on h6 "[DATE]" at bounding box center [644, 30] width 36 height 20
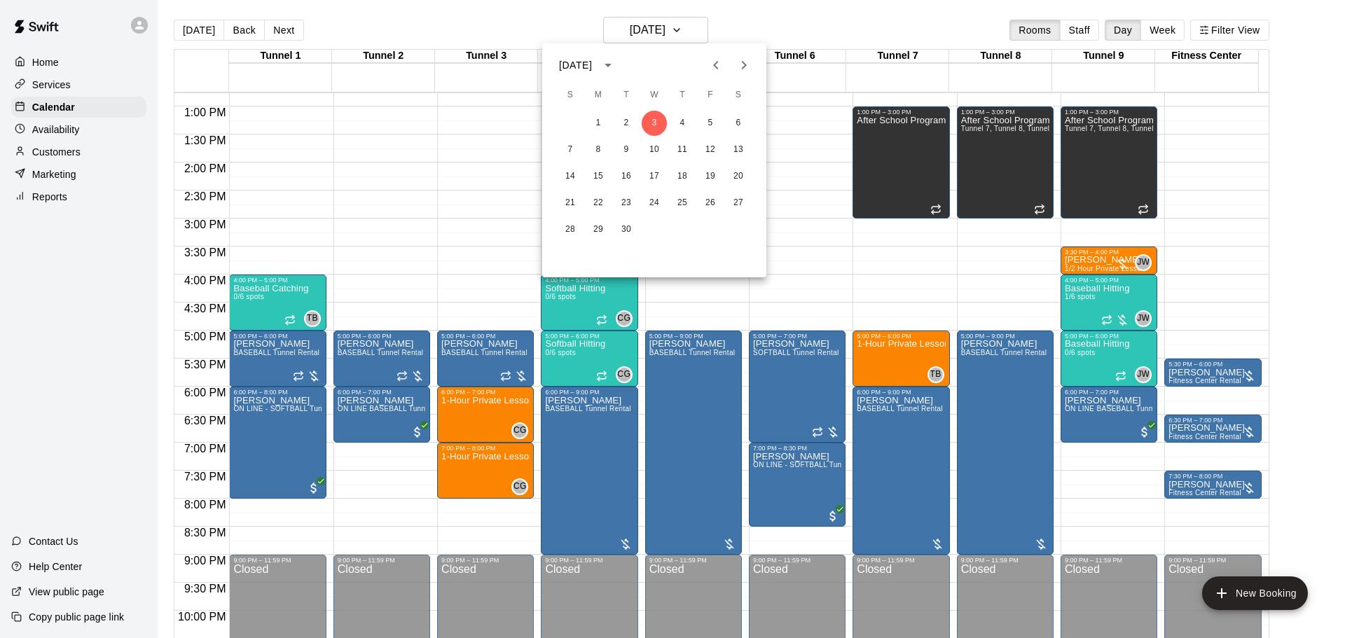
click at [711, 66] on icon "Previous month" at bounding box center [716, 65] width 17 height 17
click at [740, 195] on button "23" at bounding box center [738, 203] width 25 height 25
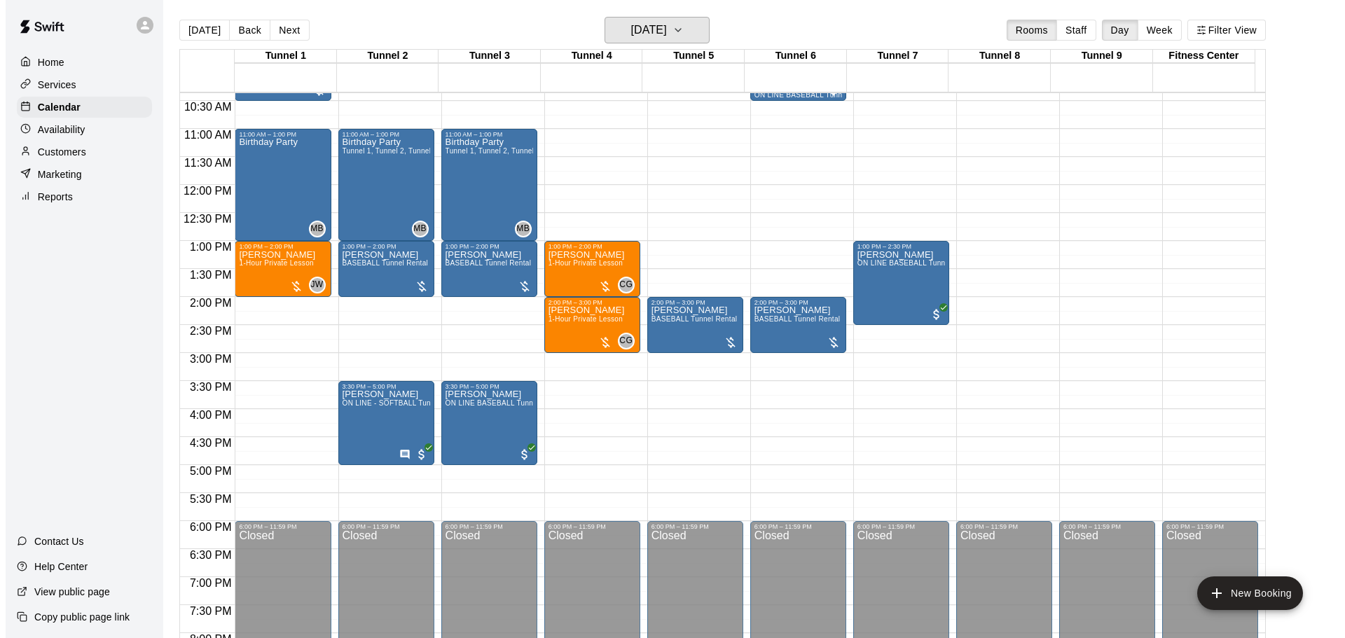
scroll to position [575, 0]
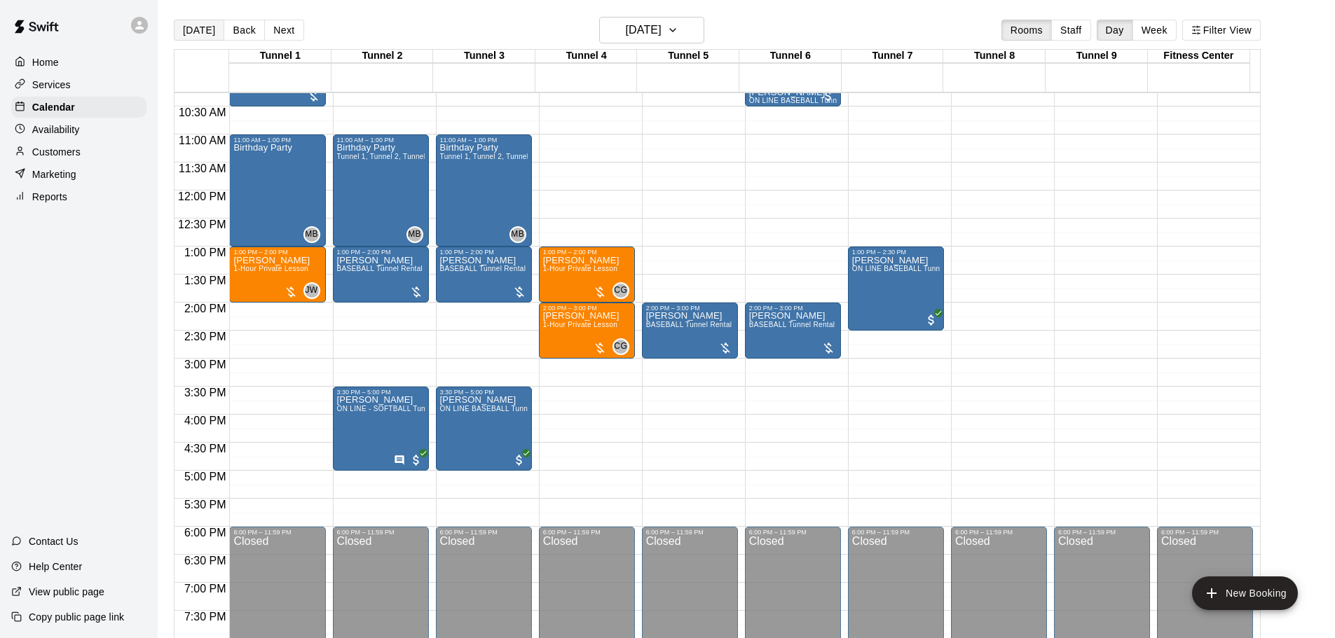
click at [196, 31] on button "[DATE]" at bounding box center [199, 30] width 50 height 21
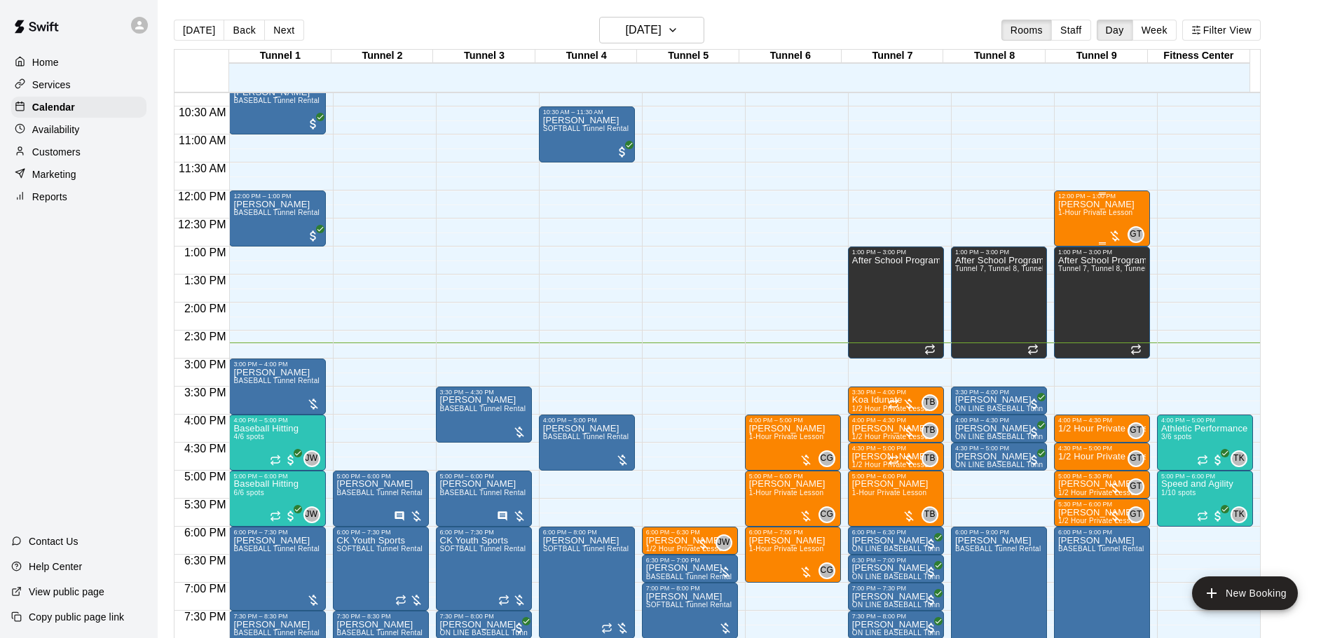
click at [1069, 214] on span "1-Hour Private Lesson" at bounding box center [1095, 213] width 75 height 8
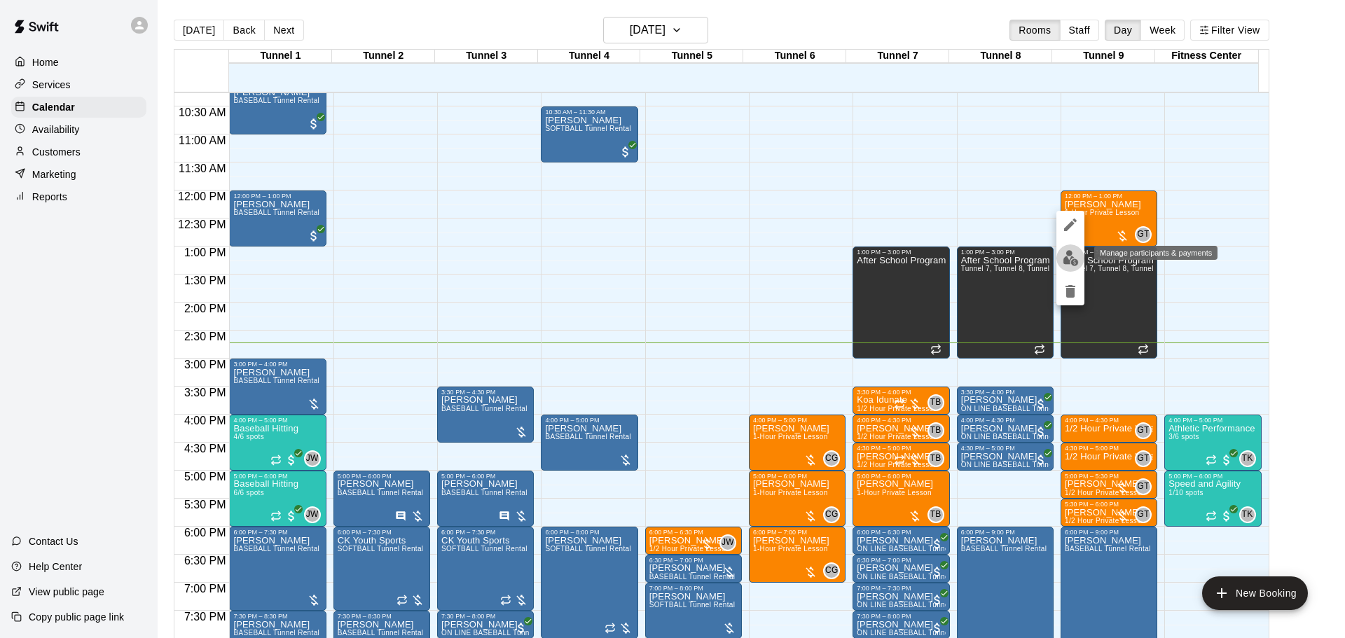
click at [1078, 254] on img "edit" at bounding box center [1071, 258] width 16 height 16
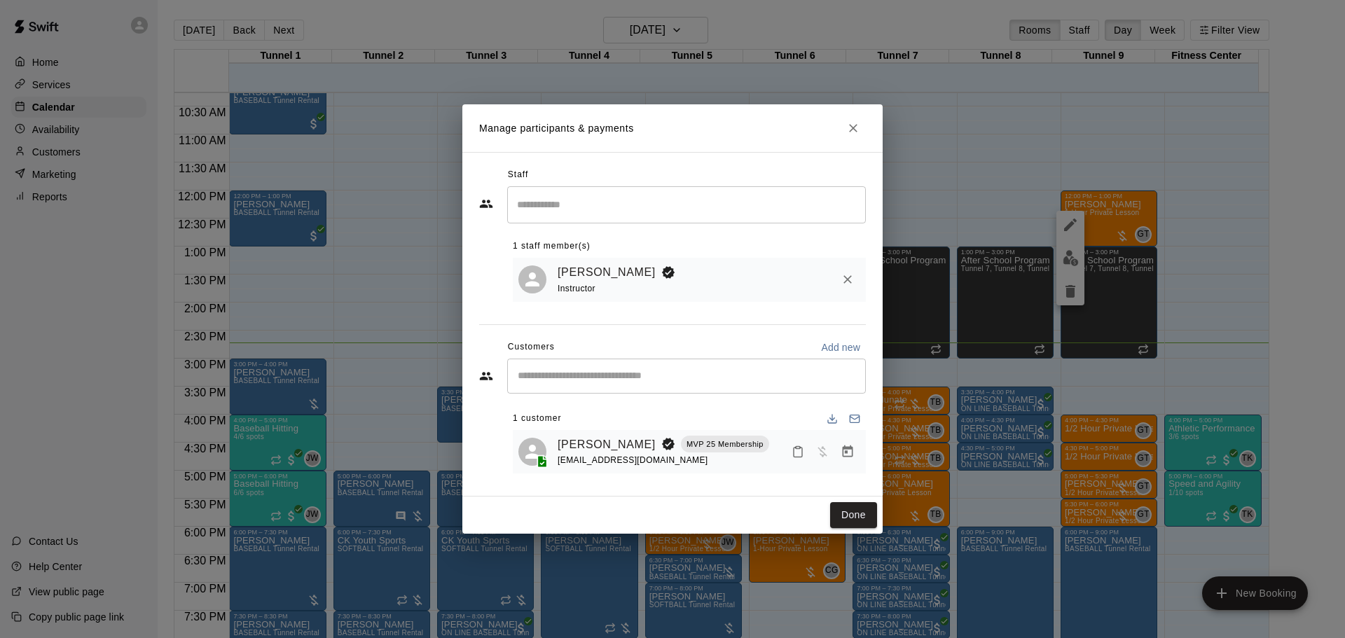
click at [837, 458] on button "Manage bookings & payment" at bounding box center [847, 451] width 25 height 25
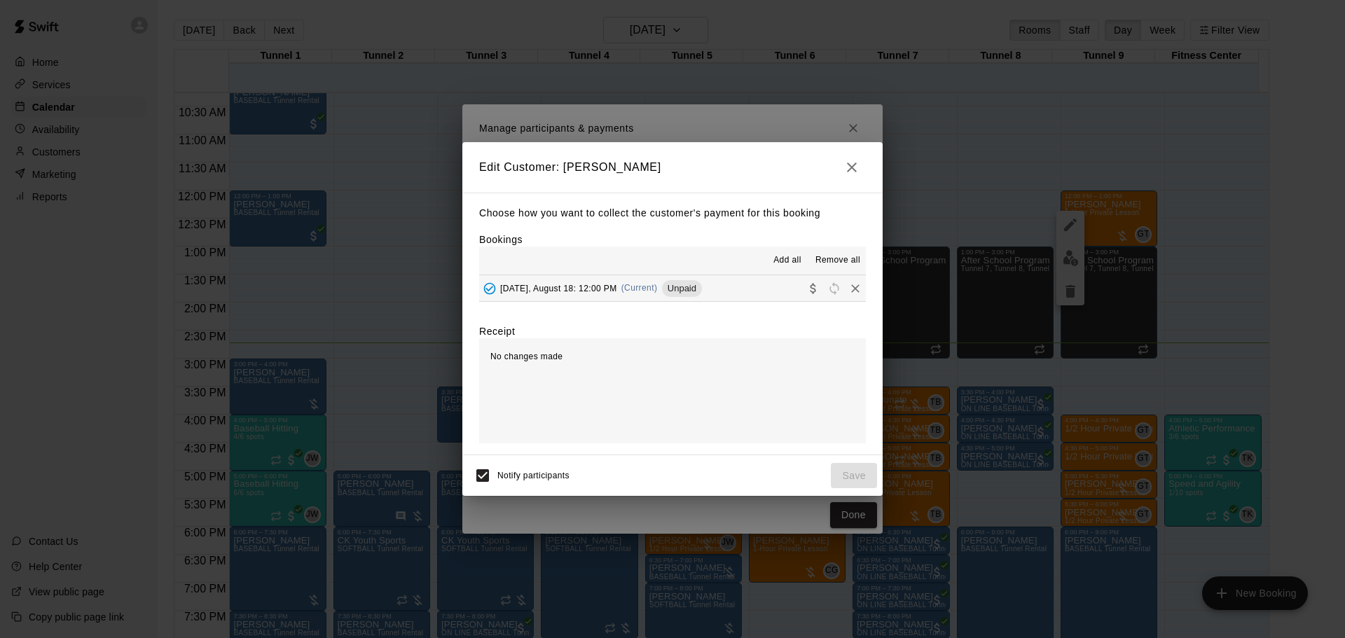
click at [727, 281] on button "[DATE], August 18: 12:00 PM (Current) Unpaid" at bounding box center [672, 288] width 387 height 26
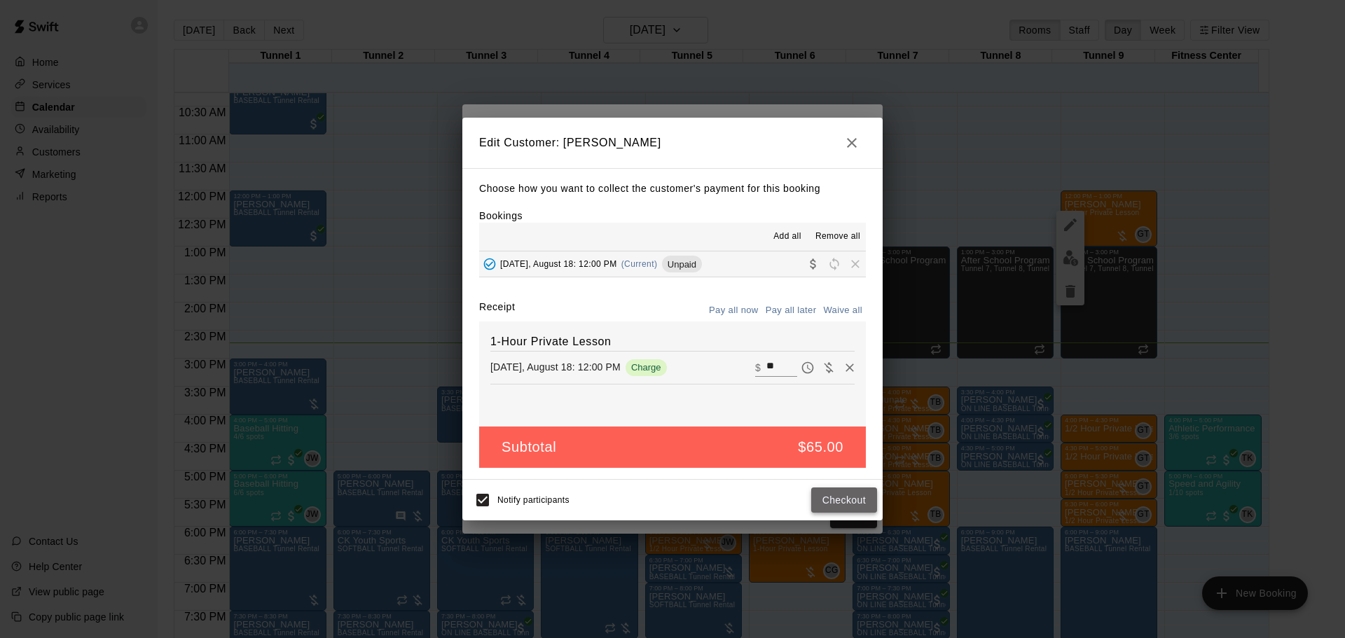
click at [858, 505] on button "Checkout" at bounding box center [844, 501] width 66 height 26
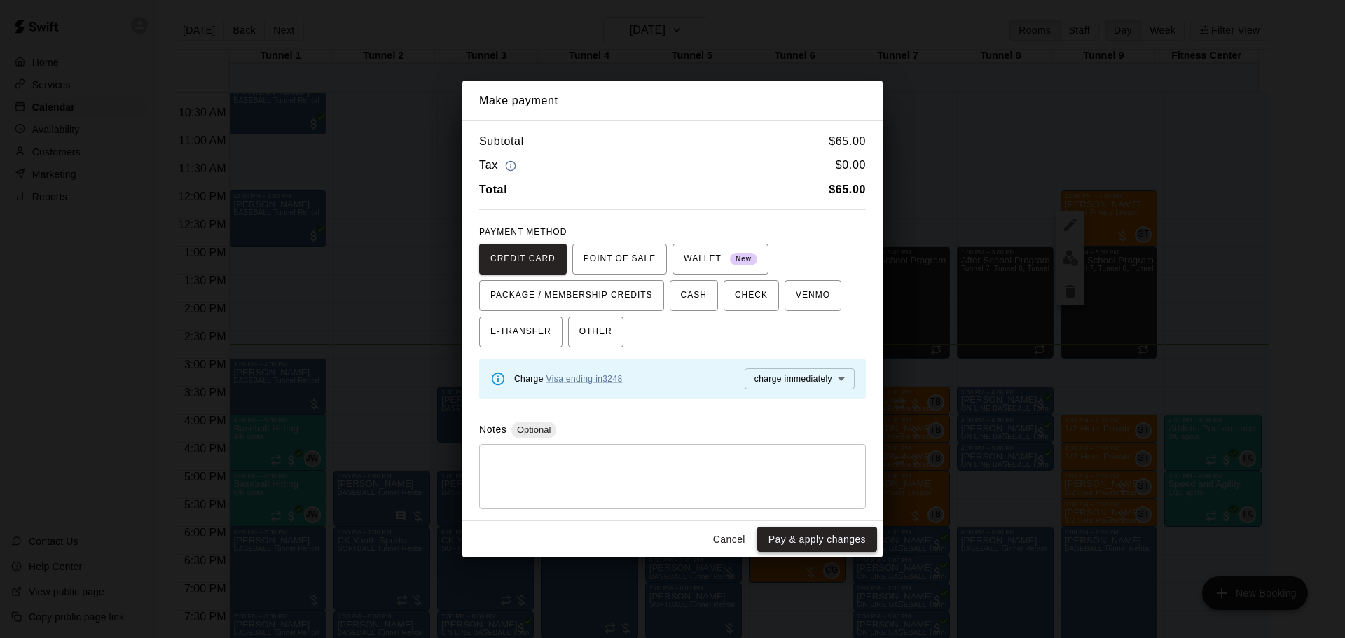
click at [782, 542] on button "Pay & apply changes" at bounding box center [818, 540] width 120 height 26
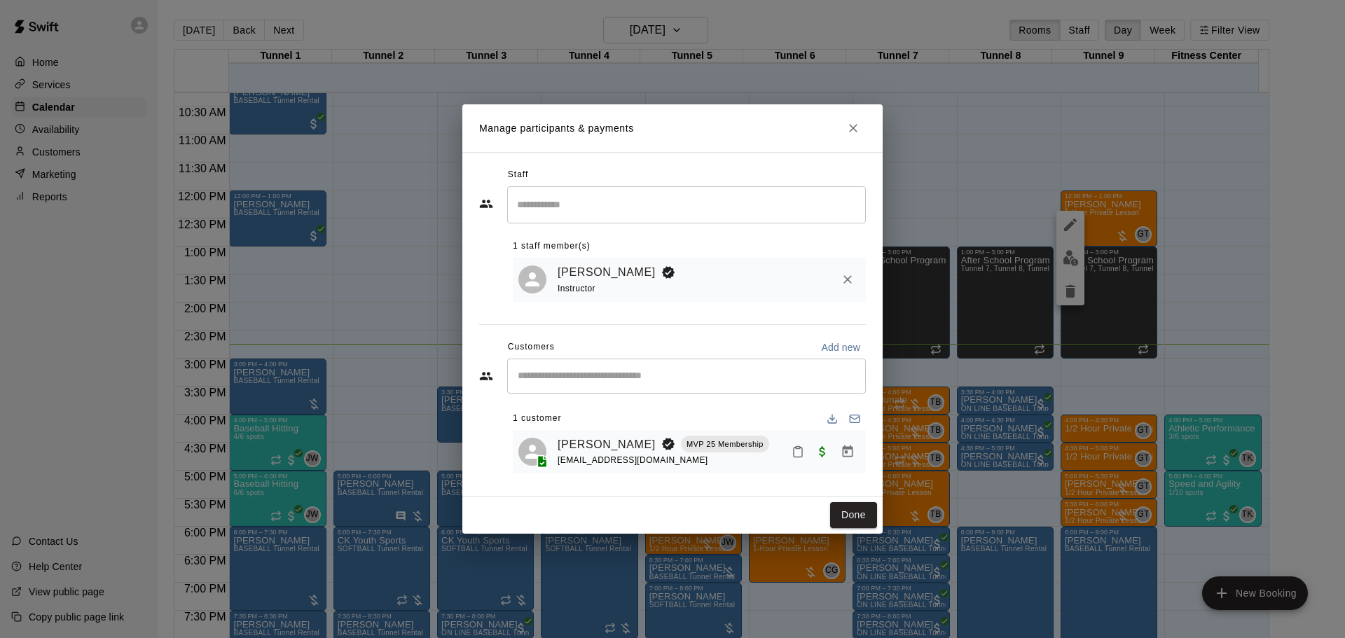
click at [853, 499] on div "Done" at bounding box center [673, 515] width 420 height 37
click at [850, 510] on button "Done" at bounding box center [853, 515] width 47 height 26
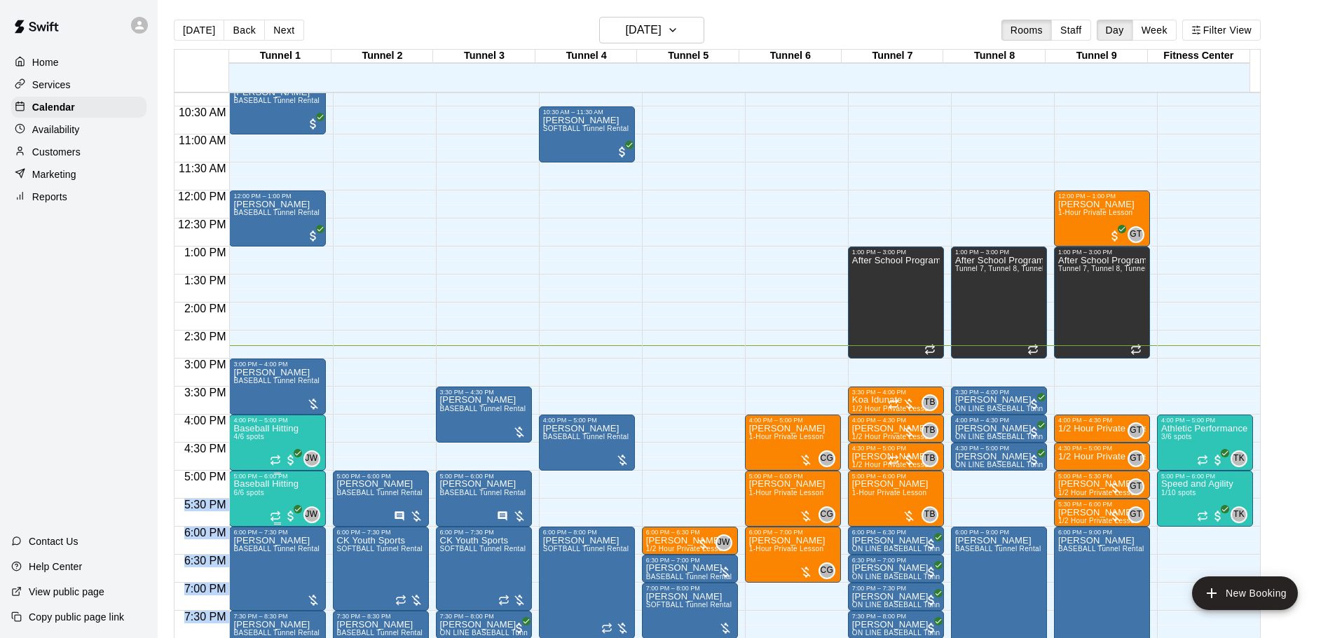
click at [230, 498] on div "12:00 AM 12:30 AM 1:00 AM 1:30 AM 2:00 AM 2:30 AM 3:00 AM 3:30 AM 4:00 AM 4:30 …" at bounding box center [716, 373] width 1085 height 563
click at [371, 394] on div "12:00 AM – 10:00 AM Closed 5:00 PM – 6:00 PM [PERSON_NAME] BASEBALL Tunnel Rent…" at bounding box center [381, 190] width 96 height 1345
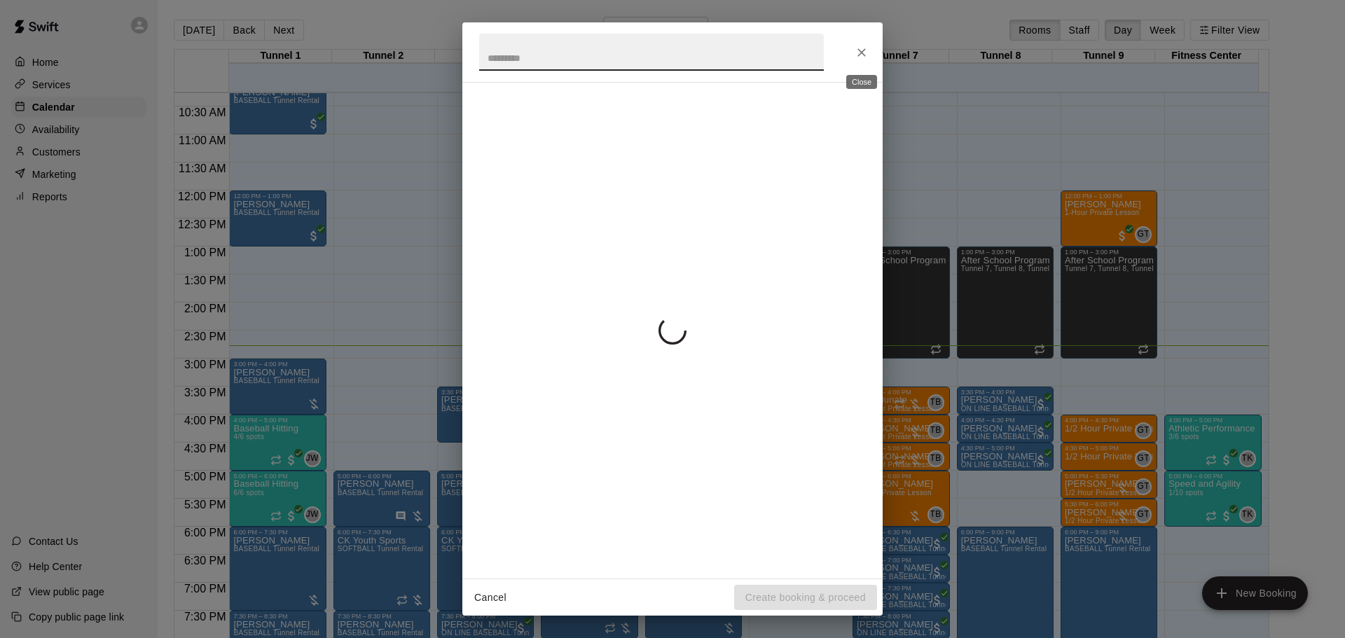
click at [869, 46] on button "Close" at bounding box center [861, 52] width 25 height 25
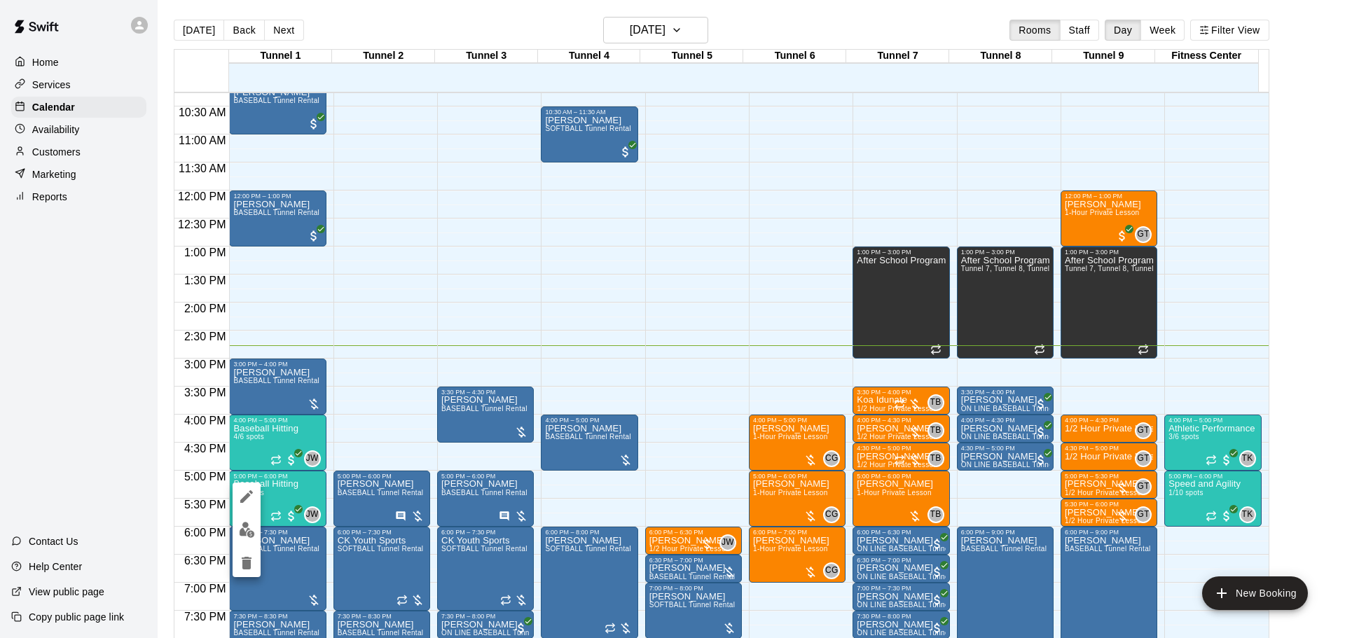
click at [253, 543] on div at bounding box center [247, 530] width 28 height 95
click at [253, 533] on img "edit" at bounding box center [247, 530] width 16 height 16
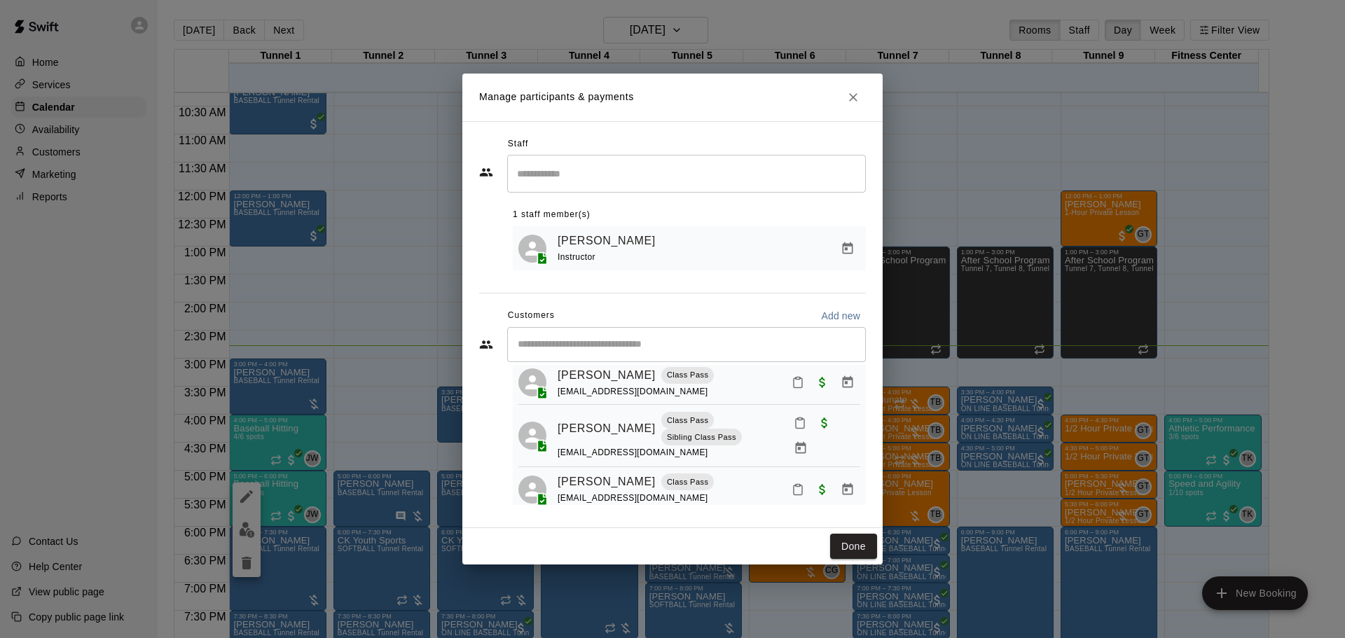
scroll to position [5, 0]
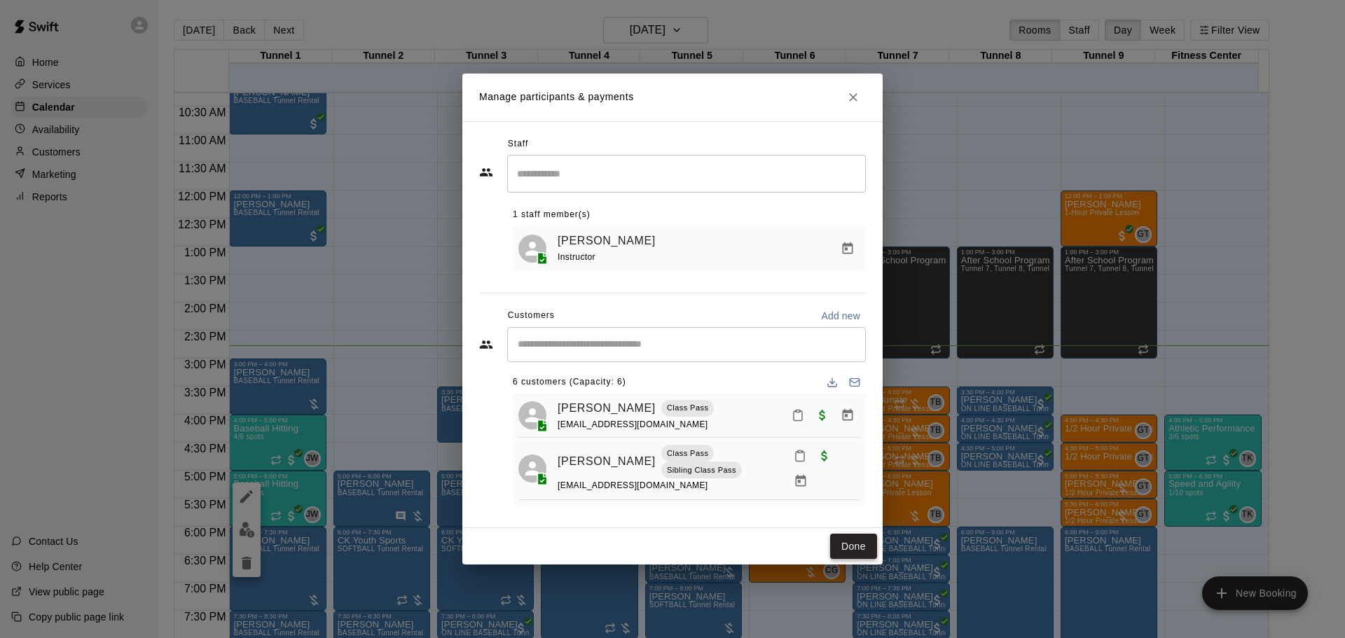
click at [845, 539] on button "Done" at bounding box center [853, 547] width 47 height 26
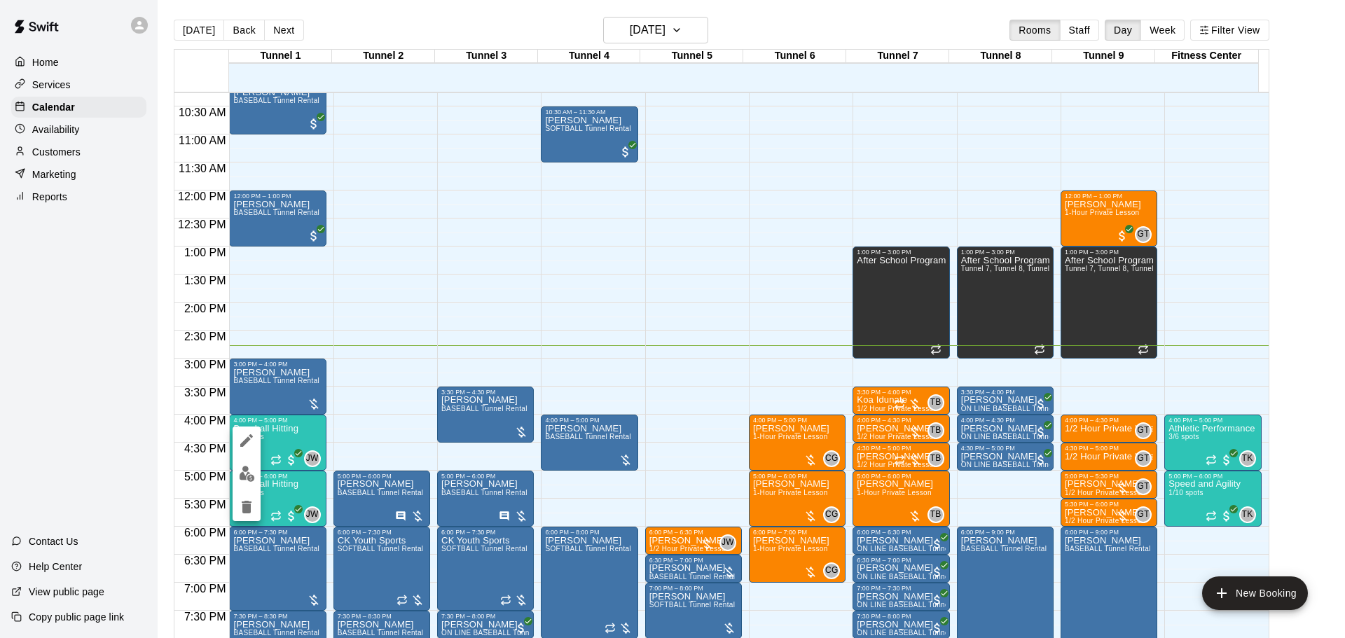
click at [248, 480] on img "edit" at bounding box center [247, 474] width 16 height 16
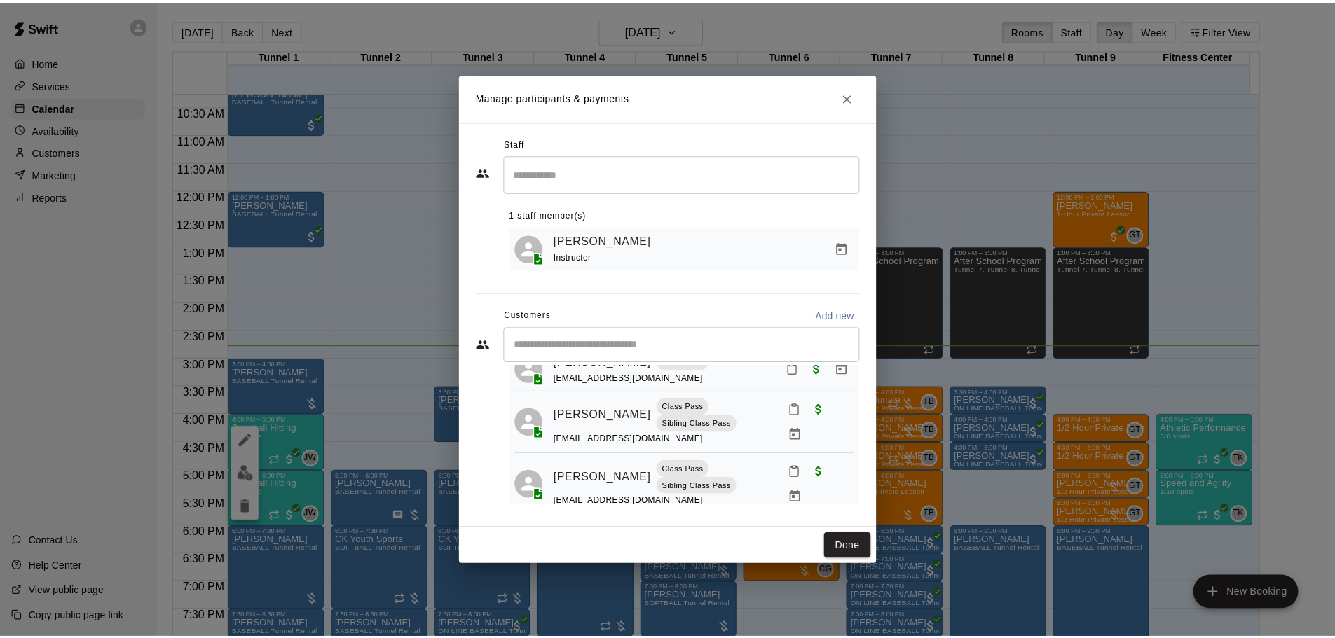
scroll to position [104, 0]
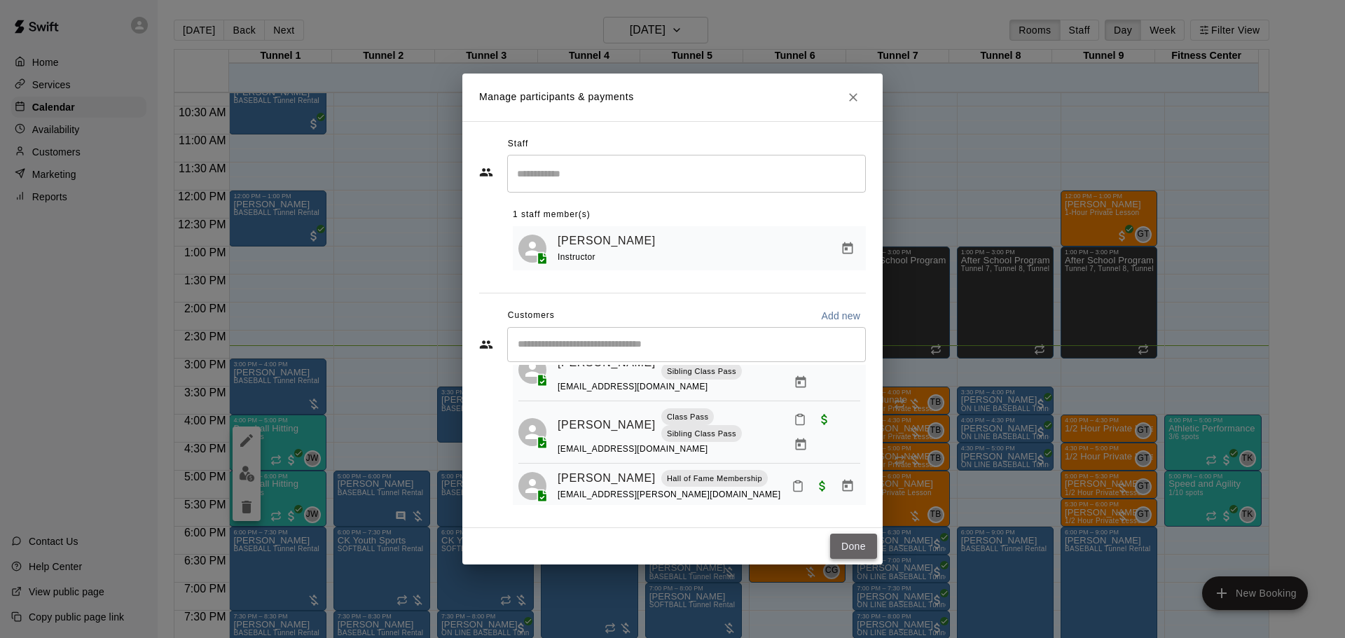
click at [861, 547] on button "Done" at bounding box center [853, 547] width 47 height 26
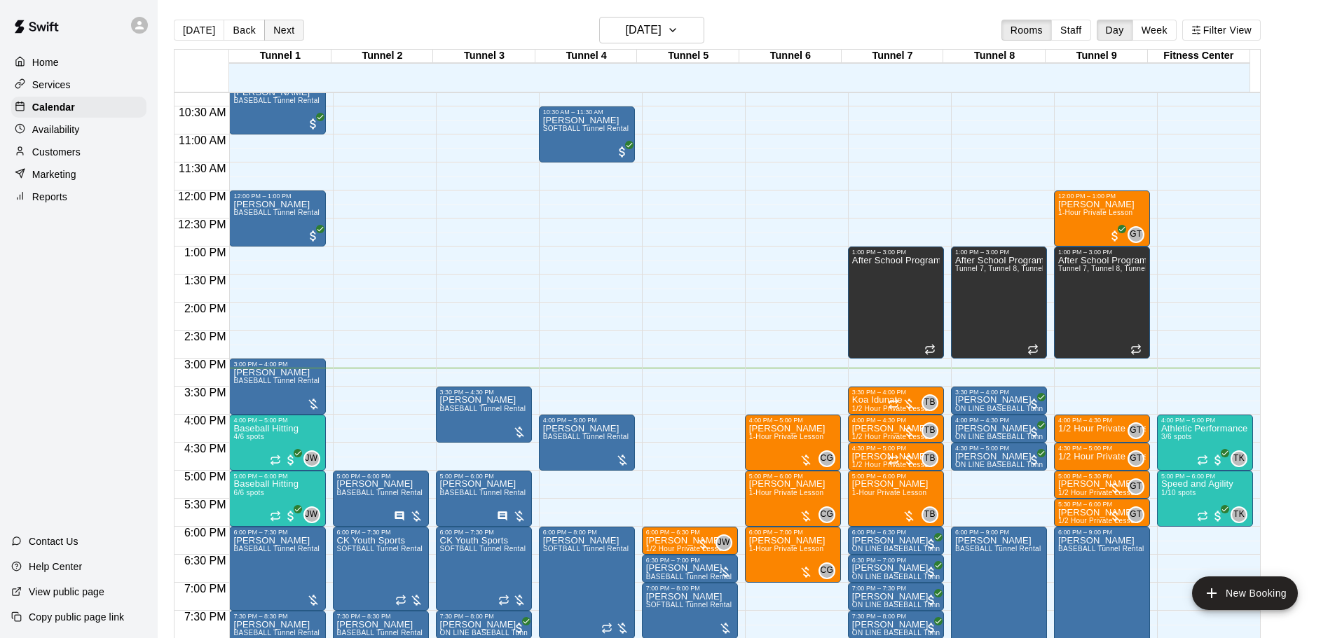
click at [273, 36] on button "Next" at bounding box center [283, 30] width 39 height 21
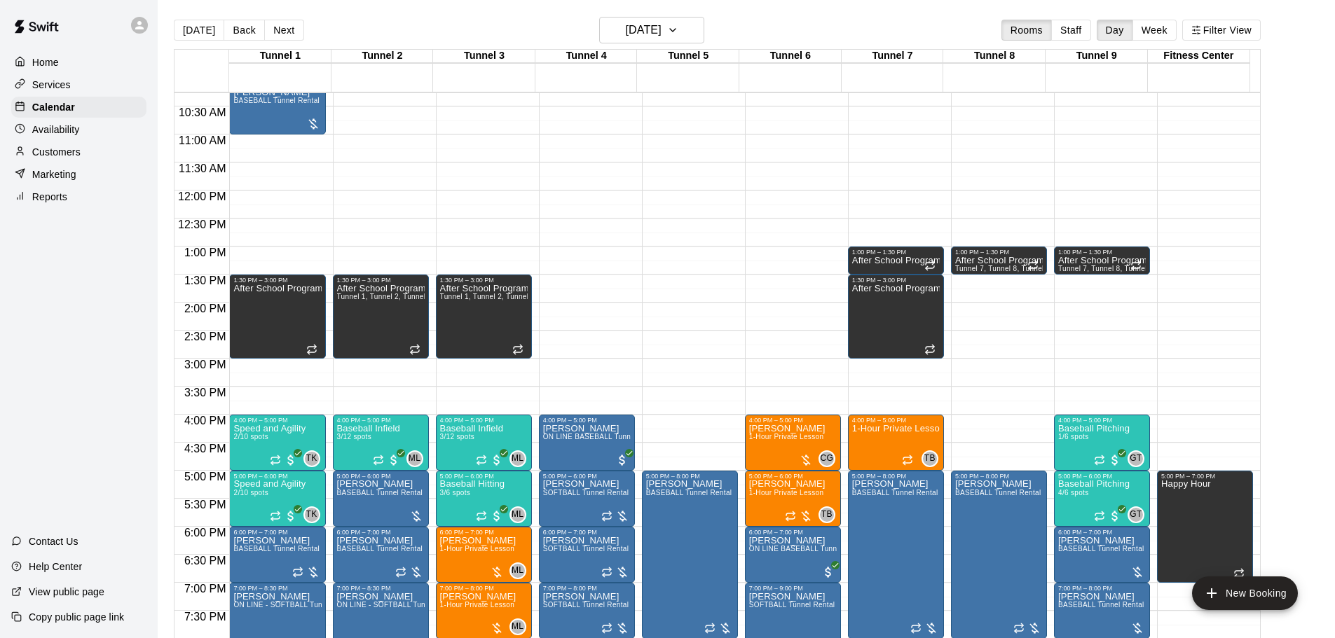
click at [273, 36] on button "Next" at bounding box center [283, 30] width 39 height 21
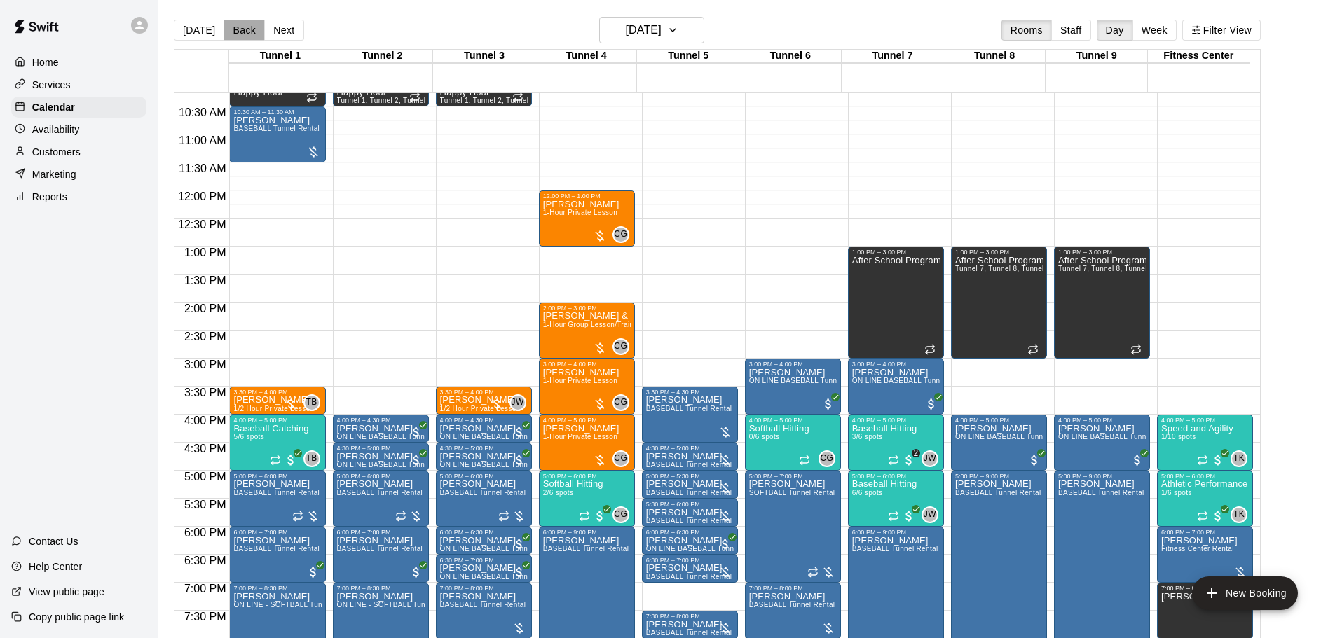
click at [225, 25] on button "Back" at bounding box center [244, 30] width 41 height 21
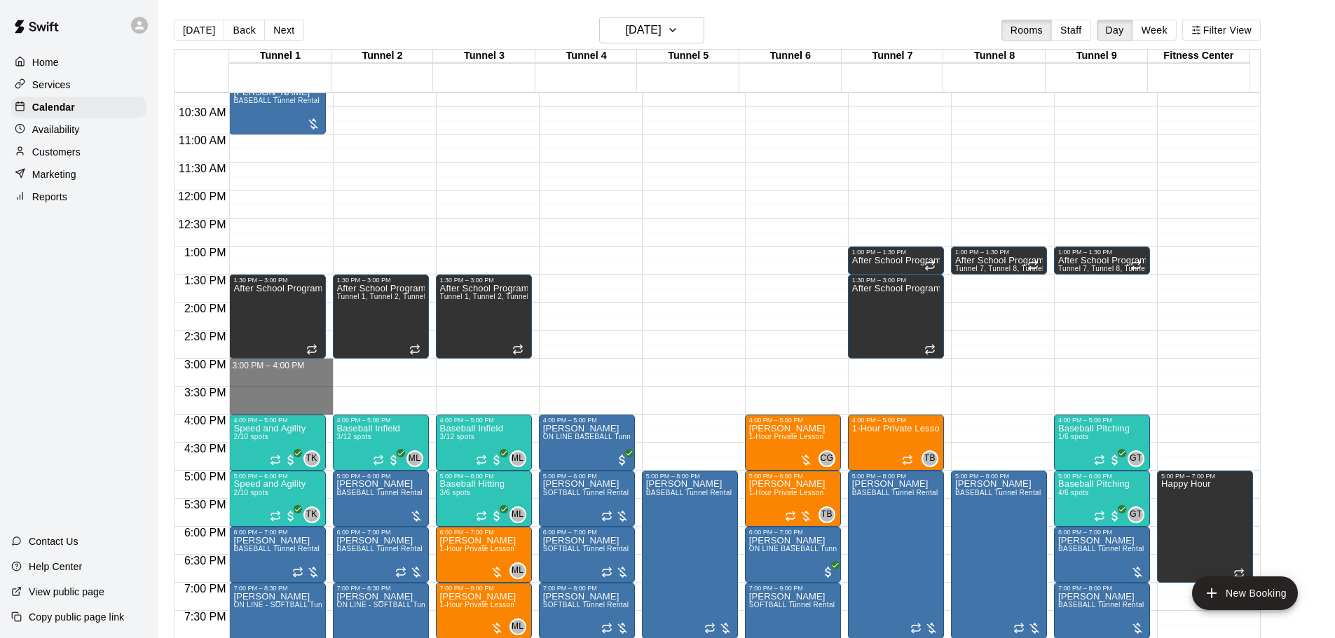
drag, startPoint x: 296, startPoint y: 364, endPoint x: 301, endPoint y: 403, distance: 38.9
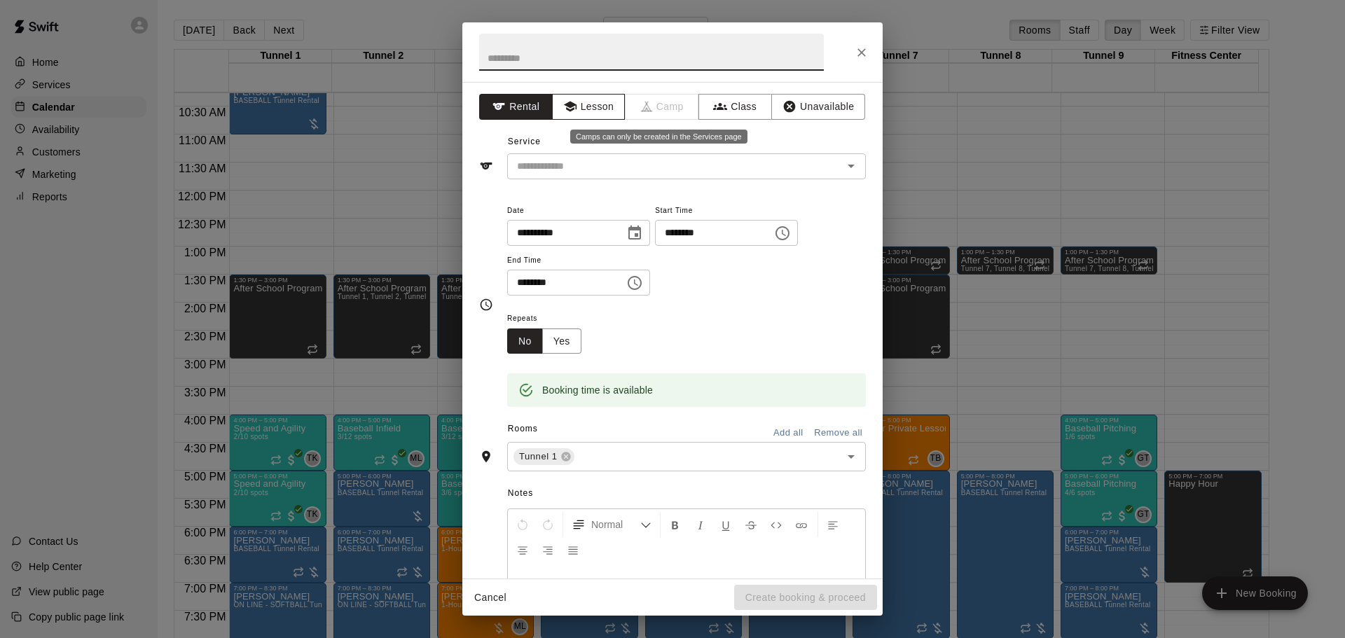
click at [615, 103] on button "Lesson" at bounding box center [589, 107] width 74 height 26
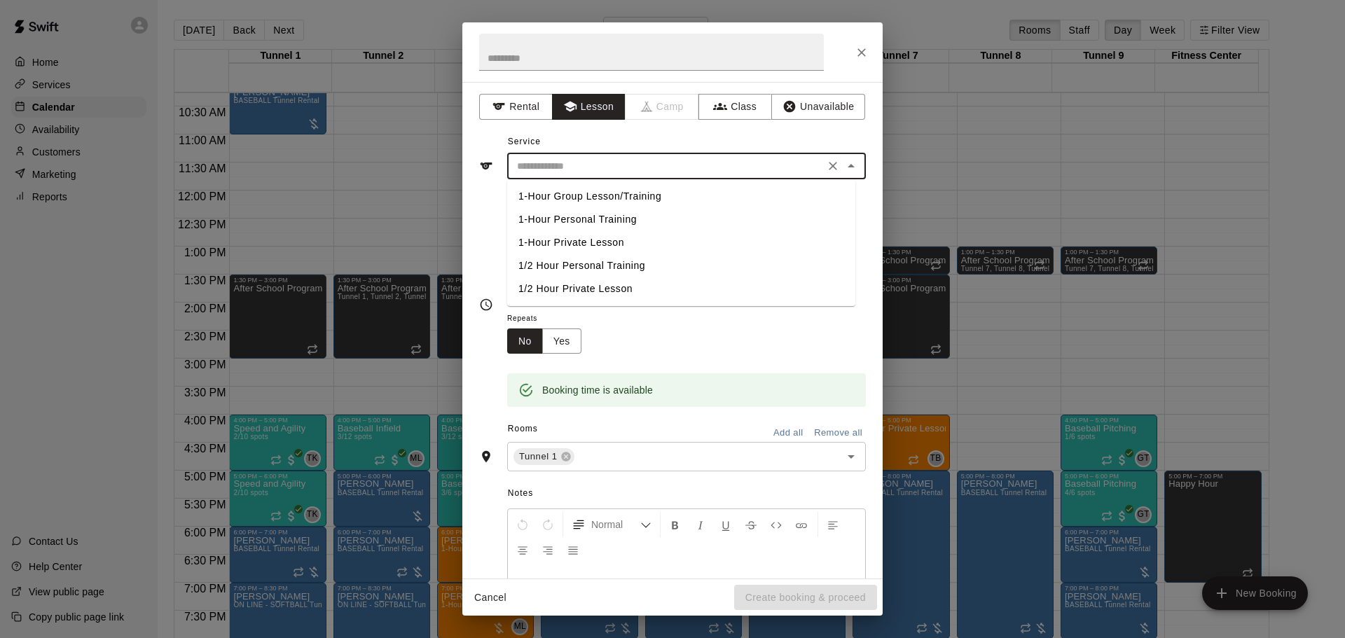
click at [608, 174] on input "text" at bounding box center [666, 167] width 309 height 18
click at [609, 242] on li "1-Hour Private Lesson" at bounding box center [681, 242] width 348 height 23
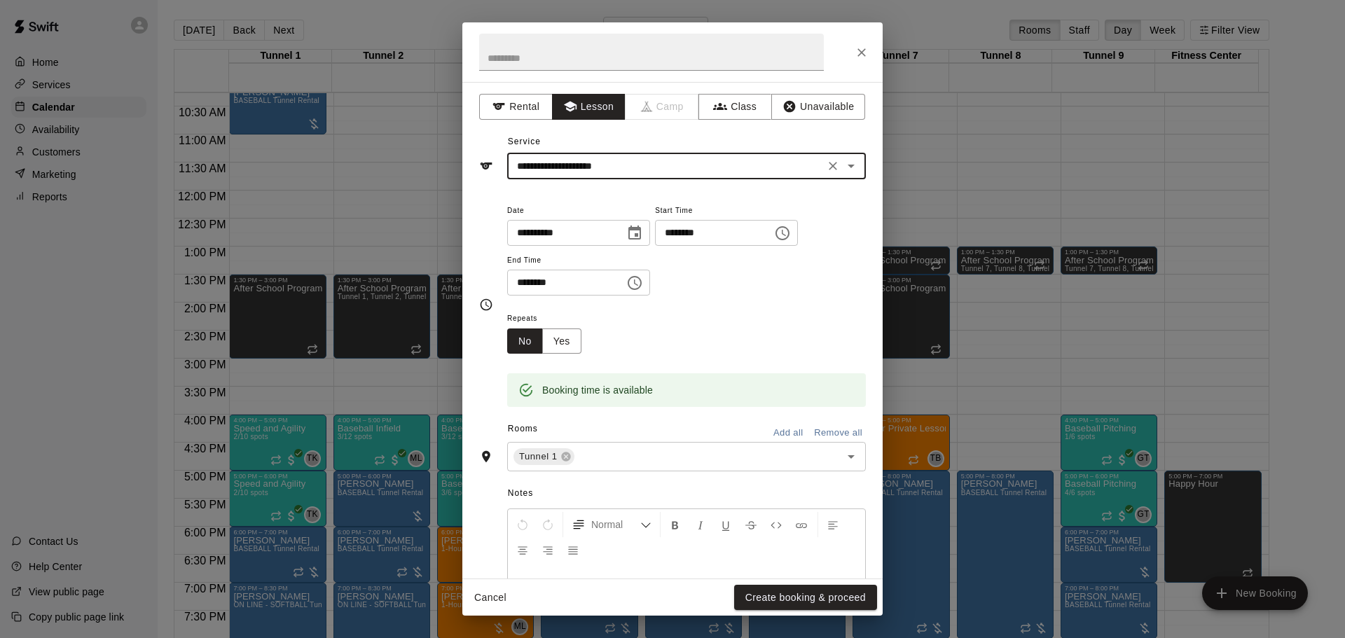
type input "**********"
click at [772, 594] on button "Create booking & proceed" at bounding box center [805, 598] width 143 height 26
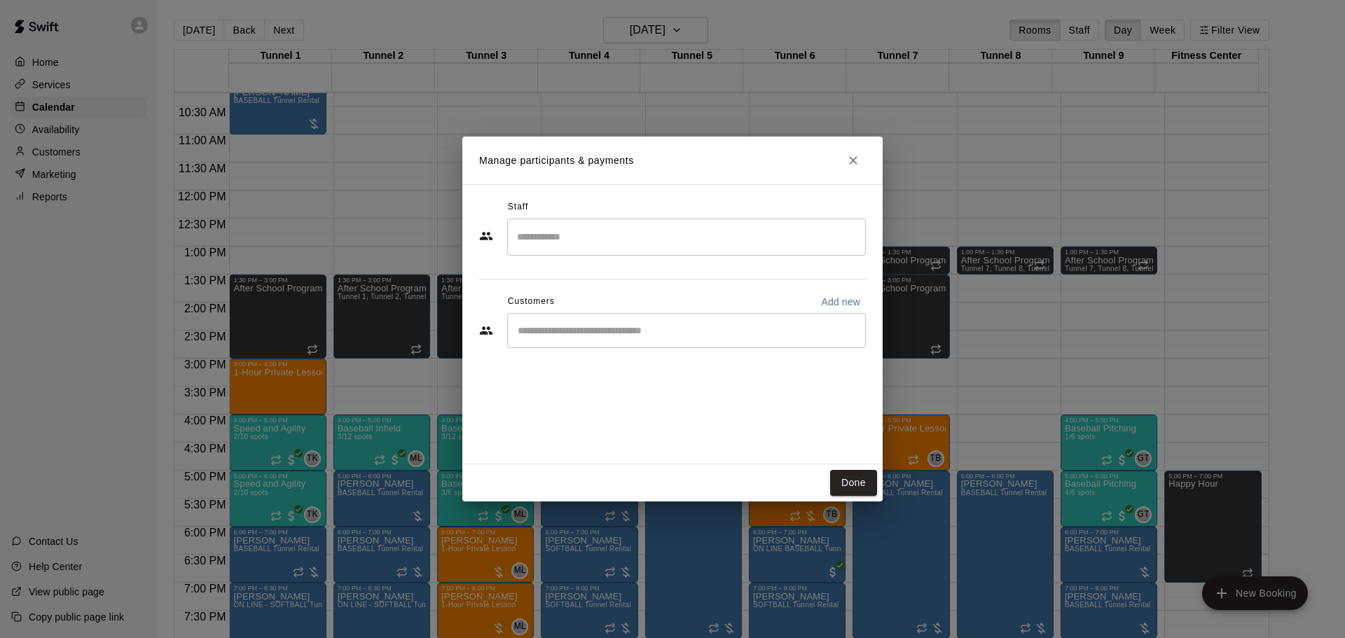
click at [625, 342] on div "​" at bounding box center [686, 330] width 359 height 35
click at [856, 170] on button "Close" at bounding box center [853, 160] width 25 height 25
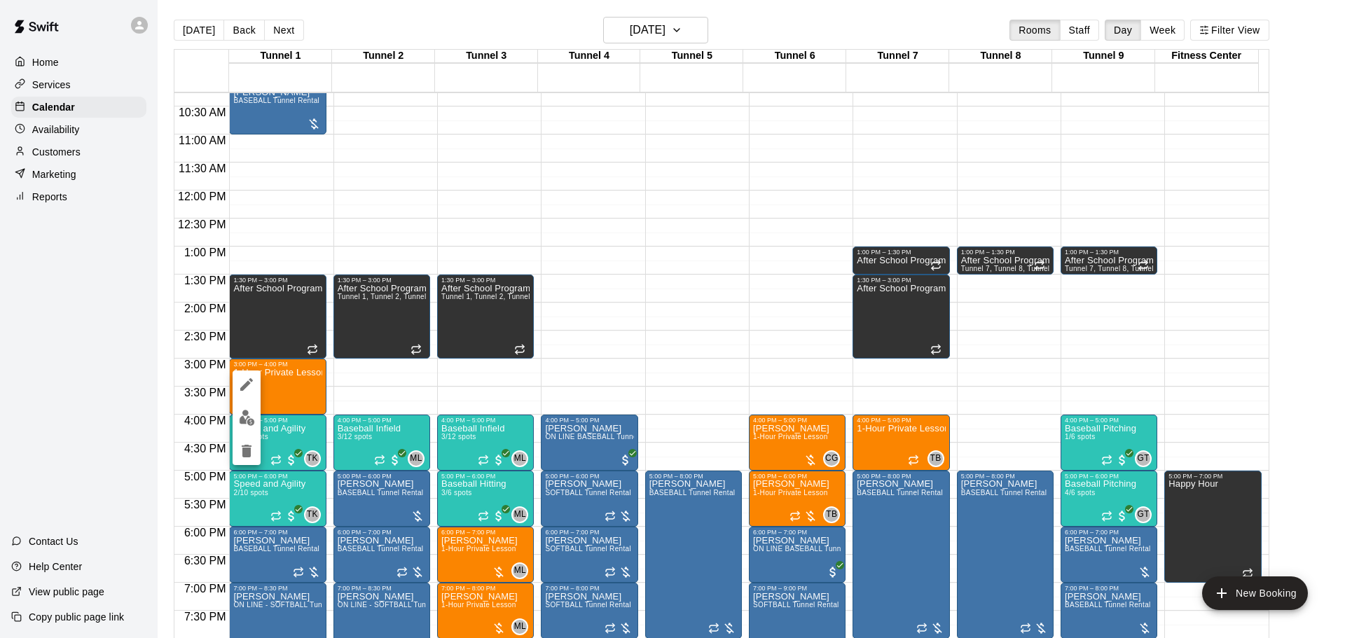
click at [243, 445] on icon "delete" at bounding box center [246, 451] width 17 height 17
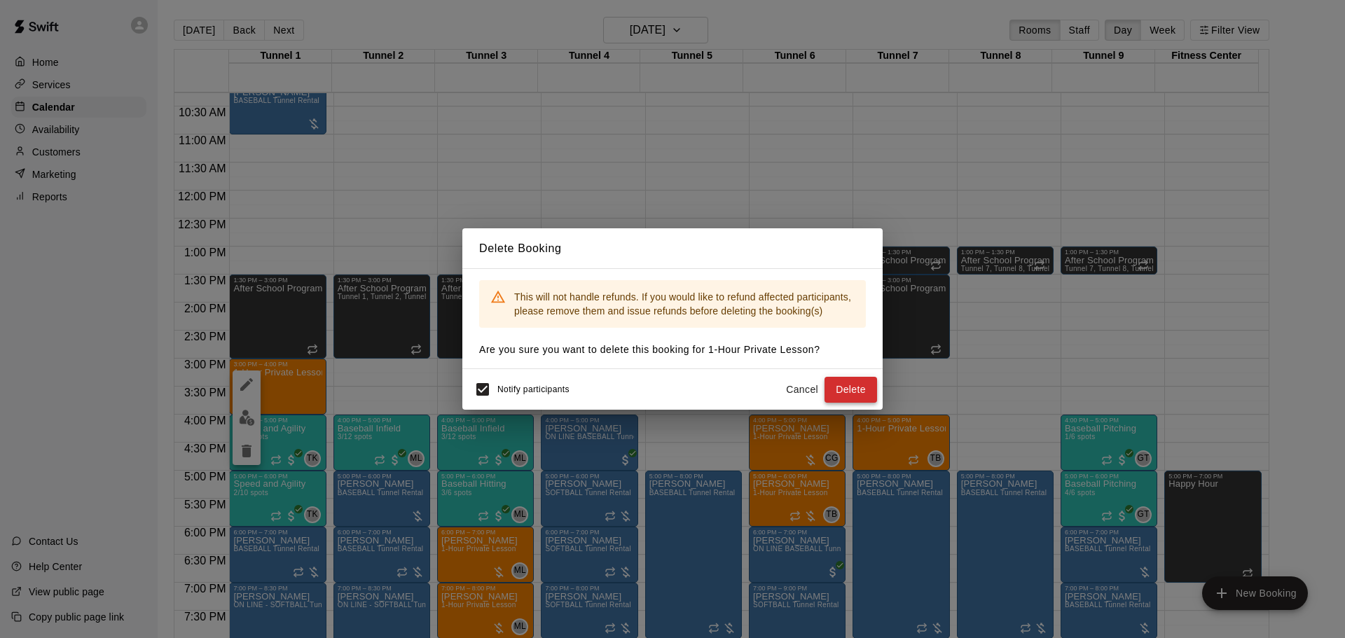
click at [860, 390] on button "Delete" at bounding box center [851, 390] width 53 height 26
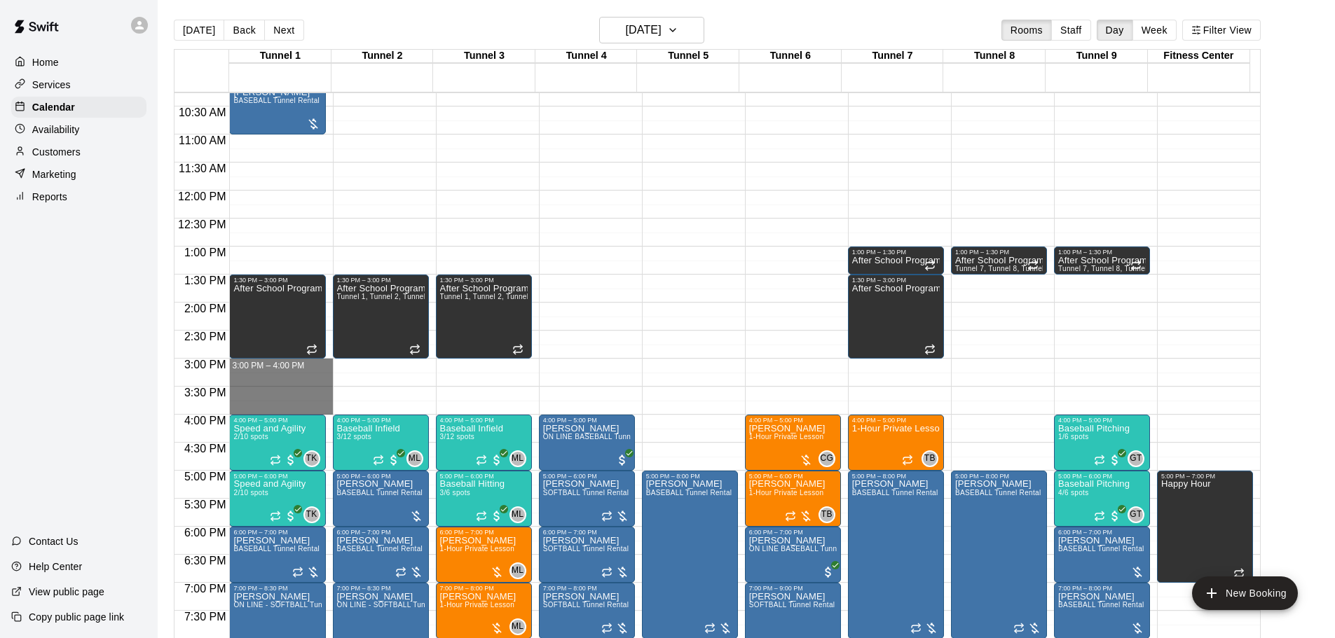
drag, startPoint x: 301, startPoint y: 362, endPoint x: 305, endPoint y: 409, distance: 47.1
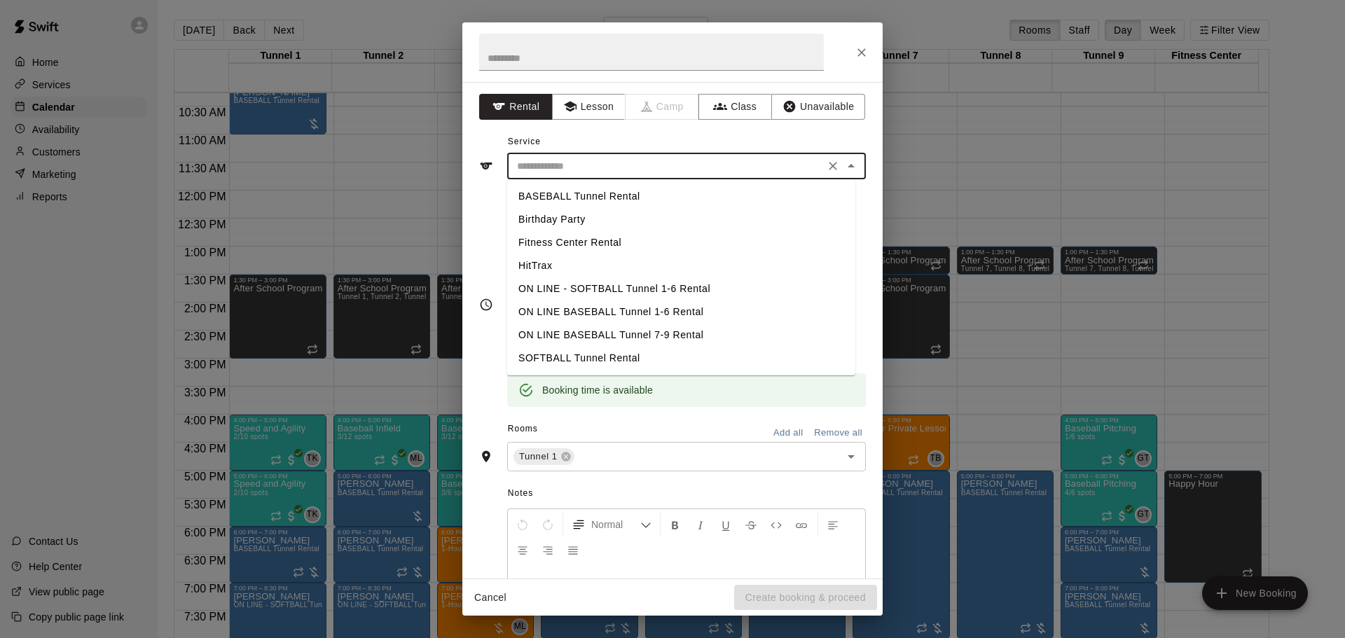
click at [666, 165] on input "text" at bounding box center [666, 167] width 309 height 18
click at [620, 193] on li "BASEBALL Tunnel Rental" at bounding box center [681, 196] width 348 height 23
type input "**********"
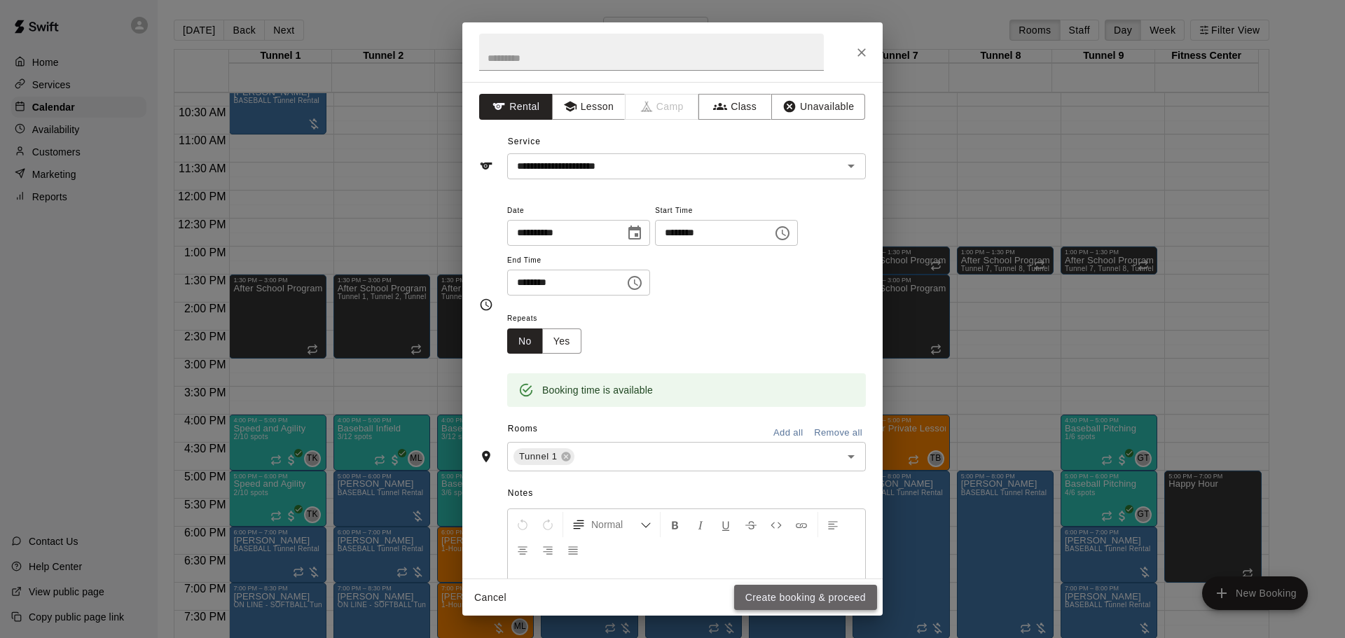
click at [808, 597] on button "Create booking & proceed" at bounding box center [805, 598] width 143 height 26
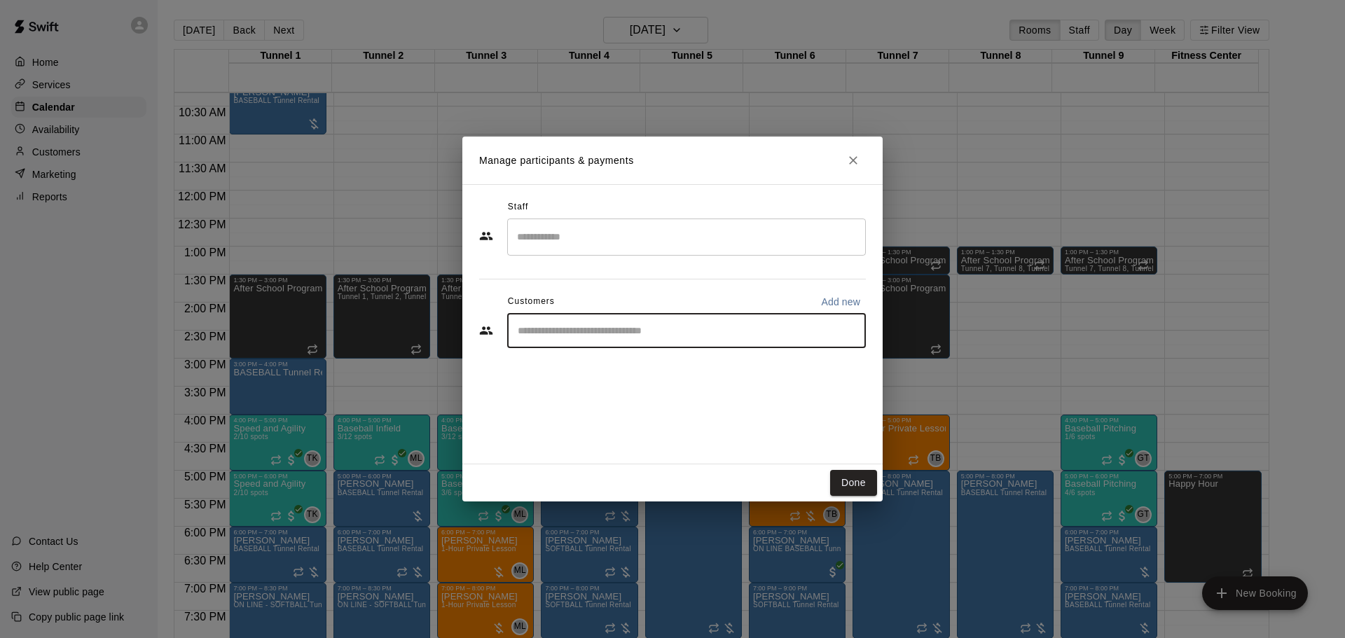
click at [692, 334] on input "Start typing to search customers..." at bounding box center [687, 331] width 346 height 14
type input "****"
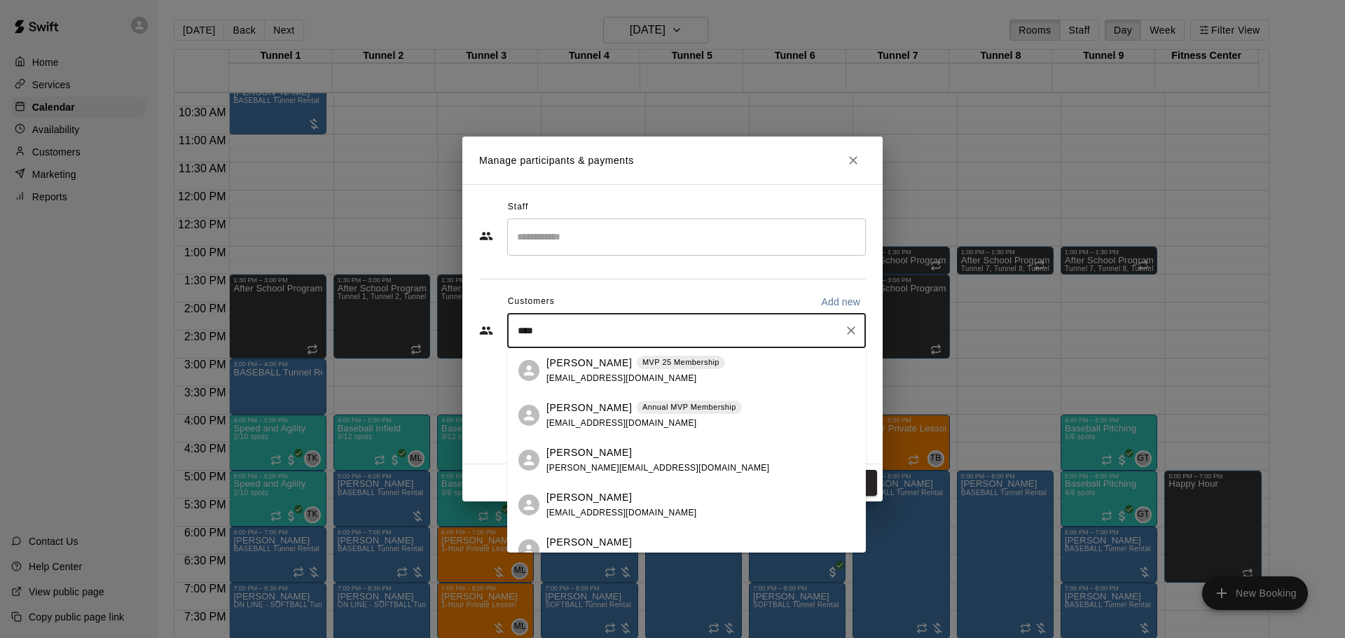
click at [619, 416] on div "[PERSON_NAME] Annual MVP Membership [EMAIL_ADDRESS][DOMAIN_NAME]" at bounding box center [645, 416] width 196 height 30
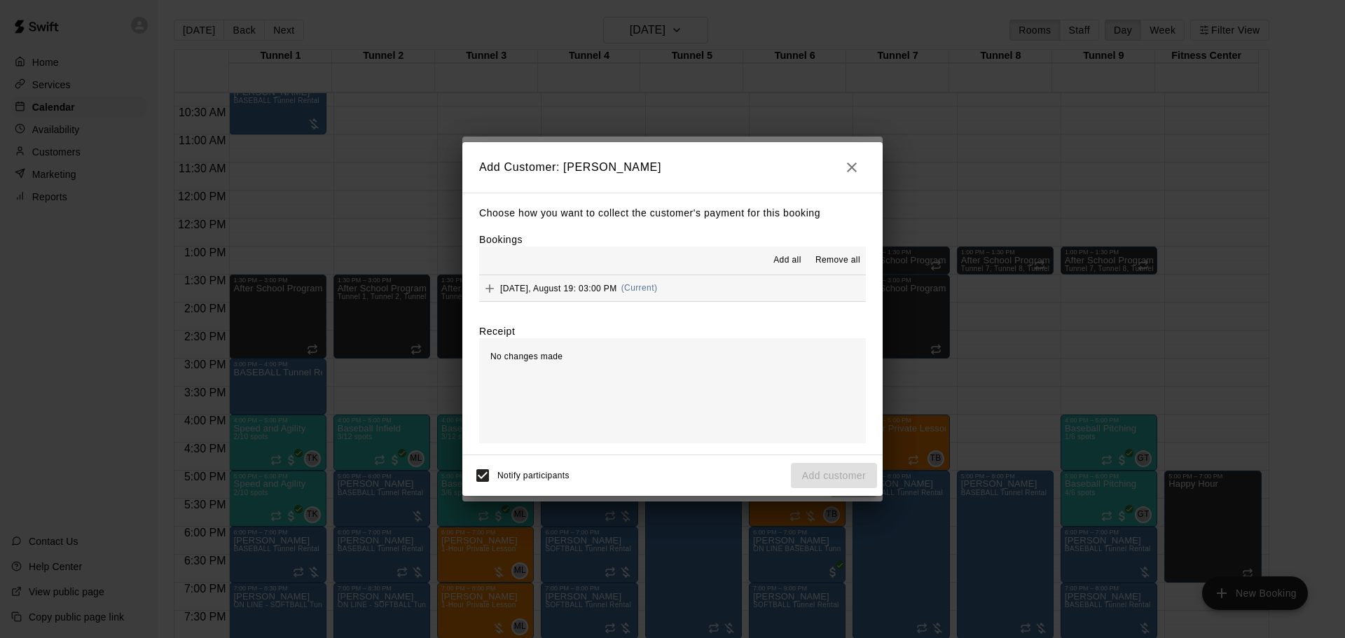
click at [696, 300] on button "[DATE], August 19: 03:00 PM (Current)" at bounding box center [672, 288] width 387 height 26
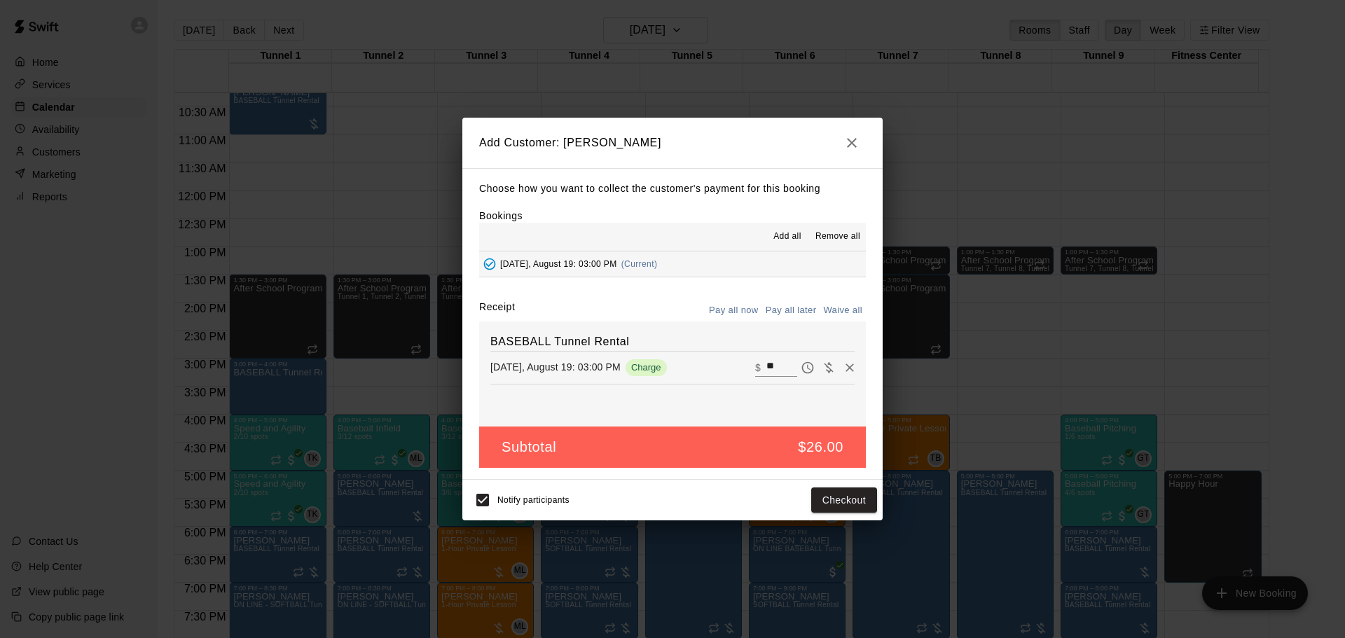
click at [781, 308] on button "Pay all later" at bounding box center [791, 311] width 58 height 22
click at [847, 500] on button "Add customer" at bounding box center [834, 501] width 86 height 26
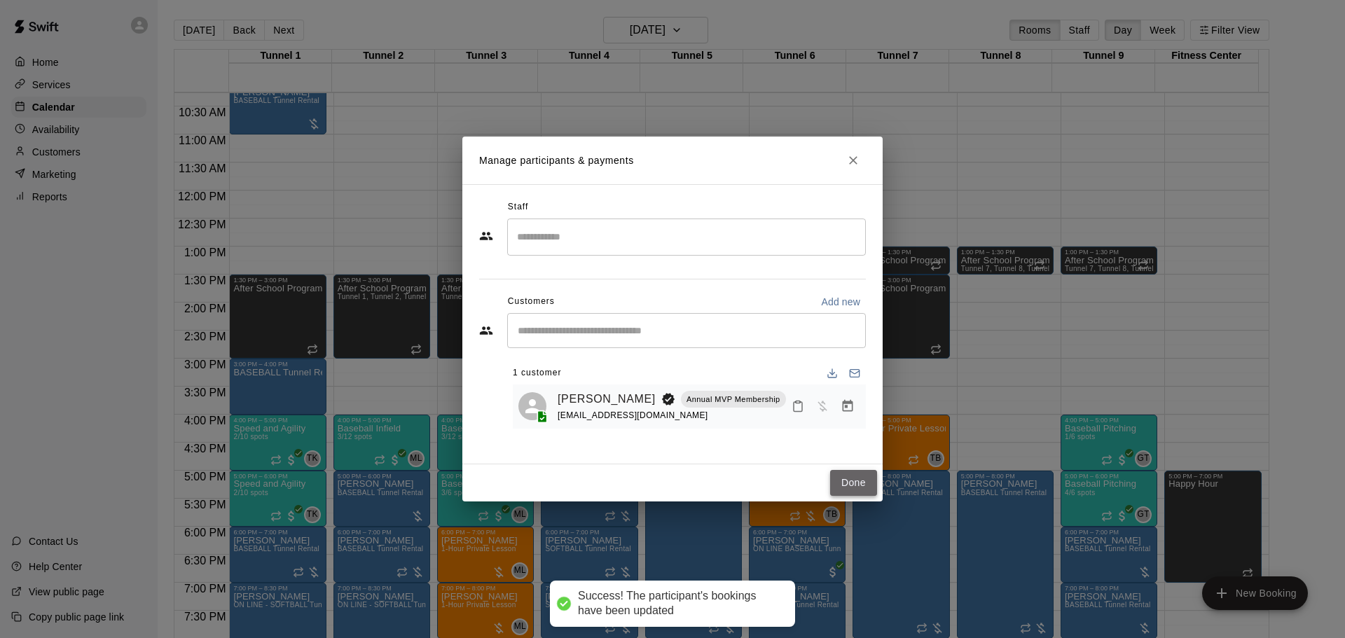
click at [842, 472] on button "Done" at bounding box center [853, 483] width 47 height 26
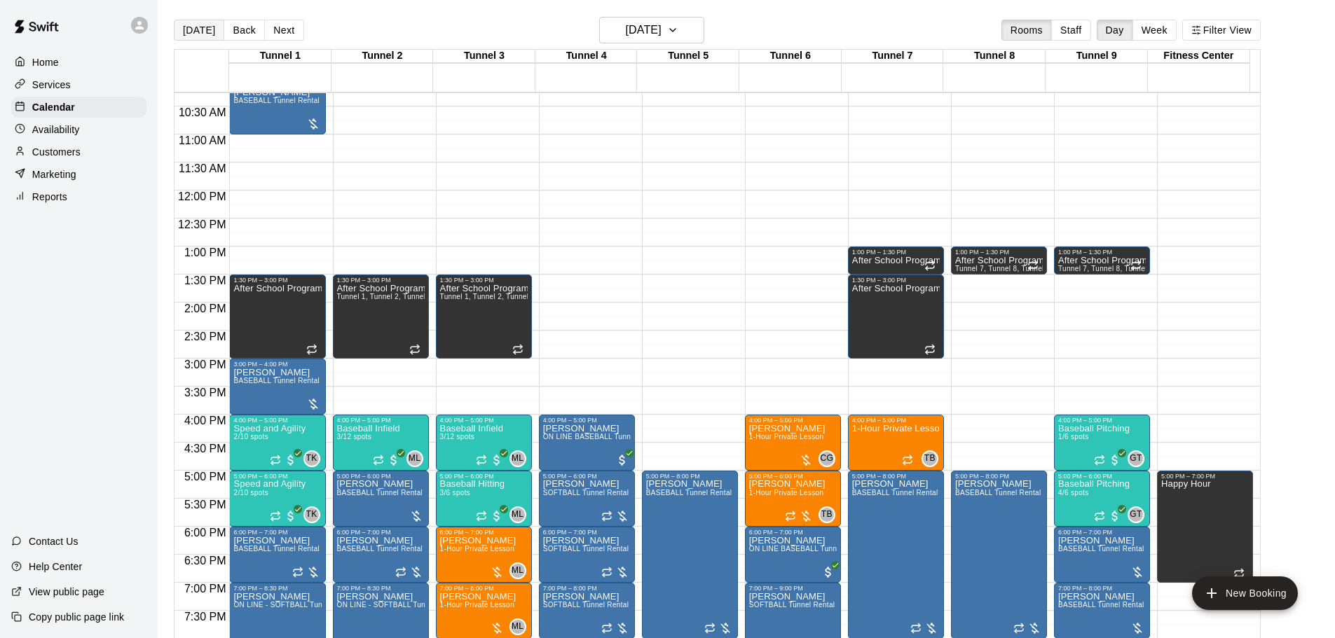
click at [200, 34] on button "[DATE]" at bounding box center [199, 30] width 50 height 21
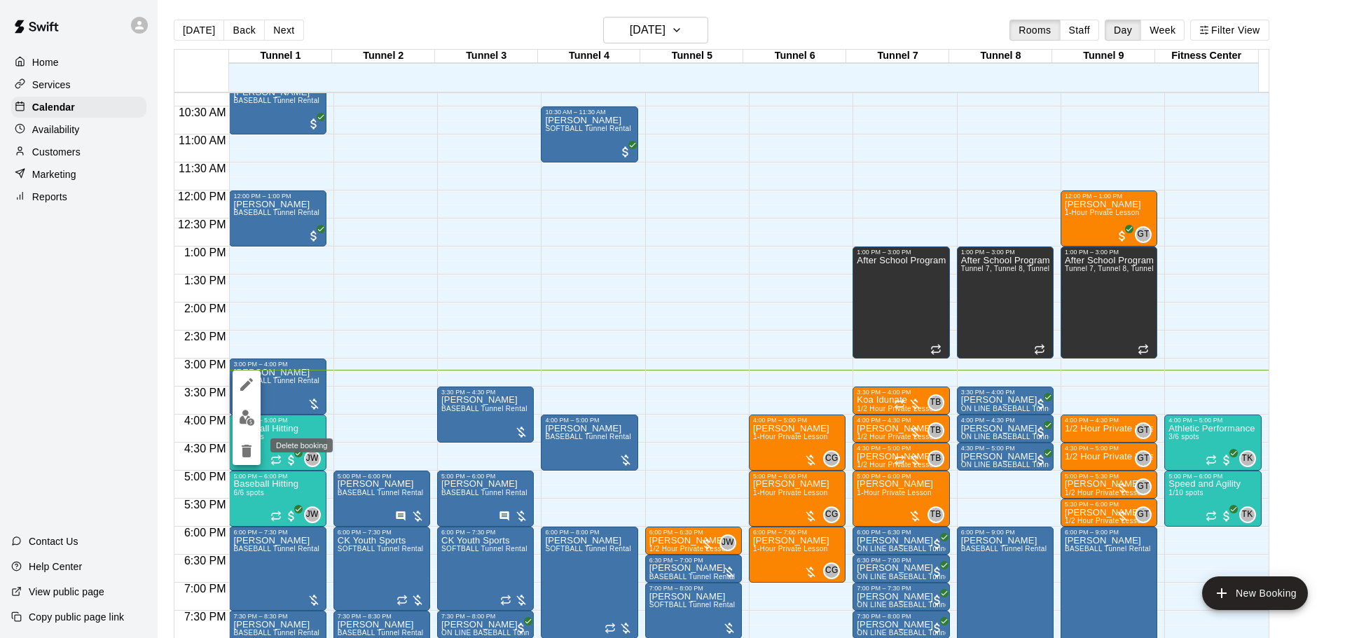
click at [248, 453] on icon "delete" at bounding box center [247, 451] width 10 height 13
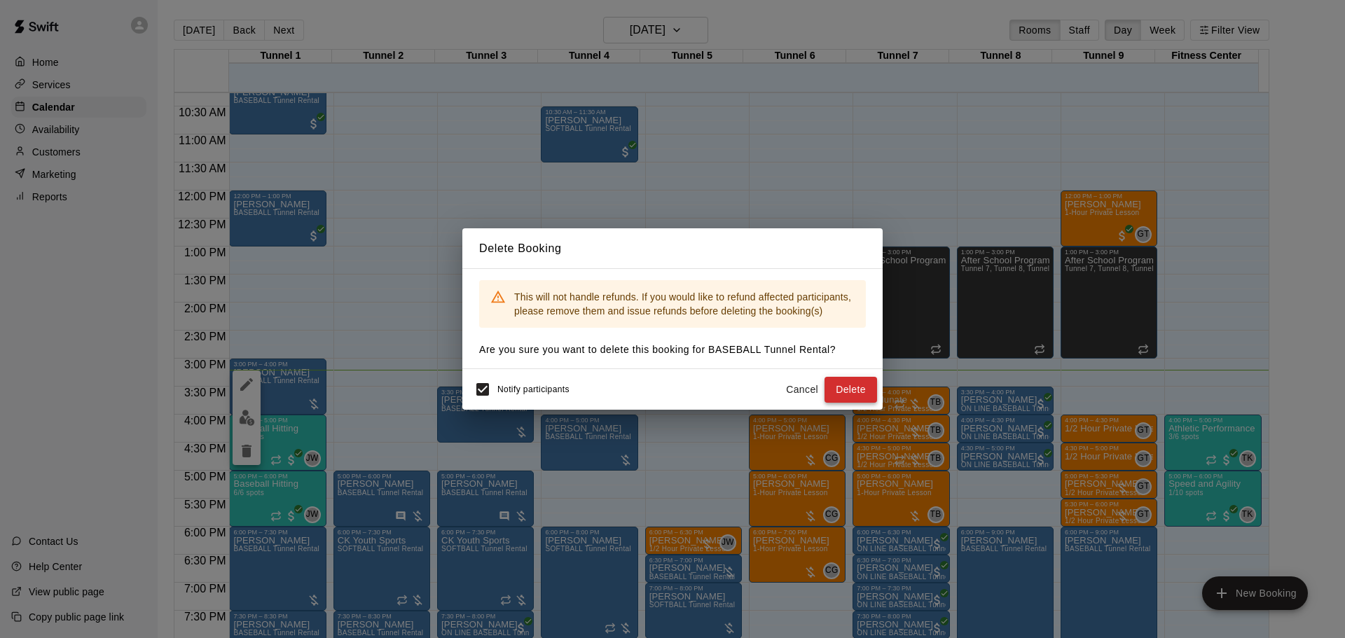
click at [842, 386] on button "Delete" at bounding box center [851, 390] width 53 height 26
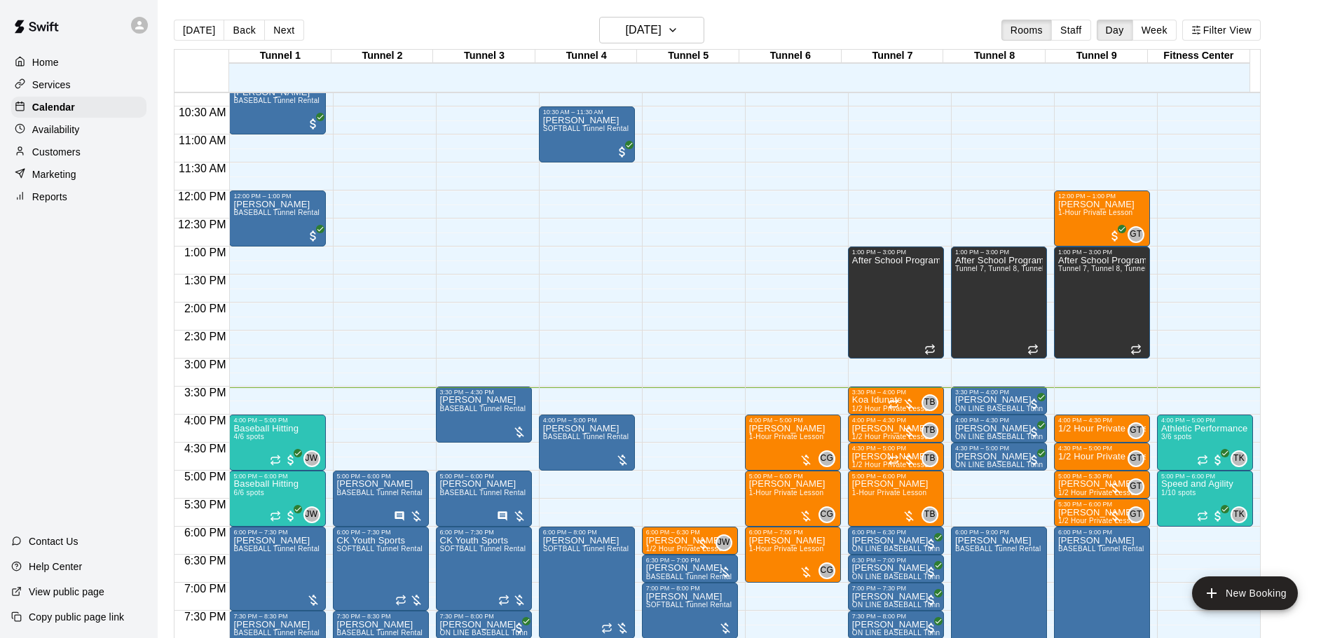
scroll to position [645, 0]
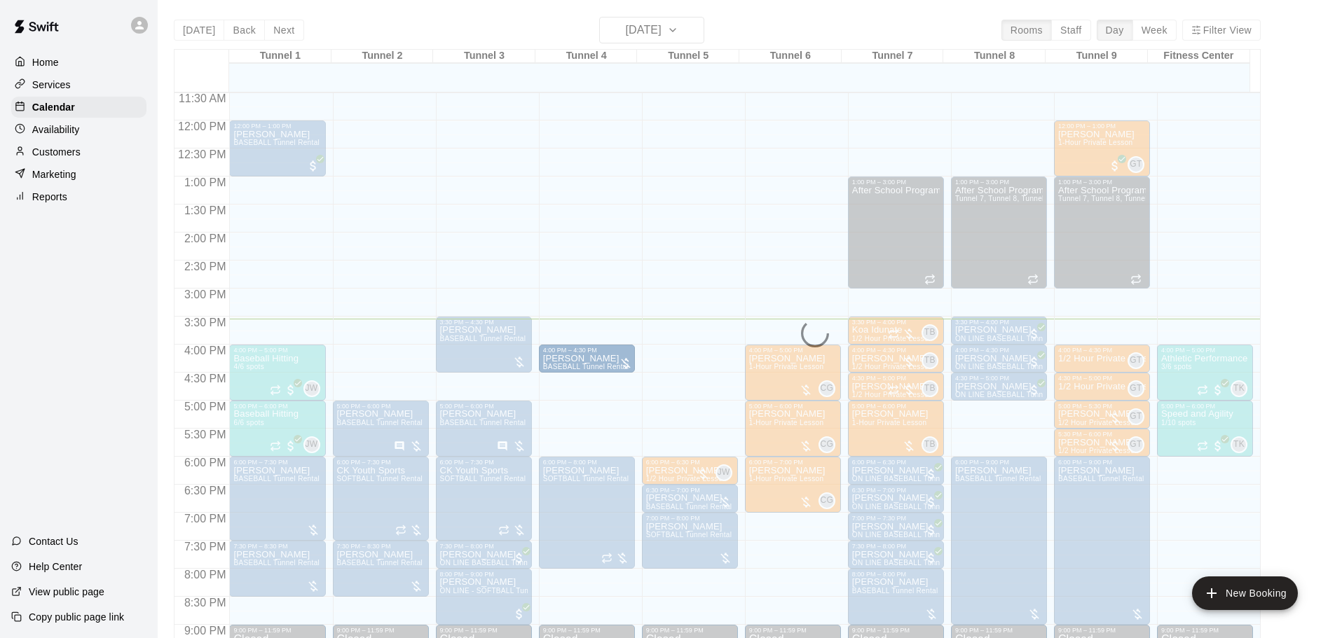
drag, startPoint x: 583, startPoint y: 397, endPoint x: 584, endPoint y: 380, distance: 17.6
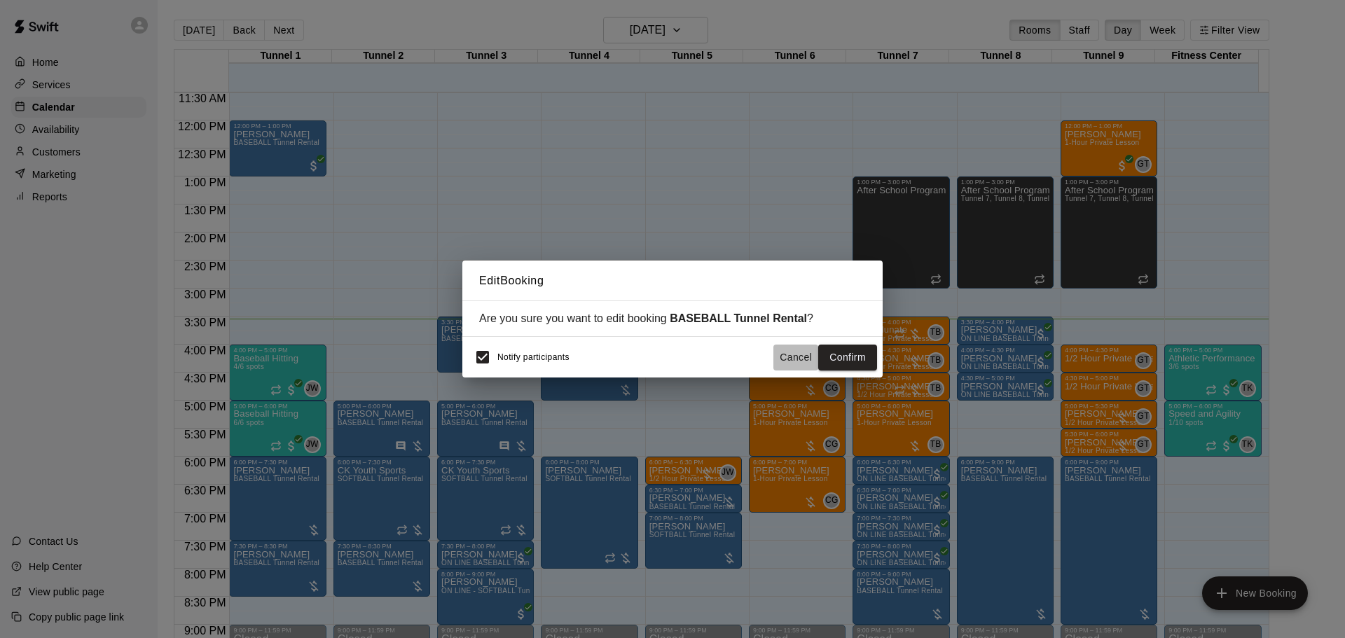
click at [804, 357] on button "Cancel" at bounding box center [796, 358] width 45 height 26
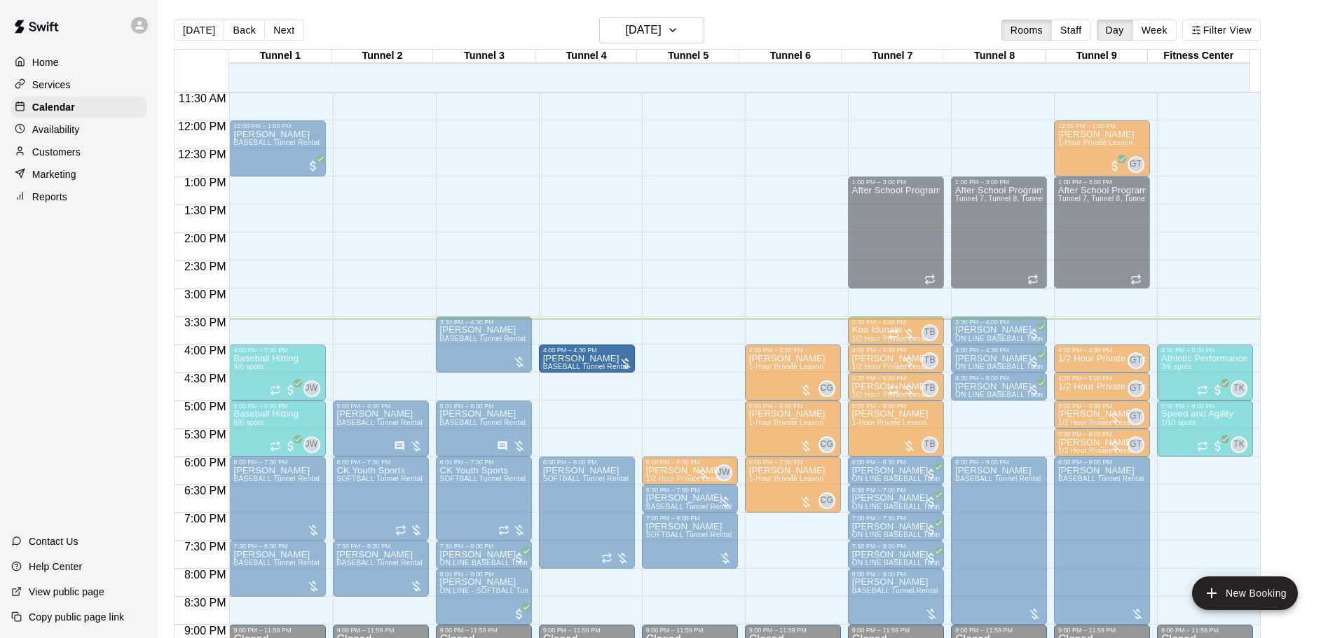
drag, startPoint x: 584, startPoint y: 399, endPoint x: 584, endPoint y: 376, distance: 22.4
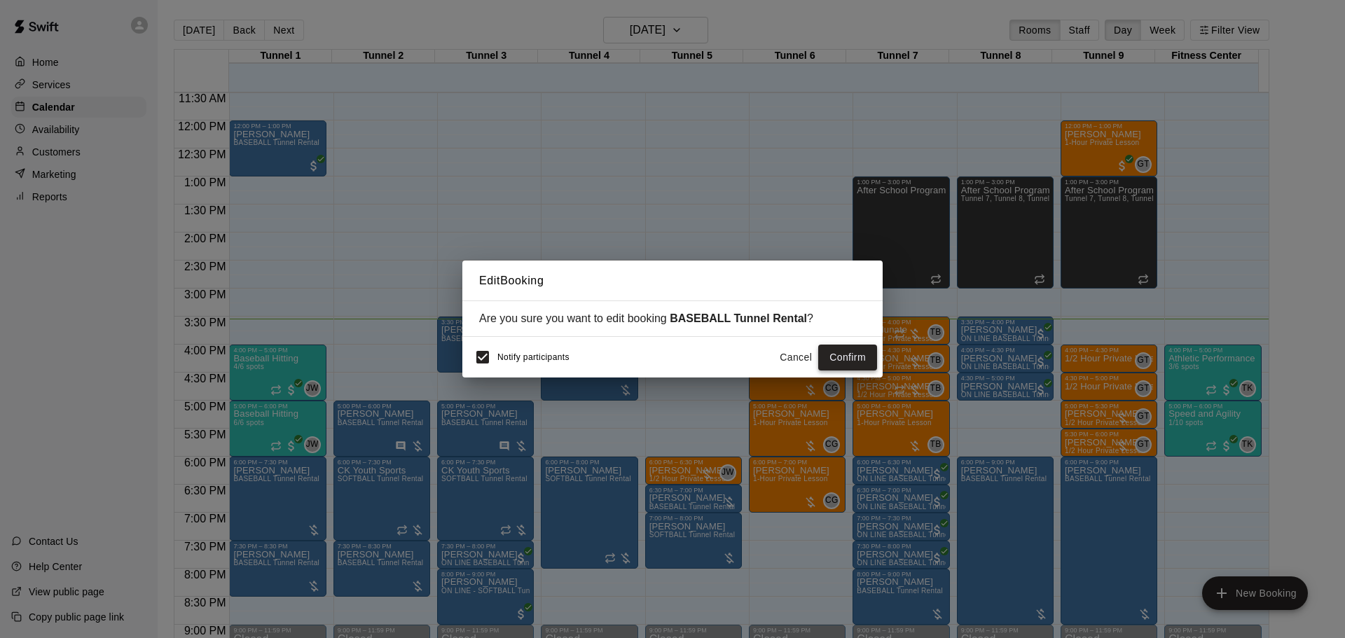
click at [858, 356] on button "Confirm" at bounding box center [847, 358] width 59 height 26
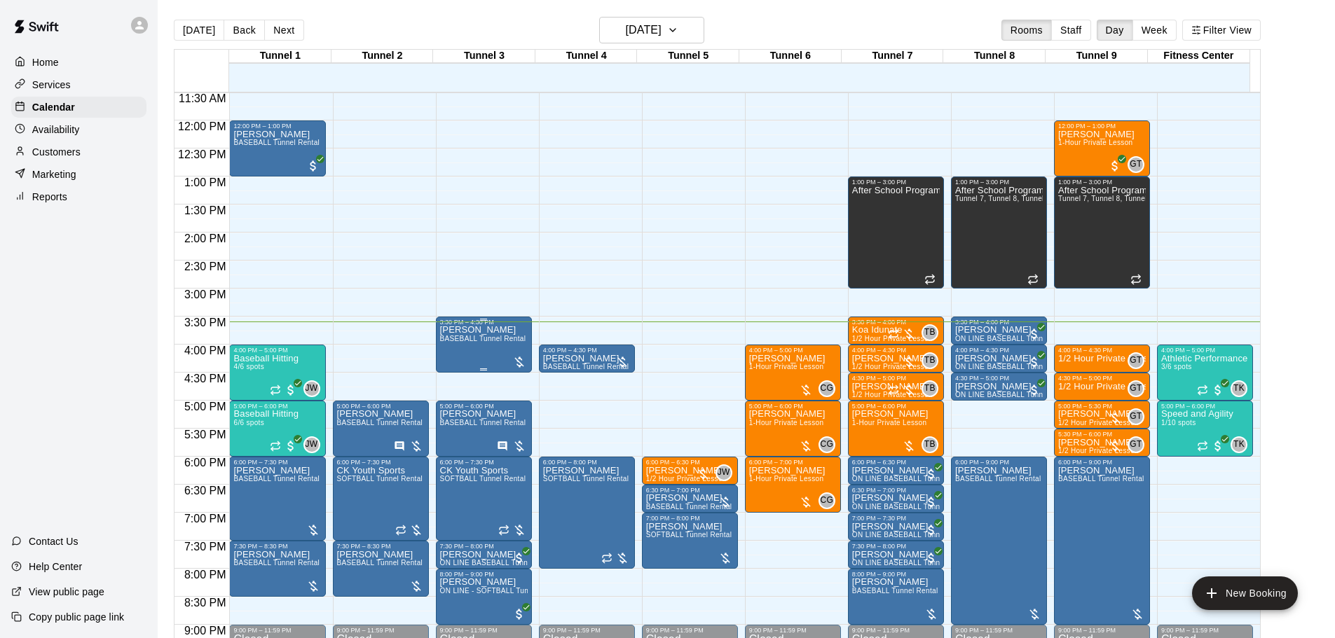
click at [465, 350] on div "[PERSON_NAME] BASEBALL Tunnel Rental" at bounding box center [483, 645] width 86 height 638
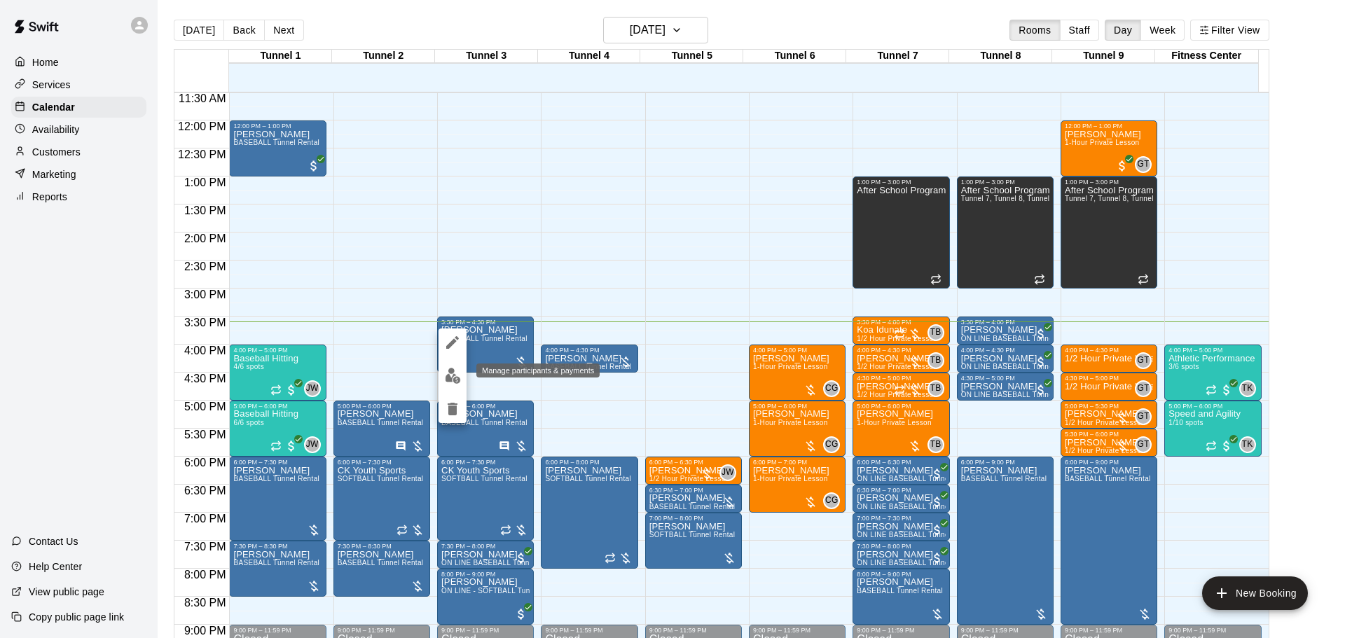
click at [462, 374] on button "edit" at bounding box center [453, 375] width 28 height 27
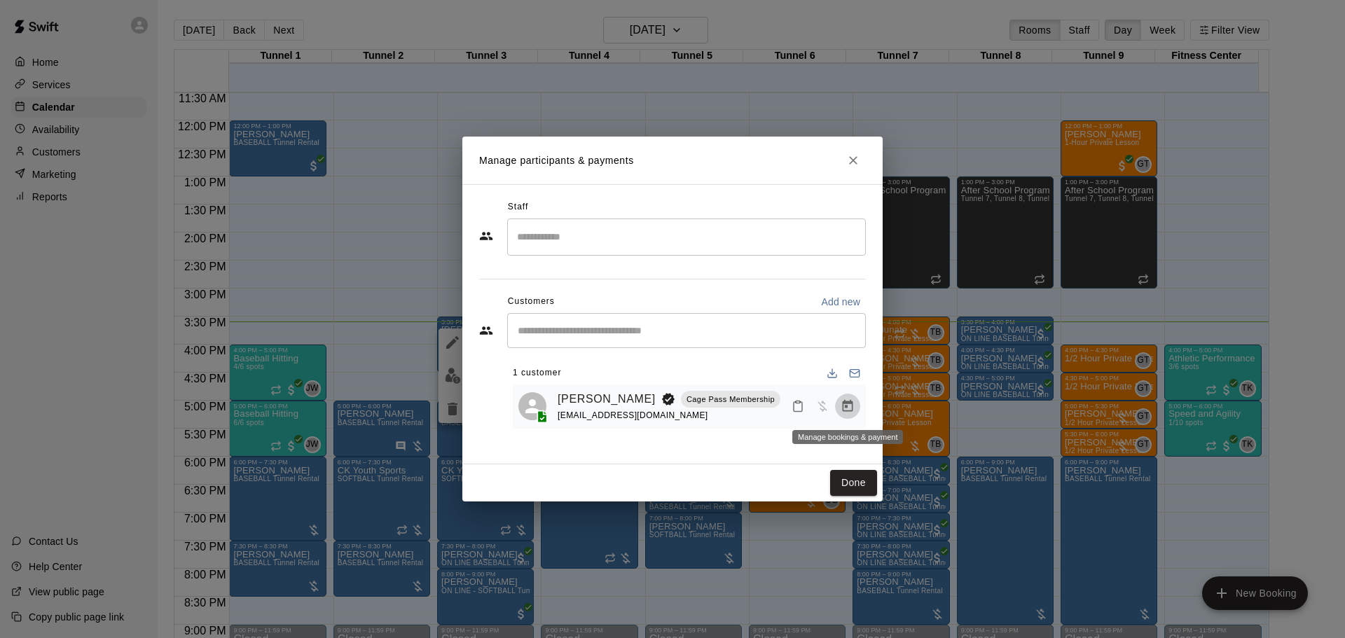
click at [854, 411] on icon "Manage bookings & payment" at bounding box center [848, 406] width 14 height 14
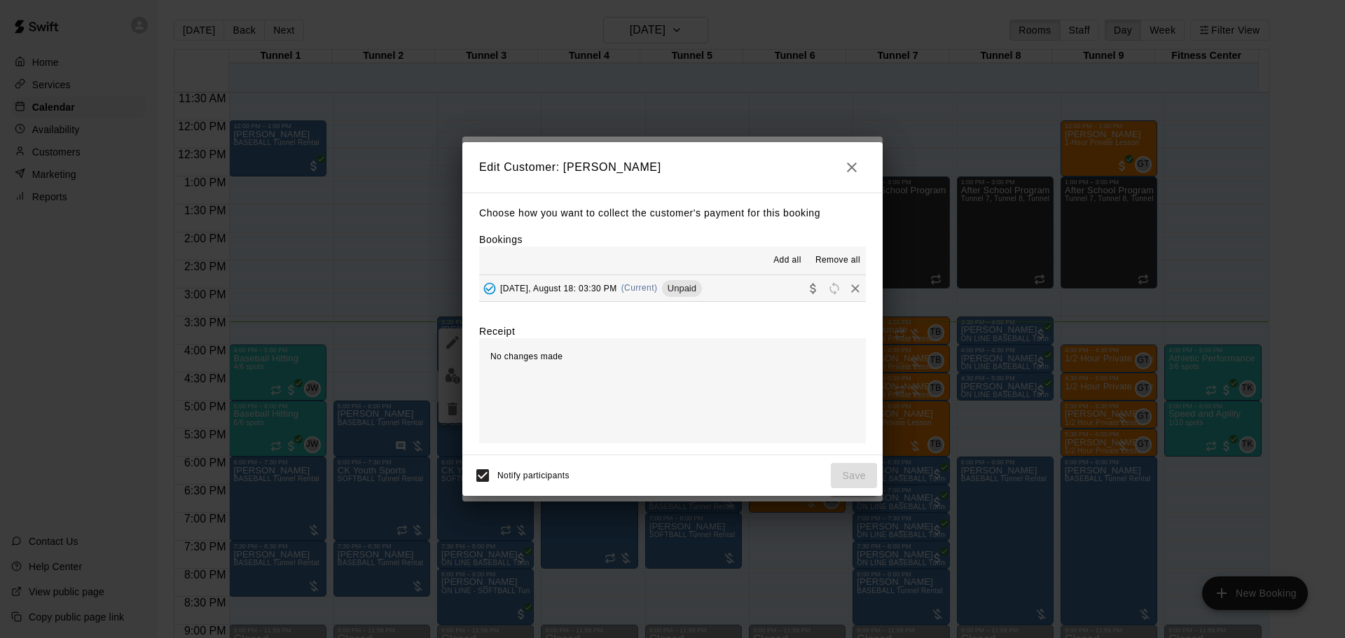
click at [718, 282] on button "[DATE], August 18: 03:30 PM (Current) Unpaid" at bounding box center [672, 288] width 387 height 26
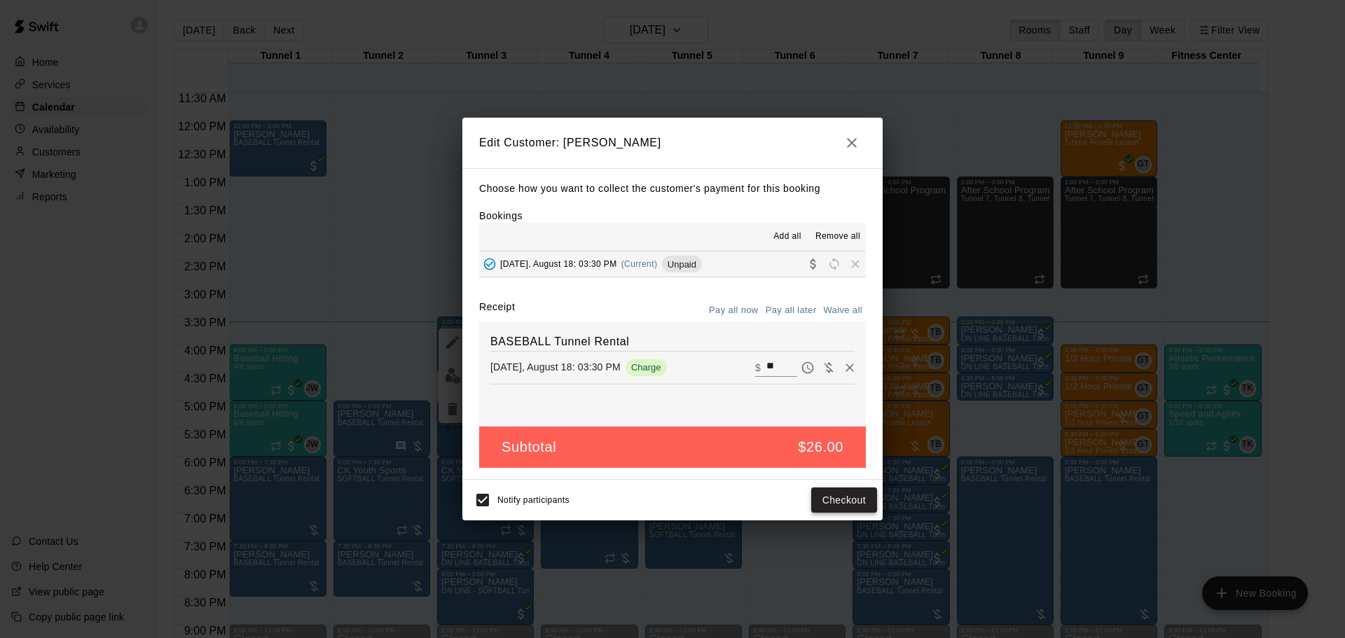
click at [862, 498] on button "Checkout" at bounding box center [844, 501] width 66 height 26
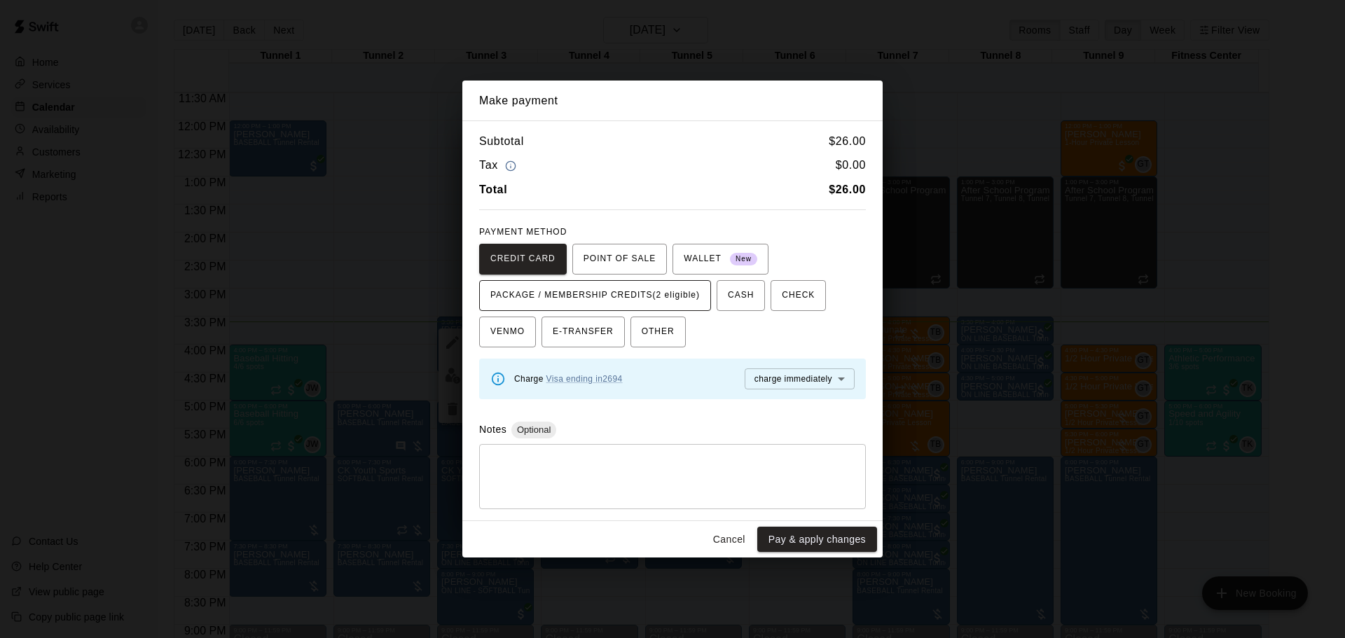
click at [685, 293] on span "PACKAGE / MEMBERSHIP CREDITS (2 eligible)" at bounding box center [596, 296] width 210 height 22
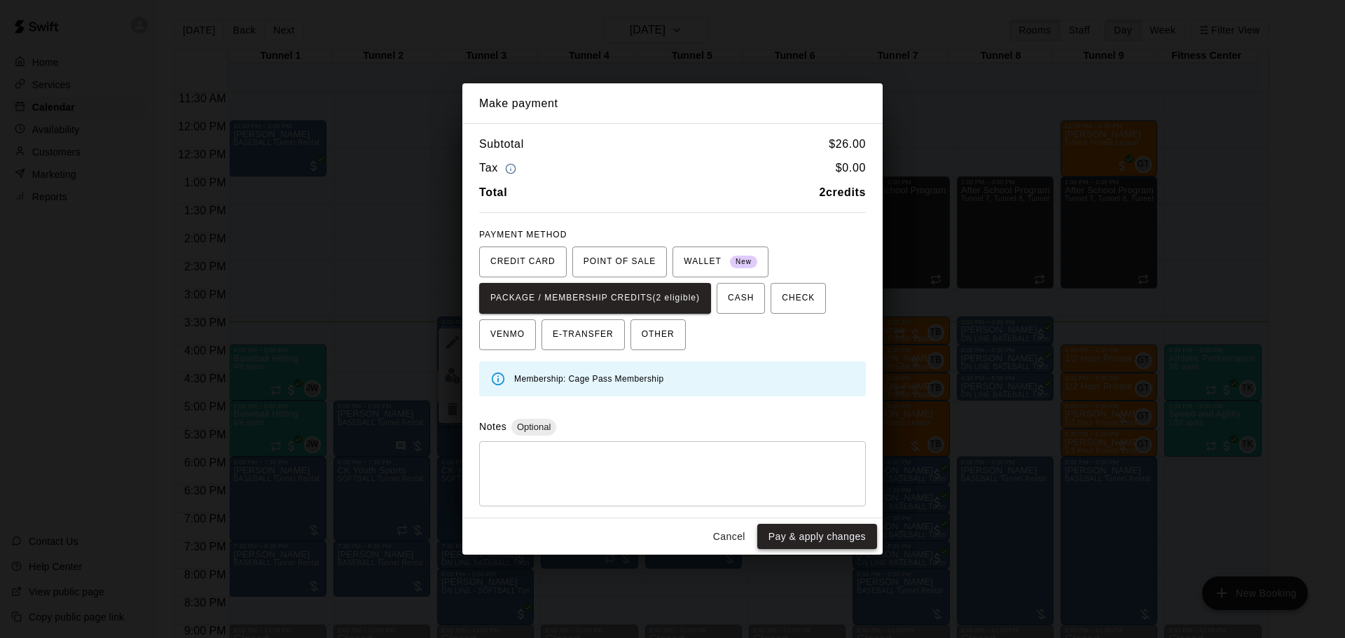
click at [813, 531] on button "Pay & apply changes" at bounding box center [818, 537] width 120 height 26
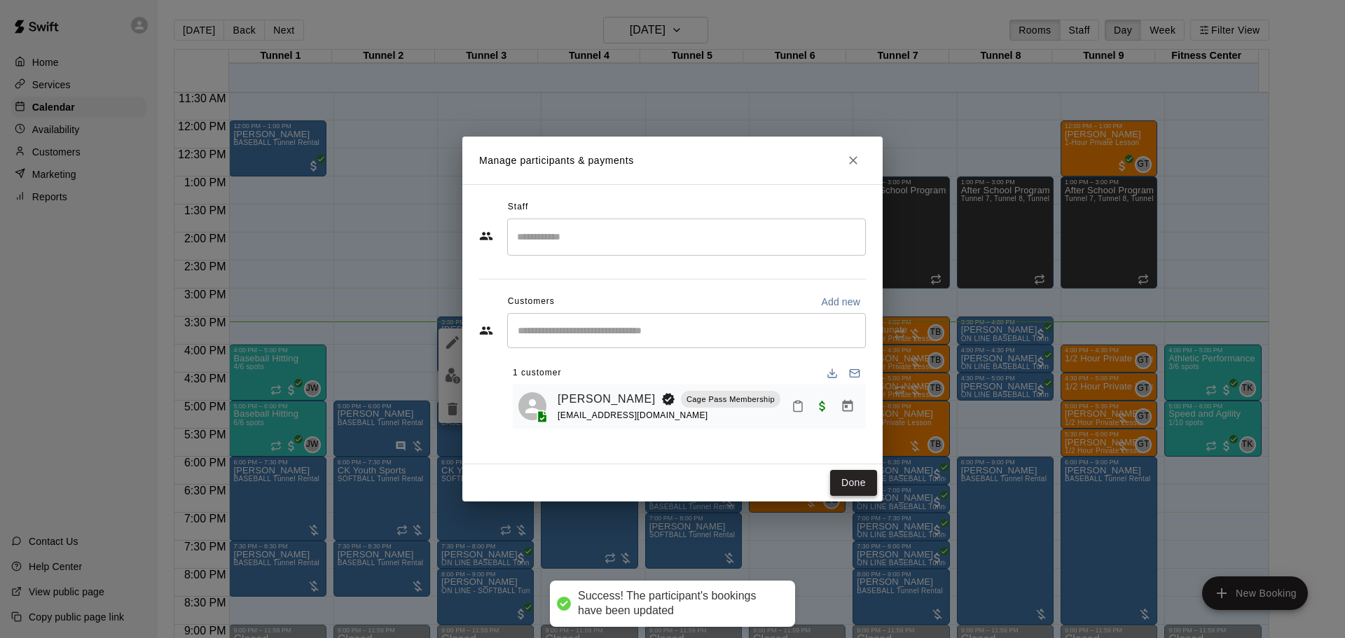
click at [852, 482] on button "Done" at bounding box center [853, 483] width 47 height 26
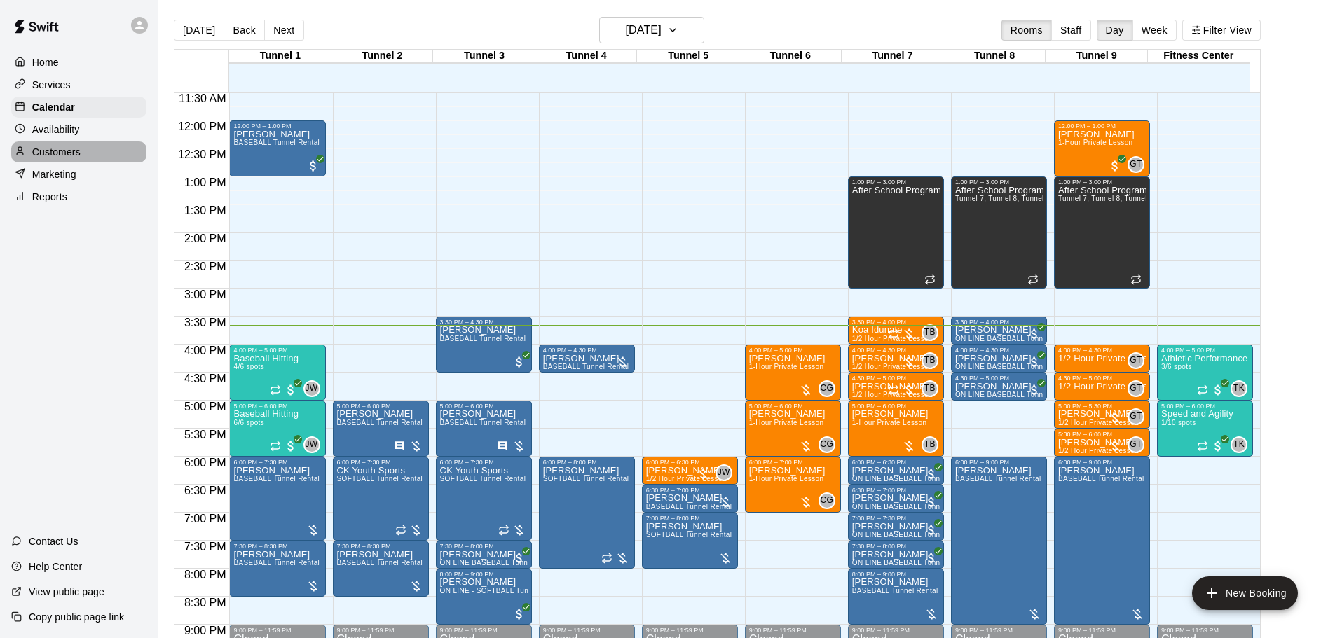
click at [81, 151] on p "Customers" at bounding box center [56, 152] width 48 height 14
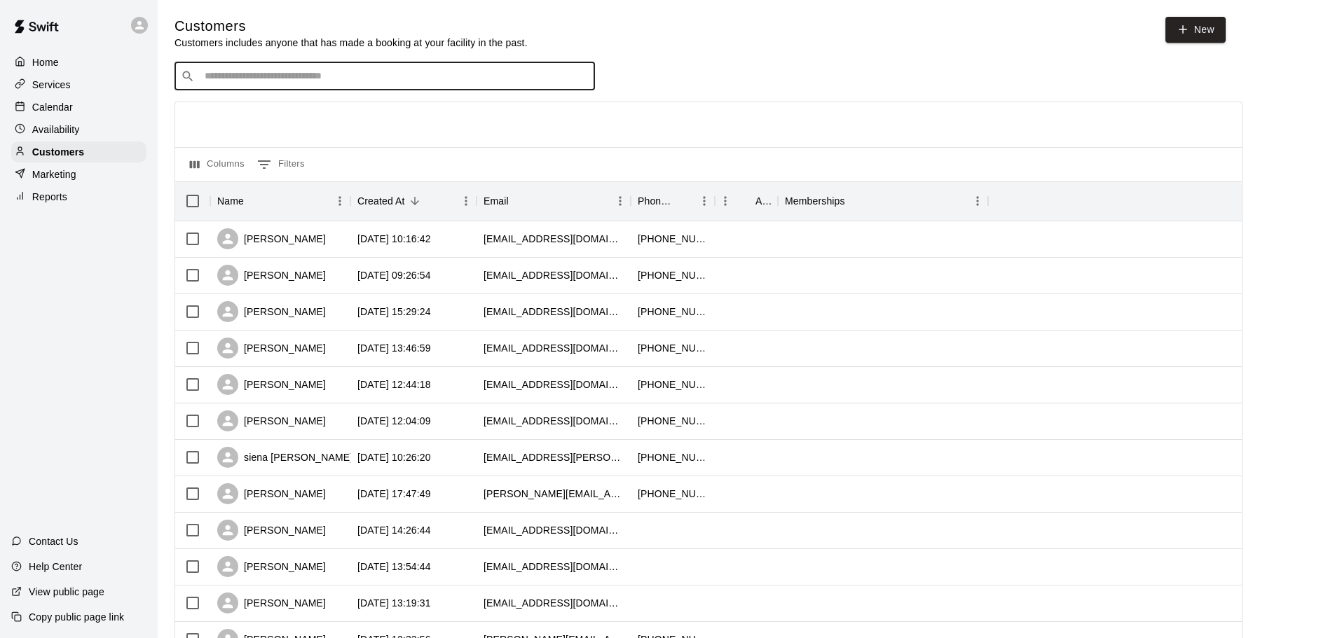
click at [313, 82] on input "Search customers by name or email" at bounding box center [394, 76] width 388 height 14
click at [74, 112] on div "Calendar" at bounding box center [78, 107] width 135 height 21
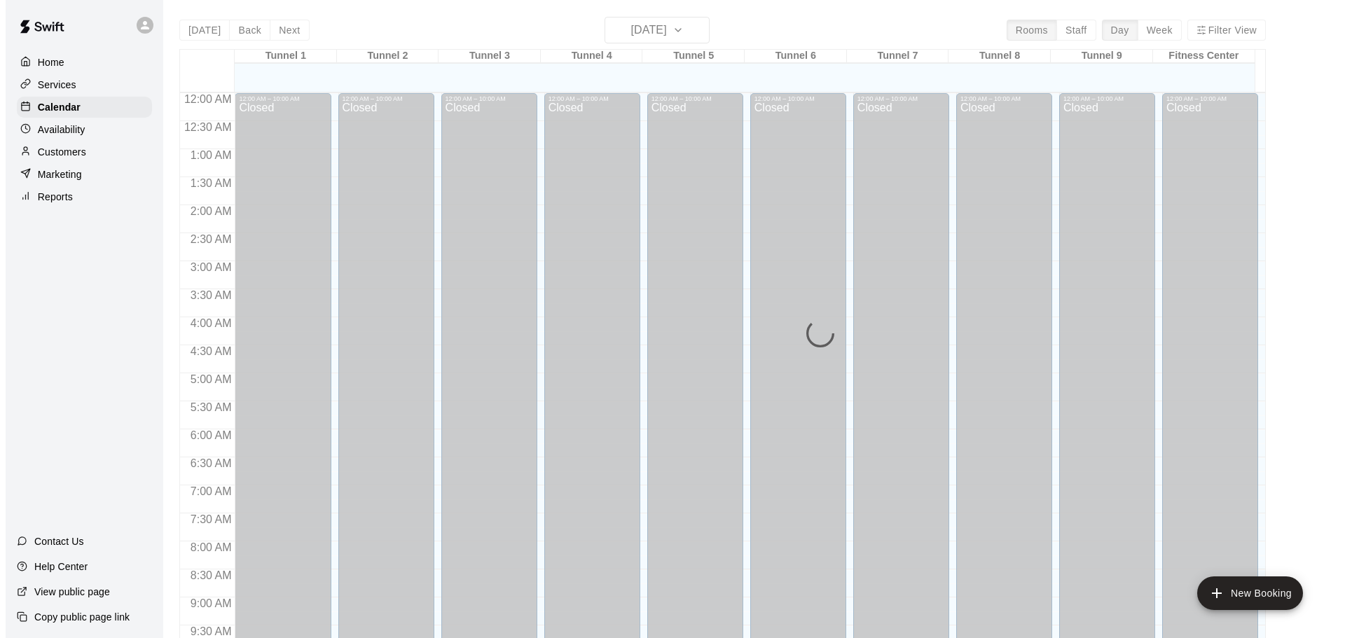
scroll to position [742, 0]
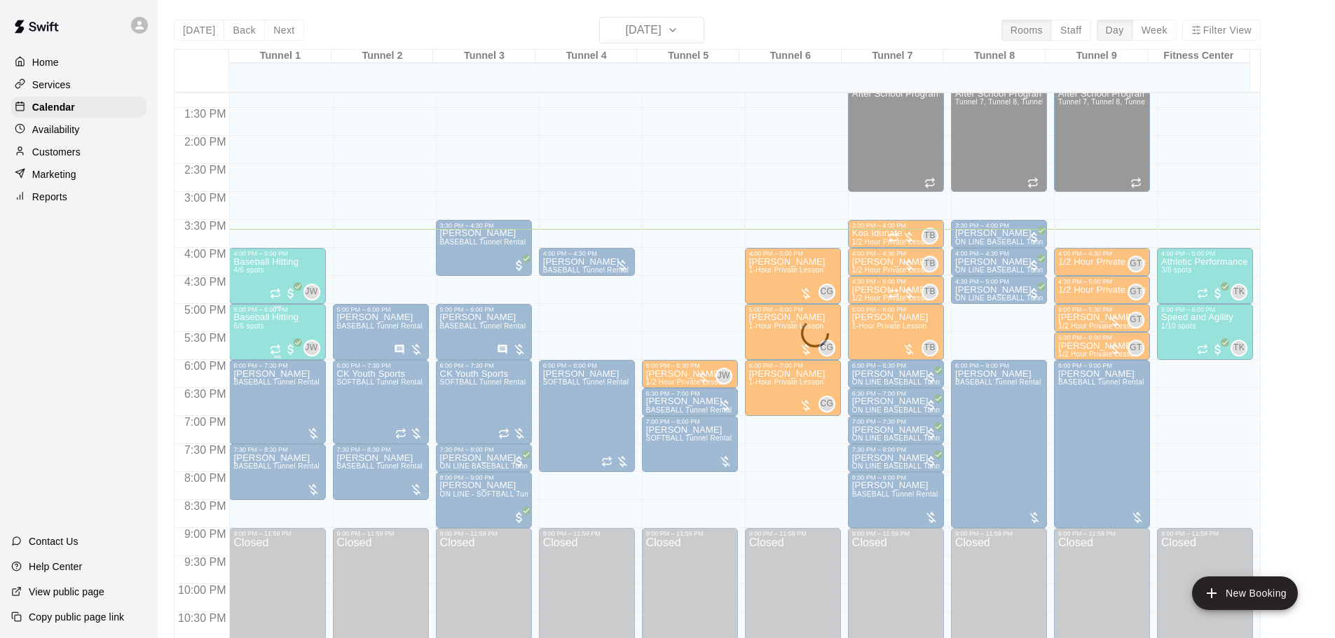
click at [300, 318] on div "Baseball Hitting 6/6 spots JW 0" at bounding box center [277, 632] width 88 height 638
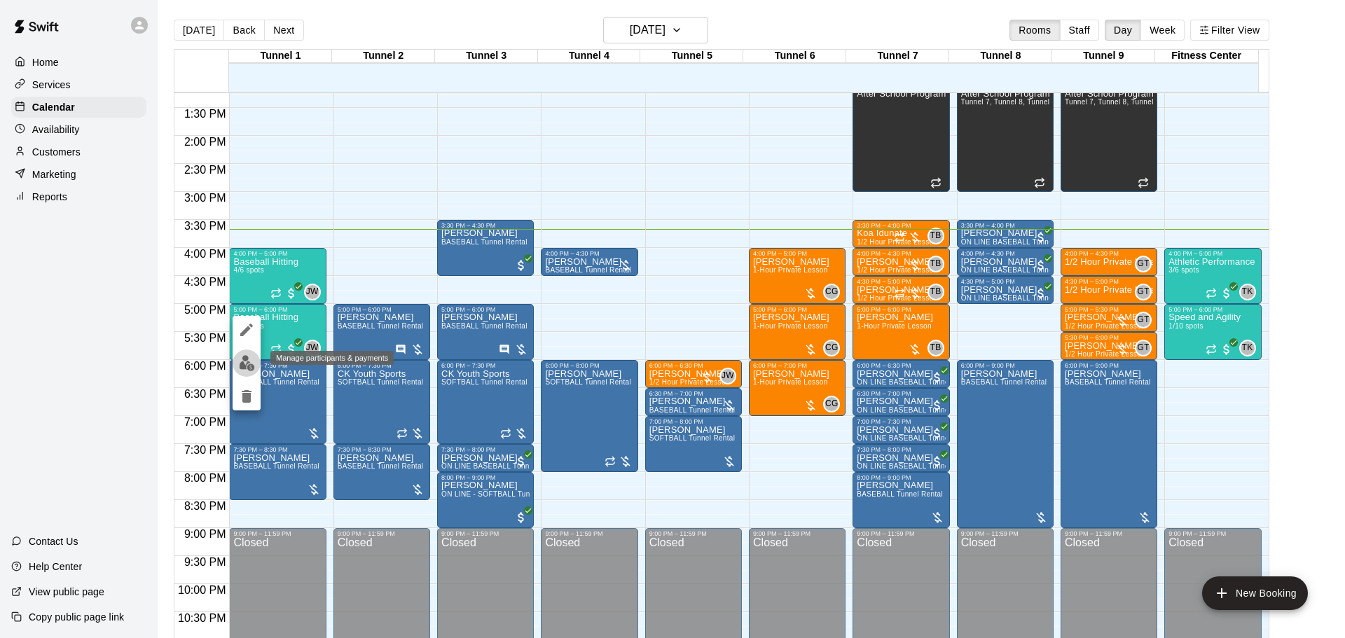
click at [239, 366] on img "edit" at bounding box center [247, 363] width 16 height 16
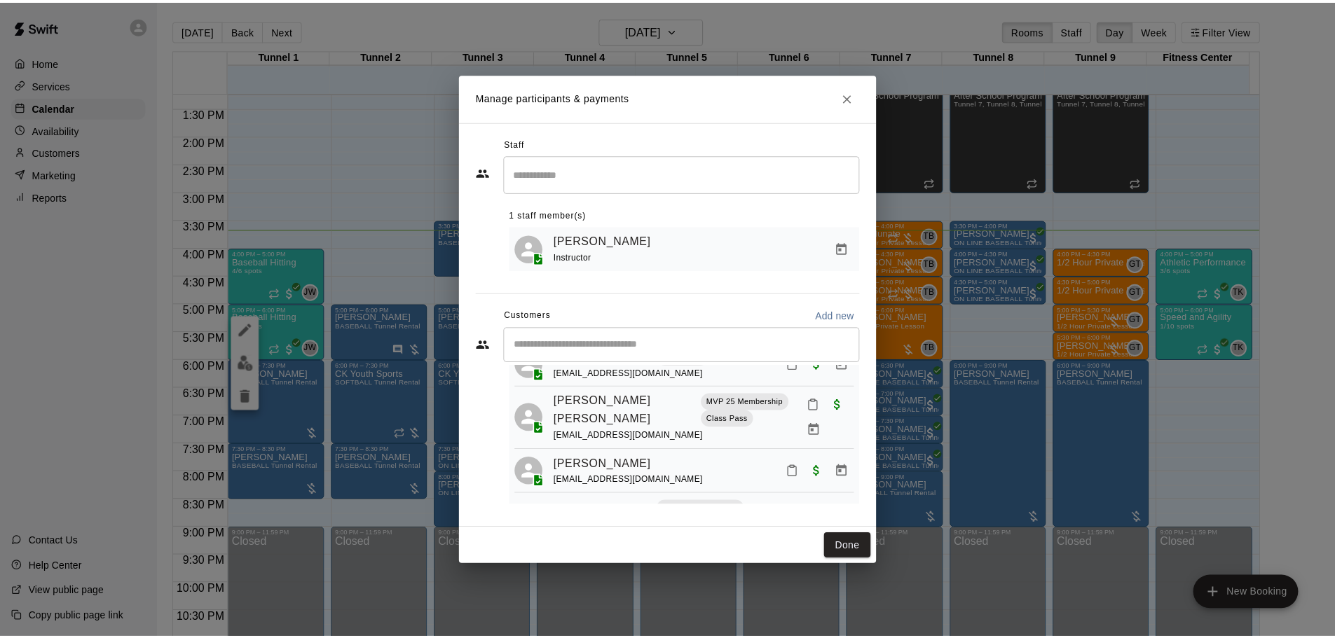
scroll to position [214, 0]
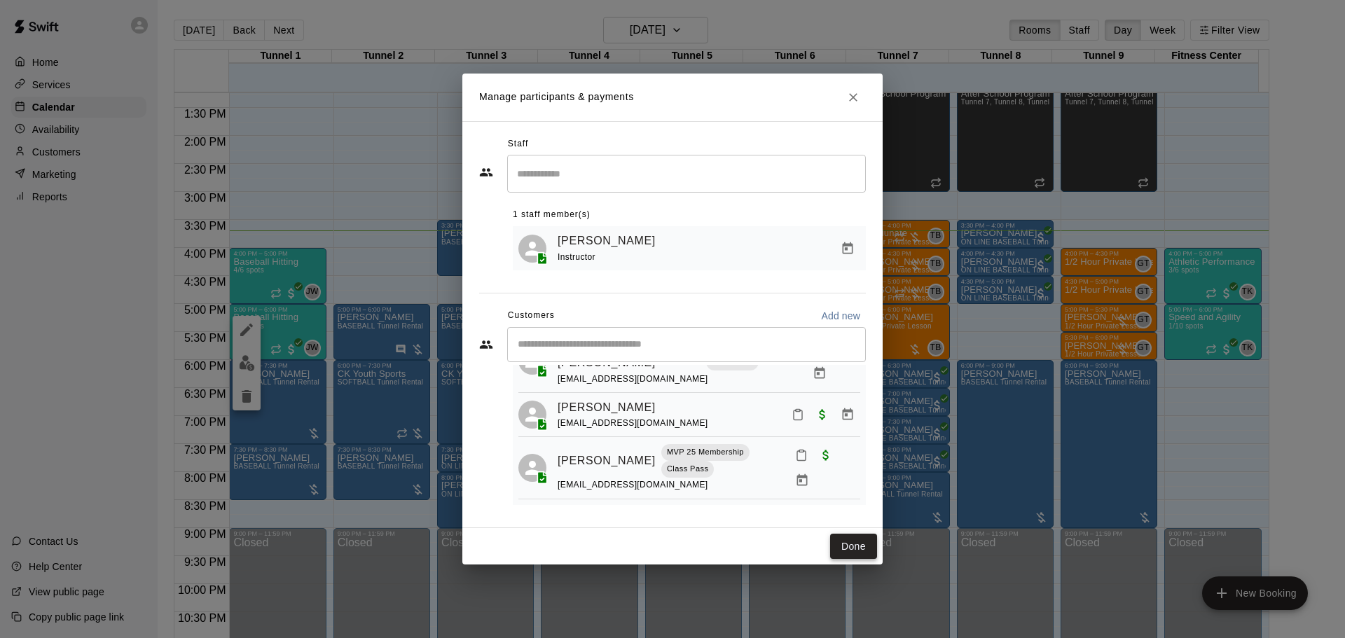
click at [862, 554] on button "Done" at bounding box center [853, 547] width 47 height 26
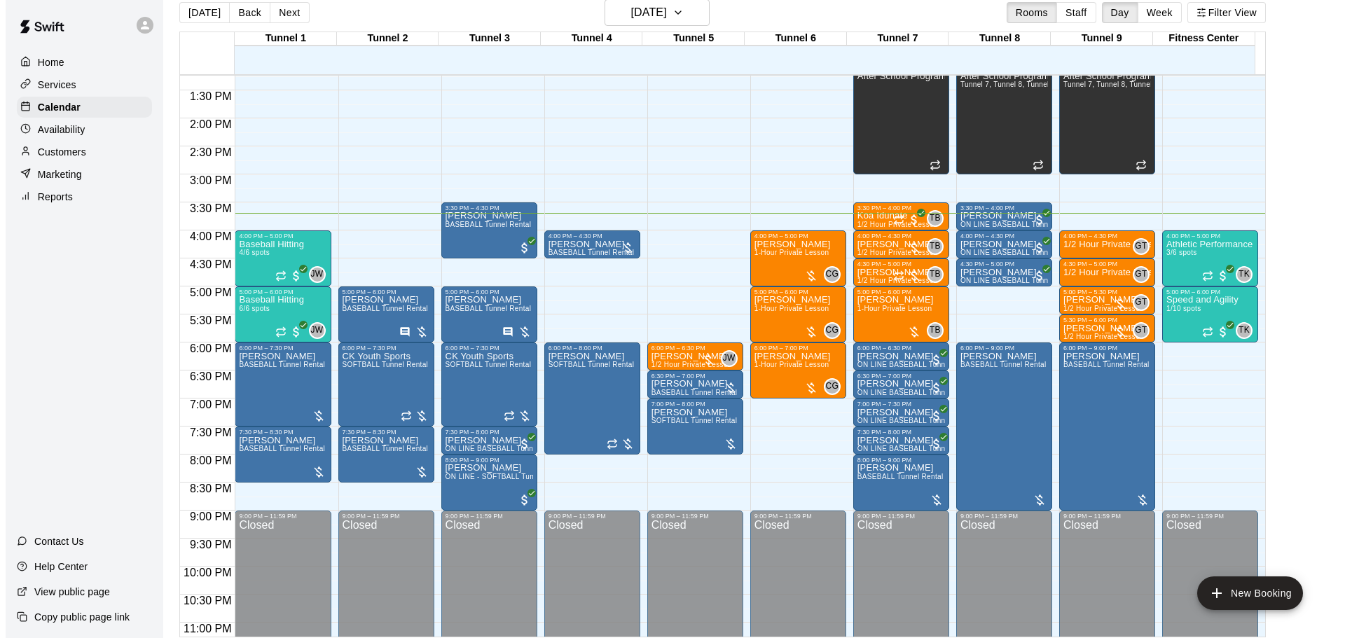
scroll to position [22, 0]
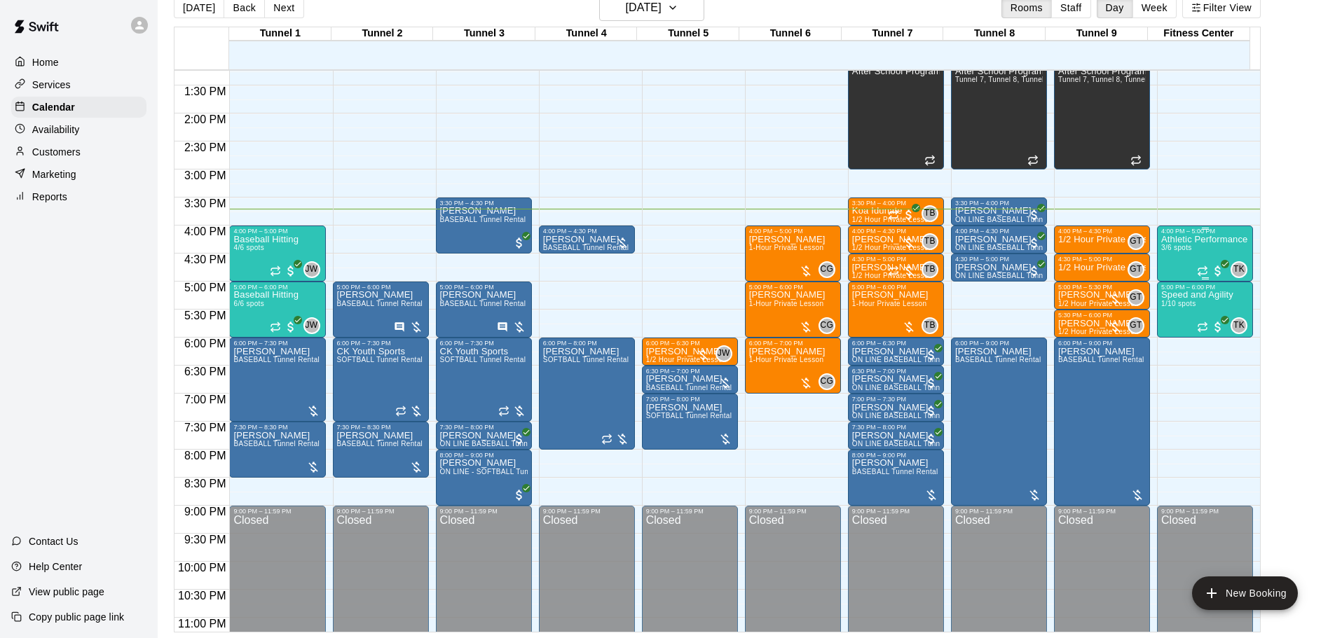
click at [1203, 256] on div "Athletic Performance 3/6 spots" at bounding box center [1204, 554] width 86 height 638
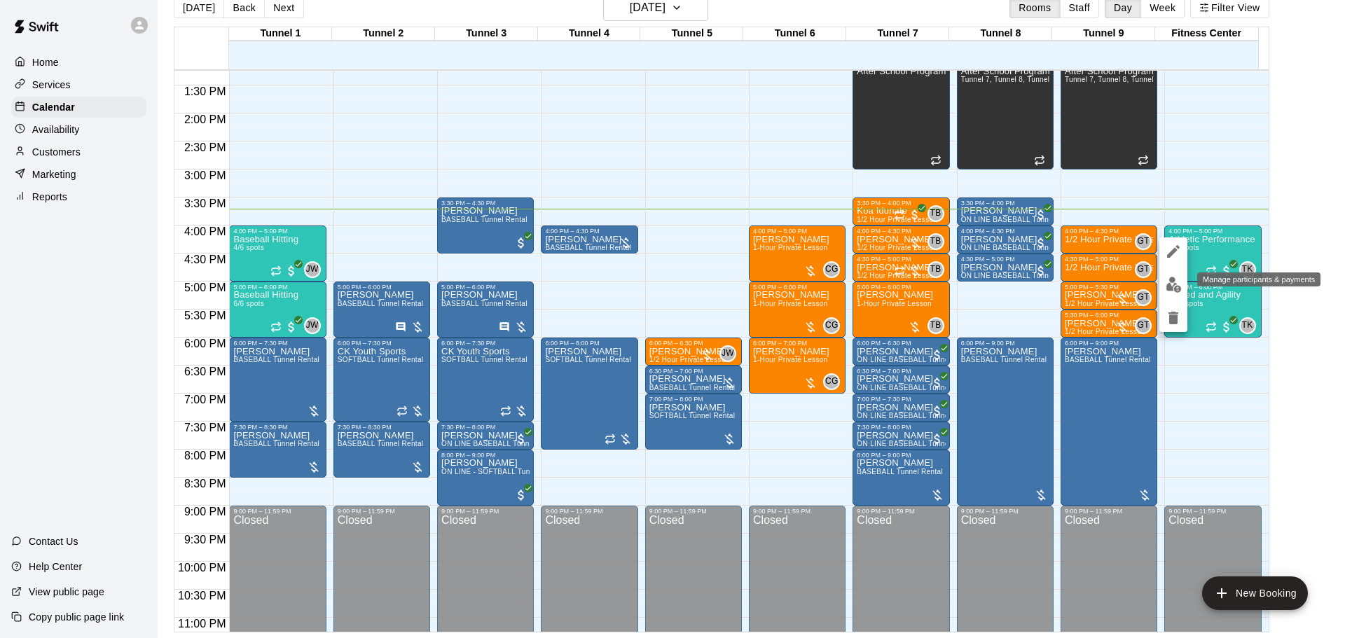
click at [1169, 294] on button "edit" at bounding box center [1174, 284] width 28 height 27
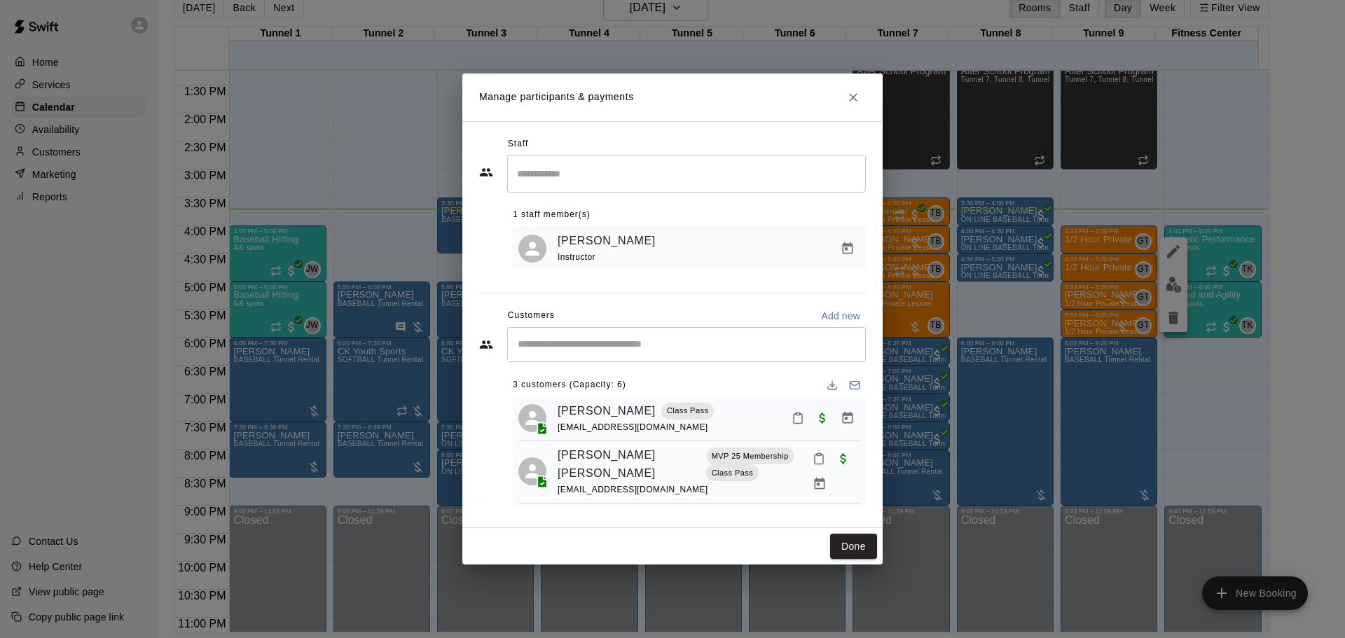
scroll to position [0, 0]
click at [862, 542] on button "Done" at bounding box center [853, 547] width 47 height 26
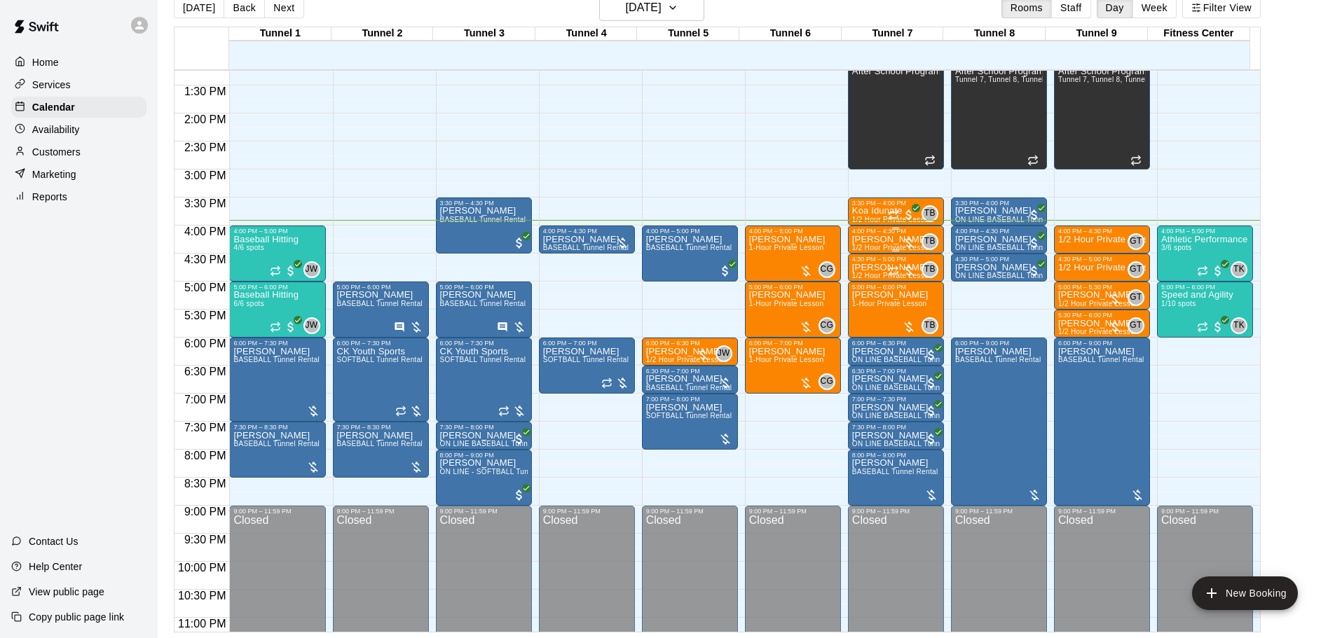
click at [910, 240] on div at bounding box center [909, 243] width 14 height 14
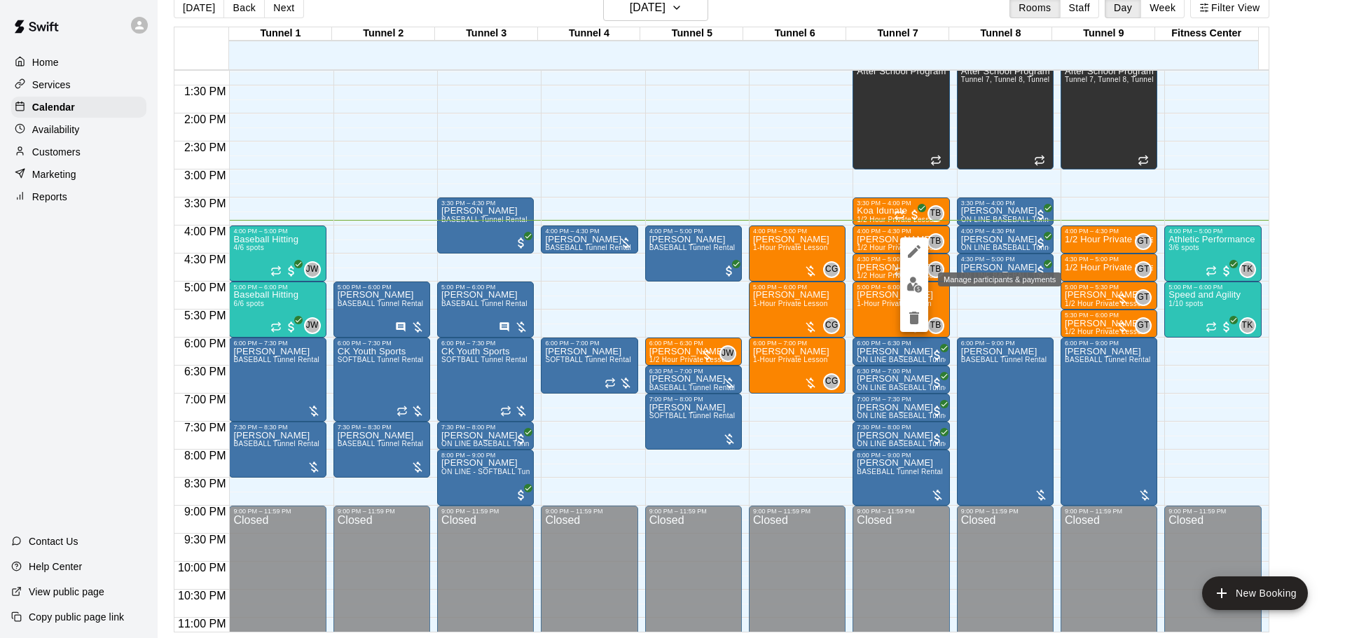
click at [905, 291] on button "edit" at bounding box center [914, 284] width 28 height 27
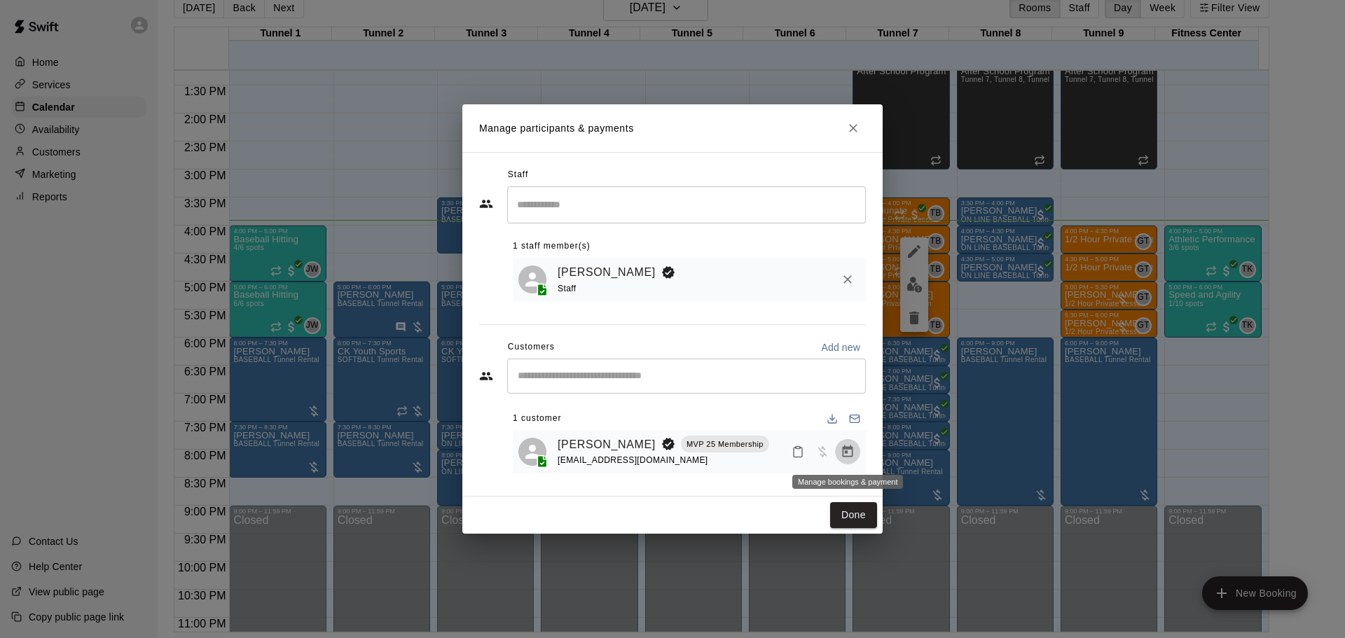
click at [844, 458] on icon "Manage bookings & payment" at bounding box center [848, 452] width 14 height 14
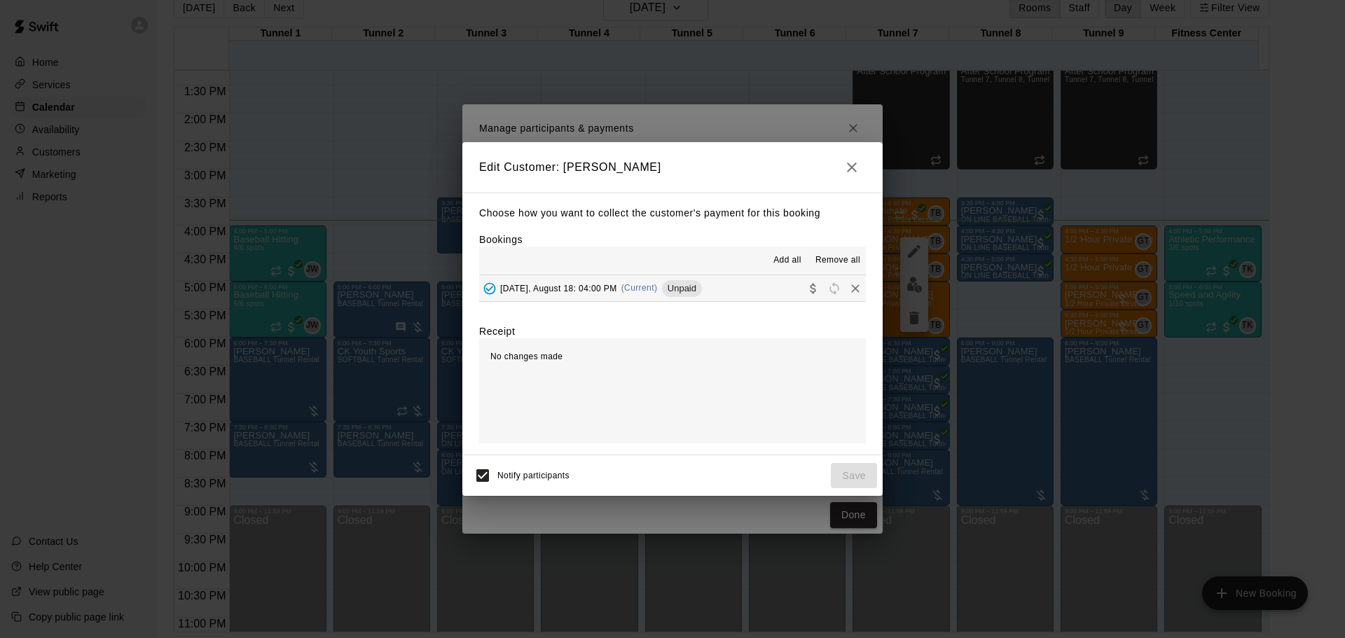
click at [754, 287] on button "[DATE], August 18: 04:00 PM (Current) Unpaid" at bounding box center [672, 288] width 387 height 26
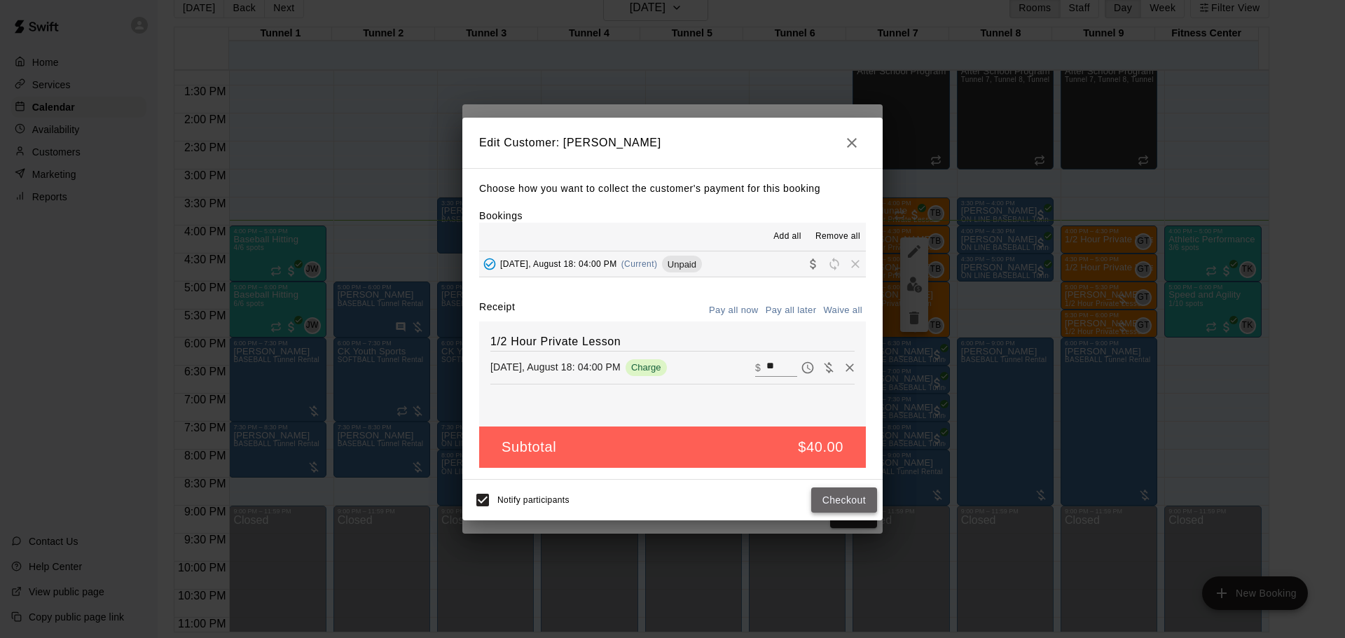
click at [839, 507] on button "Checkout" at bounding box center [844, 501] width 66 height 26
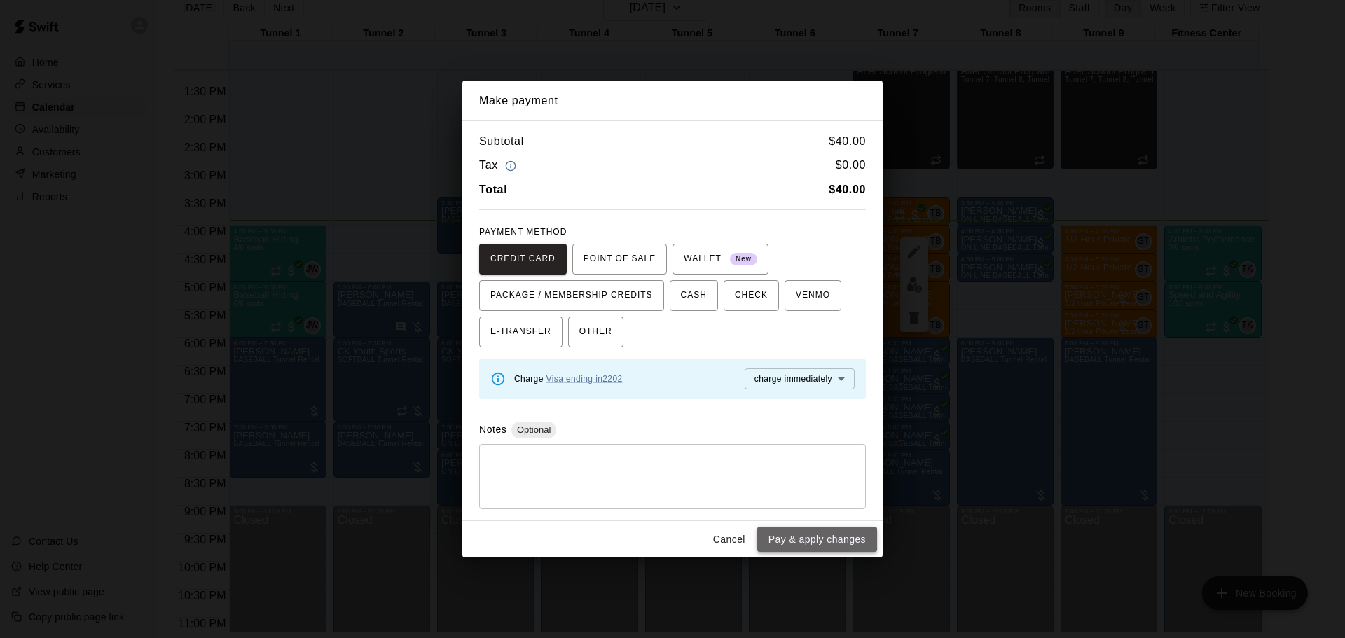
click at [808, 531] on button "Pay & apply changes" at bounding box center [818, 540] width 120 height 26
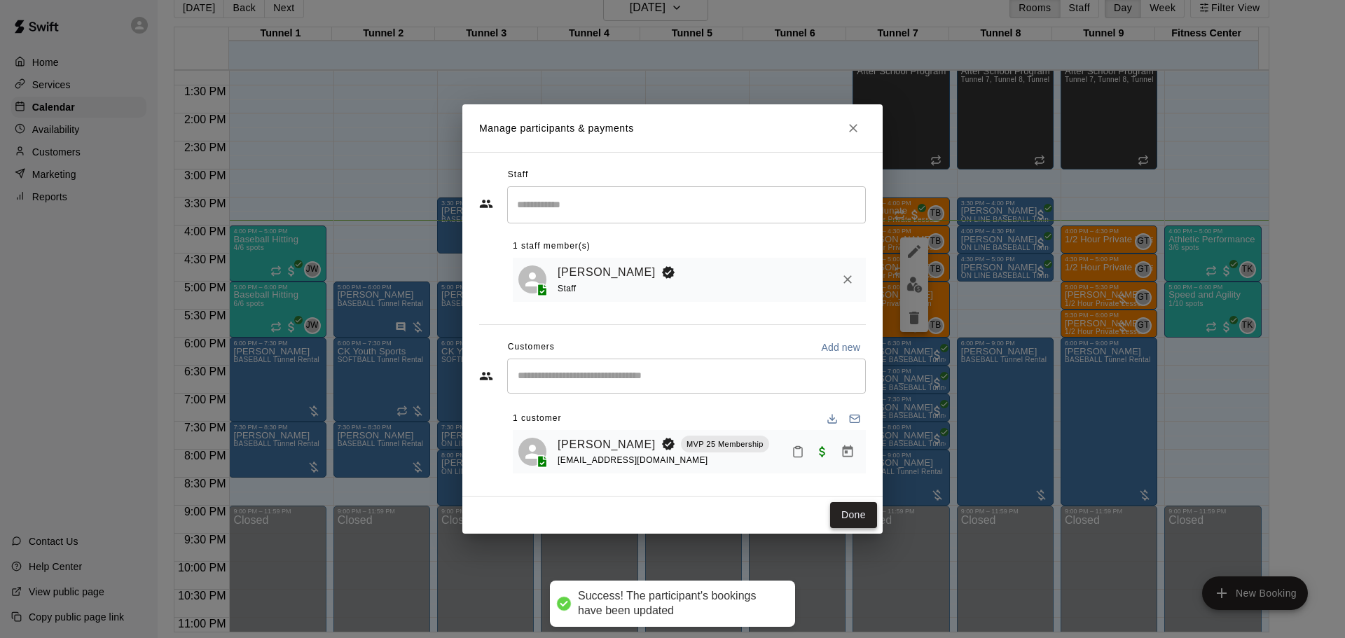
click at [848, 522] on button "Done" at bounding box center [853, 515] width 47 height 26
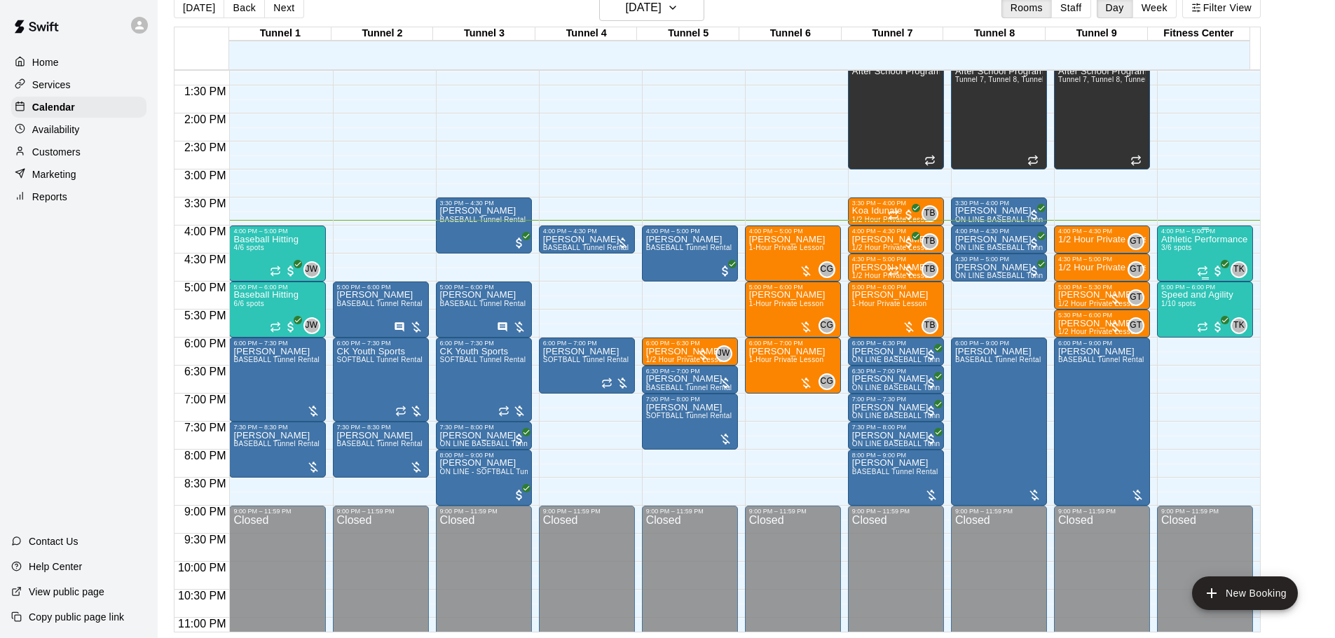
click at [1193, 253] on div "Athletic Performance 3/6 spots" at bounding box center [1204, 554] width 86 height 638
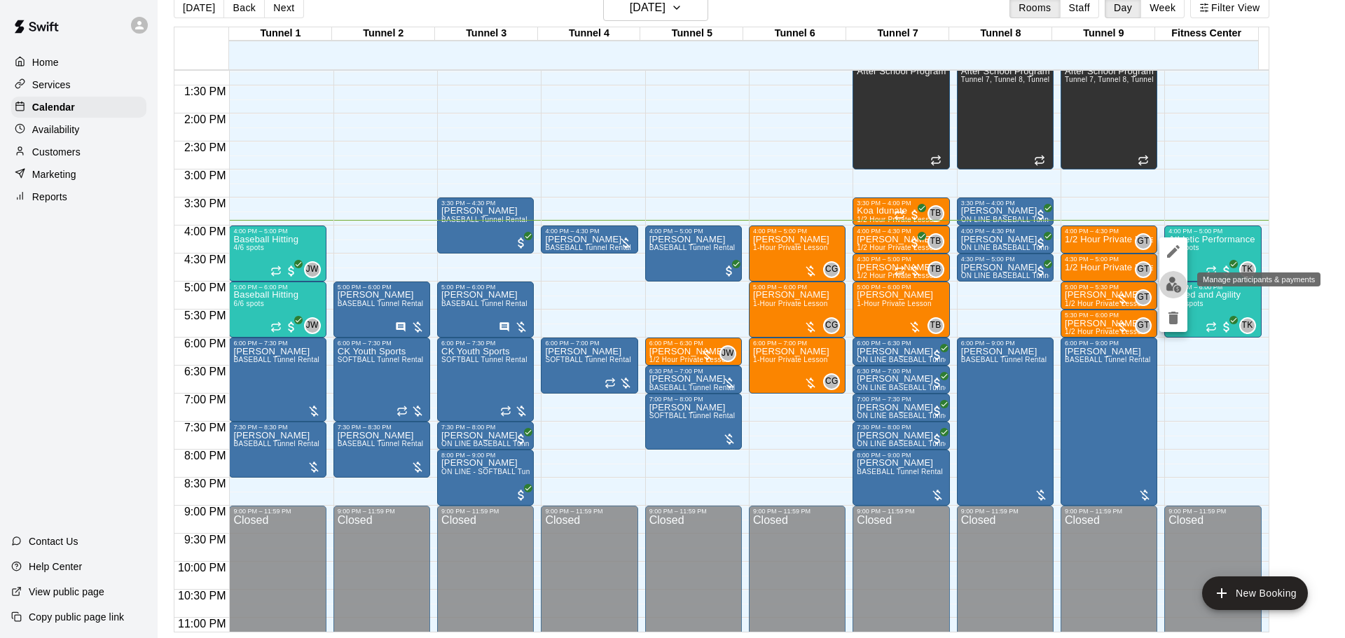
click at [1164, 287] on button "edit" at bounding box center [1174, 284] width 28 height 27
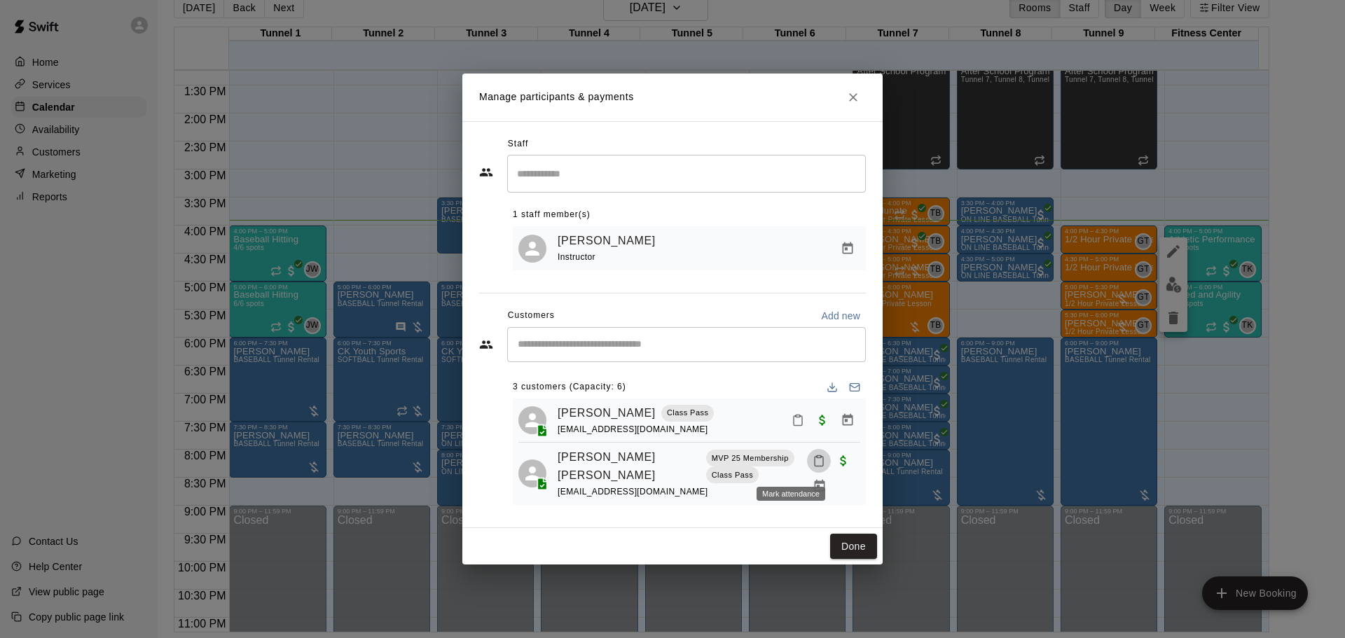
click at [807, 458] on button "Mark attendance" at bounding box center [819, 461] width 24 height 24
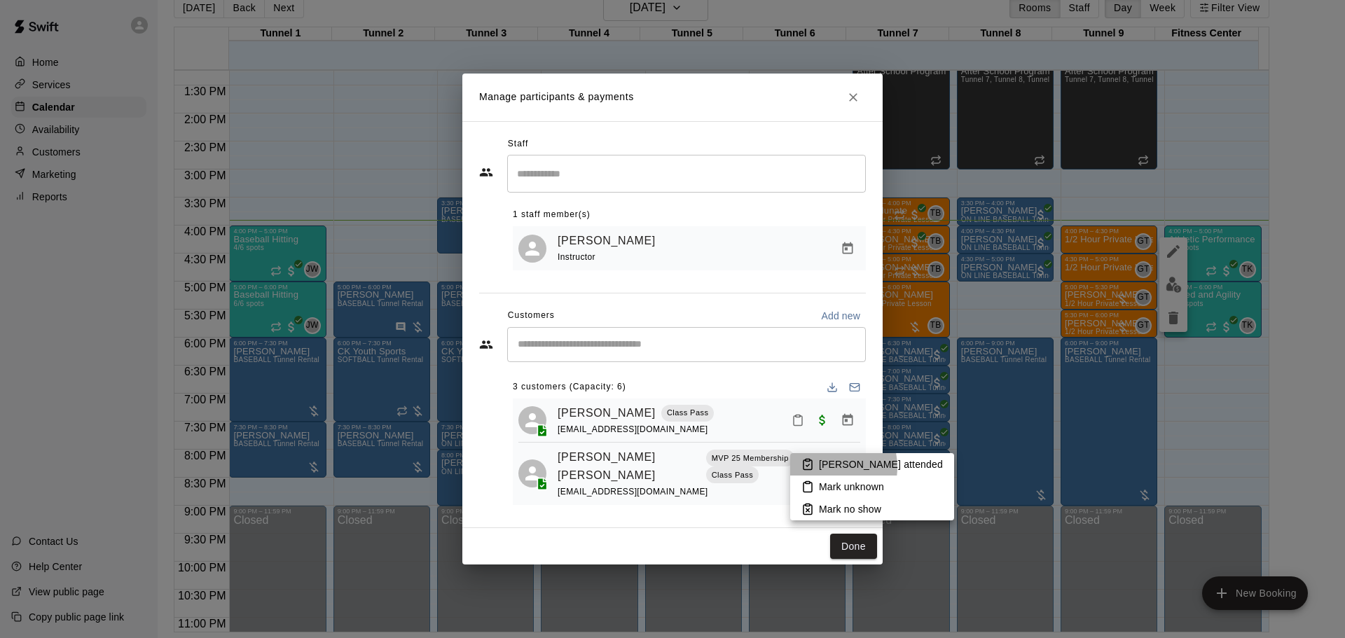
click at [820, 467] on p "[PERSON_NAME] attended" at bounding box center [881, 465] width 124 height 14
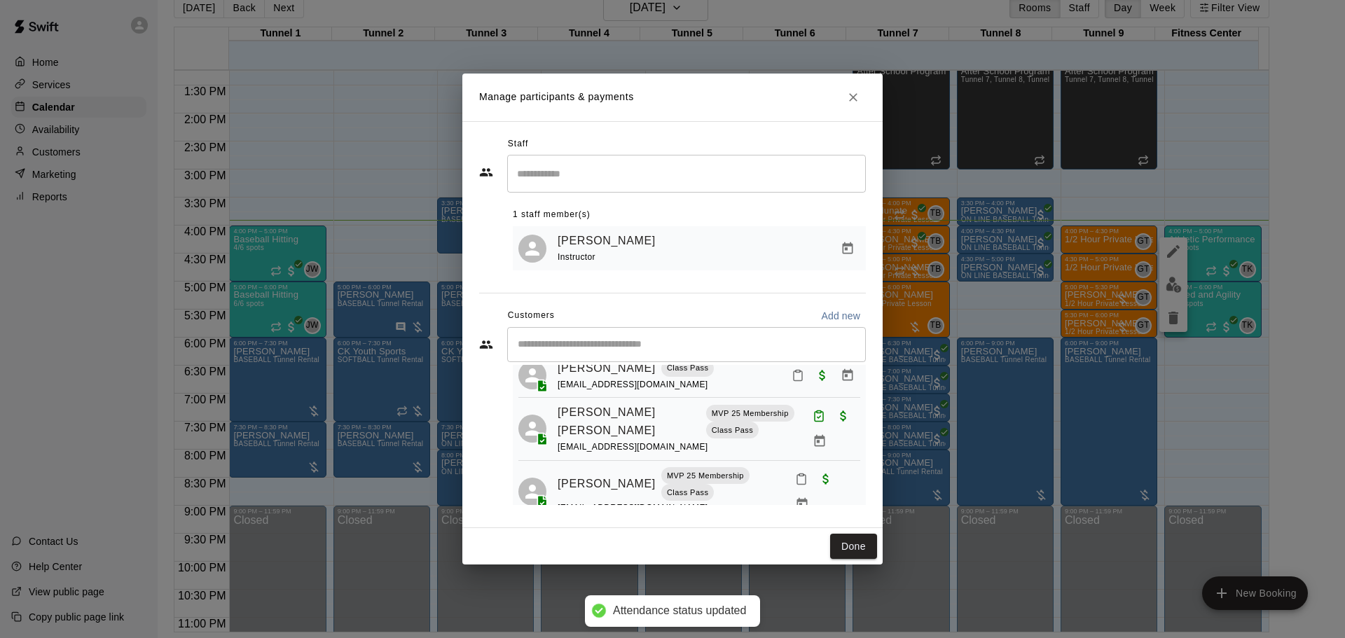
scroll to position [70, 0]
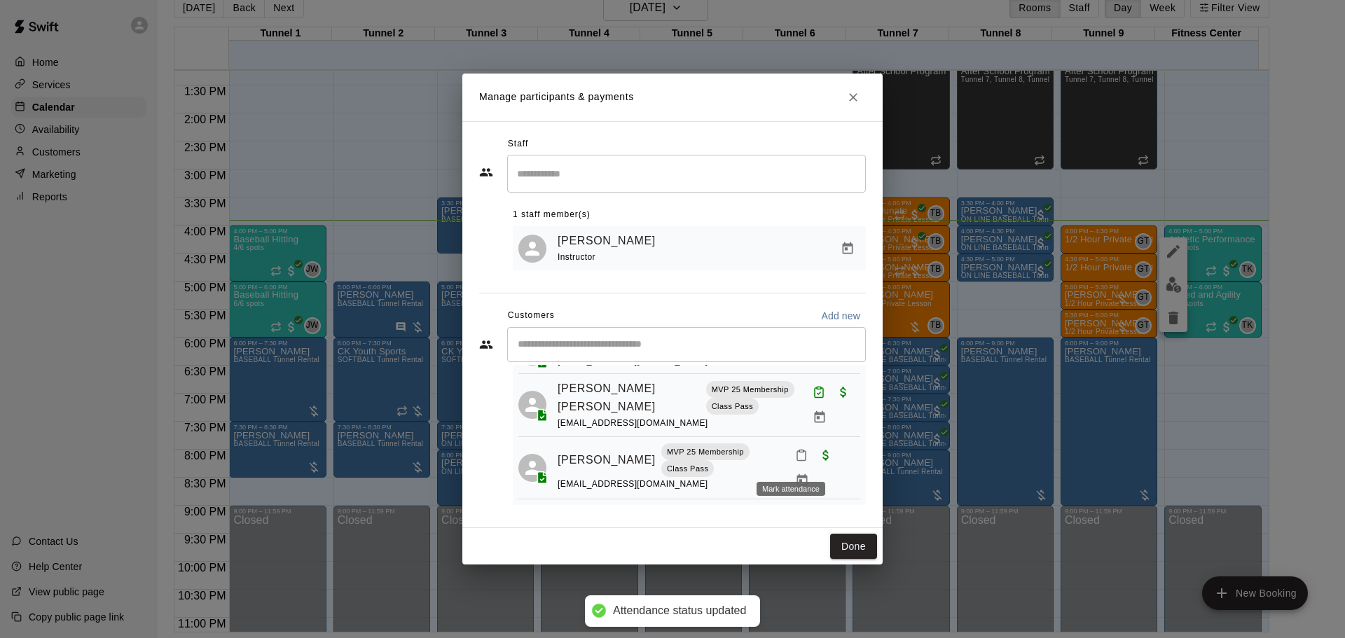
click at [795, 467] on button "Mark attendance" at bounding box center [802, 456] width 24 height 24
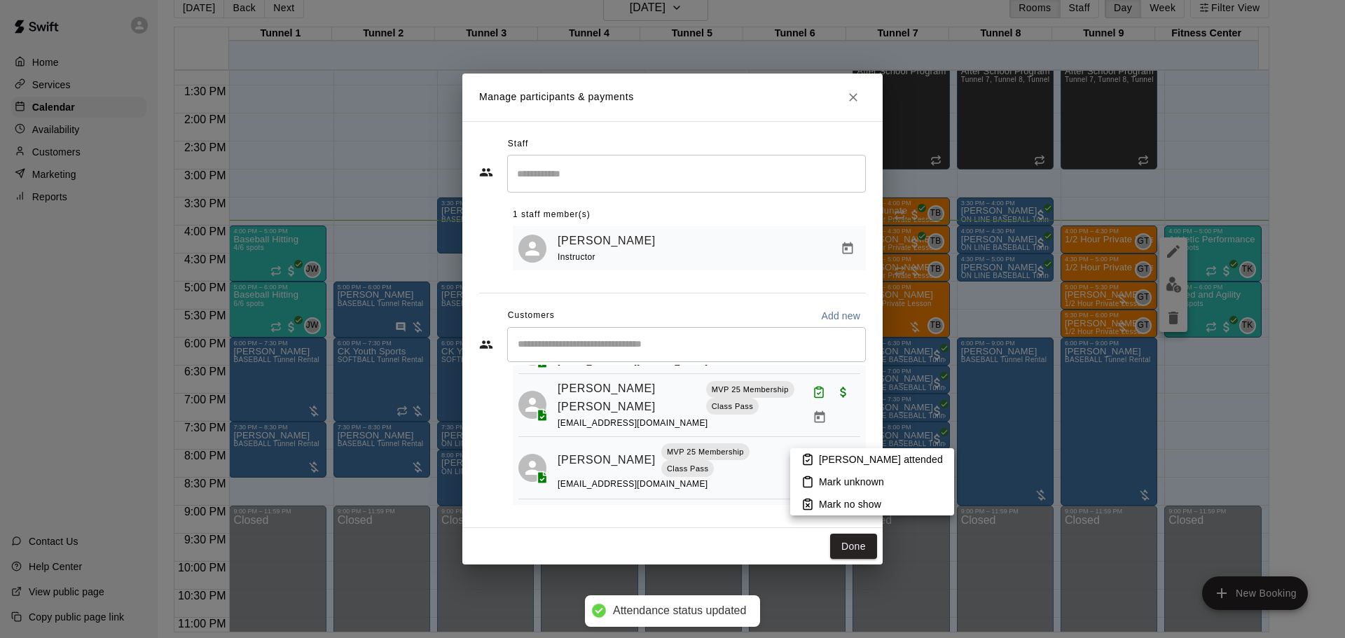
click at [802, 455] on icon at bounding box center [808, 459] width 13 height 13
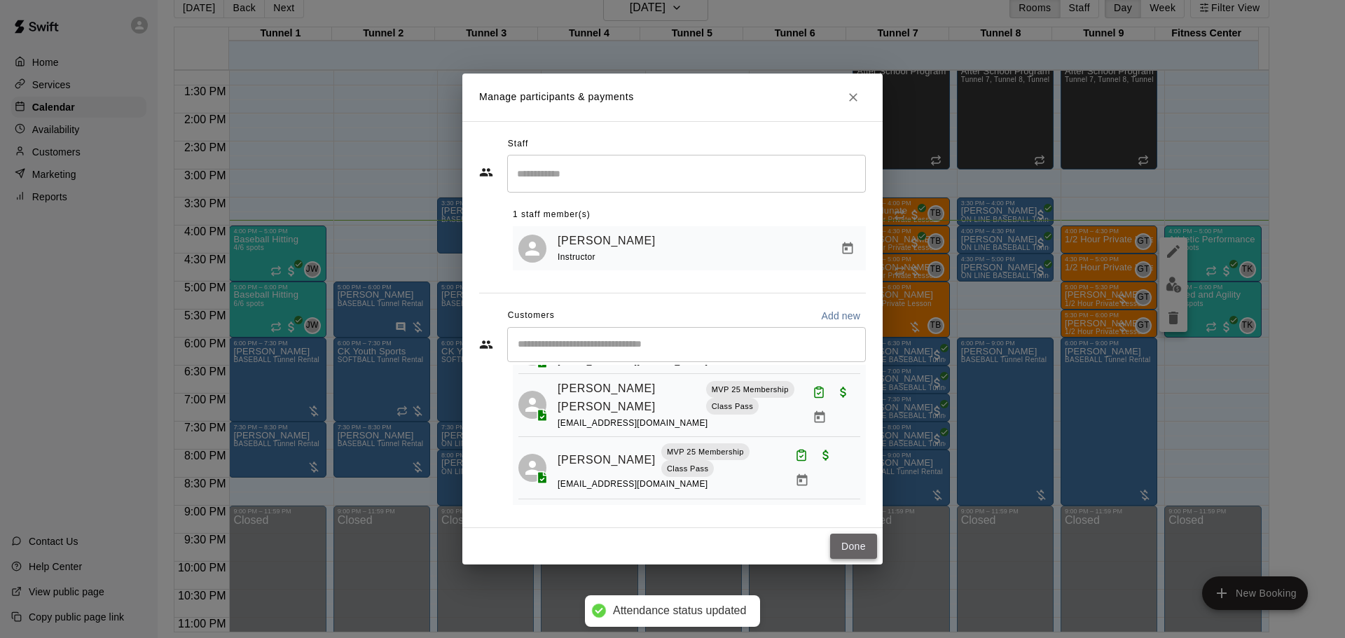
click at [860, 545] on button "Done" at bounding box center [853, 547] width 47 height 26
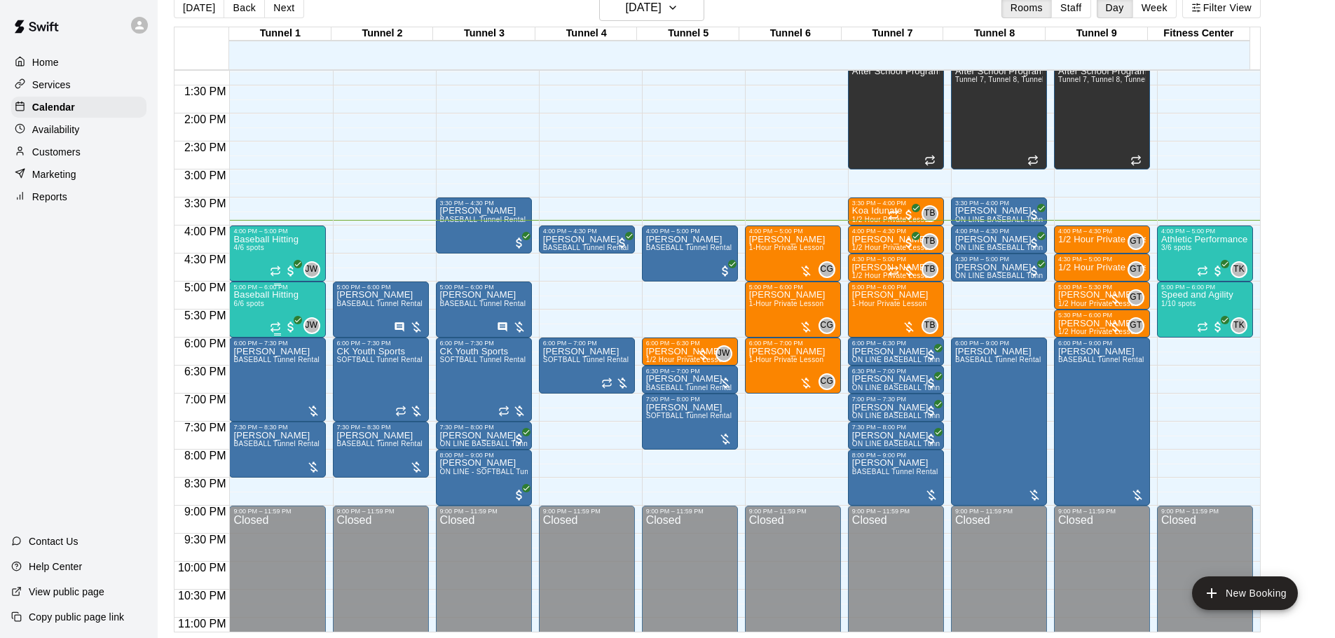
click at [275, 303] on div "Baseball Hitting 6/6 spots" at bounding box center [265, 610] width 65 height 638
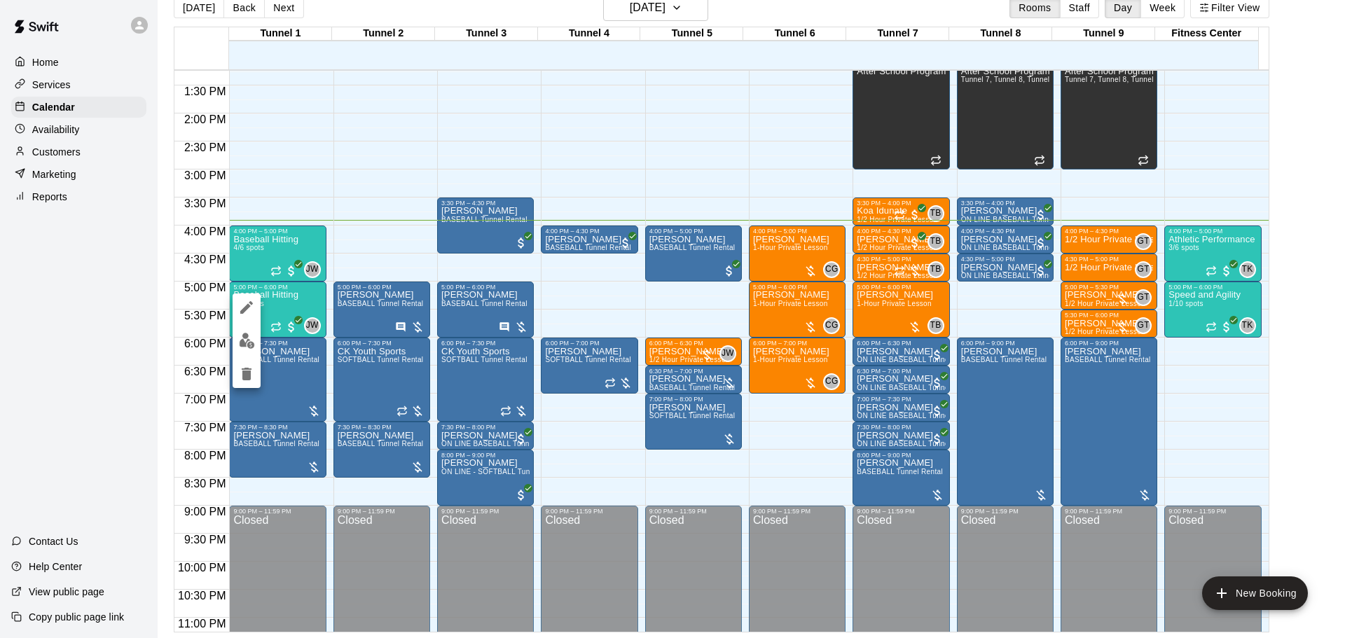
click at [249, 334] on img "edit" at bounding box center [247, 341] width 16 height 16
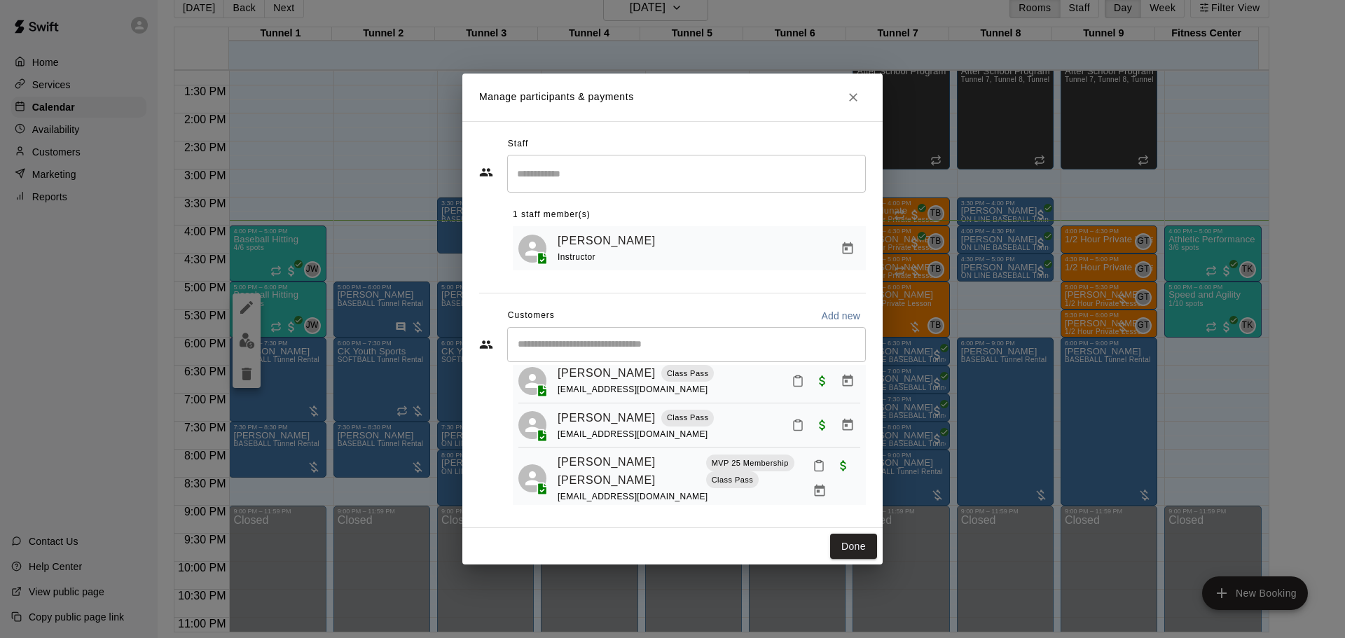
scroll to position [140, 0]
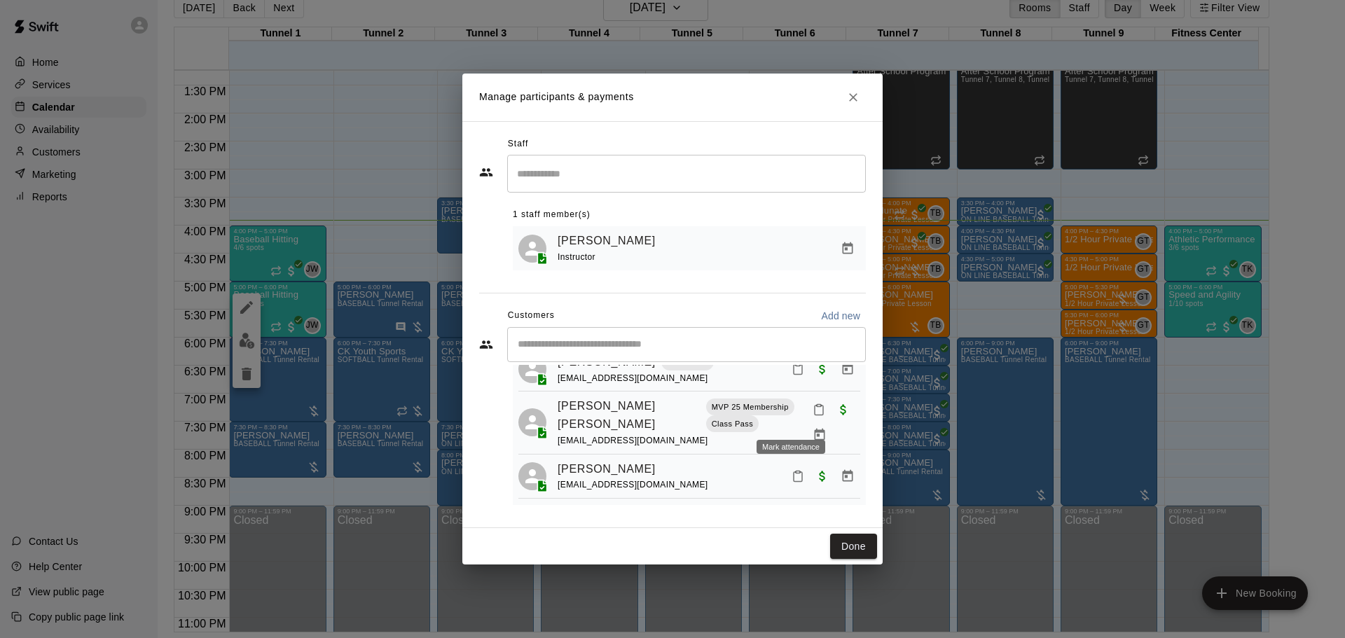
click at [815, 416] on icon "Mark attendance" at bounding box center [819, 411] width 8 height 10
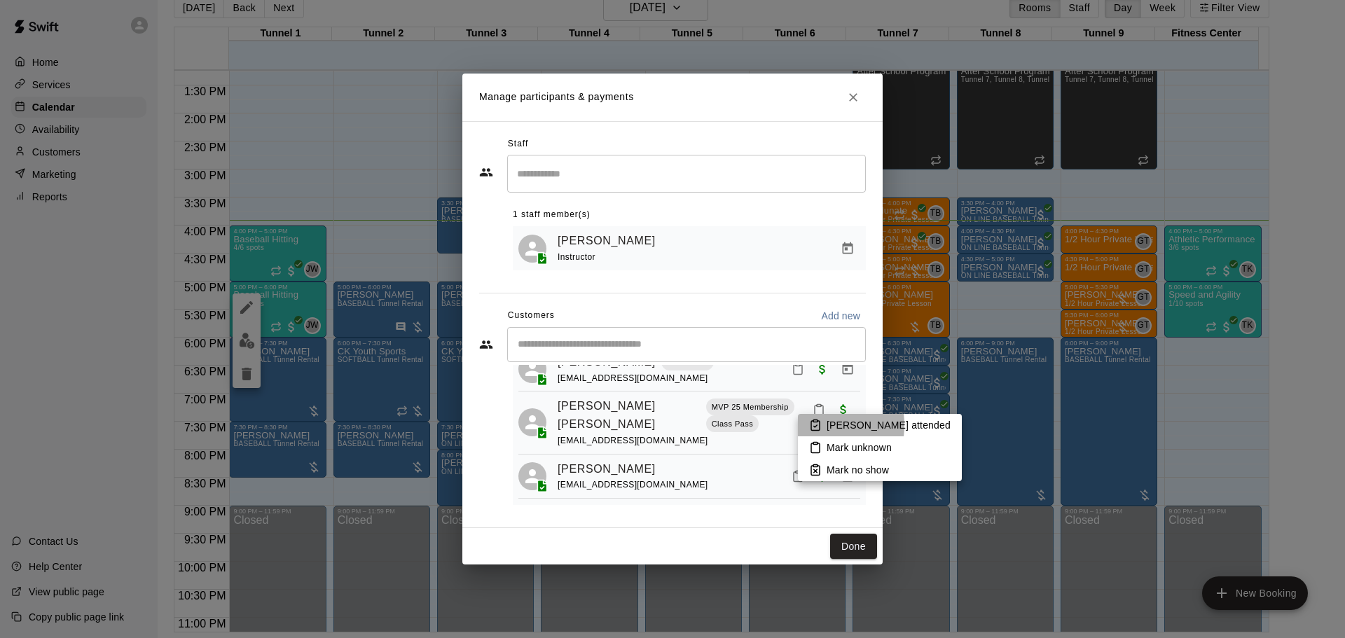
click at [803, 425] on li "[PERSON_NAME] attended" at bounding box center [880, 425] width 164 height 22
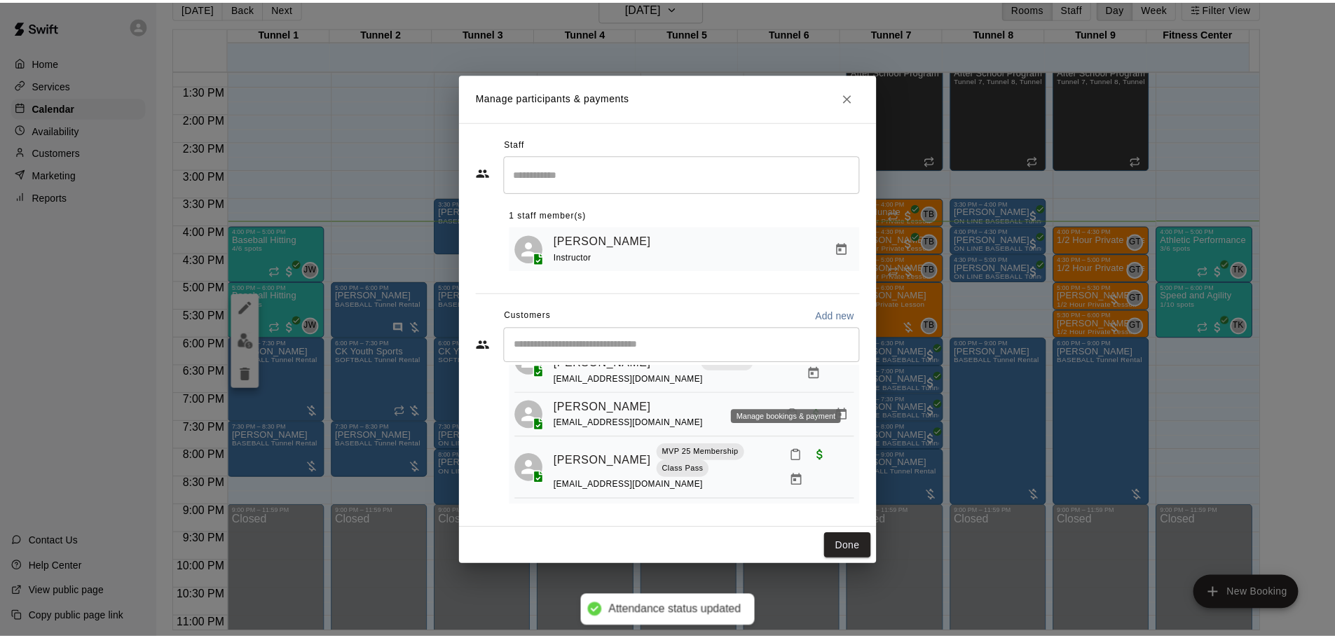
scroll to position [210, 0]
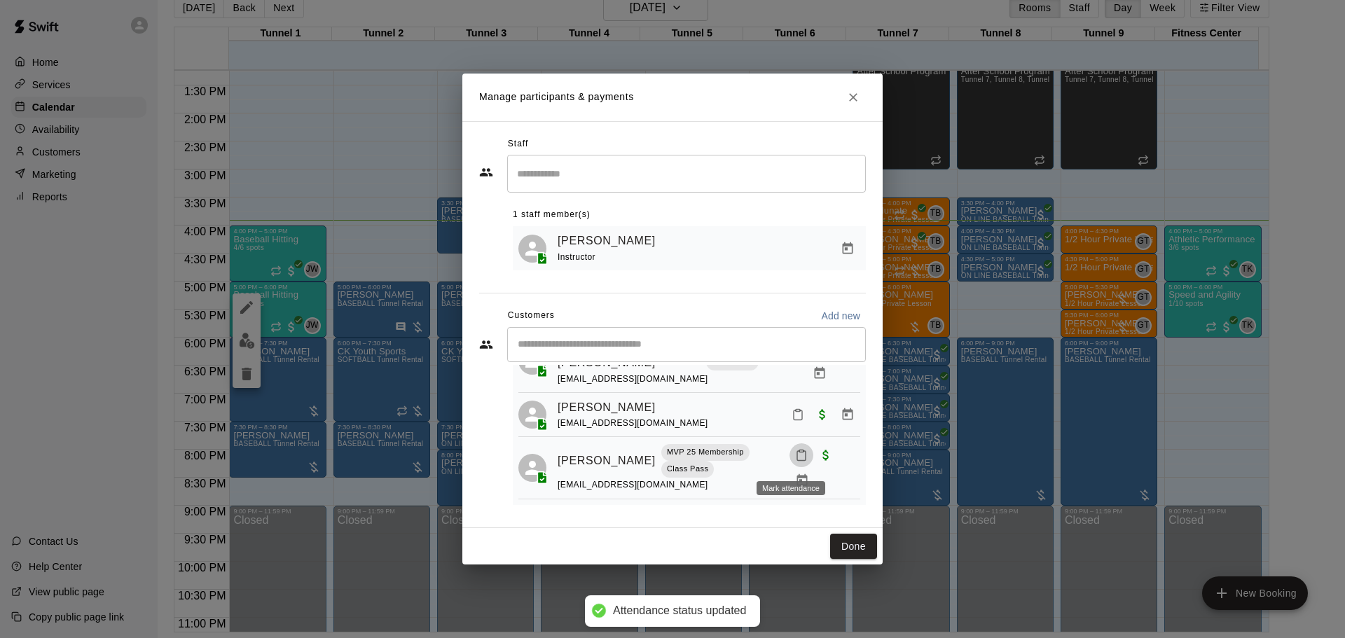
click at [795, 454] on icon "Mark attendance" at bounding box center [801, 455] width 13 height 13
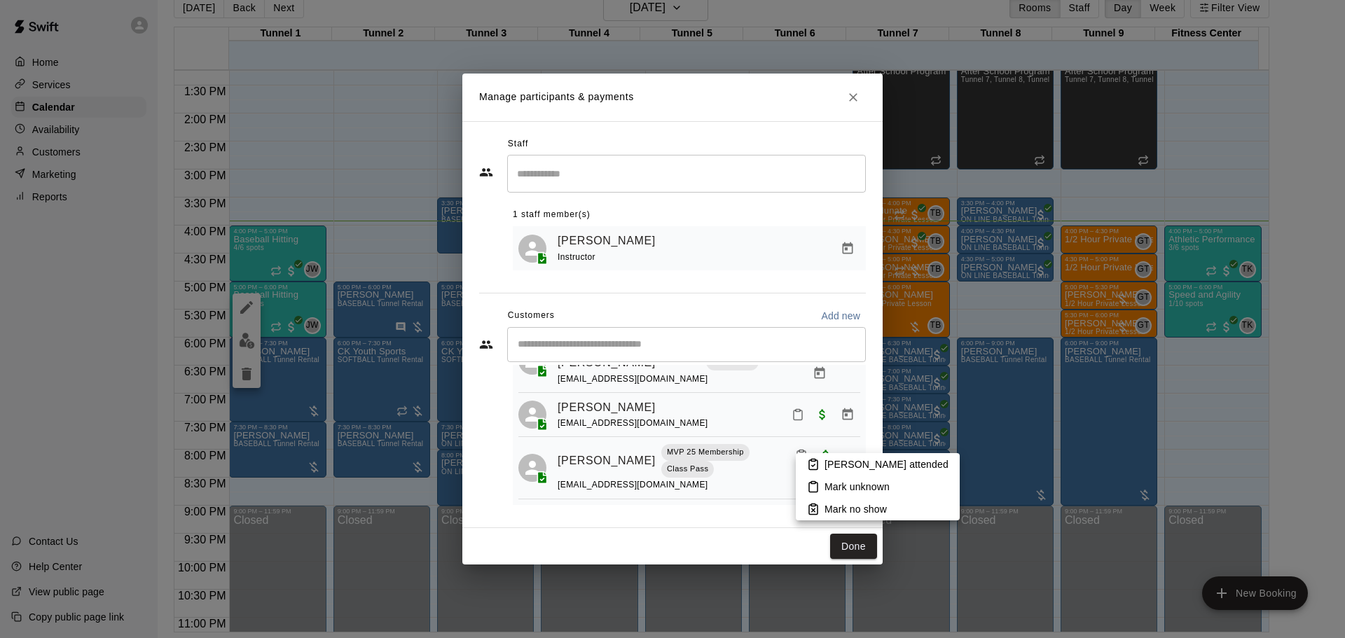
click at [809, 463] on icon at bounding box center [813, 465] width 8 height 10
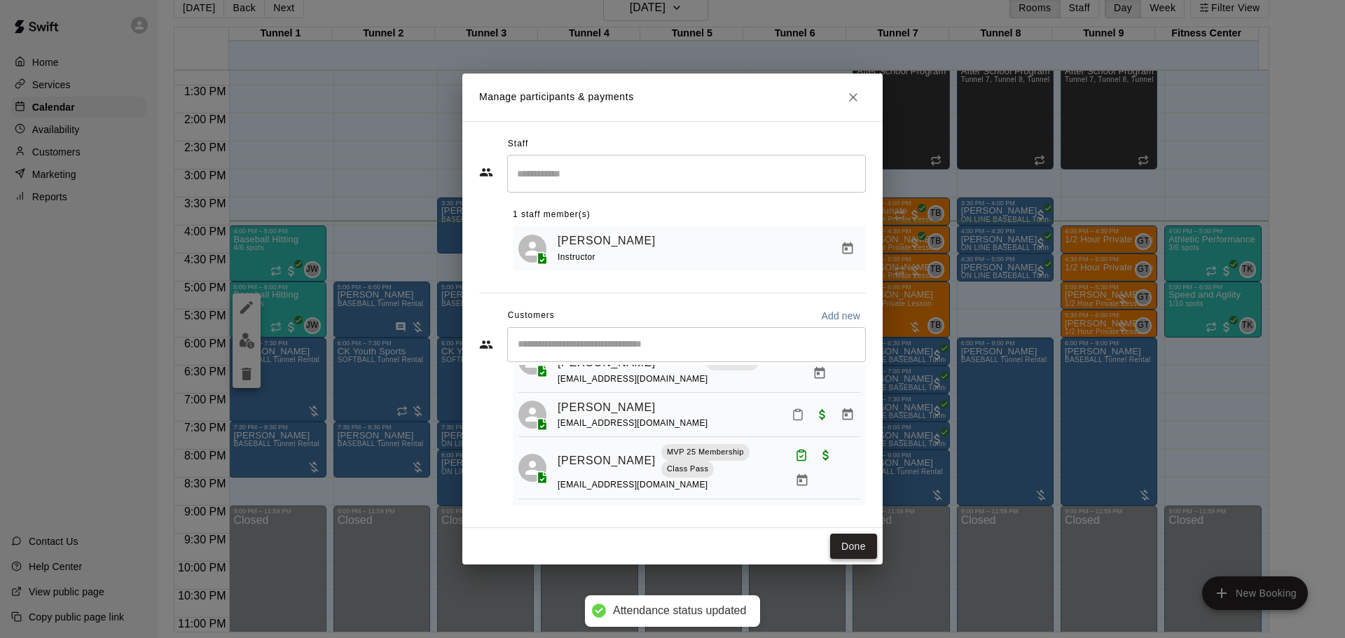
click at [835, 549] on button "Done" at bounding box center [853, 547] width 47 height 26
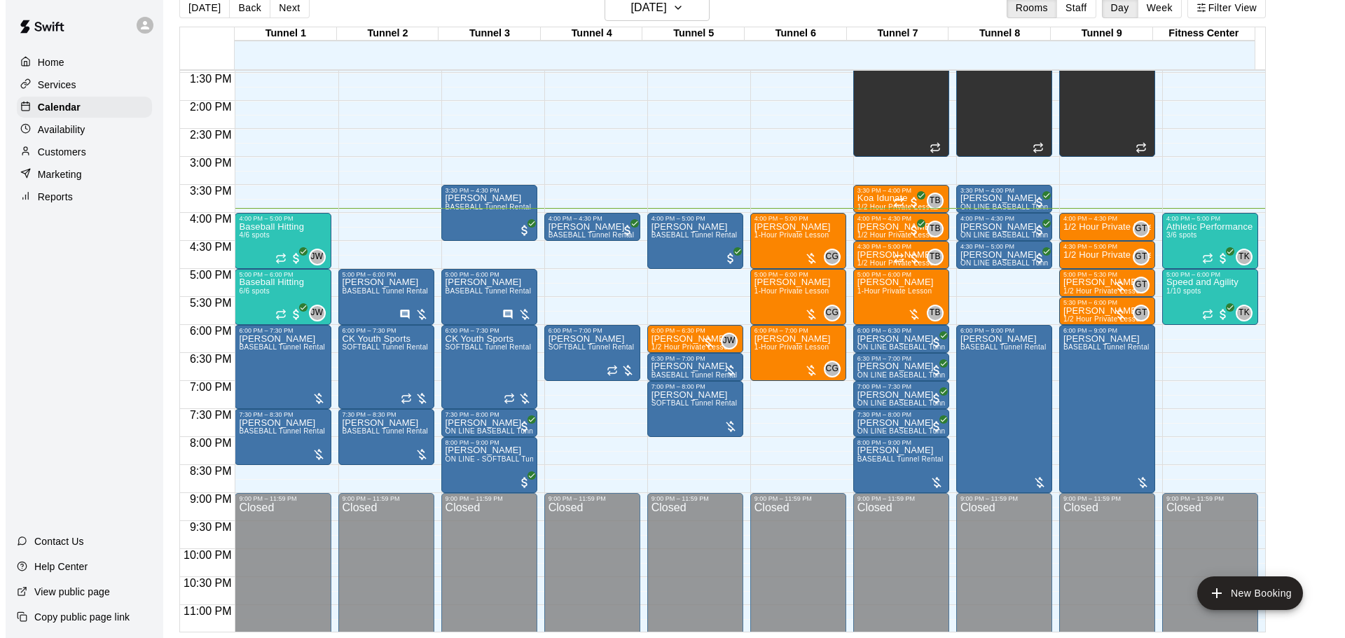
scroll to position [786, 0]
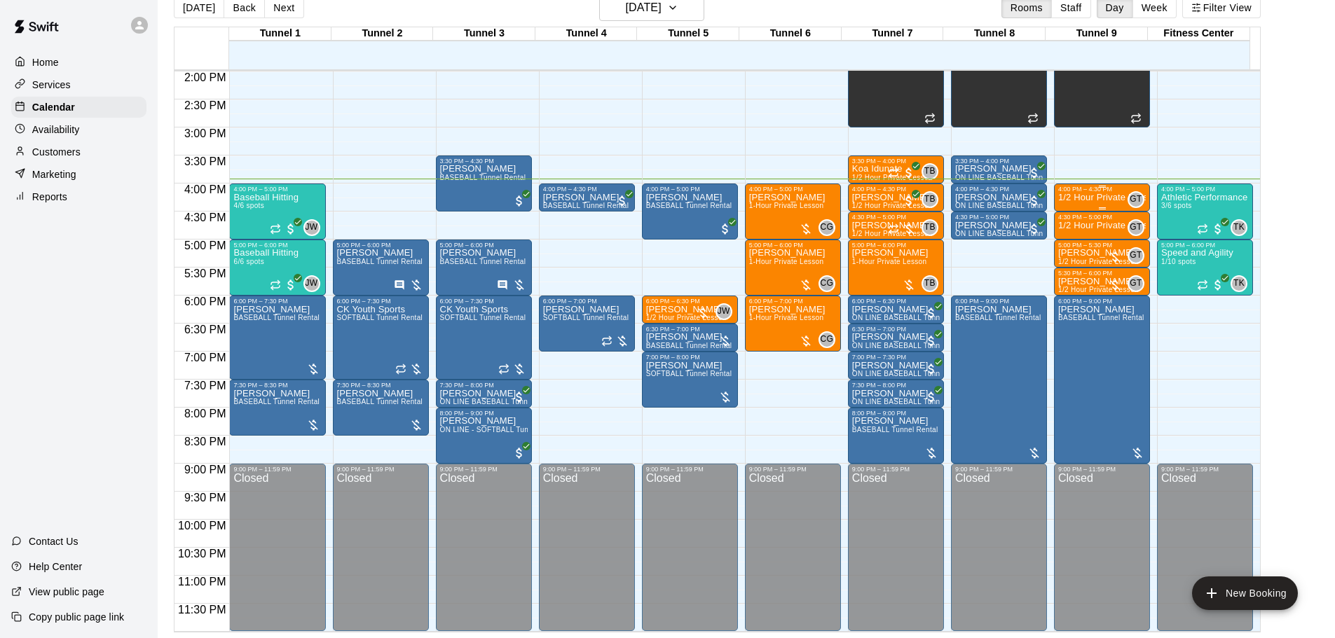
click at [1085, 198] on p "1/2 Hour Private Lesson" at bounding box center [1102, 198] width 88 height 0
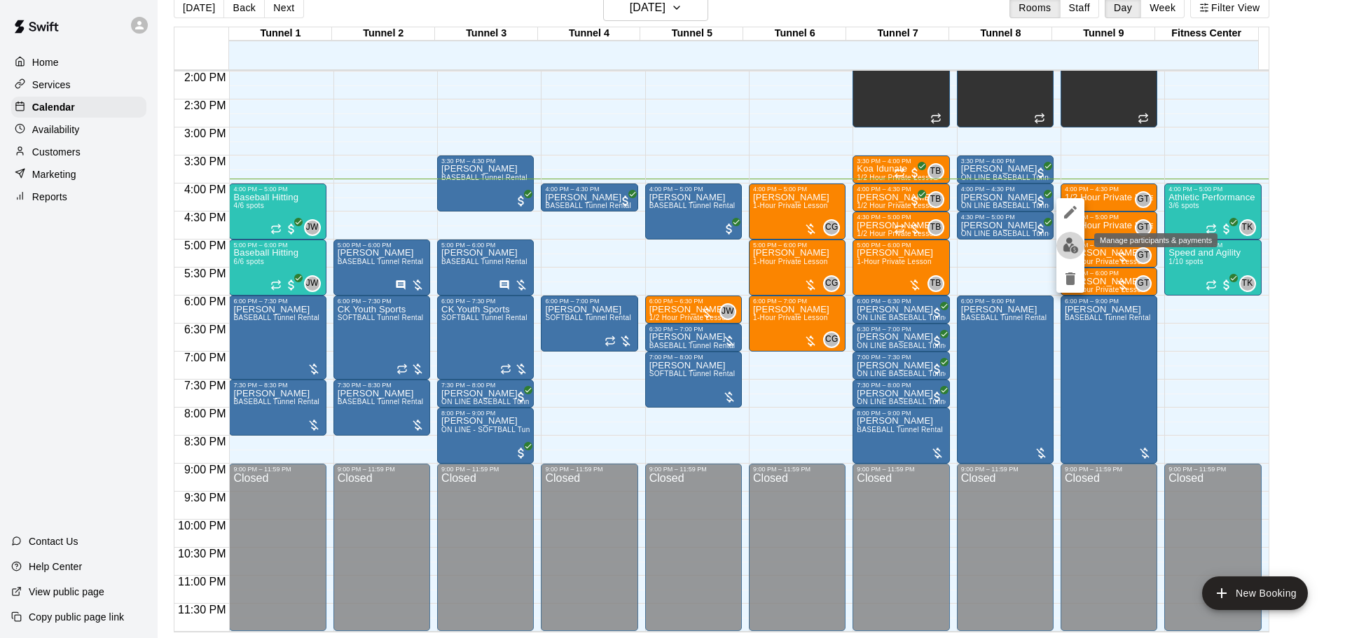
click at [1076, 247] on img "edit" at bounding box center [1071, 246] width 16 height 16
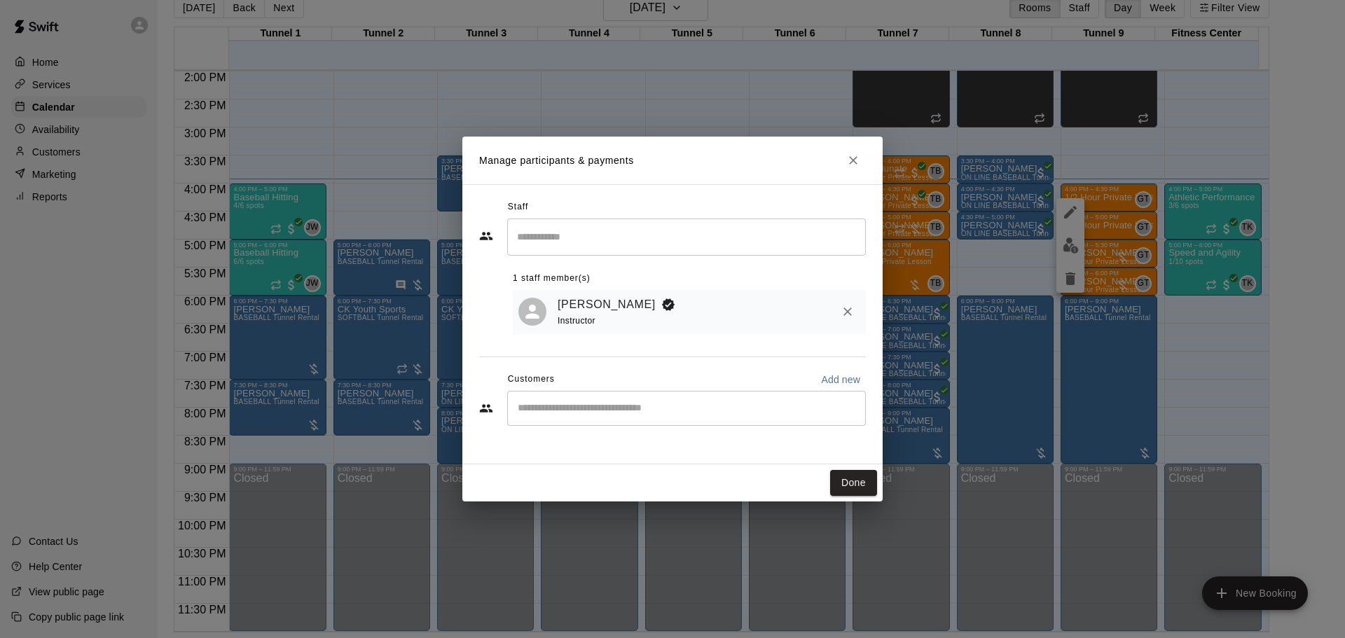
click at [798, 416] on input "Start typing to search customers..." at bounding box center [687, 409] width 346 height 14
click at [851, 156] on icon "Close" at bounding box center [854, 160] width 14 height 14
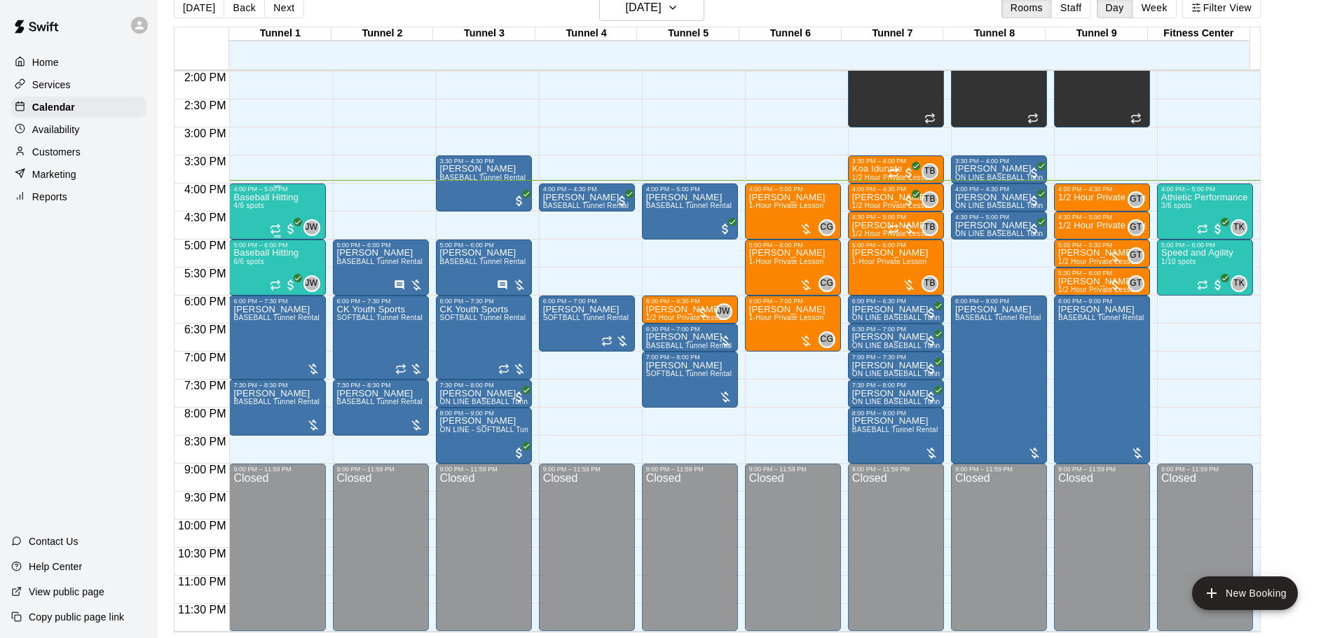
click at [304, 206] on div "Baseball Hitting 4/6 spots JW 0" at bounding box center [277, 512] width 88 height 638
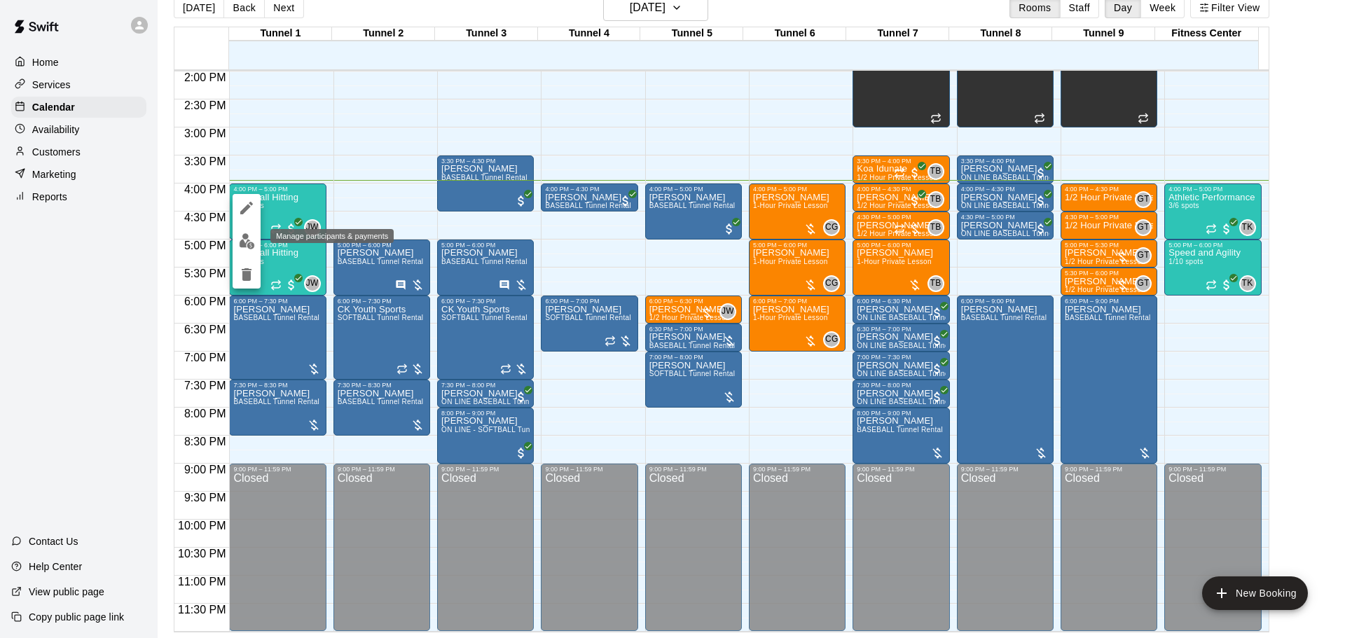
click at [251, 246] on img "edit" at bounding box center [247, 241] width 16 height 16
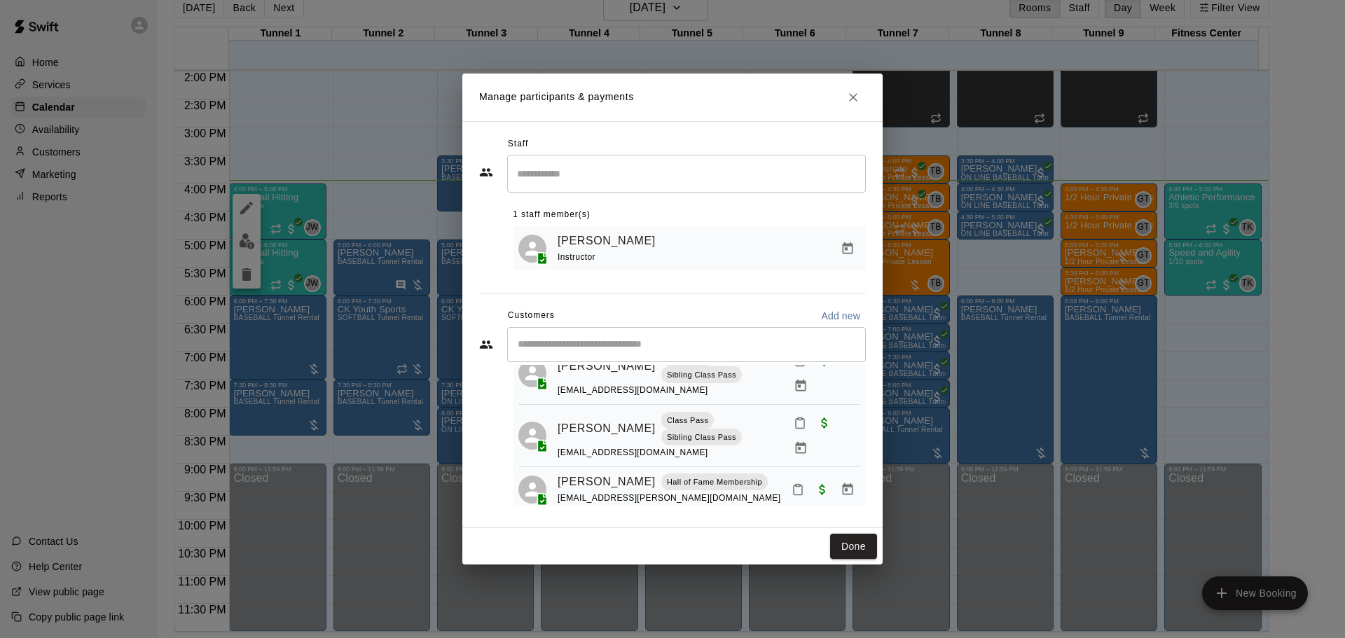
scroll to position [104, 0]
click at [794, 482] on icon "Mark attendance" at bounding box center [798, 487] width 8 height 10
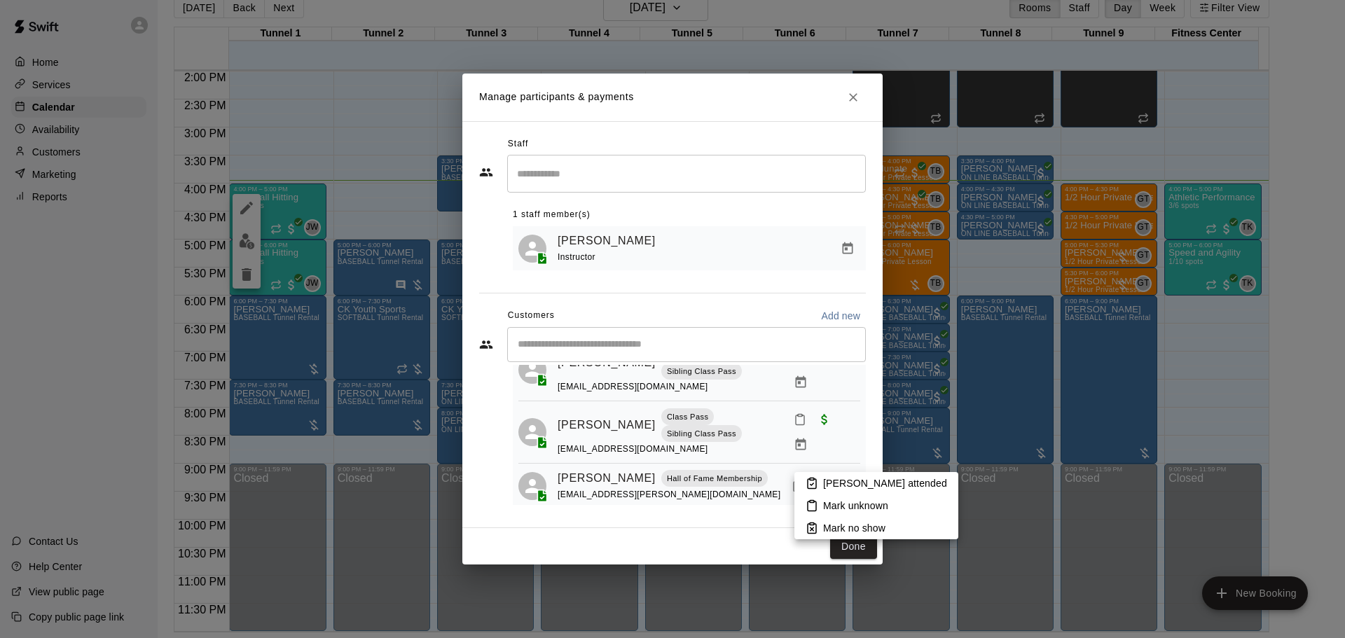
click at [833, 473] on li "[PERSON_NAME] attended" at bounding box center [877, 483] width 164 height 22
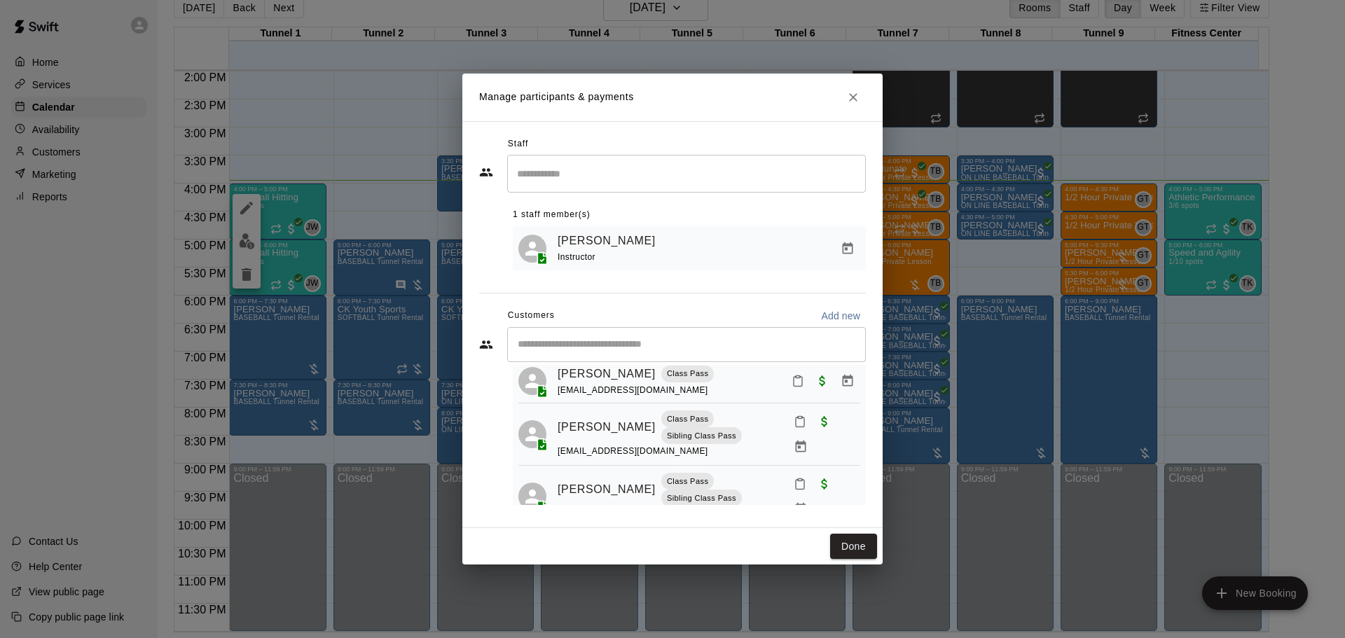
scroll to position [70, 0]
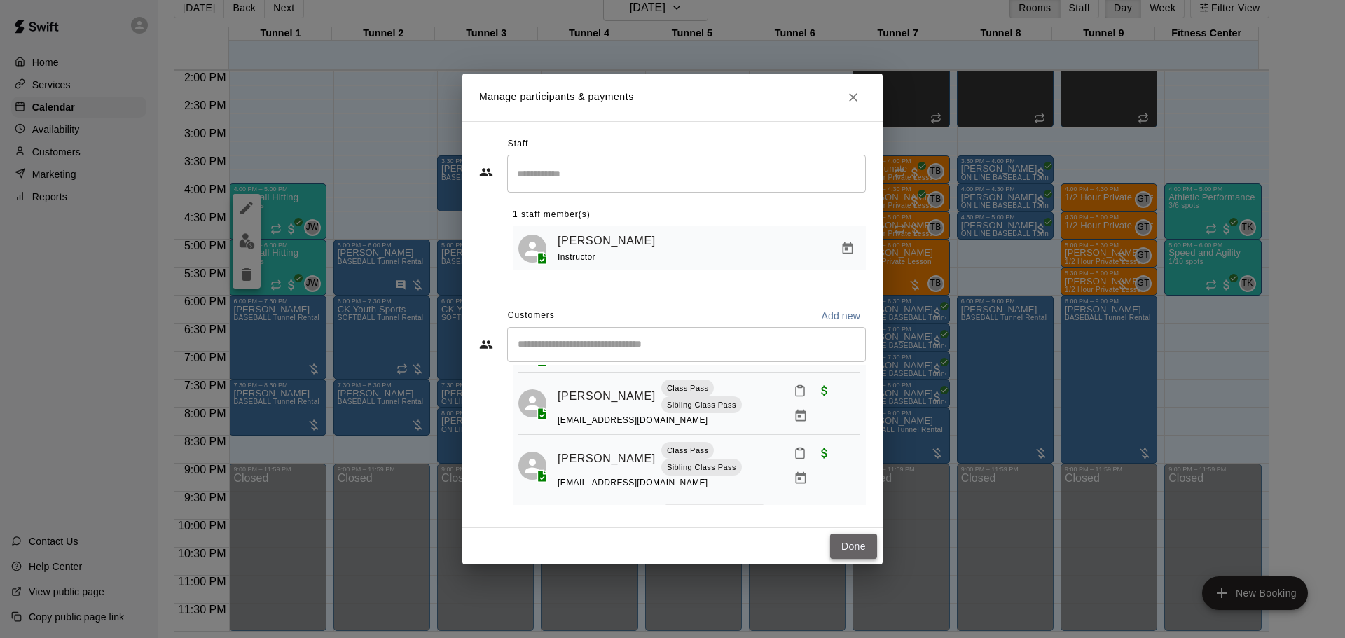
click at [865, 542] on button "Done" at bounding box center [853, 547] width 47 height 26
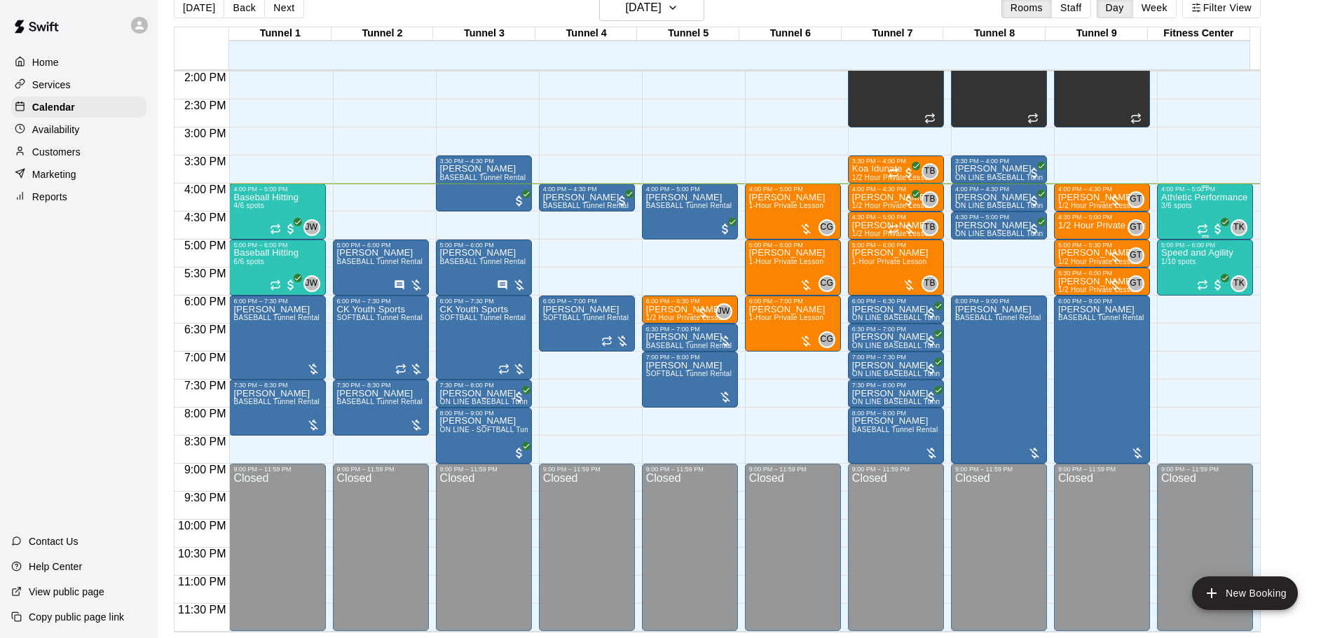
click at [1199, 217] on div "Athletic Performance 3/6 spots" at bounding box center [1204, 512] width 86 height 638
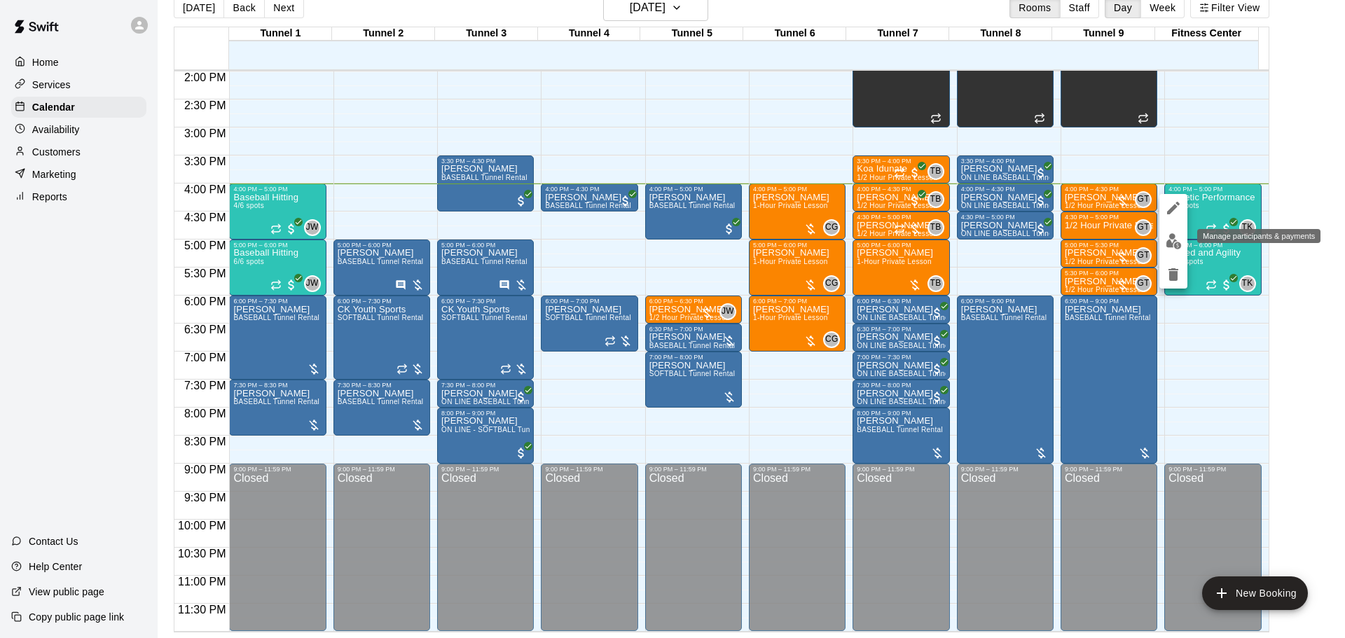
click at [1170, 238] on img "edit" at bounding box center [1174, 241] width 16 height 16
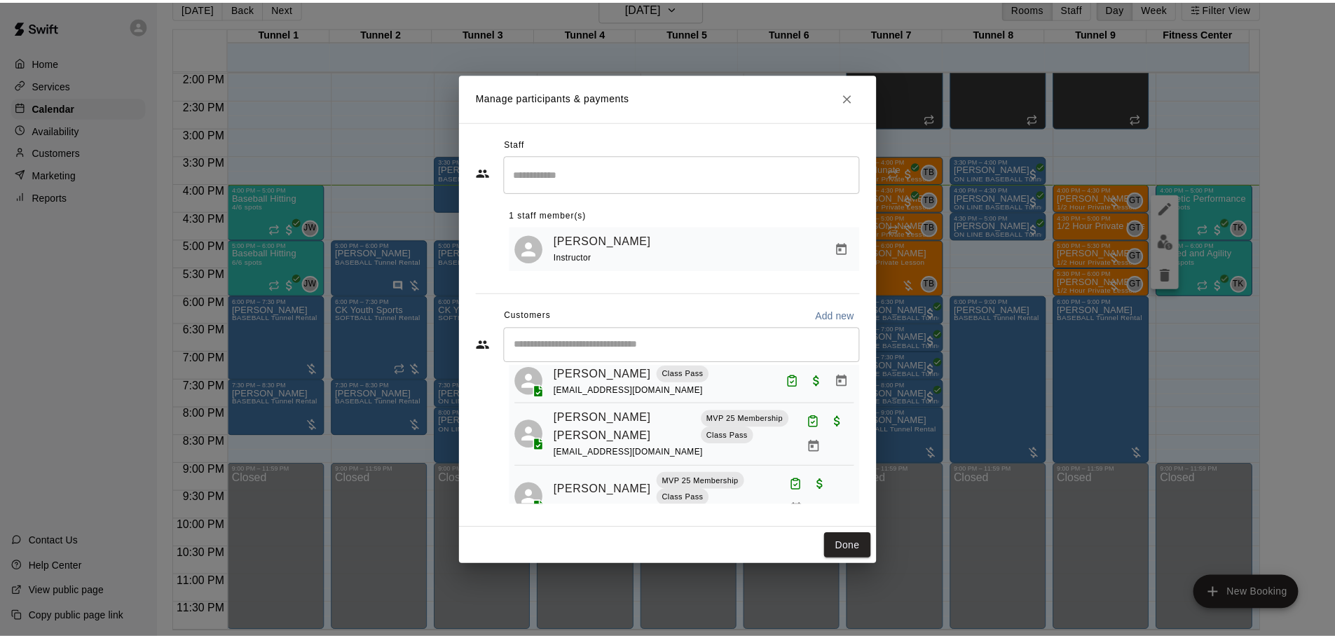
scroll to position [75, 0]
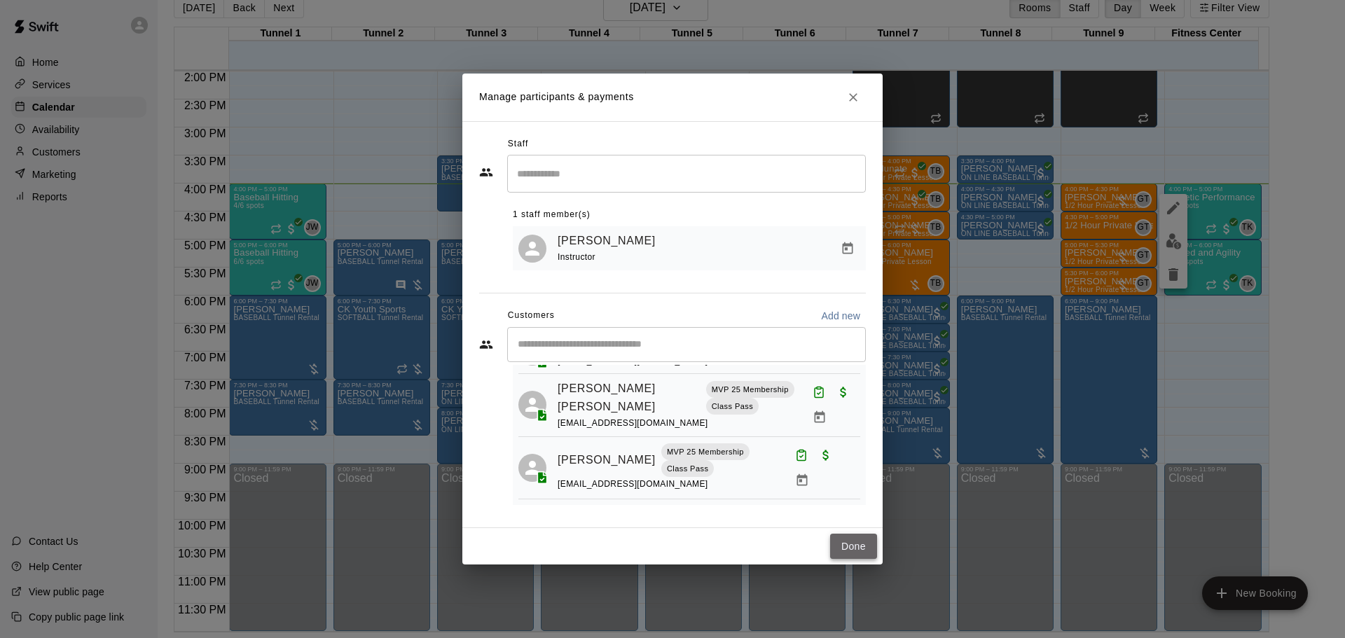
click at [858, 544] on button "Done" at bounding box center [853, 547] width 47 height 26
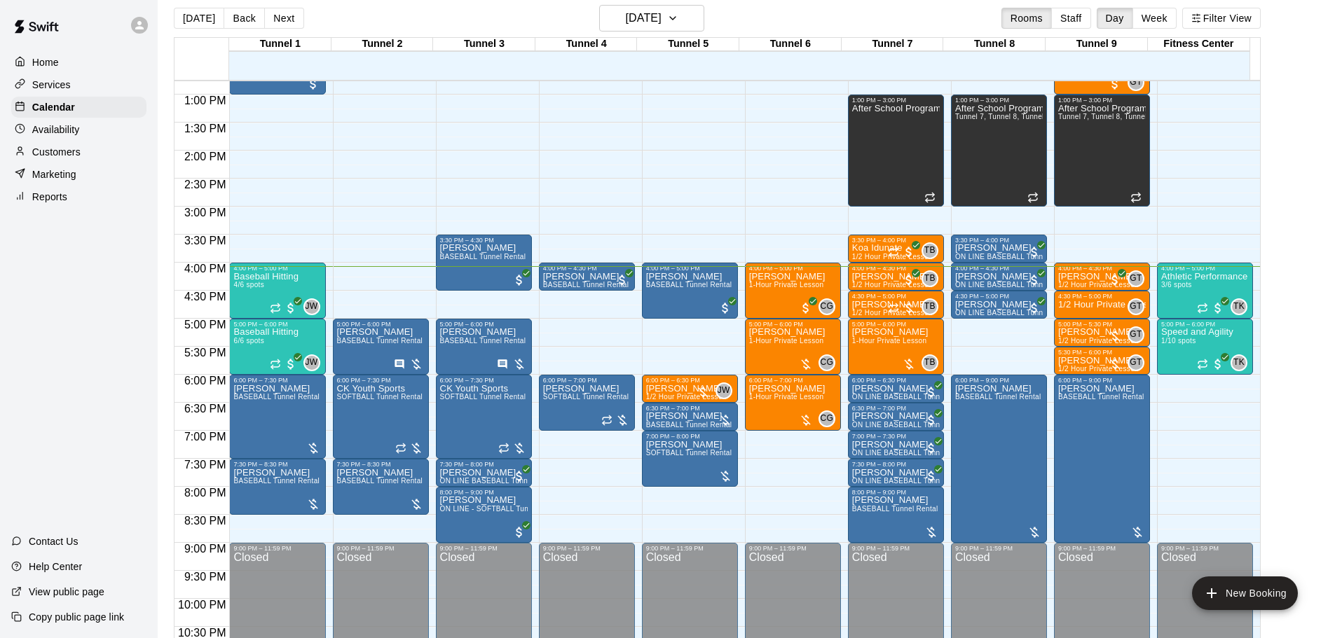
scroll to position [11, 0]
click at [559, 286] on span "BASEBALL Tunnel Rental" at bounding box center [586, 286] width 86 height 8
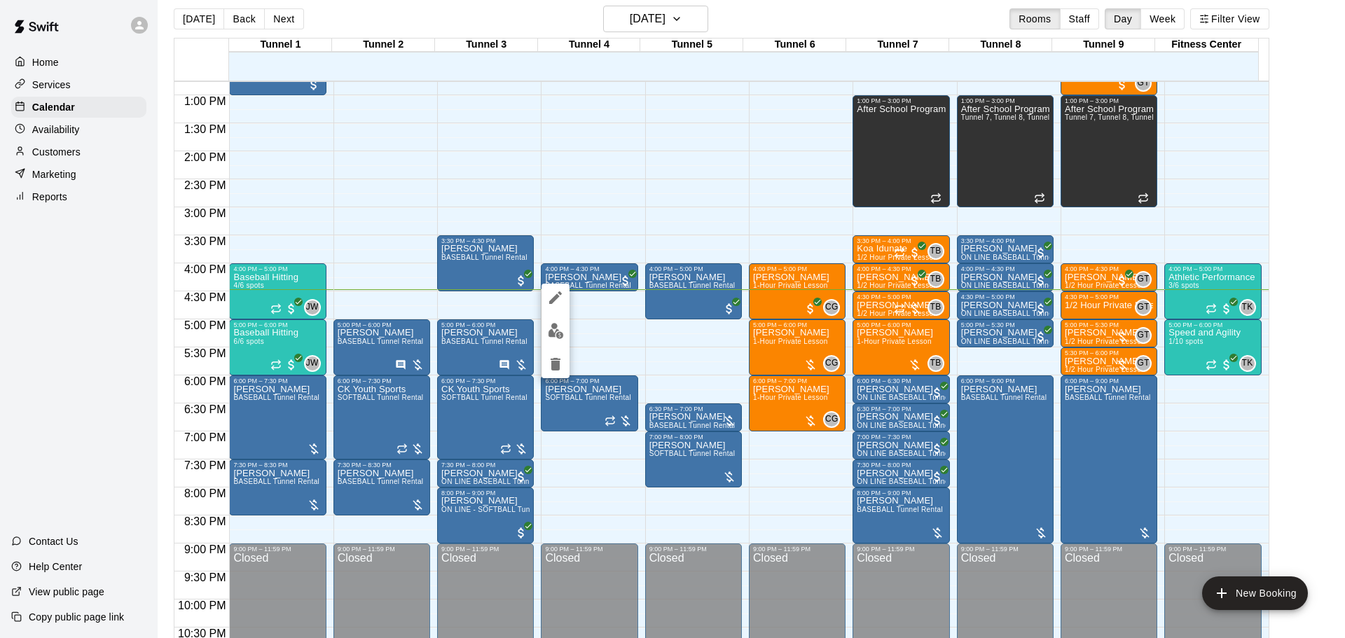
click at [1093, 306] on div at bounding box center [672, 319] width 1345 height 638
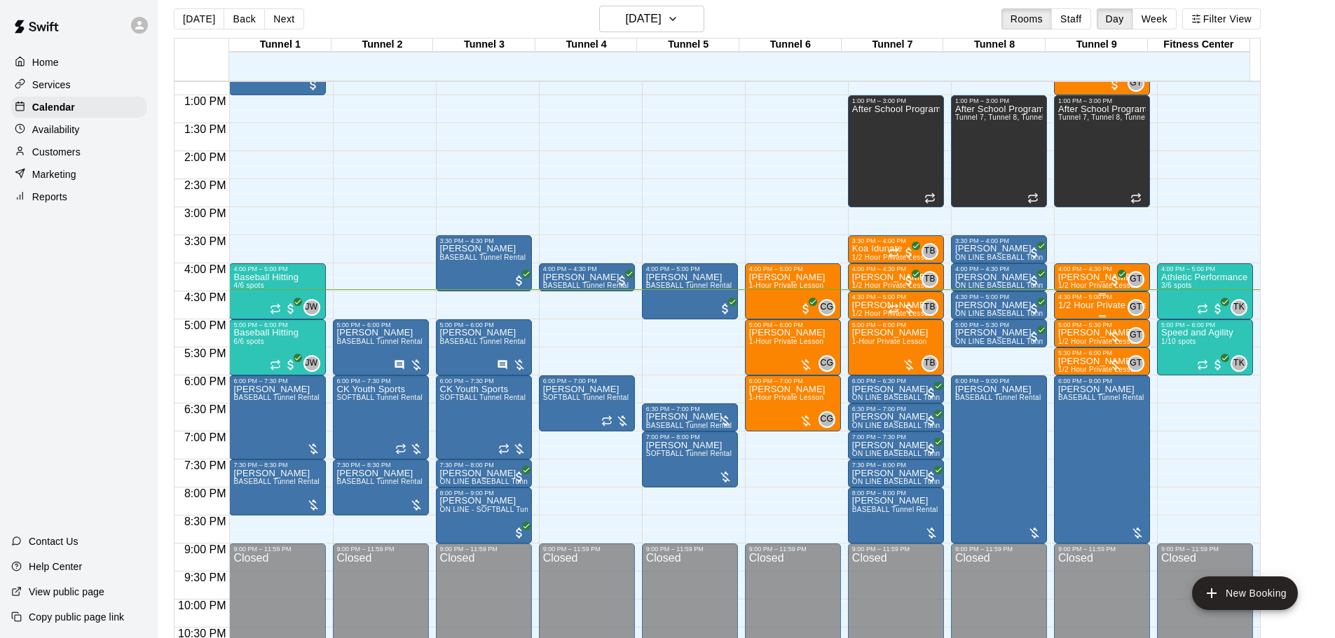
click at [1114, 306] on p "1/2 Hour Private Lesson" at bounding box center [1102, 306] width 88 height 0
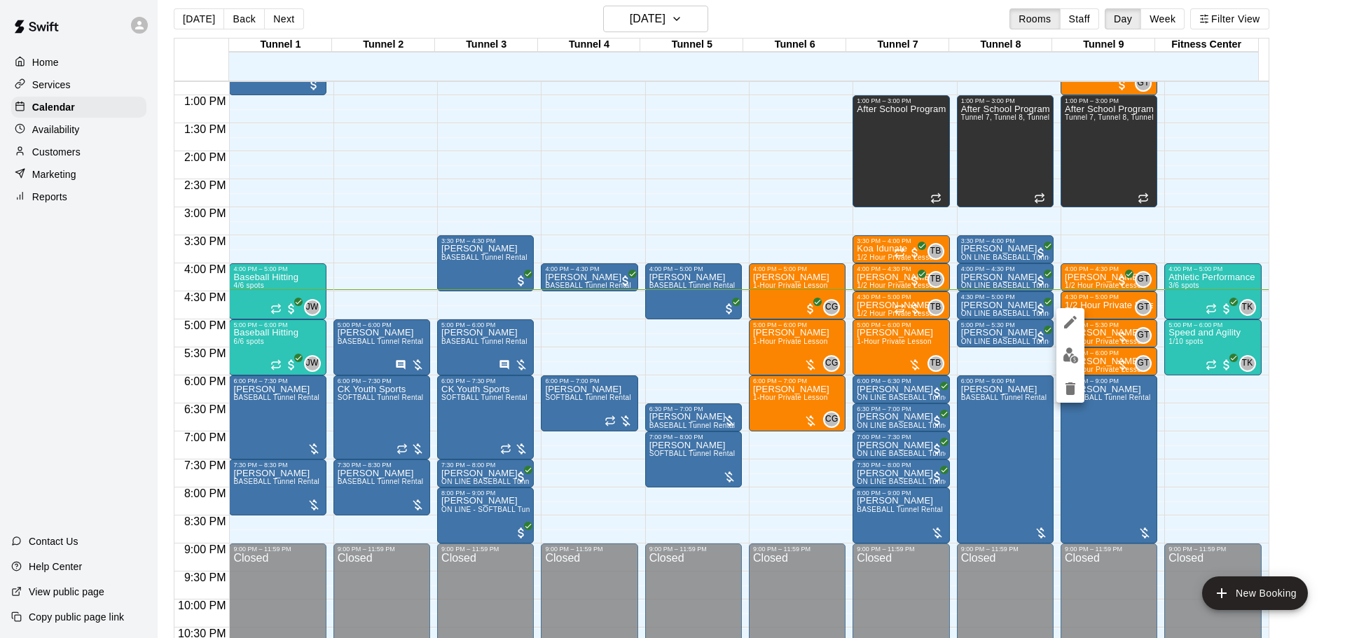
click at [1193, 205] on div at bounding box center [672, 319] width 1345 height 638
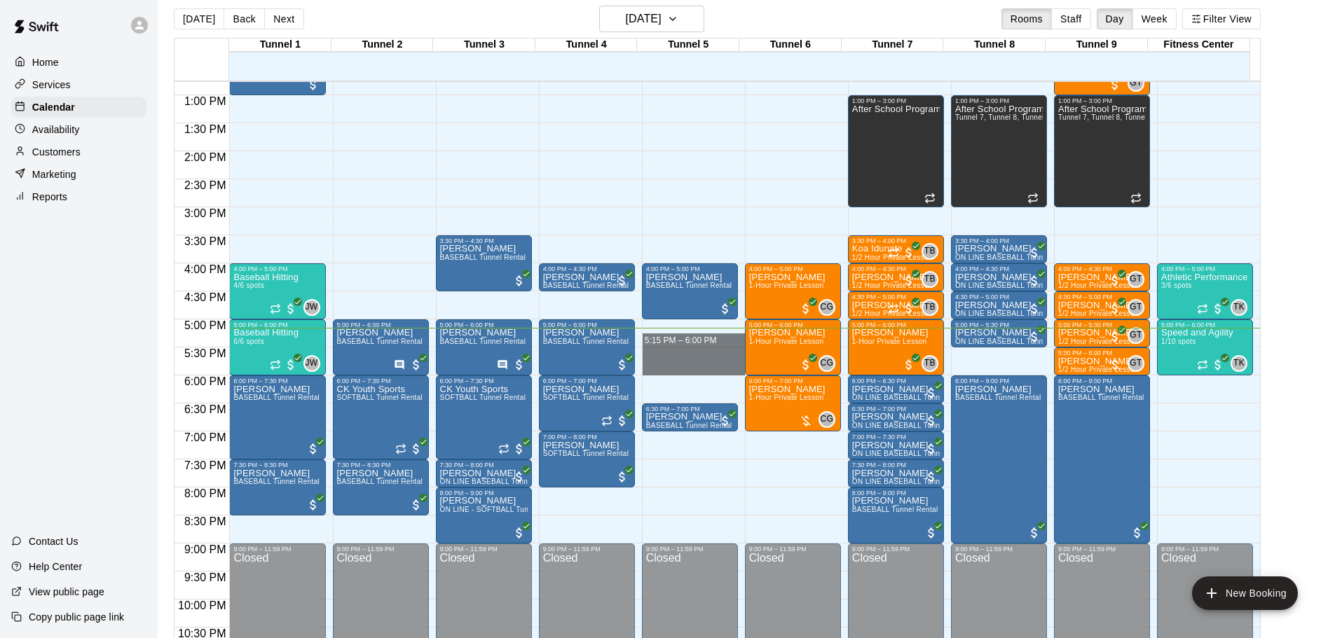
drag, startPoint x: 677, startPoint y: 348, endPoint x: 677, endPoint y: 369, distance: 21.7
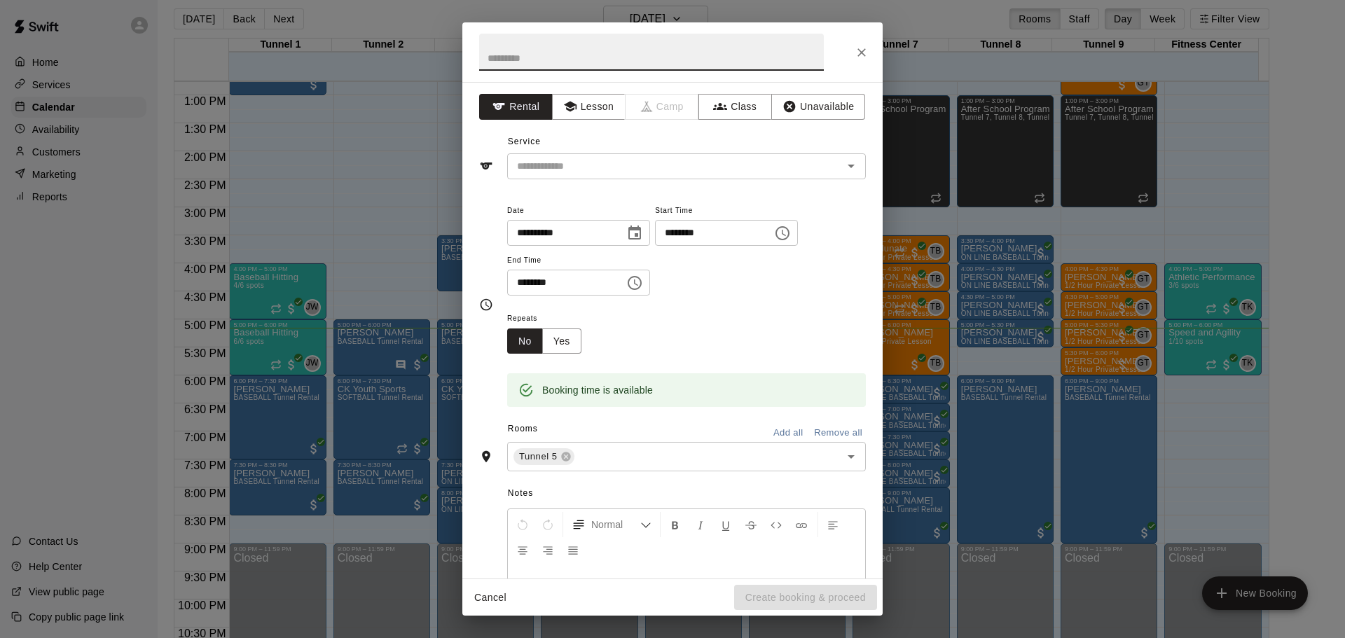
click at [703, 234] on input "********" at bounding box center [709, 233] width 108 height 26
type input "********"
click at [610, 166] on input "text" at bounding box center [666, 167] width 309 height 18
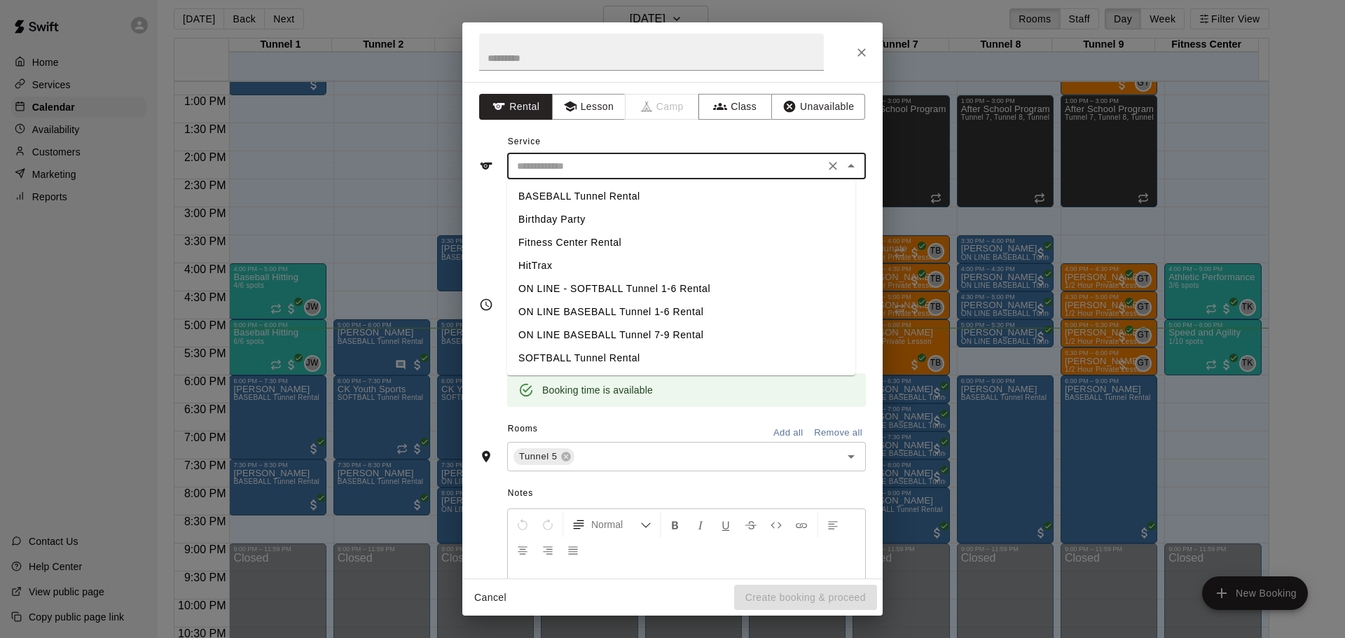
click at [612, 188] on li "BASEBALL Tunnel Rental" at bounding box center [681, 196] width 348 height 23
type input "**********"
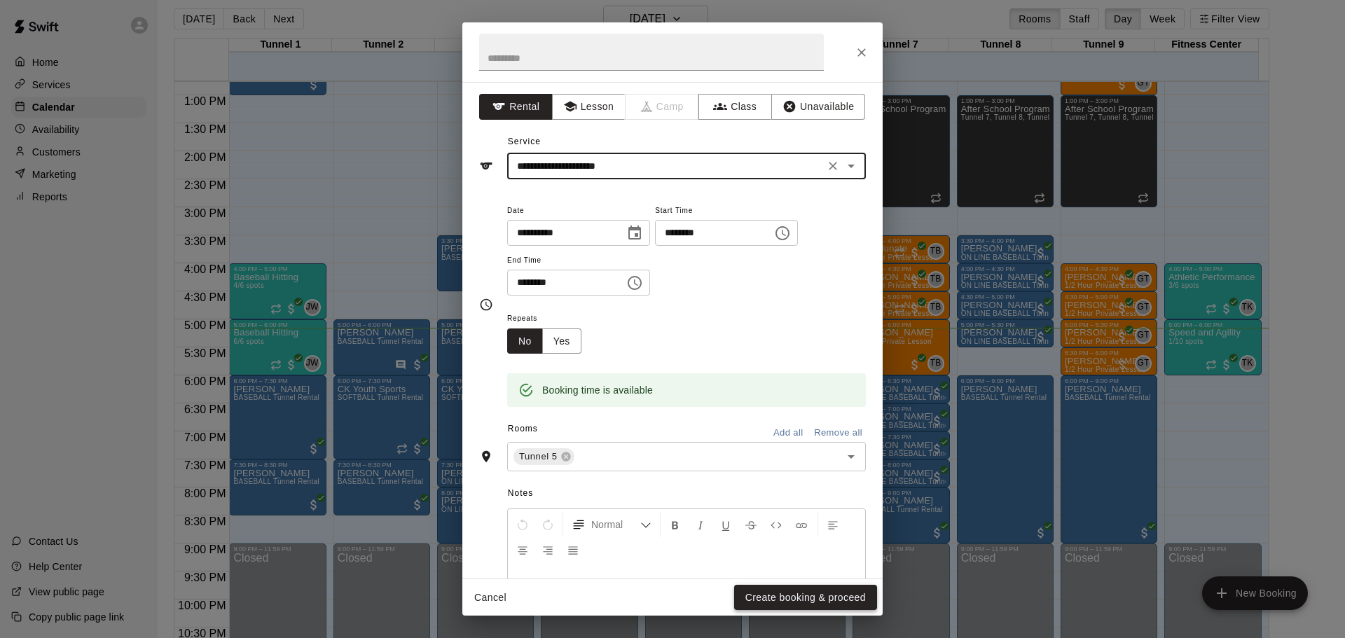
click at [812, 592] on button "Create booking & proceed" at bounding box center [805, 598] width 143 height 26
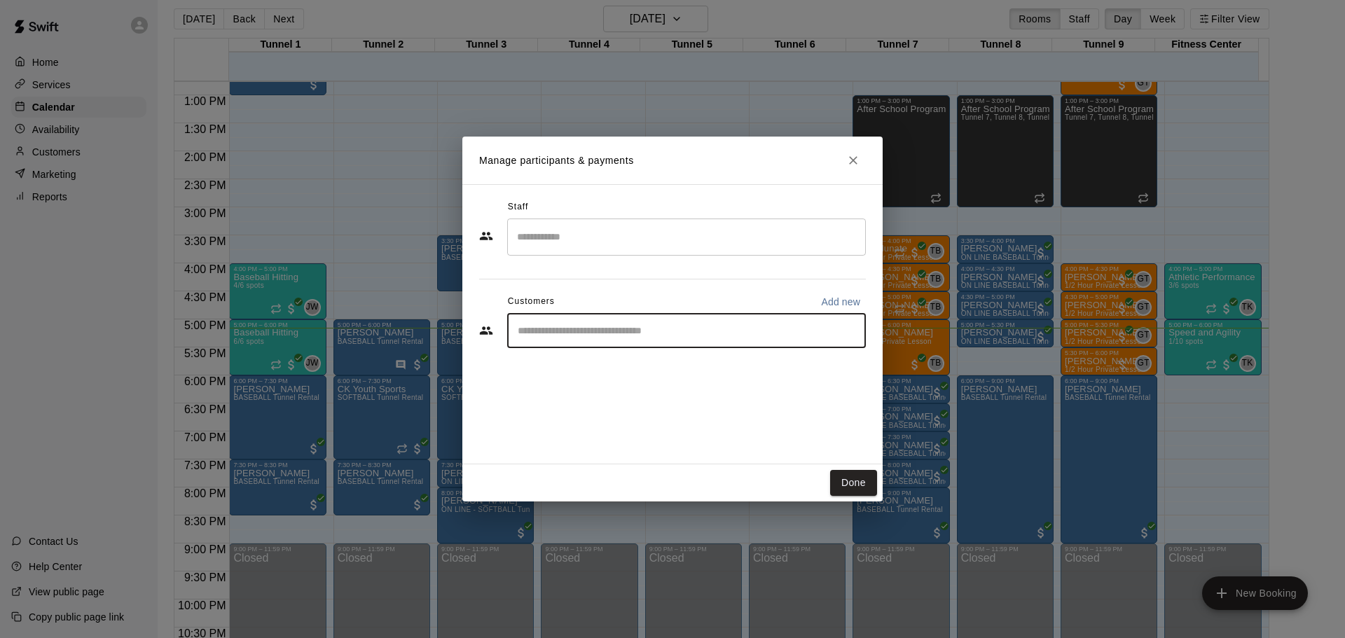
click at [603, 338] on div "​" at bounding box center [686, 330] width 359 height 35
type input "******"
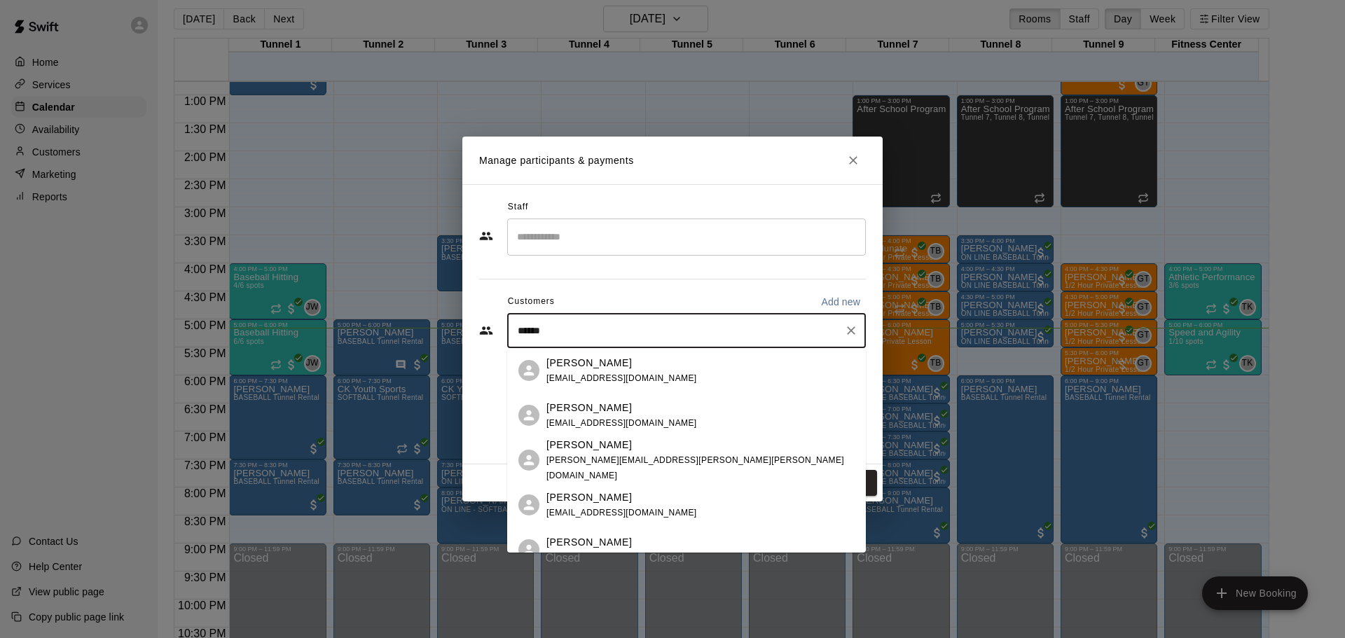
click at [589, 353] on div "[PERSON_NAME] [EMAIL_ADDRESS][DOMAIN_NAME]" at bounding box center [686, 370] width 359 height 45
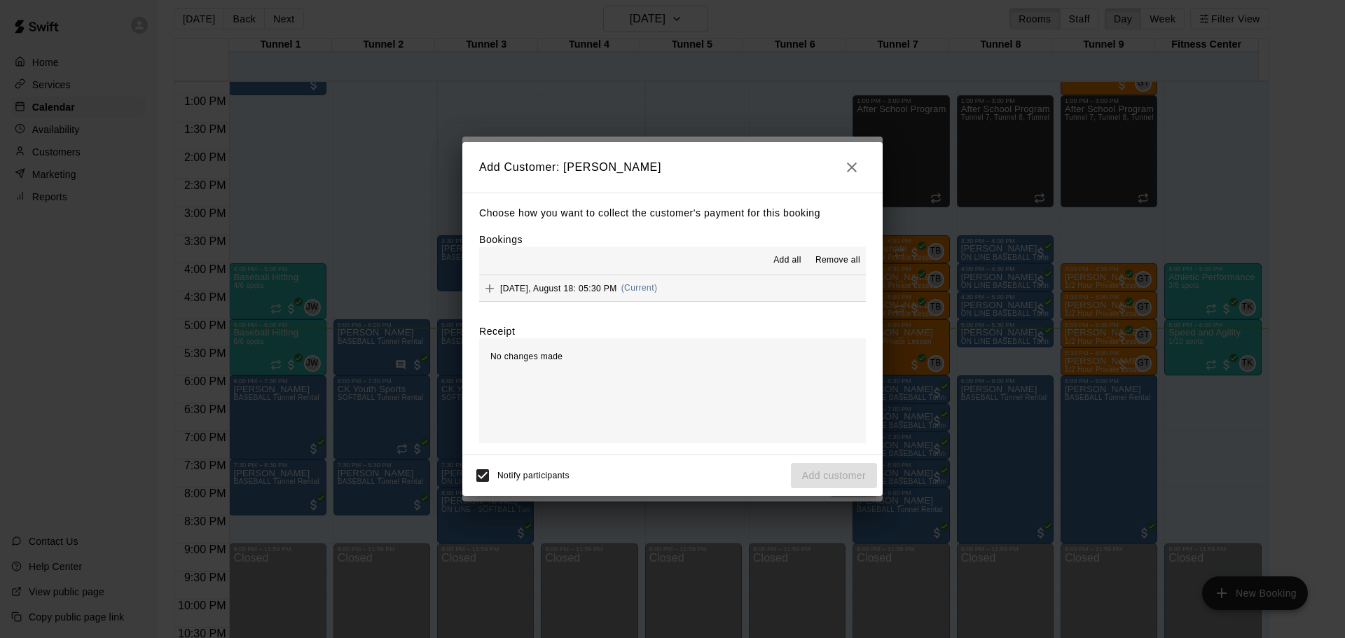
click at [725, 298] on button "[DATE], August 18: 05:30 PM (Current)" at bounding box center [672, 288] width 387 height 26
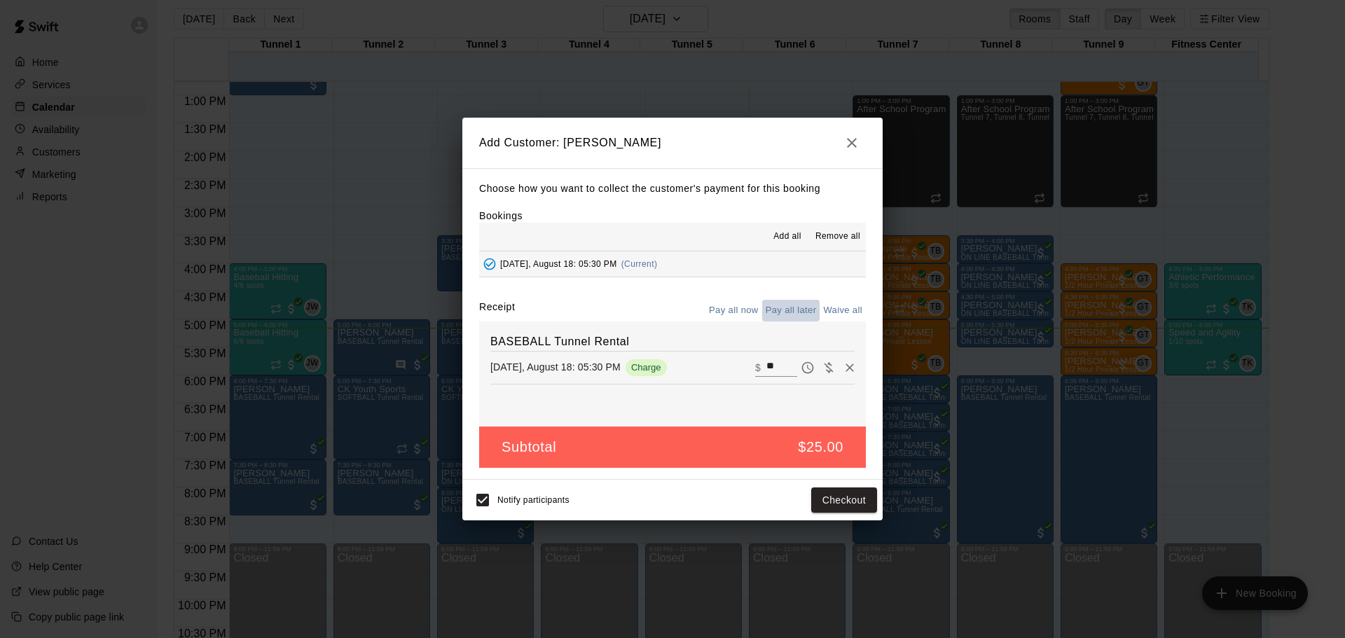
click at [795, 310] on button "Pay all later" at bounding box center [791, 311] width 58 height 22
click at [818, 496] on button "Add customer" at bounding box center [834, 501] width 86 height 26
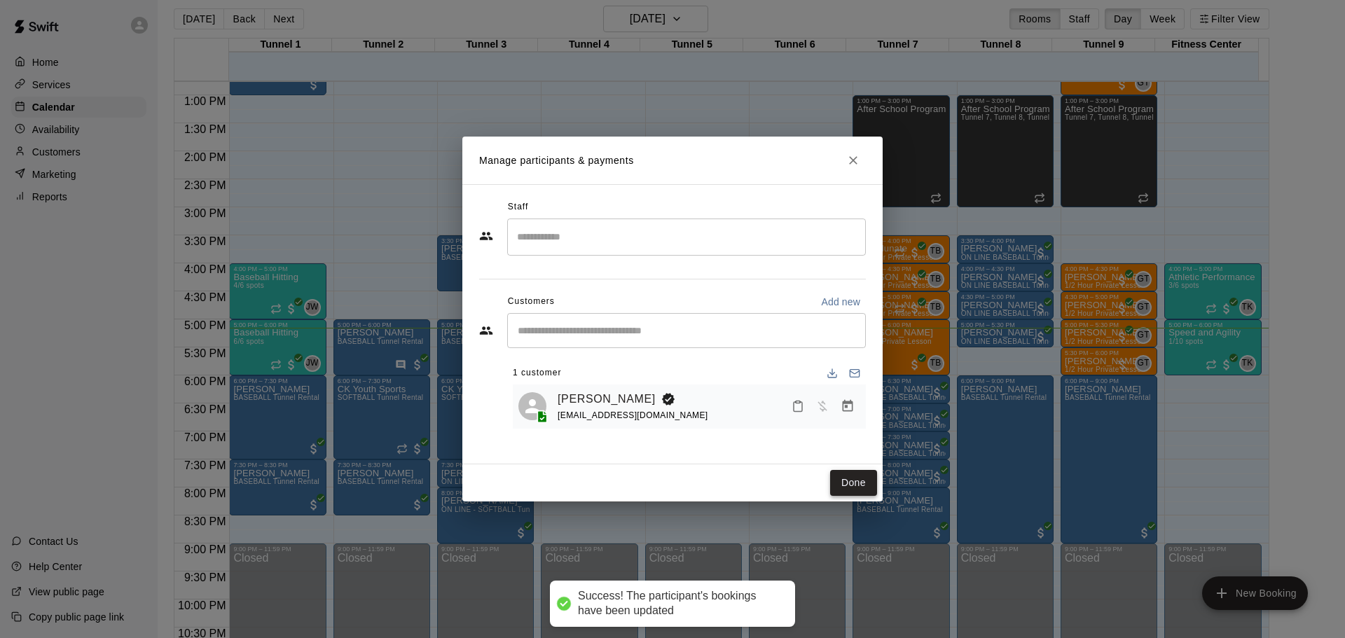
click at [846, 479] on button "Done" at bounding box center [853, 483] width 47 height 26
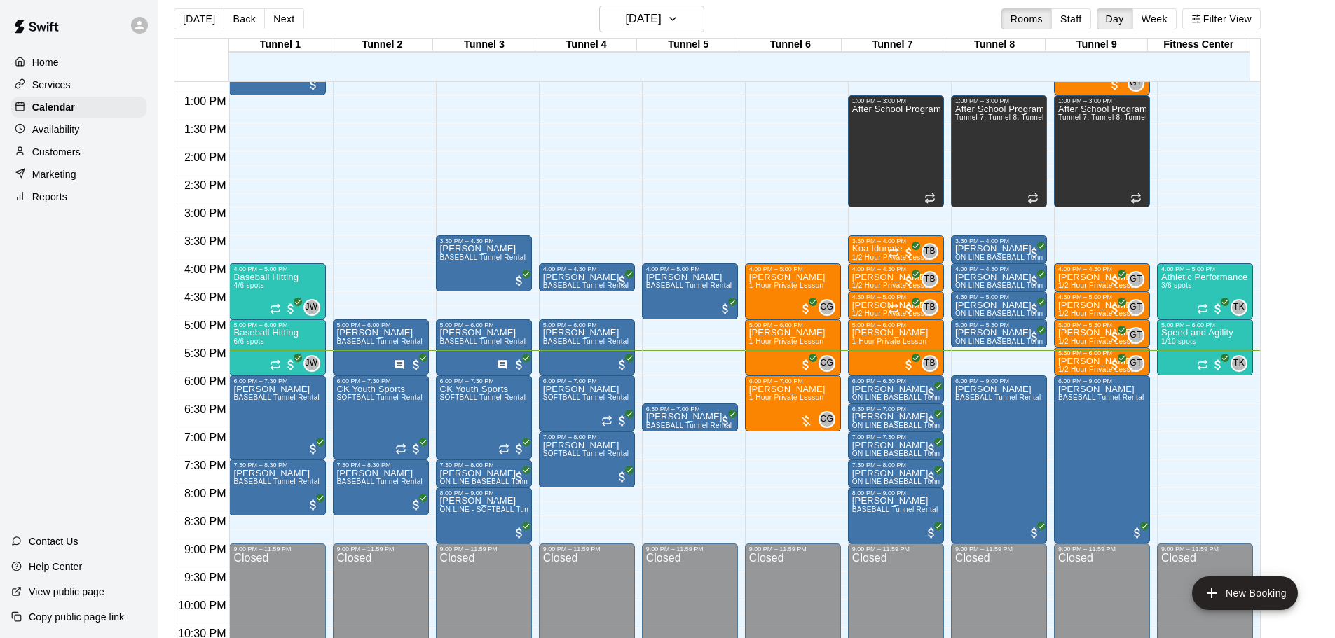
click at [4, 565] on div "Help Center" at bounding box center [46, 566] width 93 height 25
drag, startPoint x: 662, startPoint y: 376, endPoint x: 671, endPoint y: 399, distance: 24.9
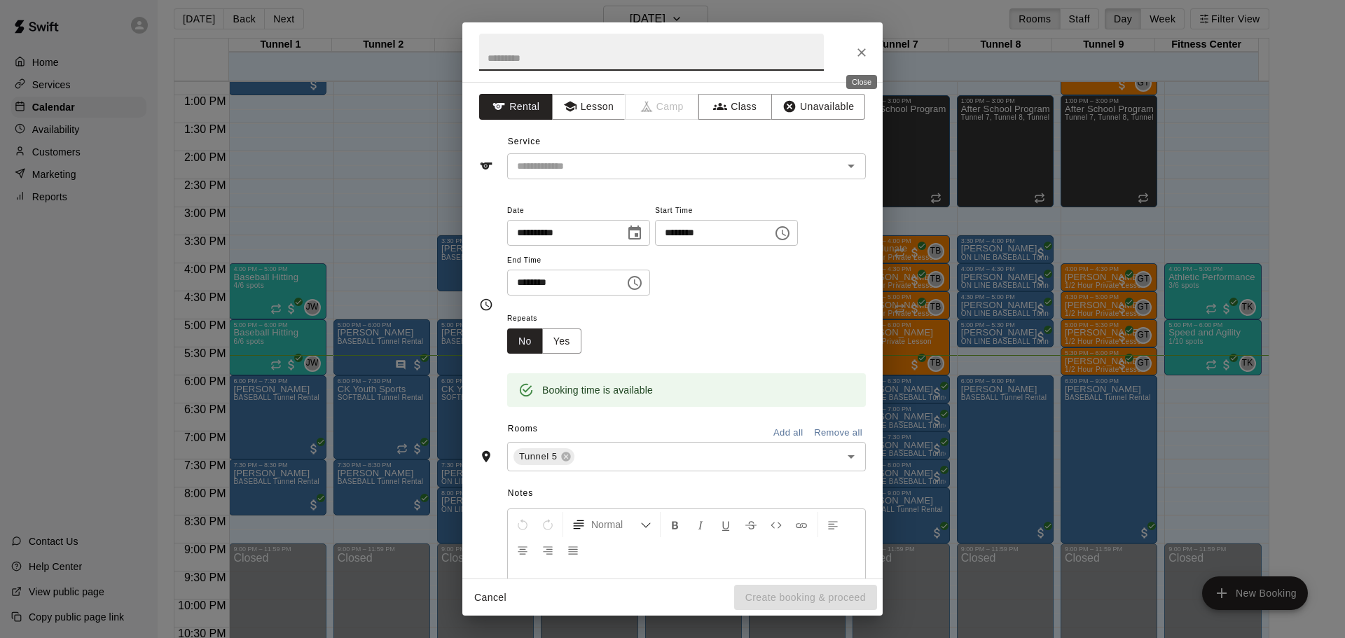
click at [854, 56] on button "Close" at bounding box center [861, 52] width 25 height 25
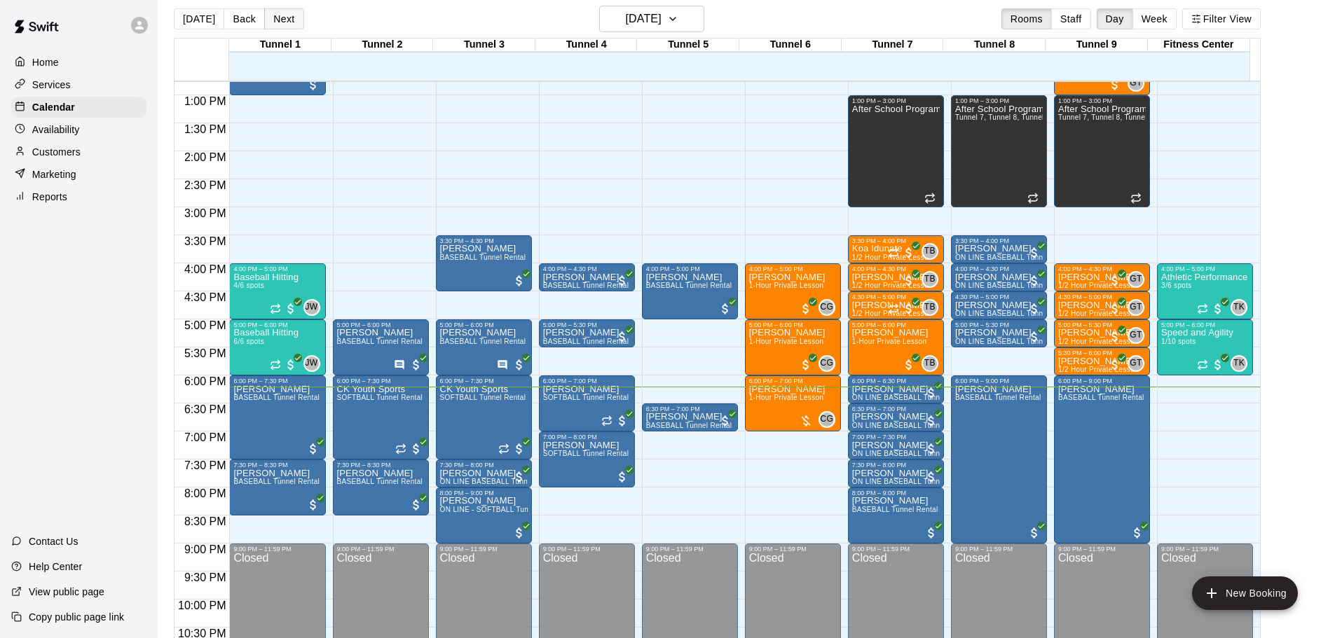
click at [268, 16] on button "Next" at bounding box center [283, 18] width 39 height 21
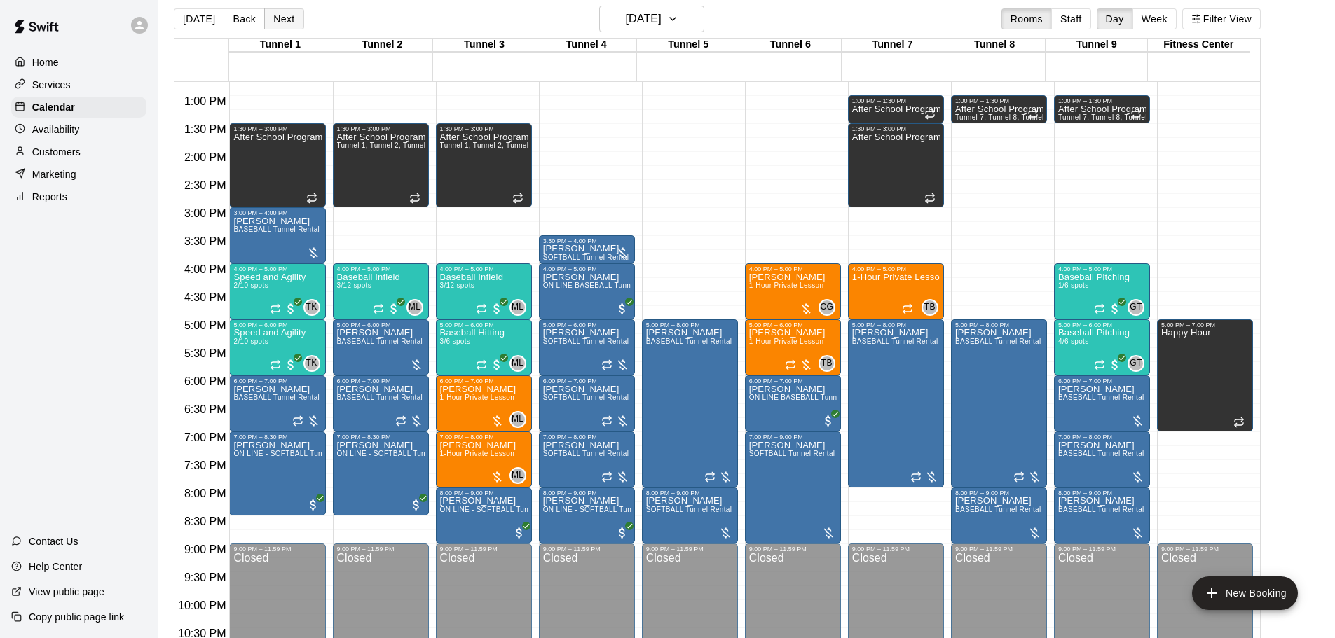
click at [292, 13] on button "Next" at bounding box center [283, 18] width 39 height 21
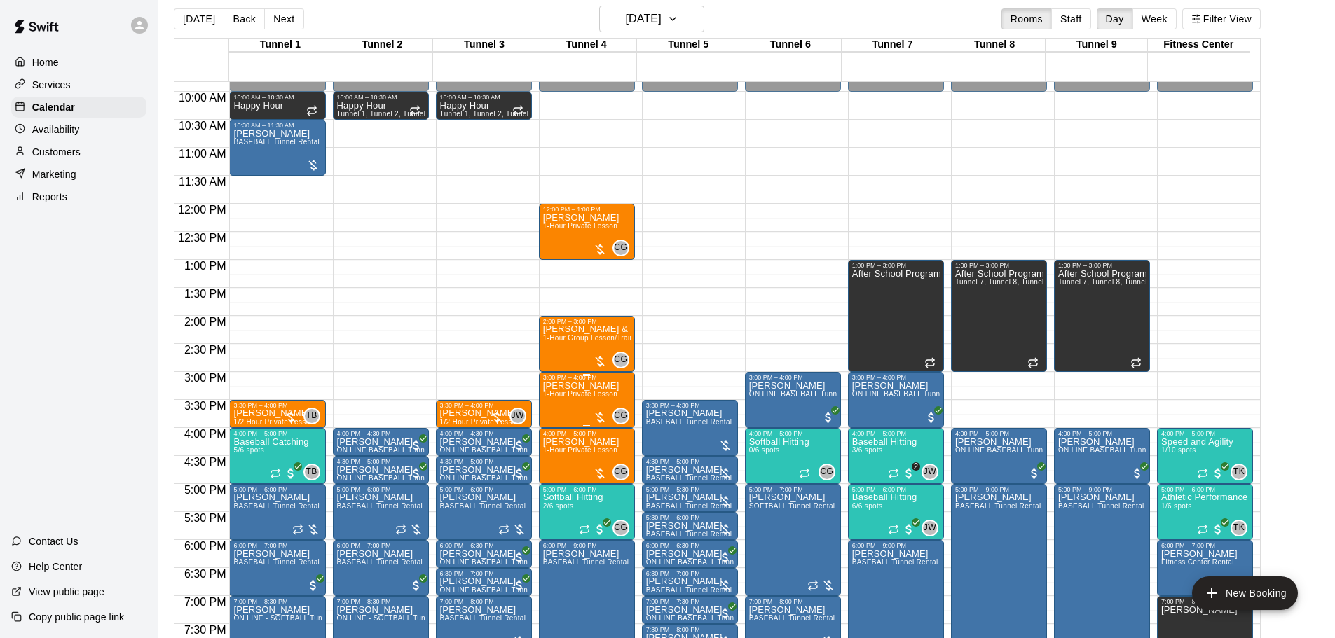
scroll to position [575, 0]
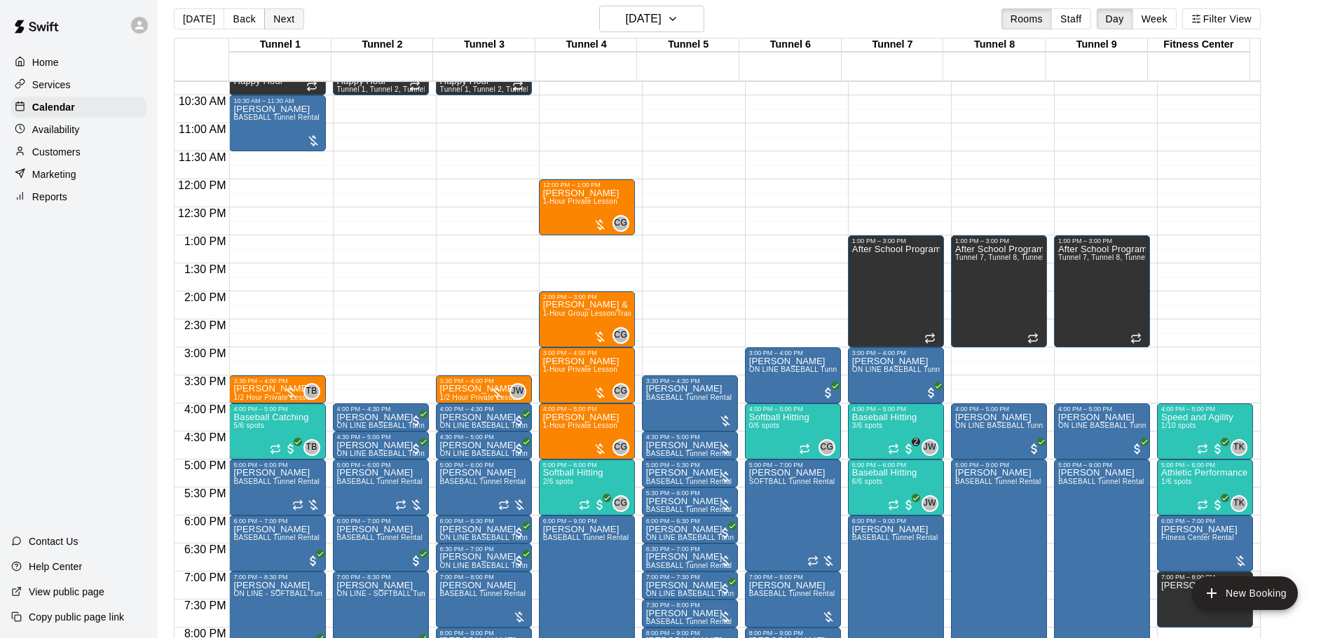
click at [293, 19] on button "Next" at bounding box center [283, 18] width 39 height 21
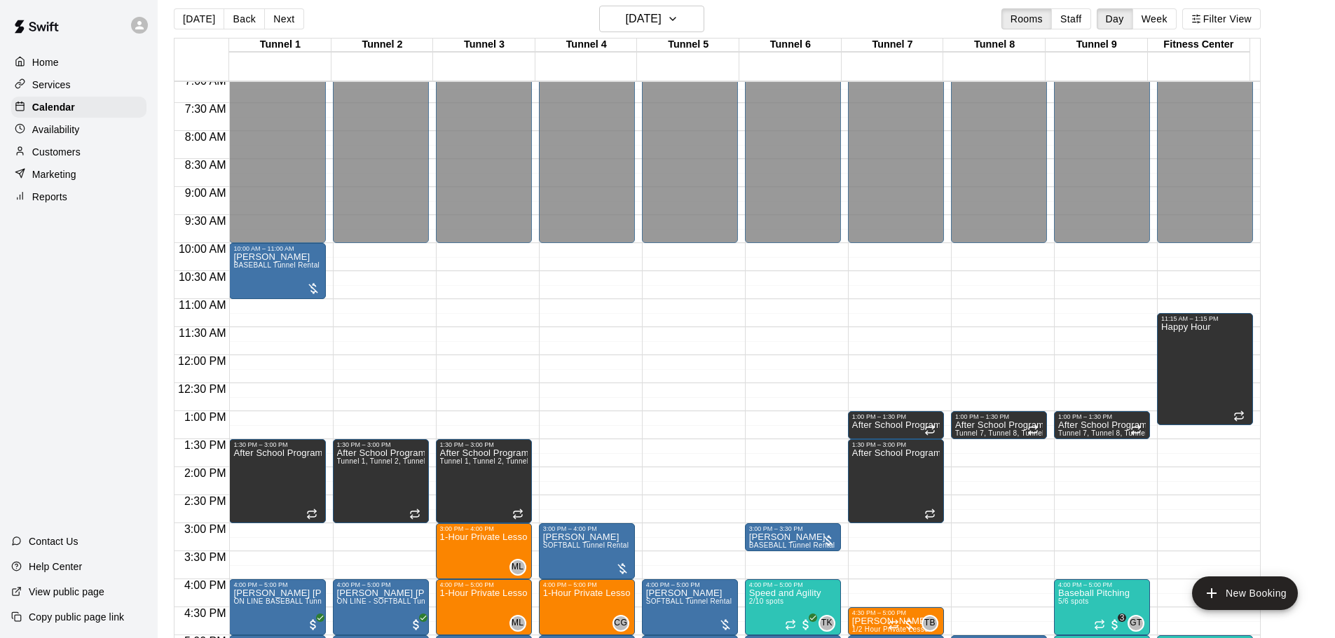
scroll to position [365, 0]
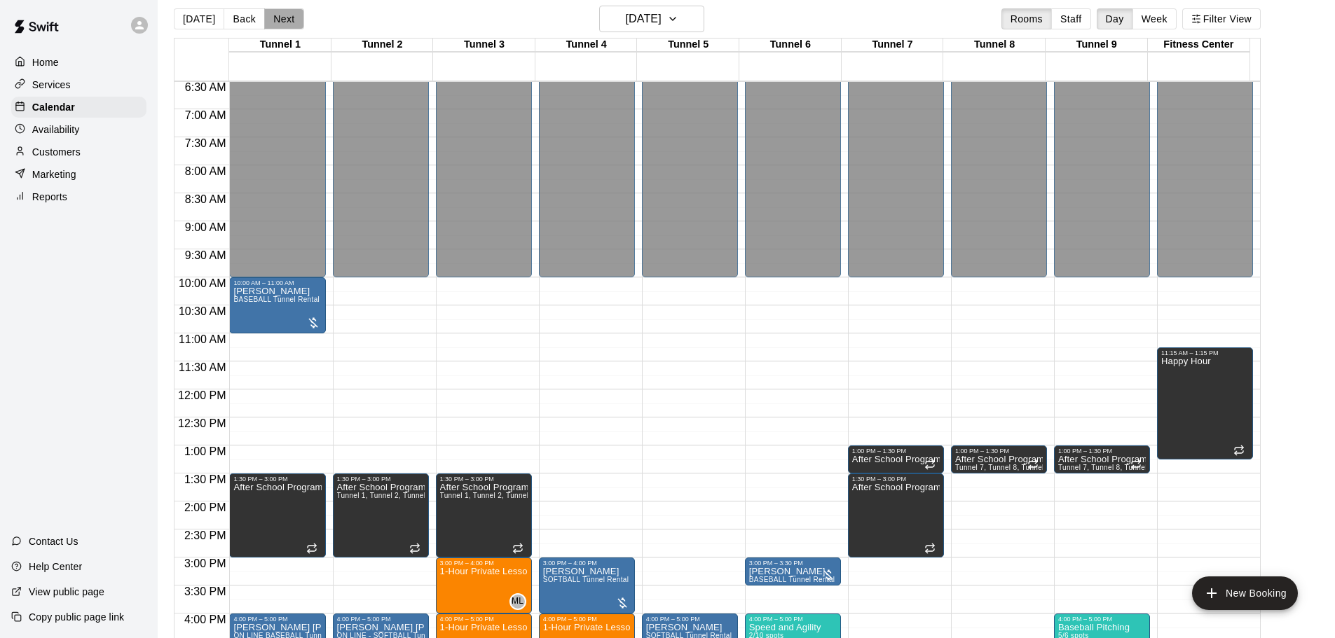
click at [288, 23] on button "Next" at bounding box center [283, 18] width 39 height 21
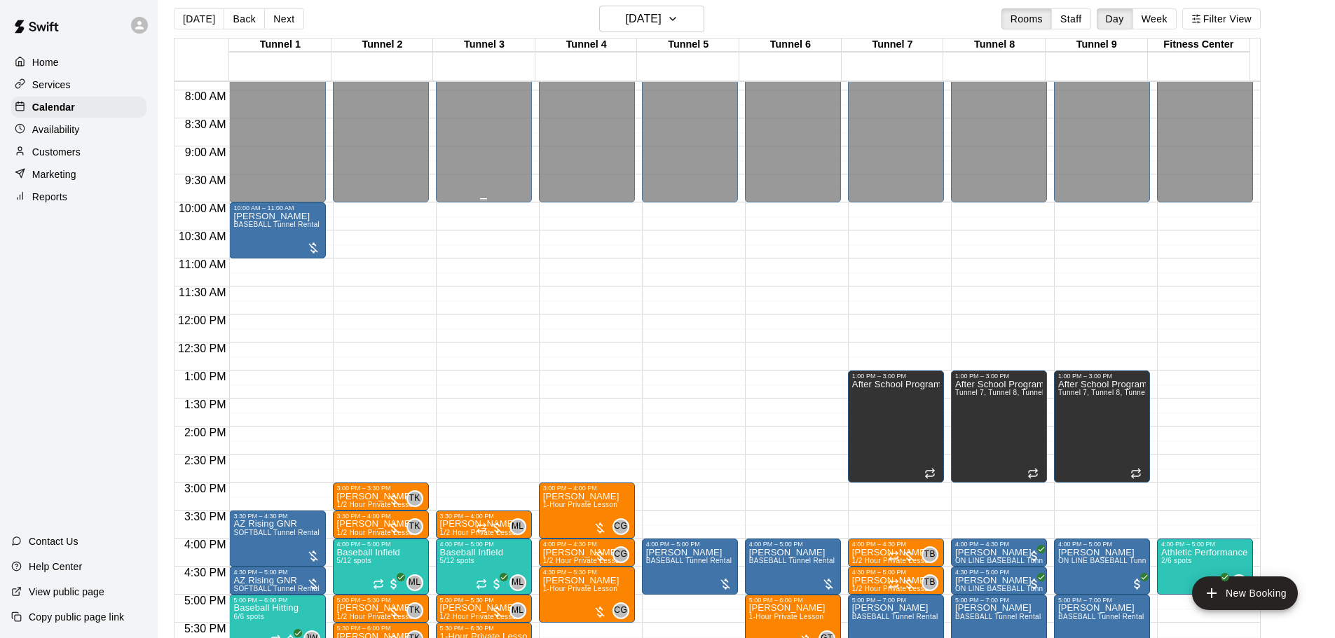
scroll to position [435, 0]
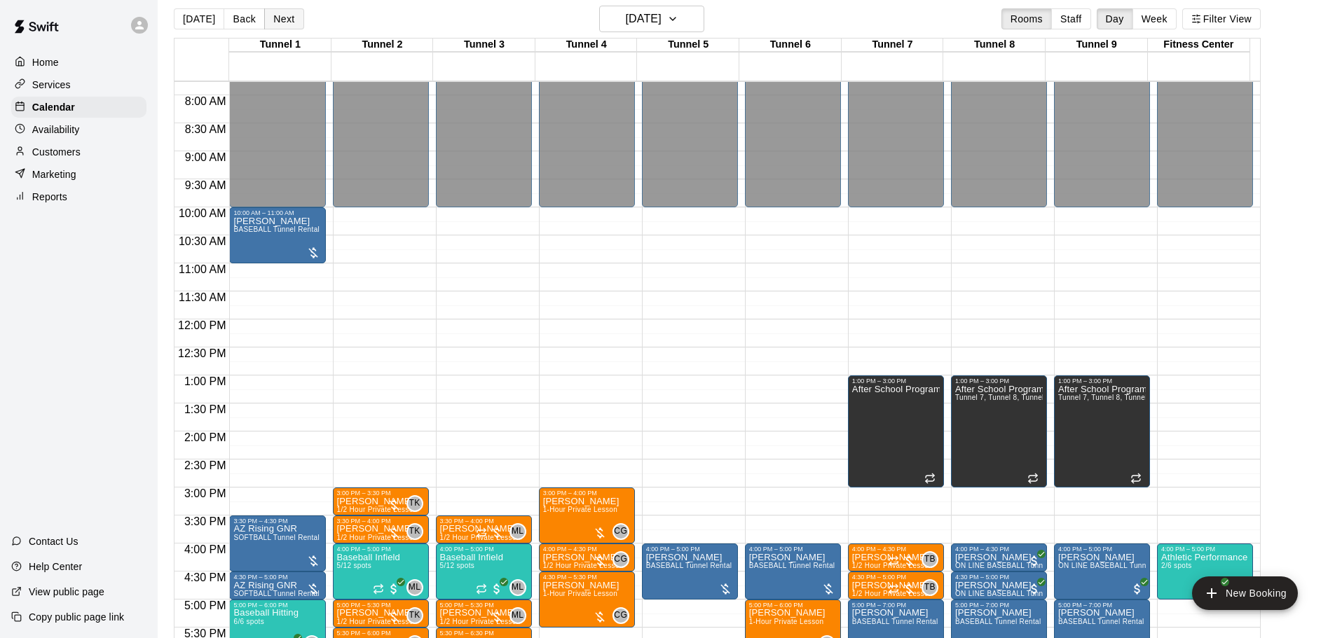
click at [286, 14] on button "Next" at bounding box center [283, 18] width 39 height 21
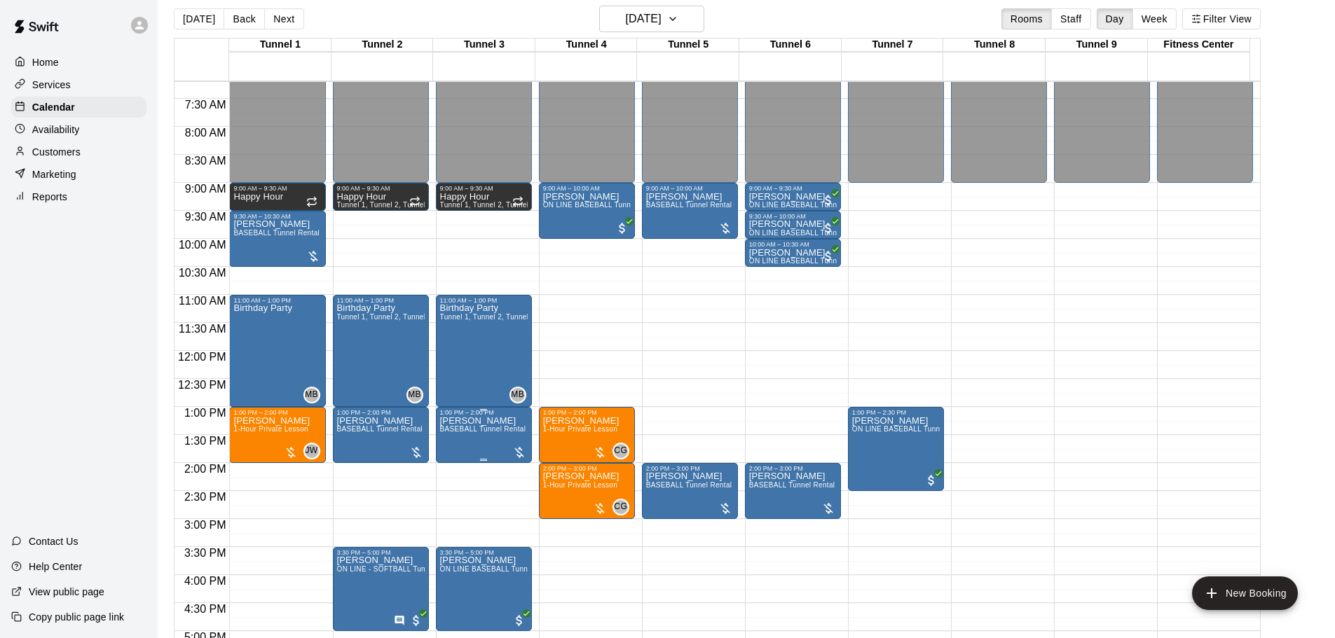
scroll to position [505, 0]
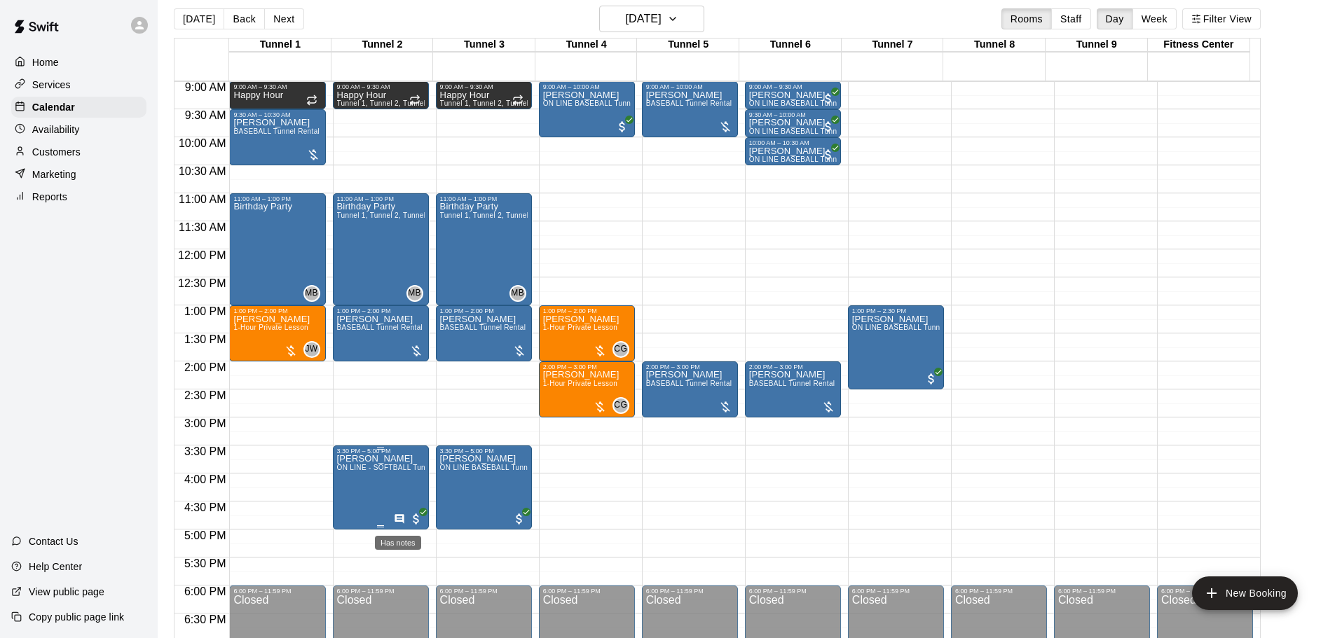
click at [399, 519] on icon "Has notes" at bounding box center [399, 519] width 11 height 11
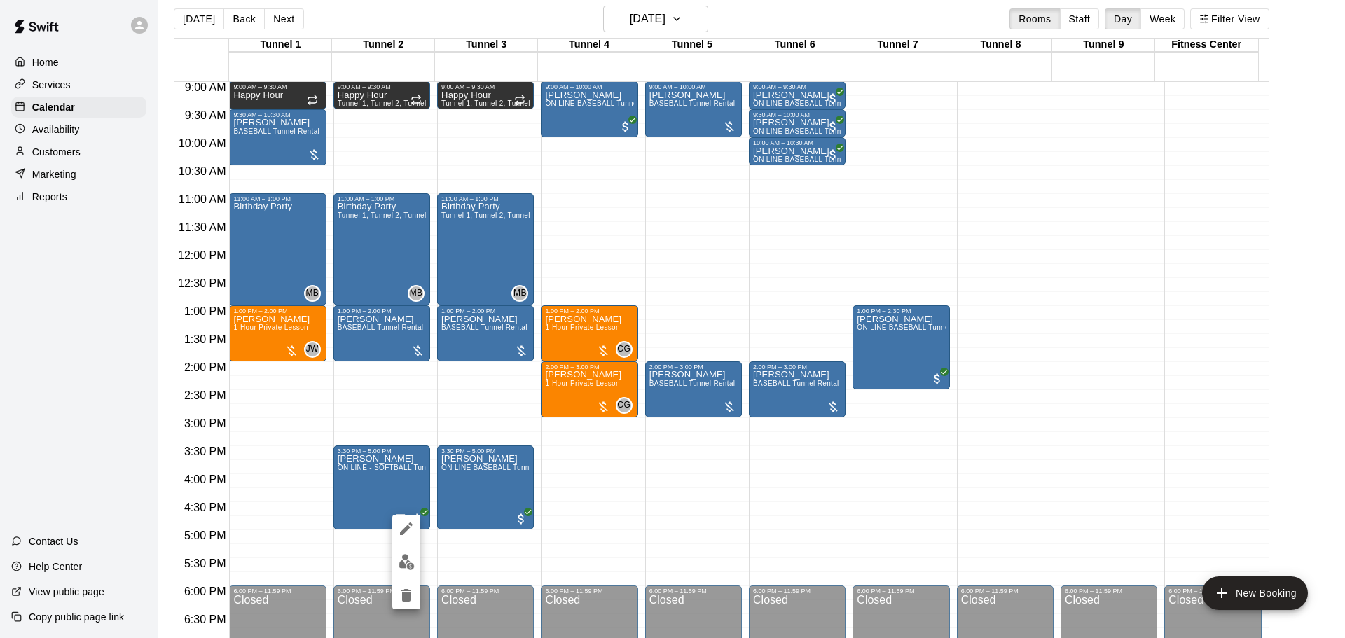
click at [575, 472] on div at bounding box center [672, 319] width 1345 height 638
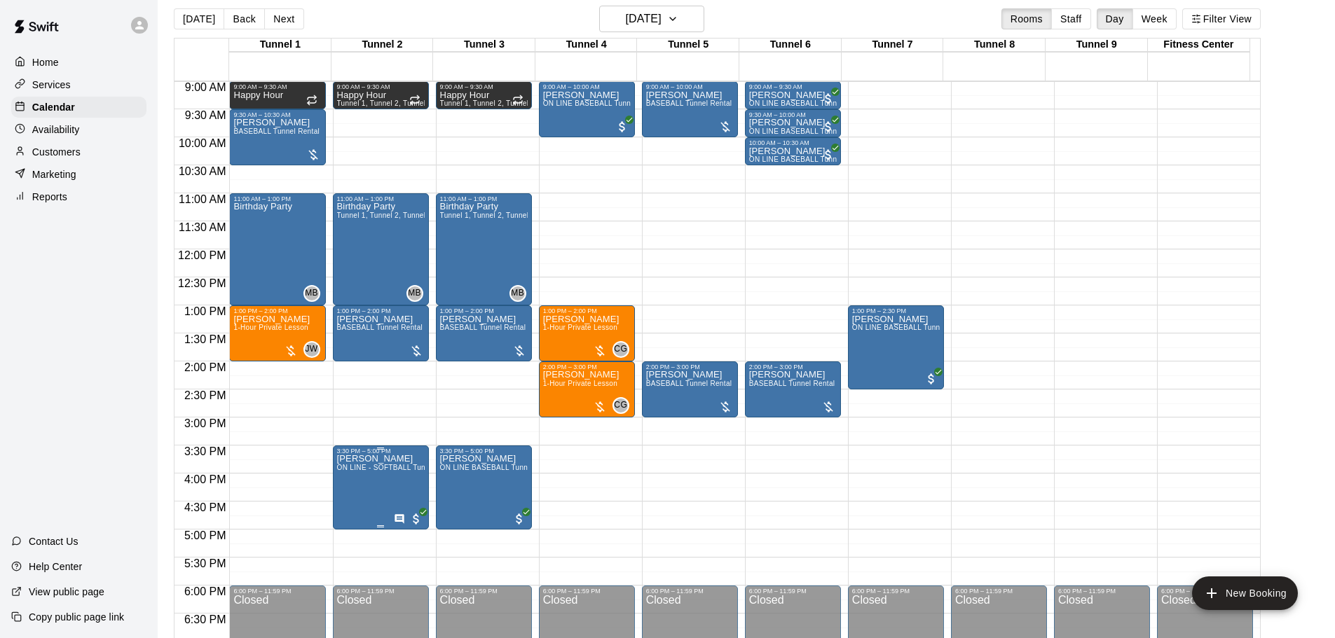
click at [395, 514] on div at bounding box center [408, 519] width 29 height 14
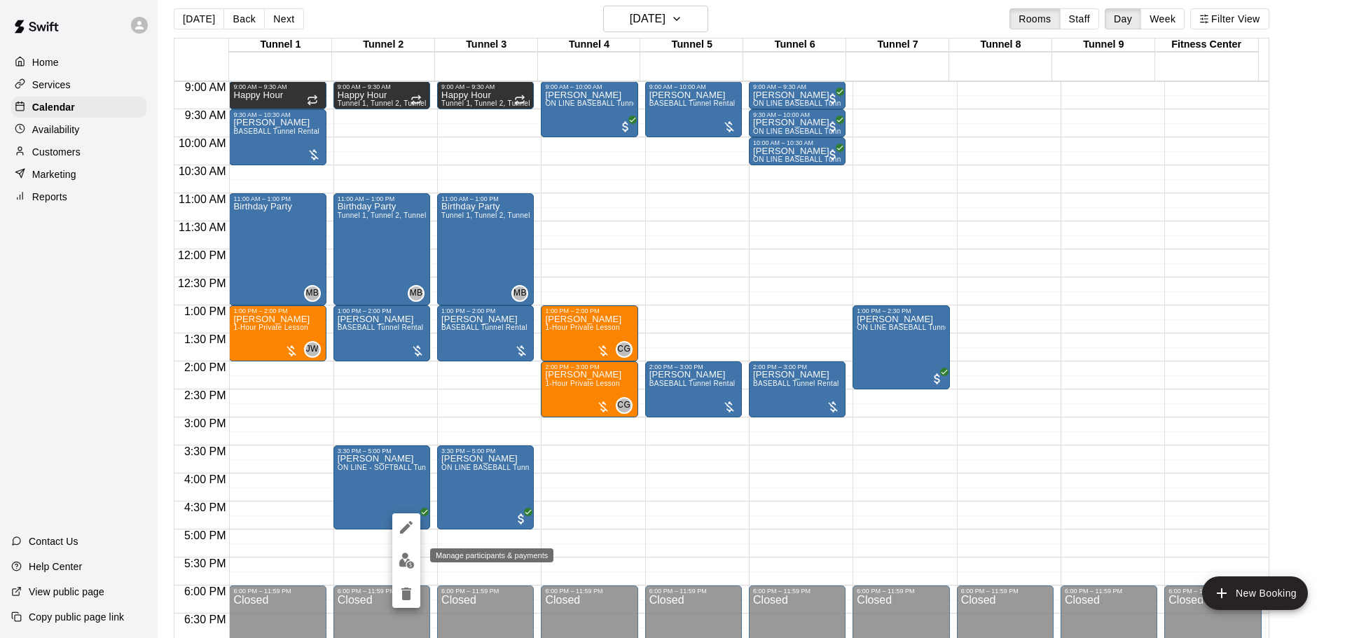
click at [413, 561] on img "edit" at bounding box center [407, 561] width 16 height 16
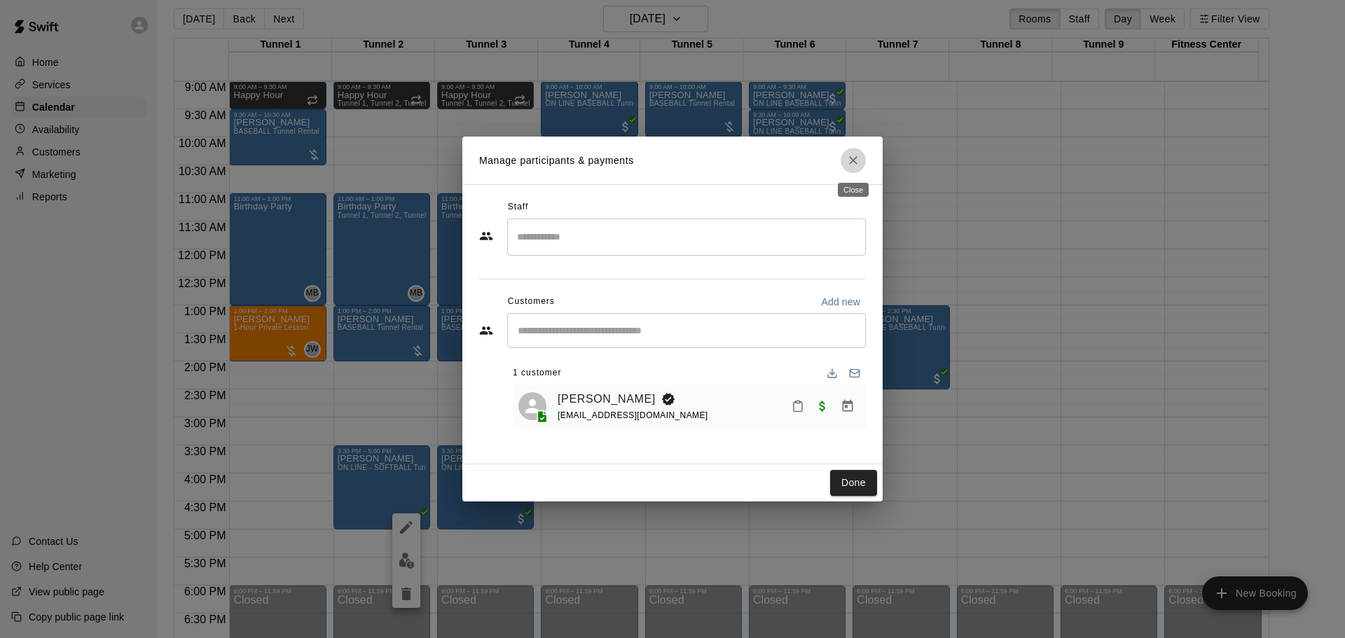
click at [852, 166] on icon "Close" at bounding box center [854, 160] width 14 height 14
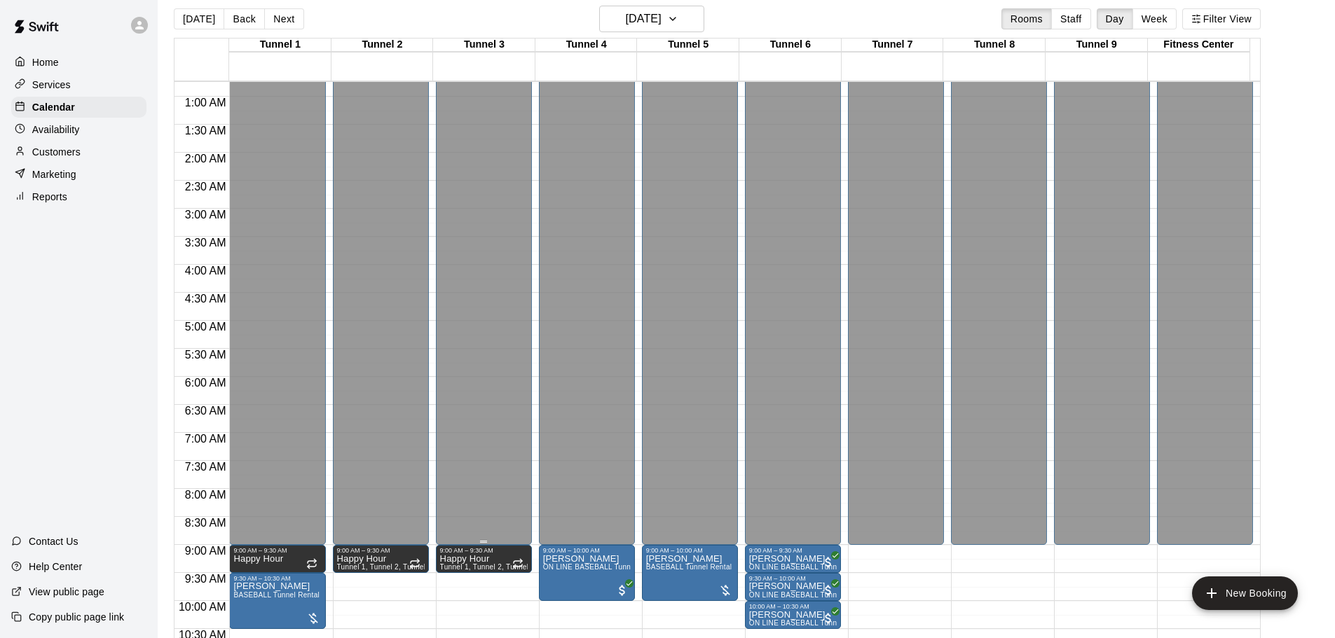
scroll to position [15, 0]
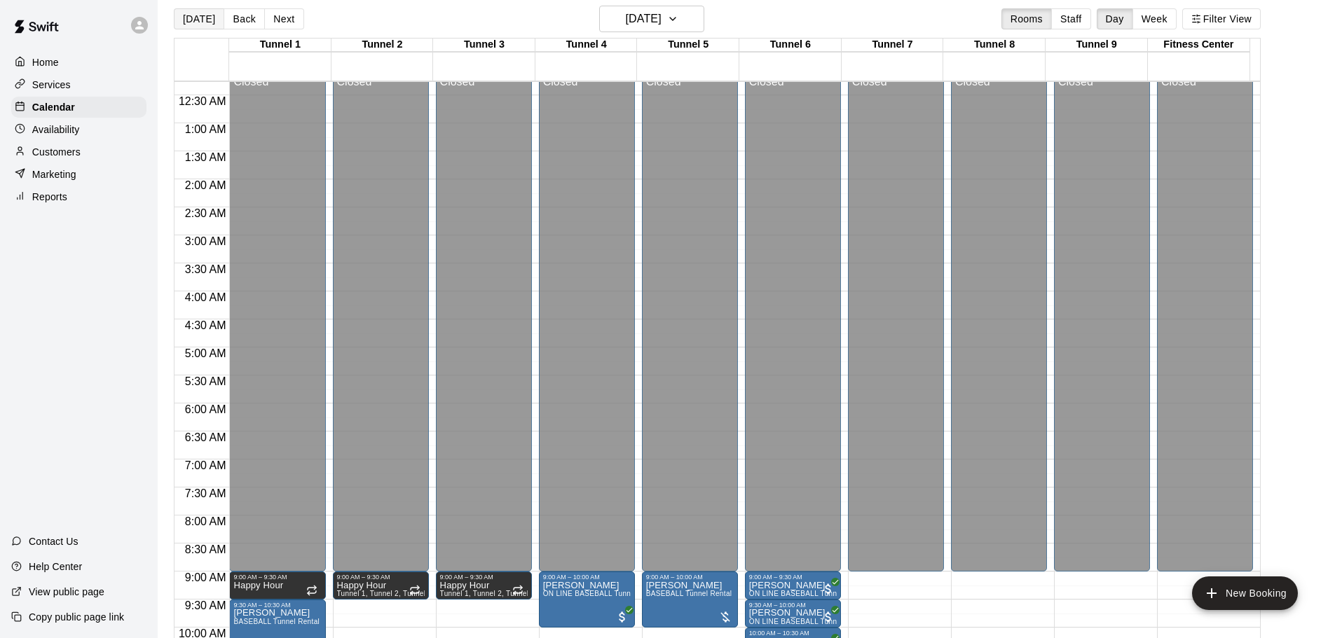
click at [204, 15] on button "[DATE]" at bounding box center [199, 18] width 50 height 21
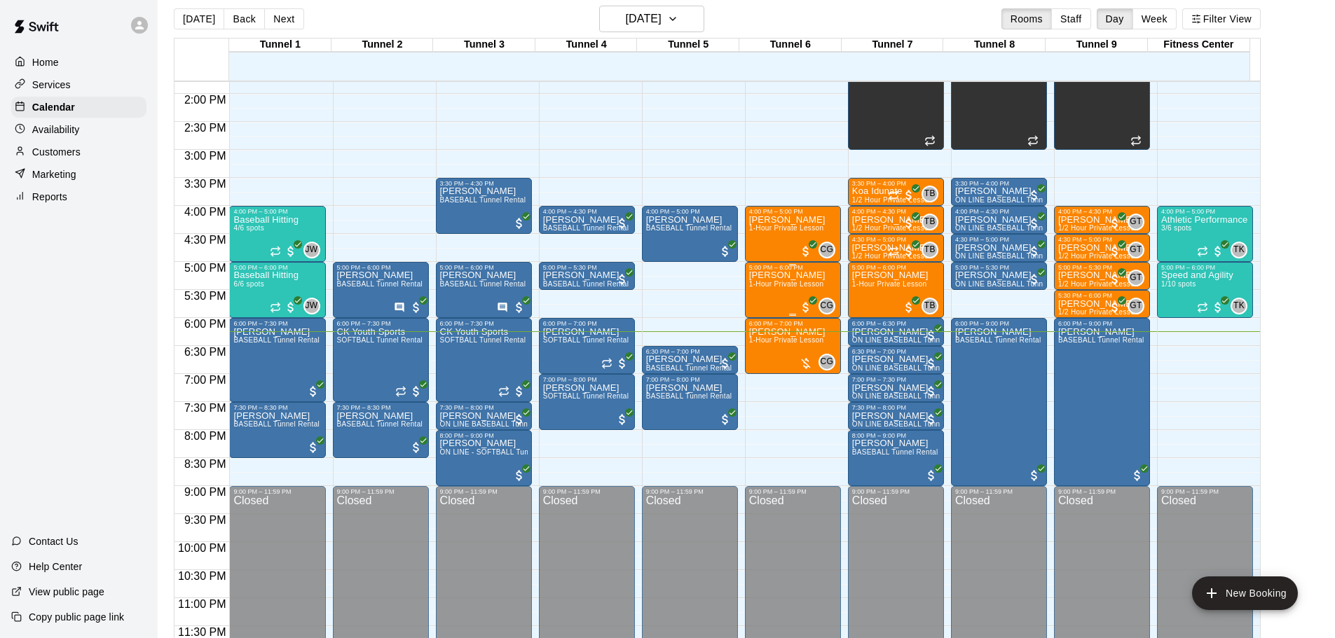
scroll to position [786, 0]
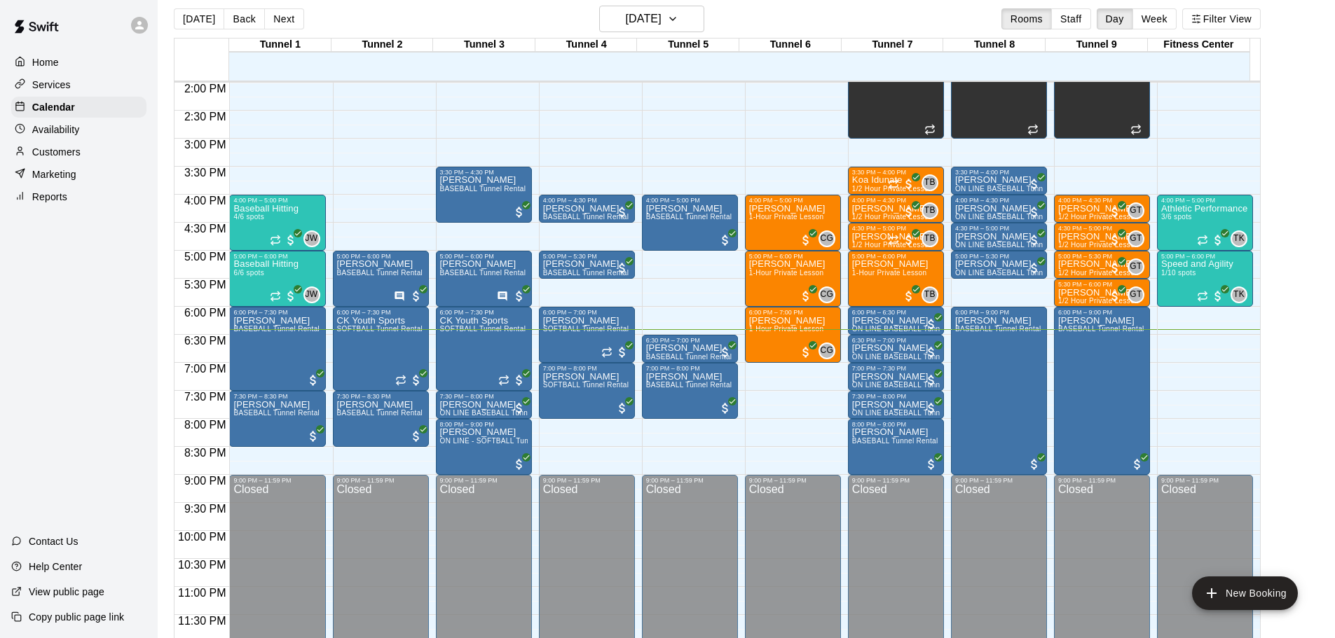
click at [82, 157] on div "Customers" at bounding box center [78, 152] width 135 height 21
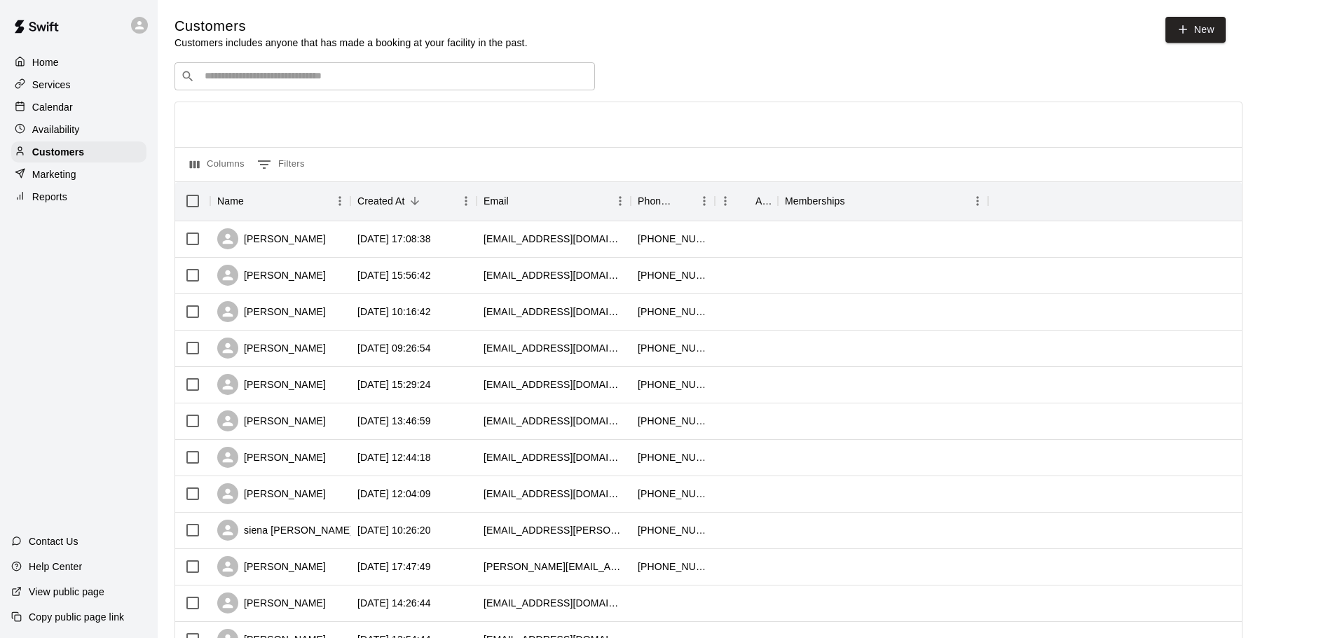
click at [378, 73] on input "Search customers by name or email" at bounding box center [394, 76] width 388 height 14
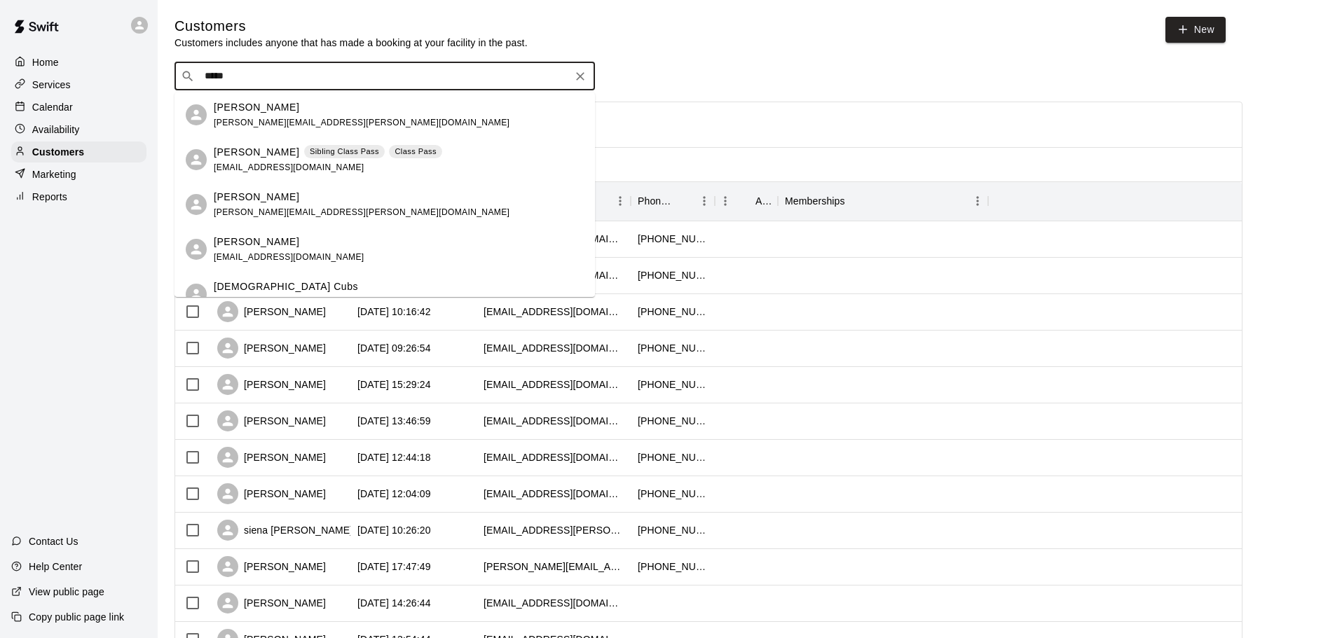
type input "******"
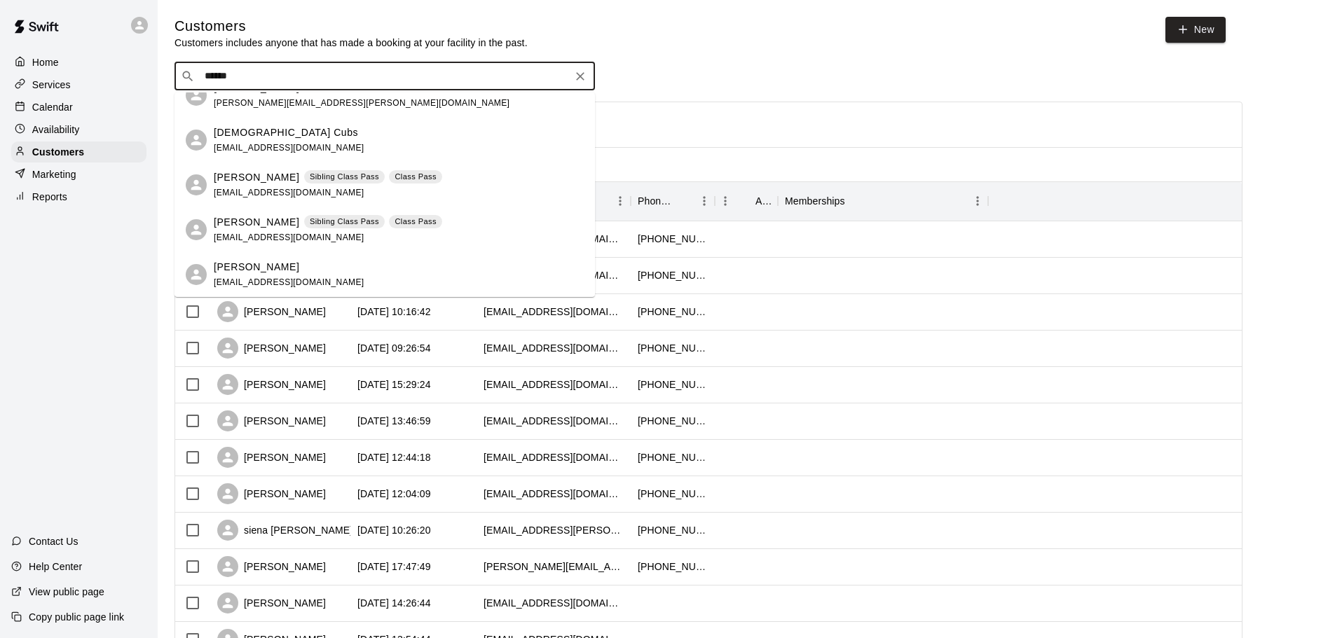
click at [355, 222] on p "Sibling Class Pass" at bounding box center [344, 222] width 69 height 12
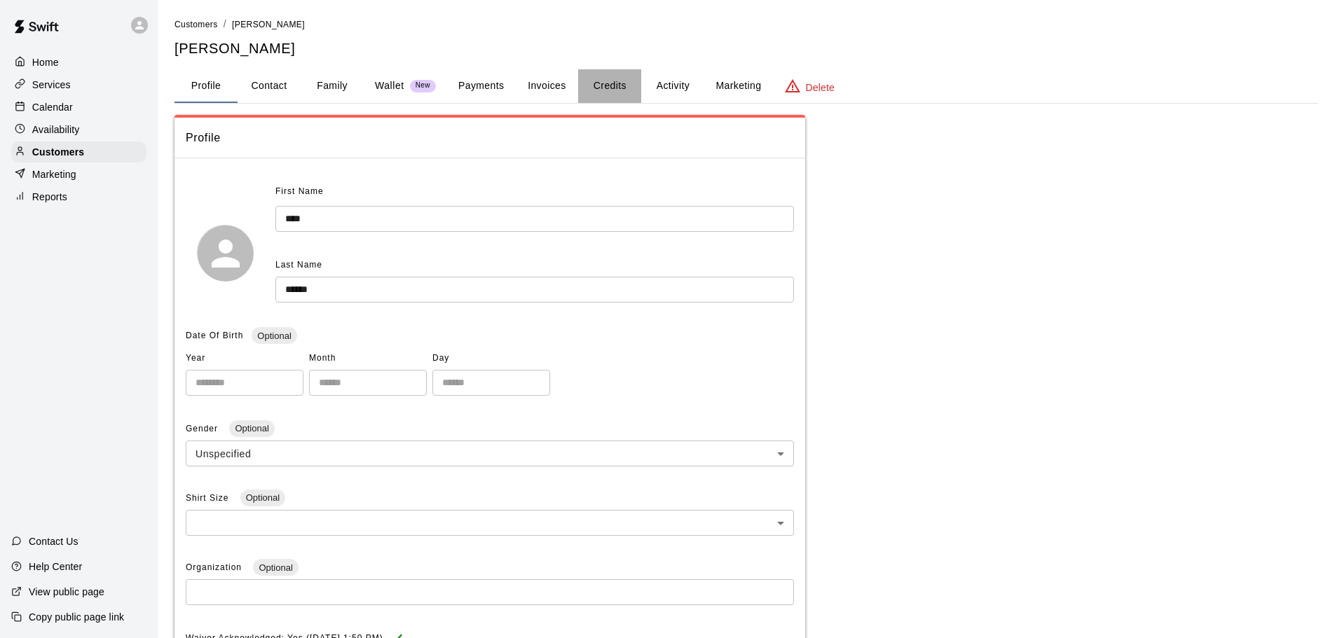
click at [590, 83] on button "Credits" at bounding box center [609, 86] width 63 height 34
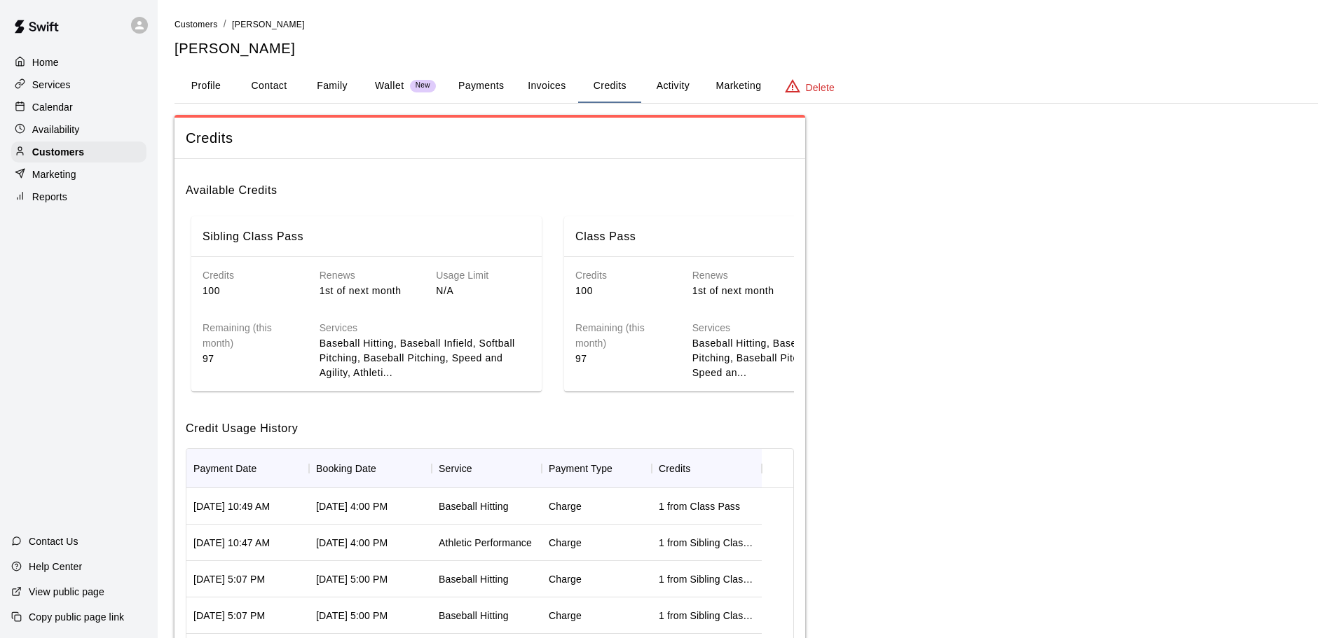
click at [83, 103] on div "Calendar" at bounding box center [78, 107] width 135 height 21
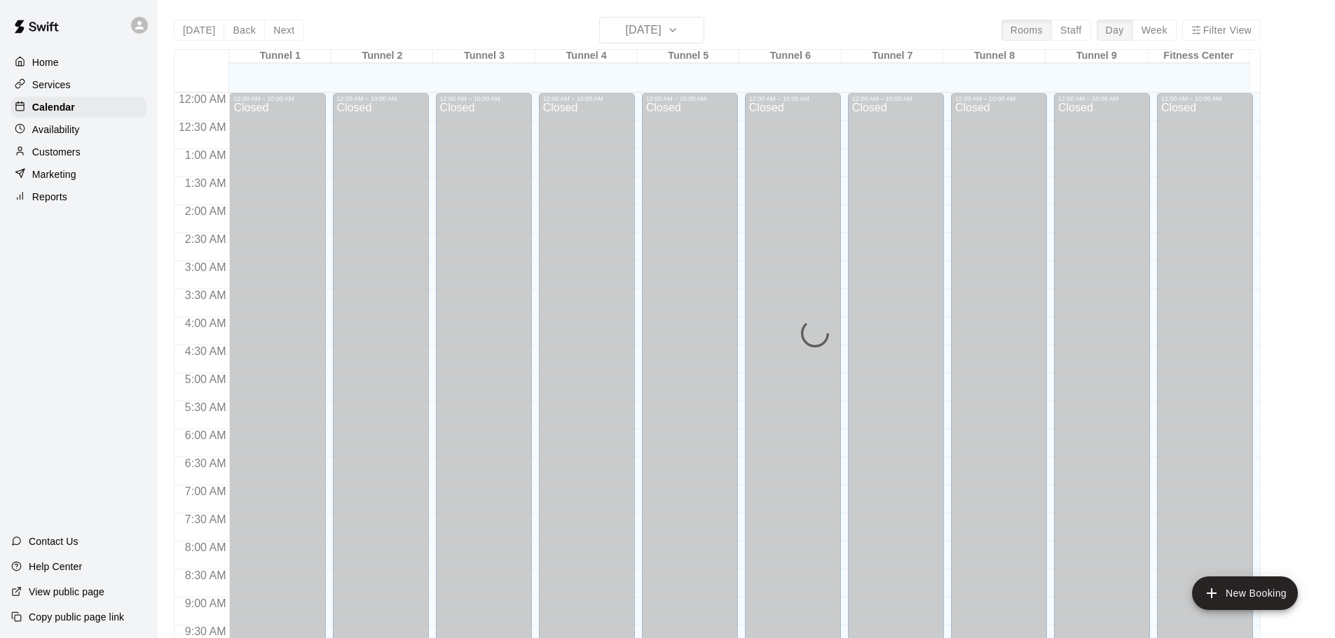
scroll to position [742, 0]
